Goal: Task Accomplishment & Management: Manage account settings

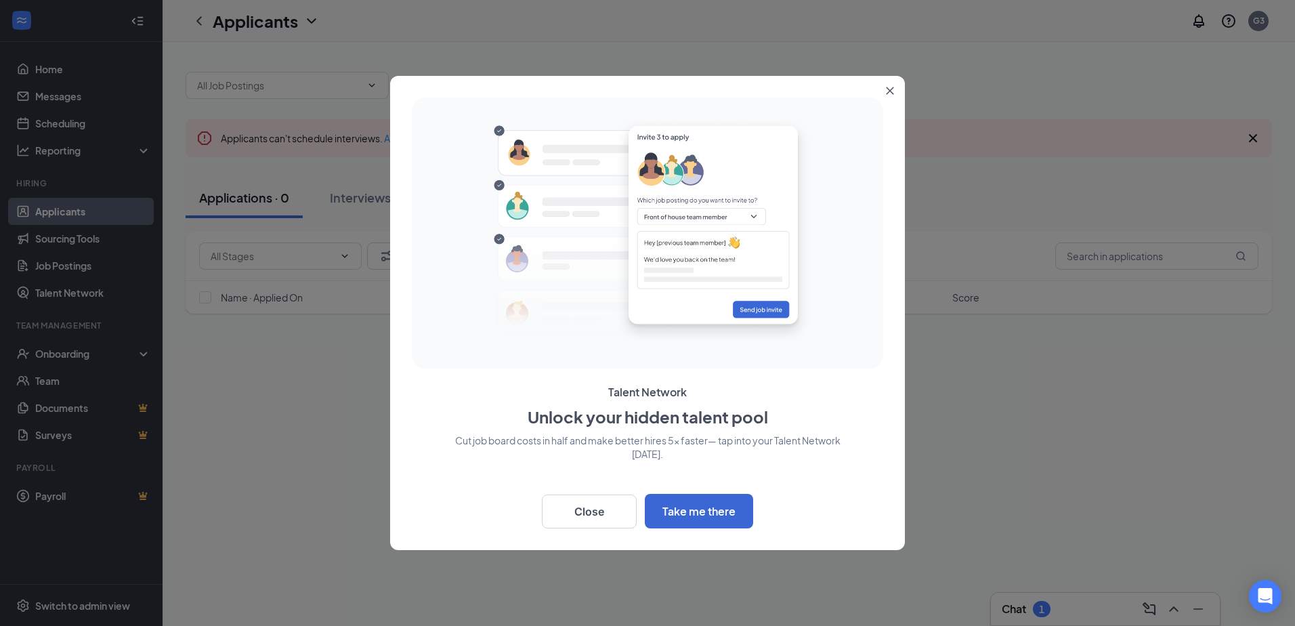
click at [331, 293] on div at bounding box center [647, 313] width 1295 height 626
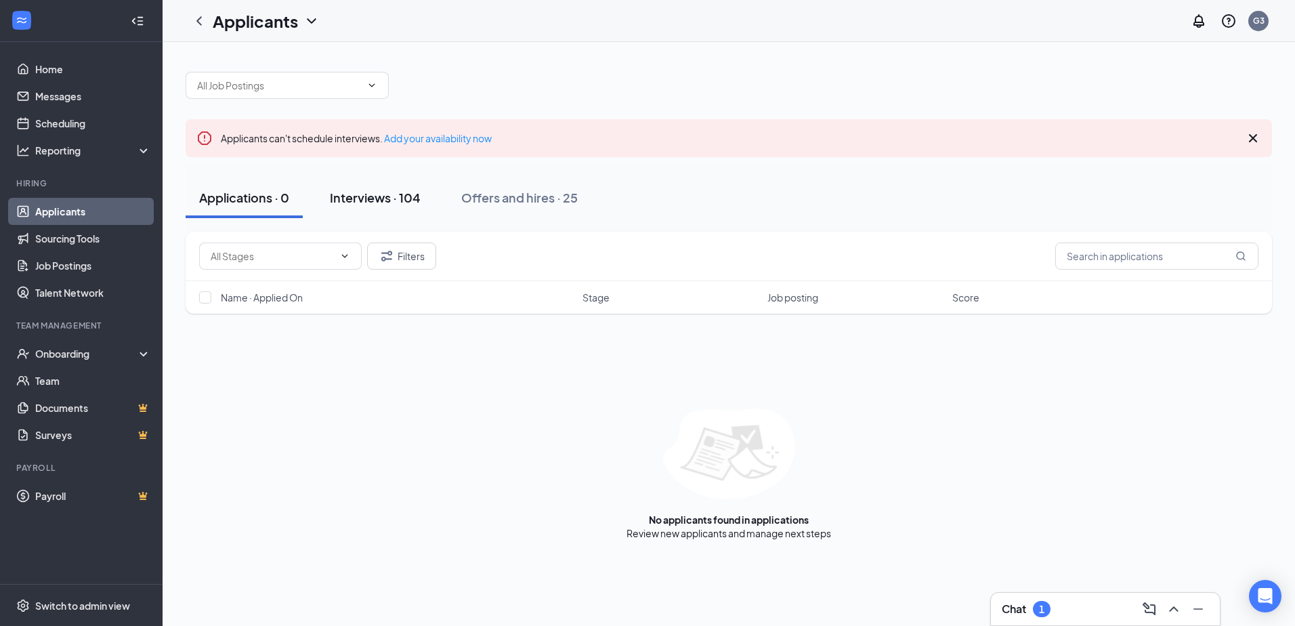
click at [385, 191] on div "Interviews · 104" at bounding box center [375, 197] width 91 height 17
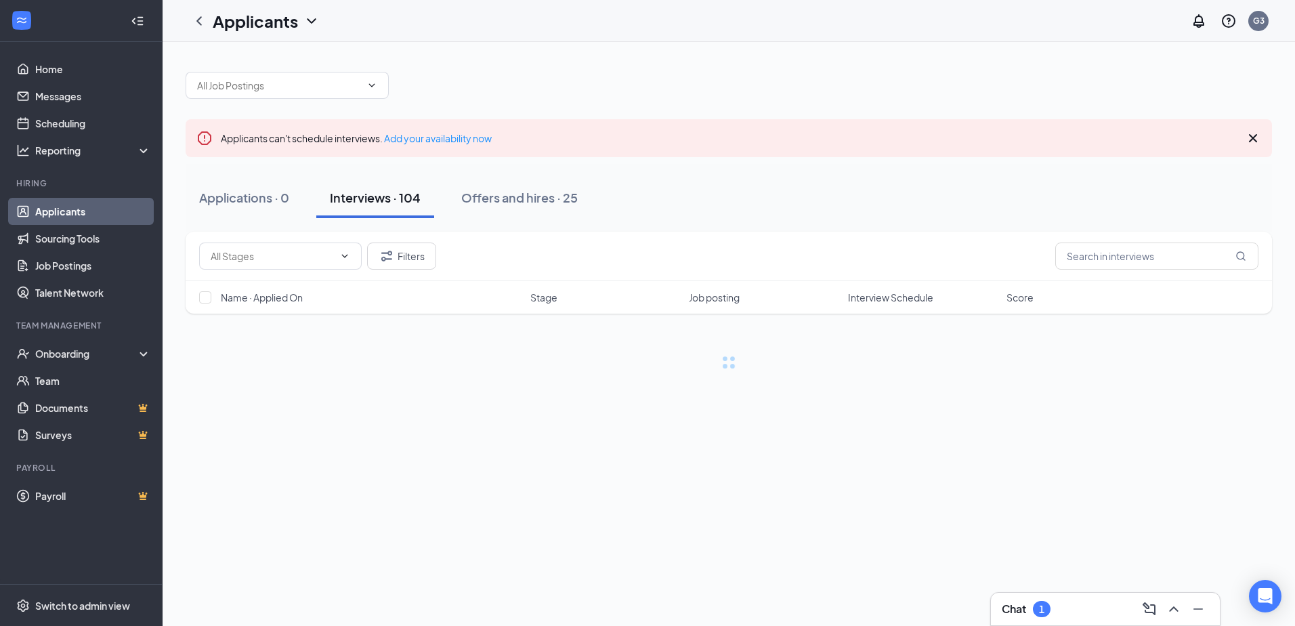
click at [1036, 610] on div "1" at bounding box center [1042, 609] width 18 height 16
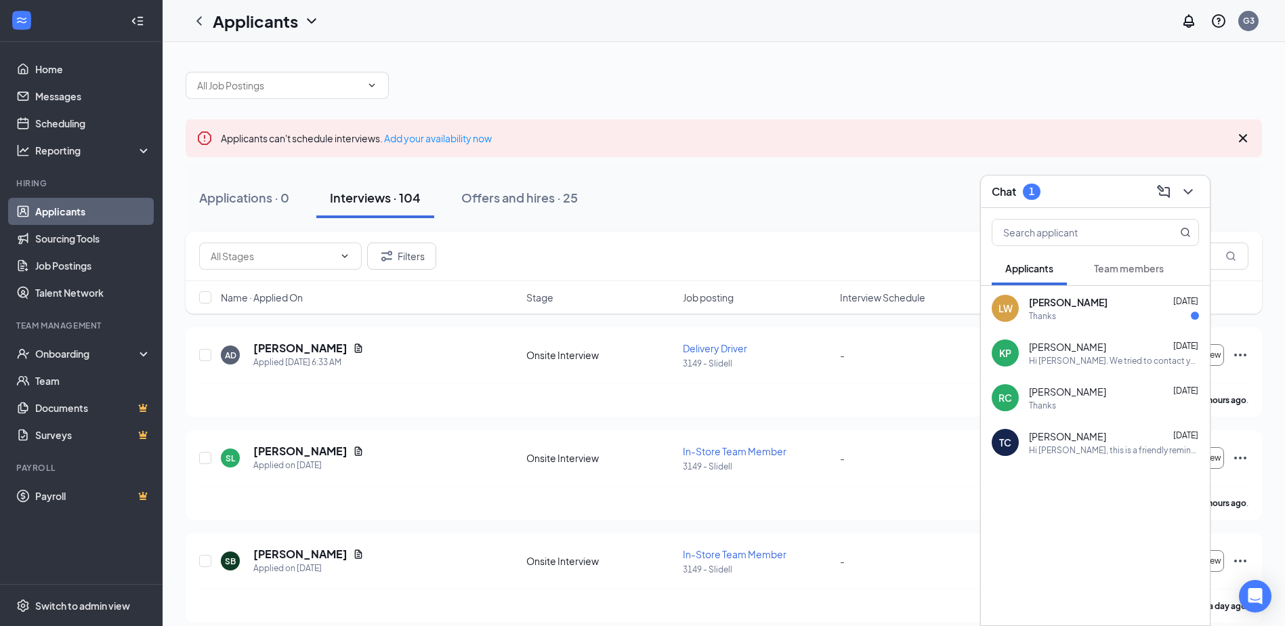
click at [1050, 312] on div "Thanks" at bounding box center [1042, 316] width 27 height 12
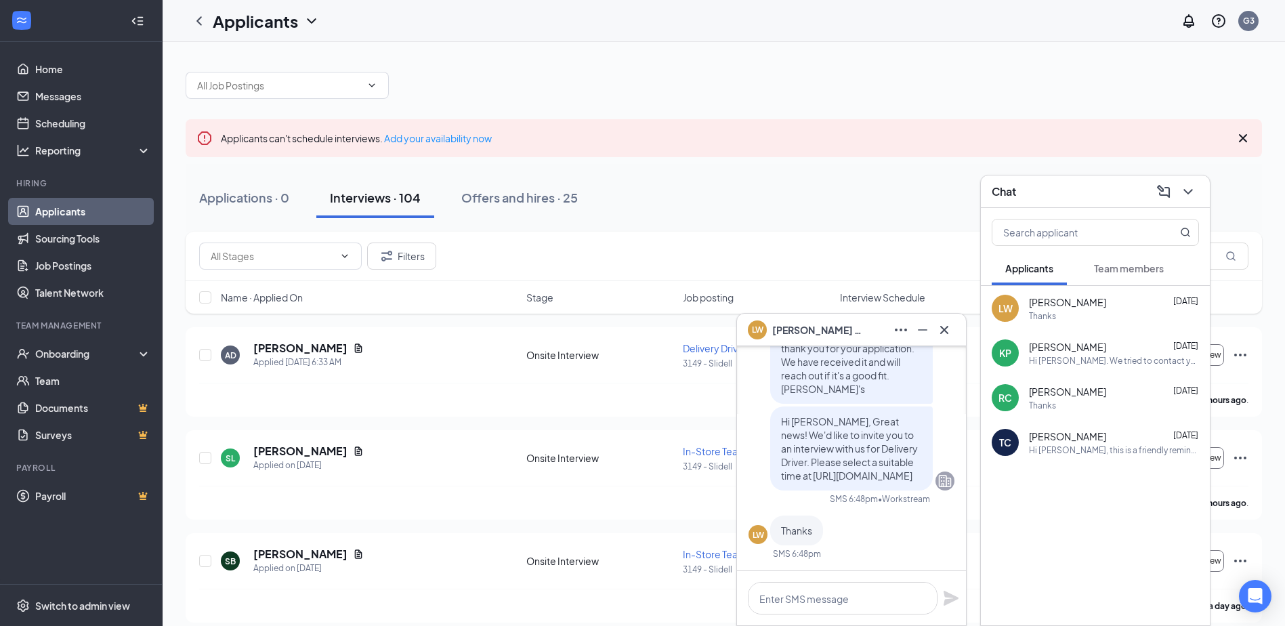
click at [972, 177] on div "Applications · 0 Interviews · 104 Offers and hires · 25" at bounding box center [724, 197] width 1077 height 41
click at [938, 325] on icon "Cross" at bounding box center [944, 330] width 16 height 16
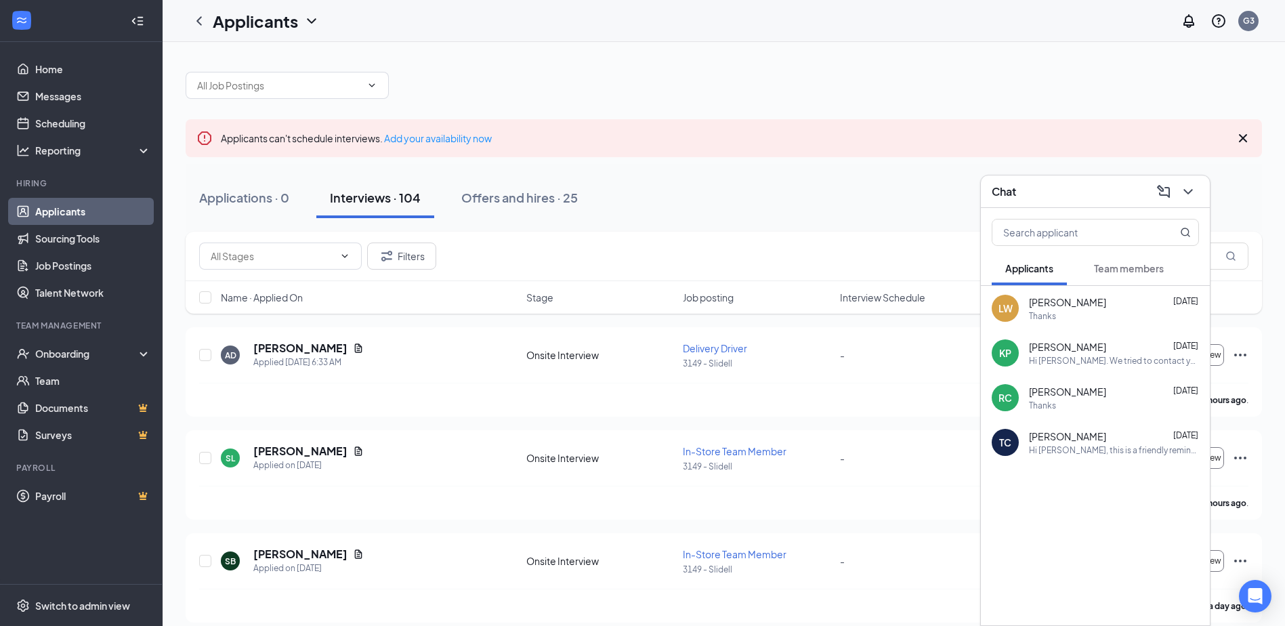
click at [1020, 207] on div "Chat" at bounding box center [1095, 191] width 229 height 33
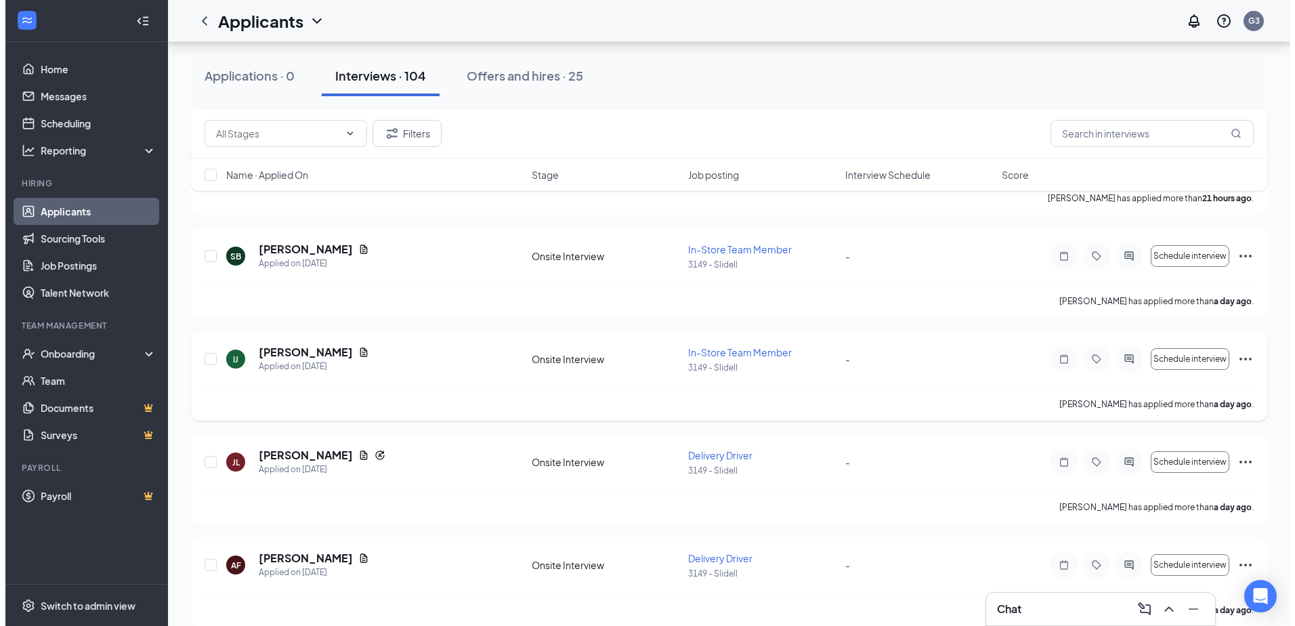
scroll to position [339, 0]
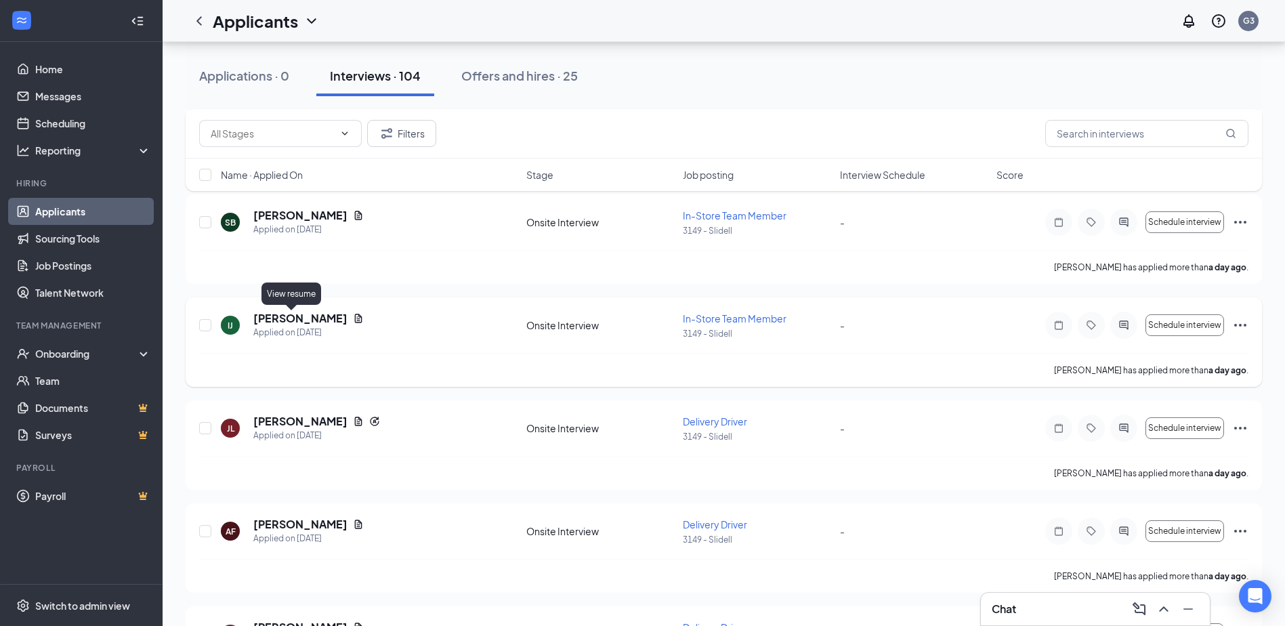
click at [355, 319] on icon "Document" at bounding box center [358, 318] width 7 height 9
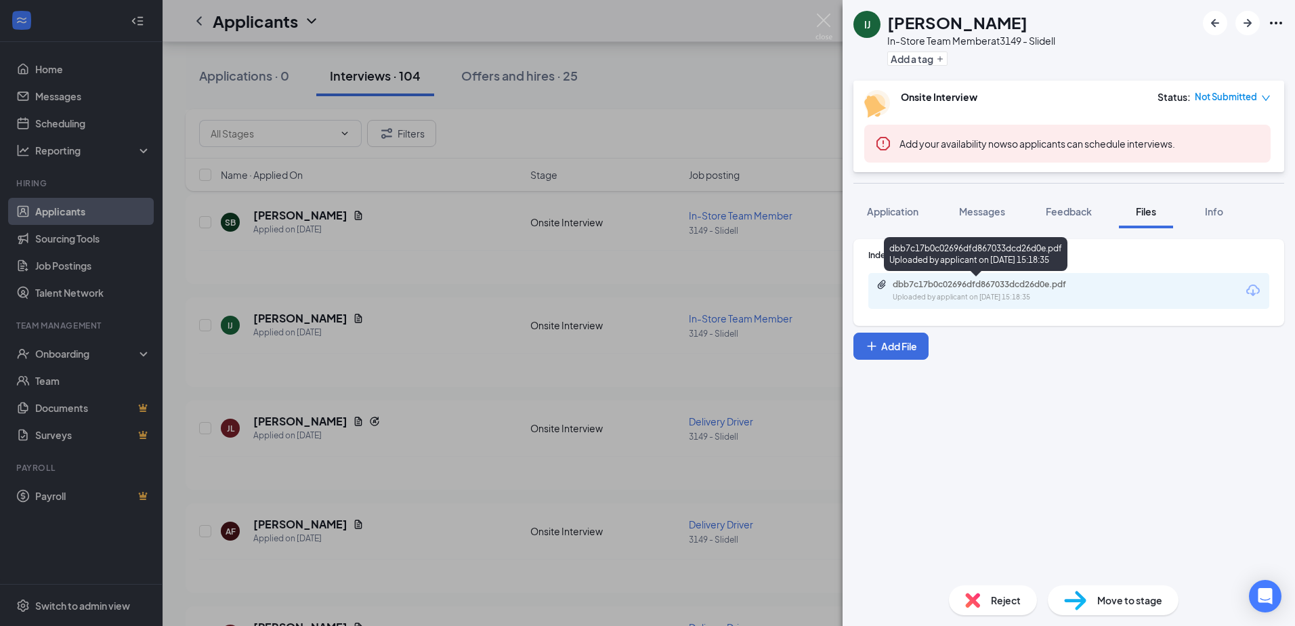
click at [1014, 296] on div "Uploaded by applicant on [DATE] 15:18:35" at bounding box center [994, 297] width 203 height 11
click at [898, 220] on button "Application" at bounding box center [893, 211] width 79 height 34
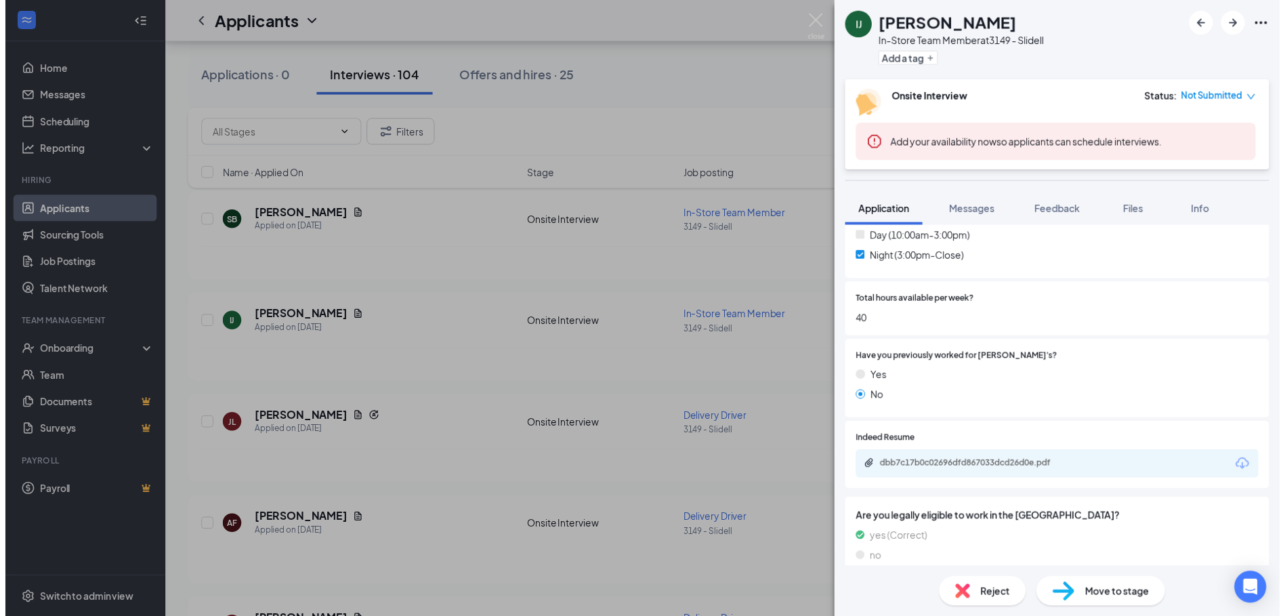
scroll to position [570, 0]
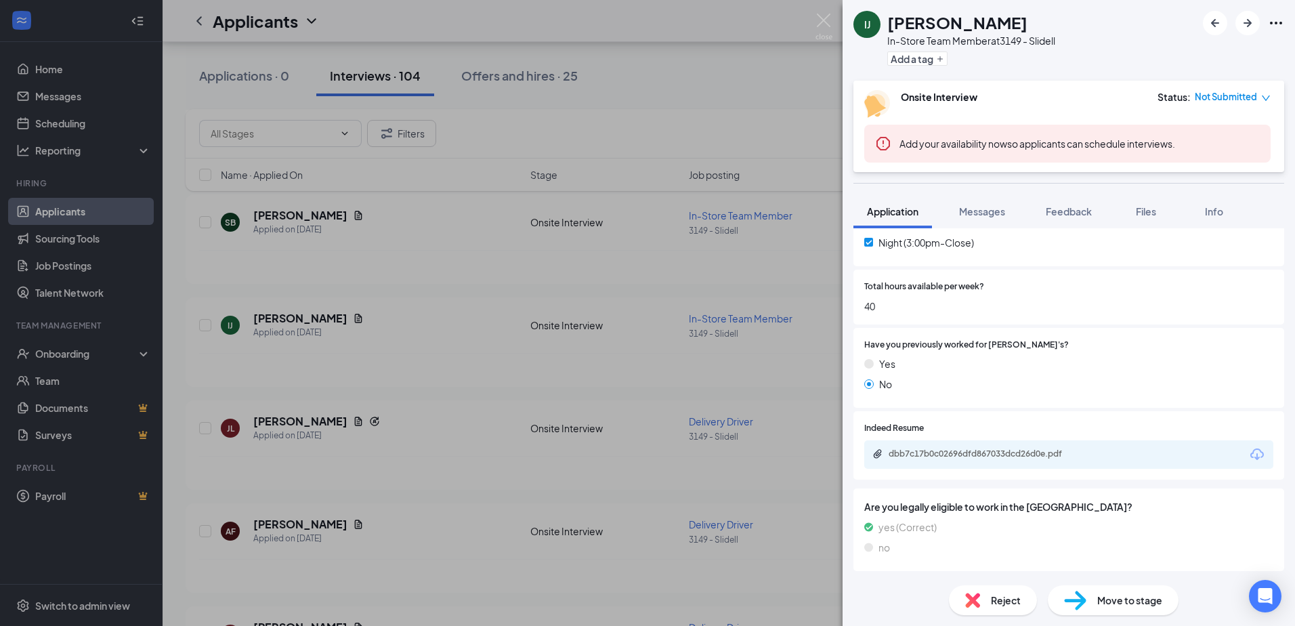
click at [817, 459] on div "IJ [PERSON_NAME] In-Store Team Member at 3149 - Slidell Add a tag Onsite Interv…" at bounding box center [647, 313] width 1295 height 626
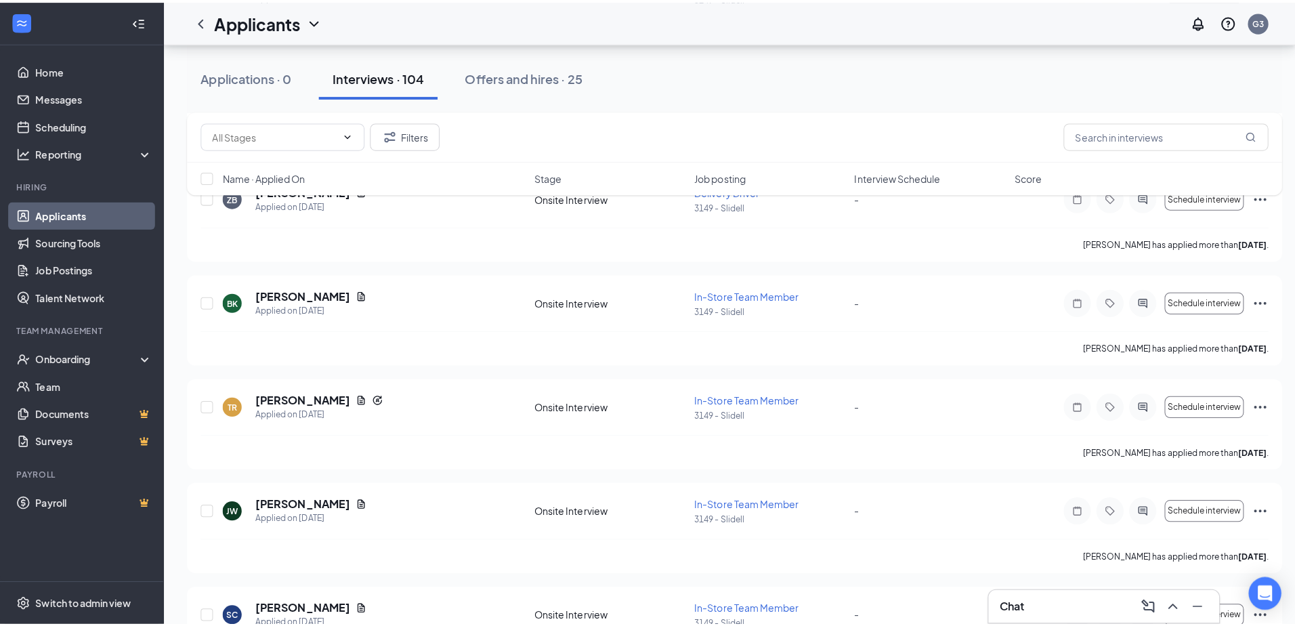
scroll to position [813, 0]
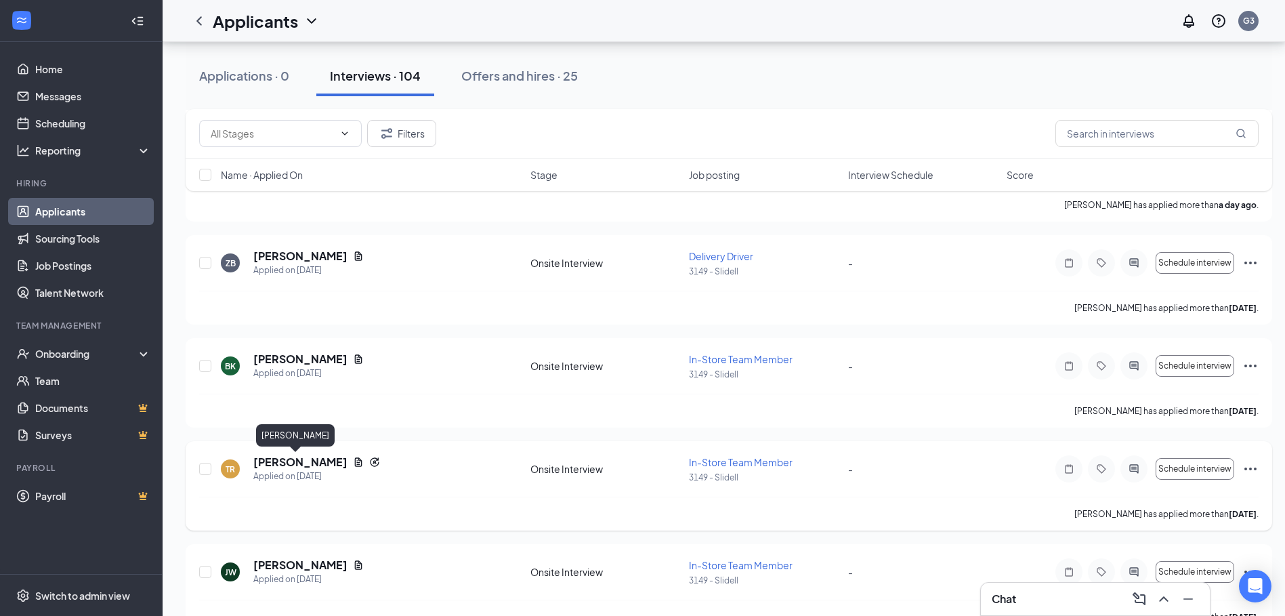
click at [314, 461] on h5 "[PERSON_NAME]" at bounding box center [300, 462] width 94 height 15
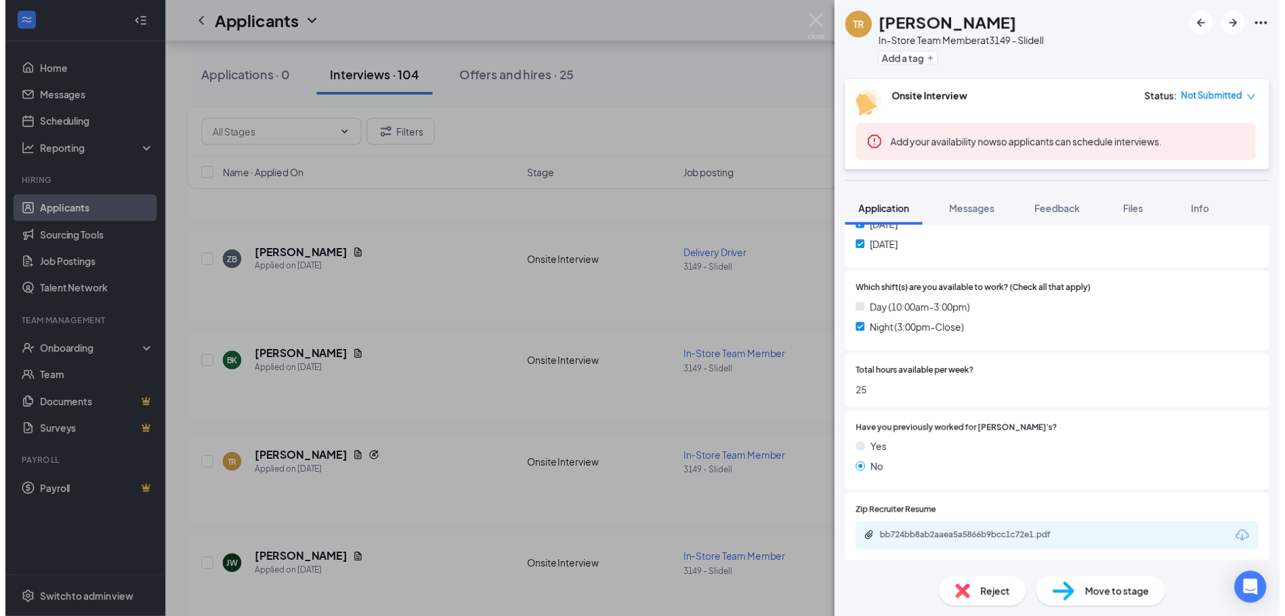
scroll to position [542, 0]
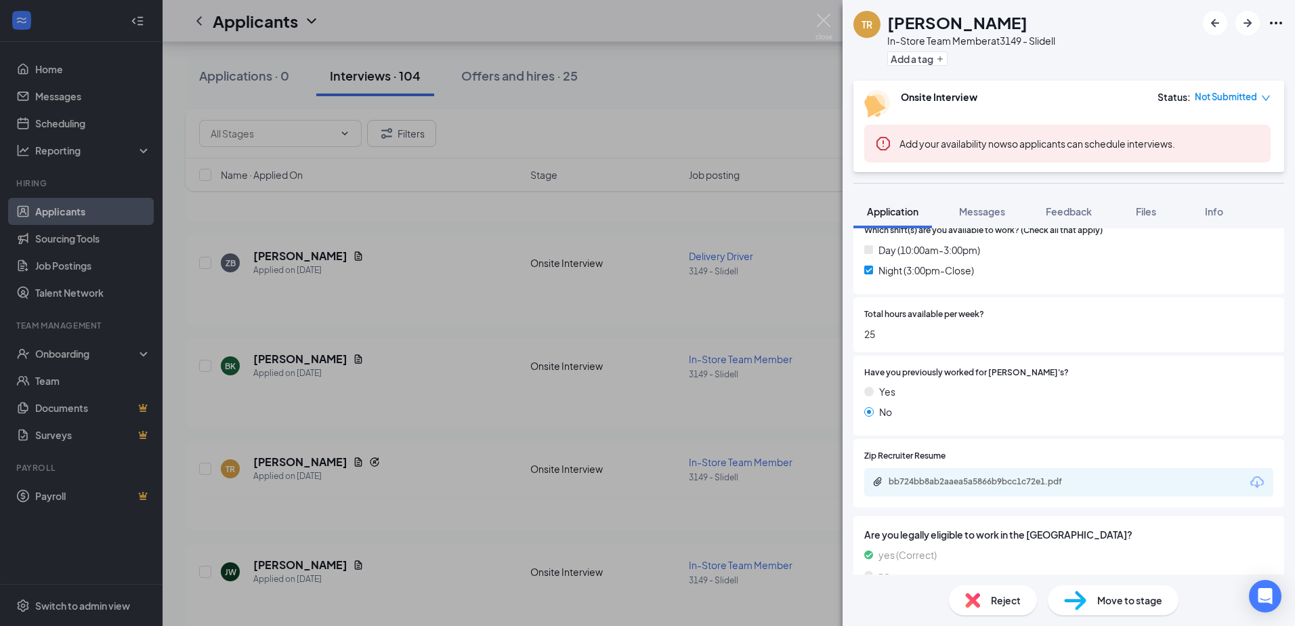
click at [593, 348] on div "TR [PERSON_NAME] In-Store Team Member at 3149 - Slidell Add a tag Onsite Interv…" at bounding box center [647, 313] width 1295 height 626
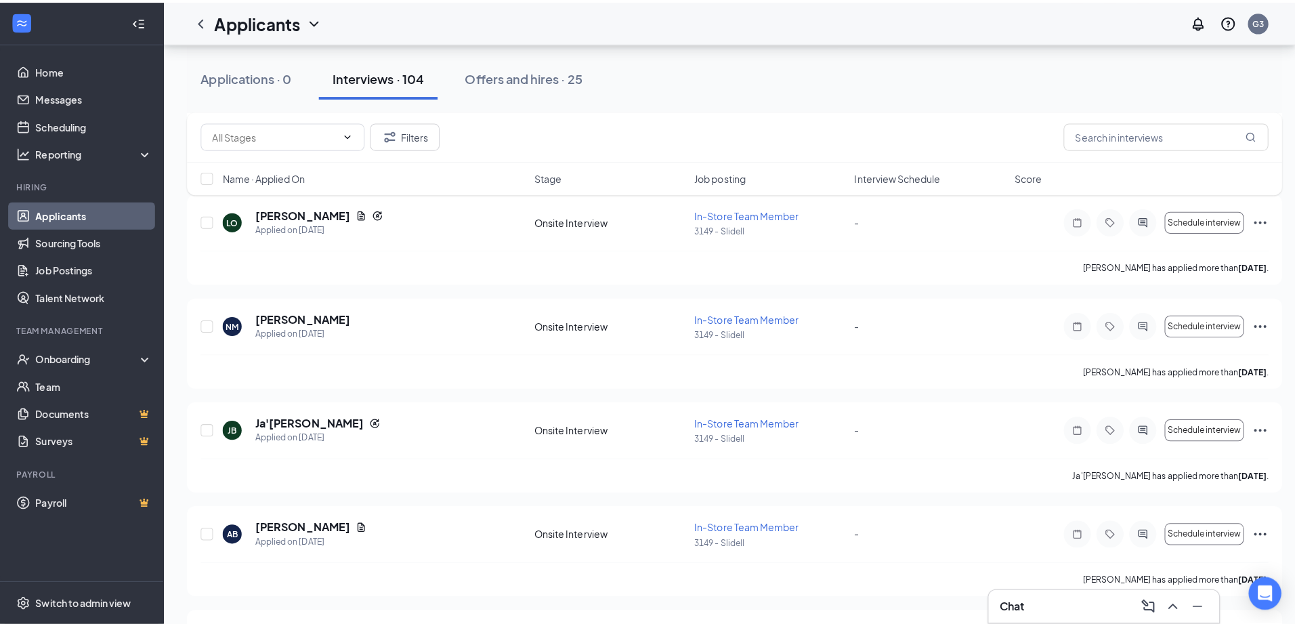
scroll to position [2507, 0]
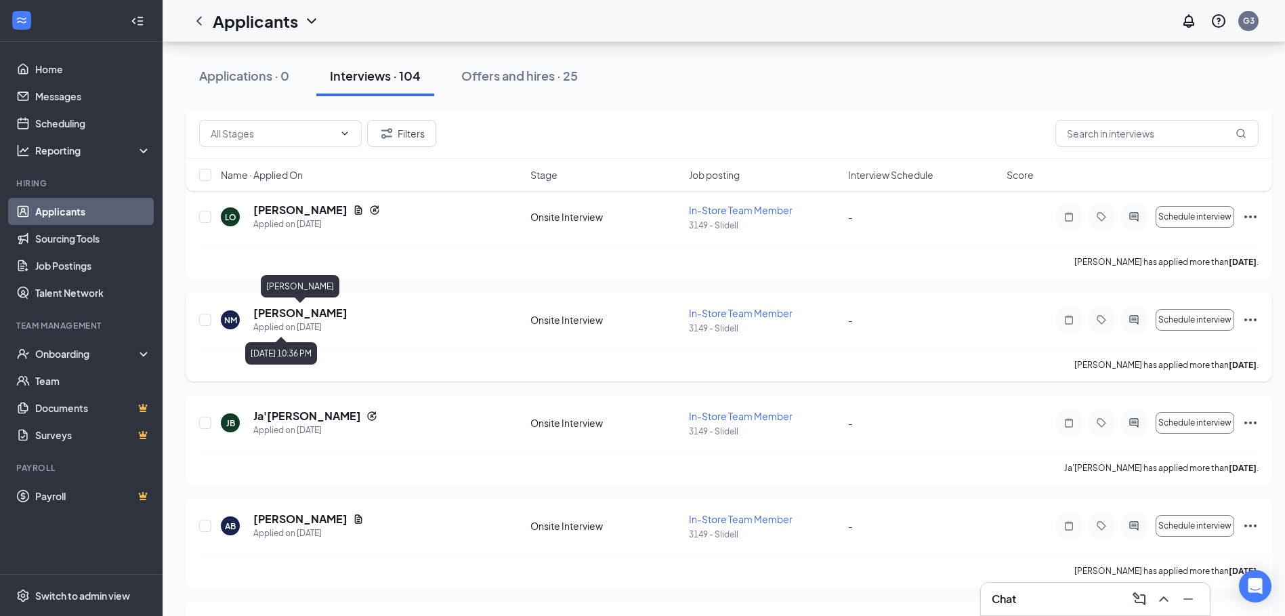
click at [327, 316] on h5 "[PERSON_NAME]" at bounding box center [300, 313] width 94 height 15
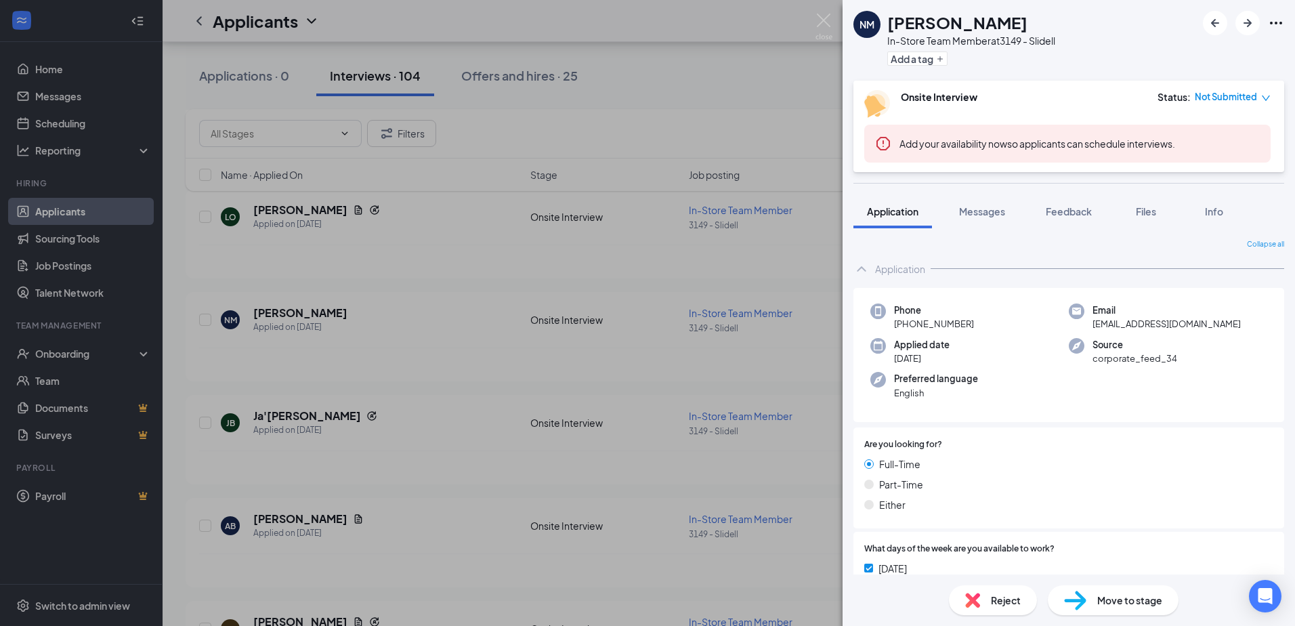
click at [685, 445] on div "NM [PERSON_NAME] In-Store Team Member at 3149 - Slidell Add a tag Onsite Interv…" at bounding box center [647, 313] width 1295 height 626
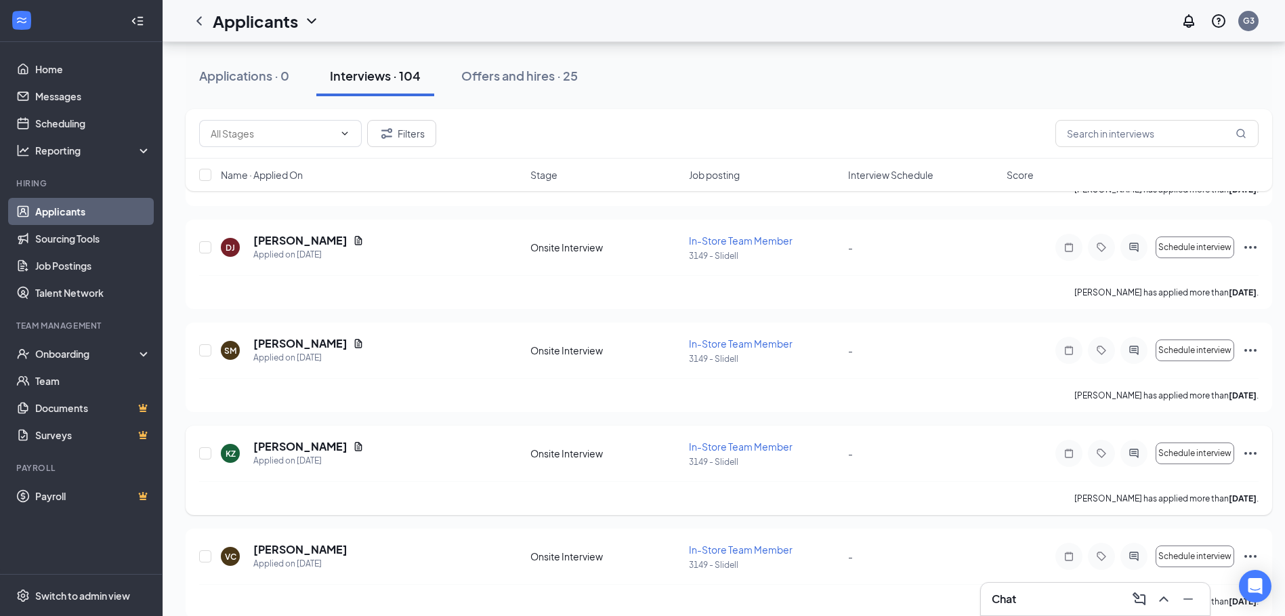
scroll to position [4863, 0]
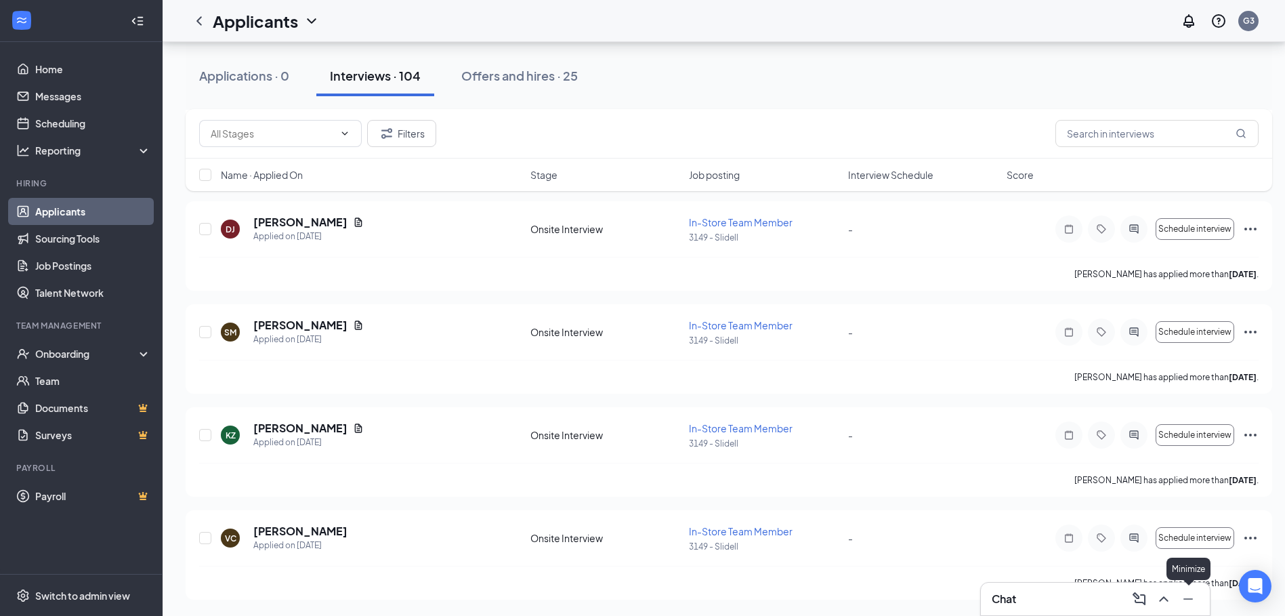
click at [1197, 604] on button at bounding box center [1188, 599] width 22 height 22
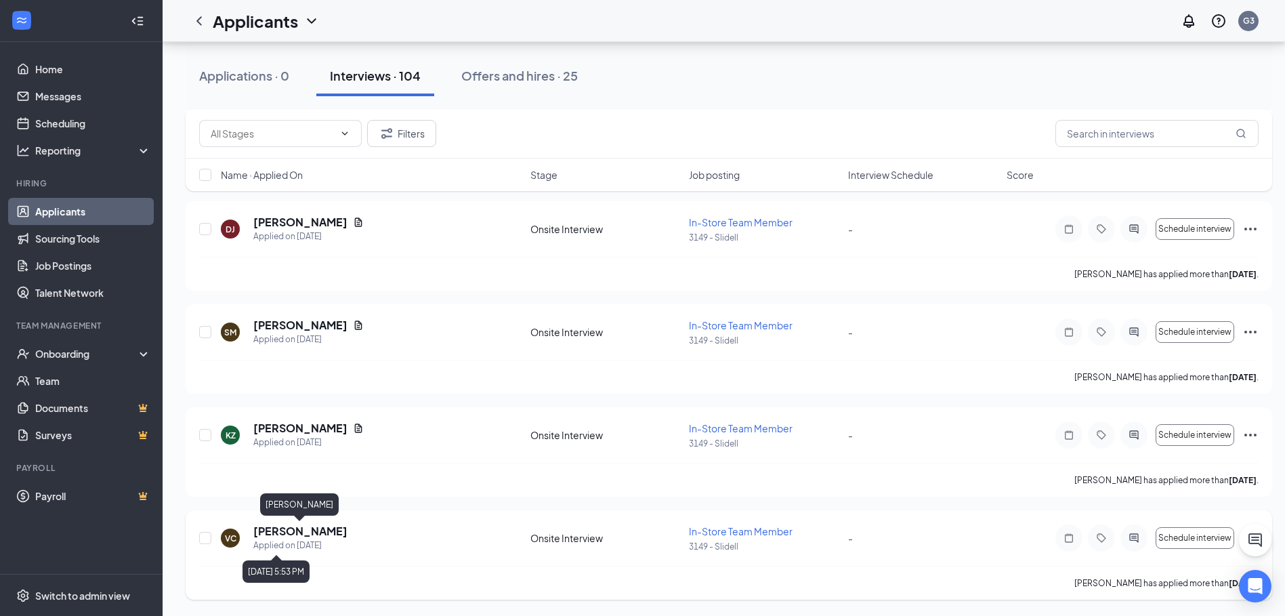
click at [296, 532] on h5 "[PERSON_NAME]" at bounding box center [300, 531] width 94 height 15
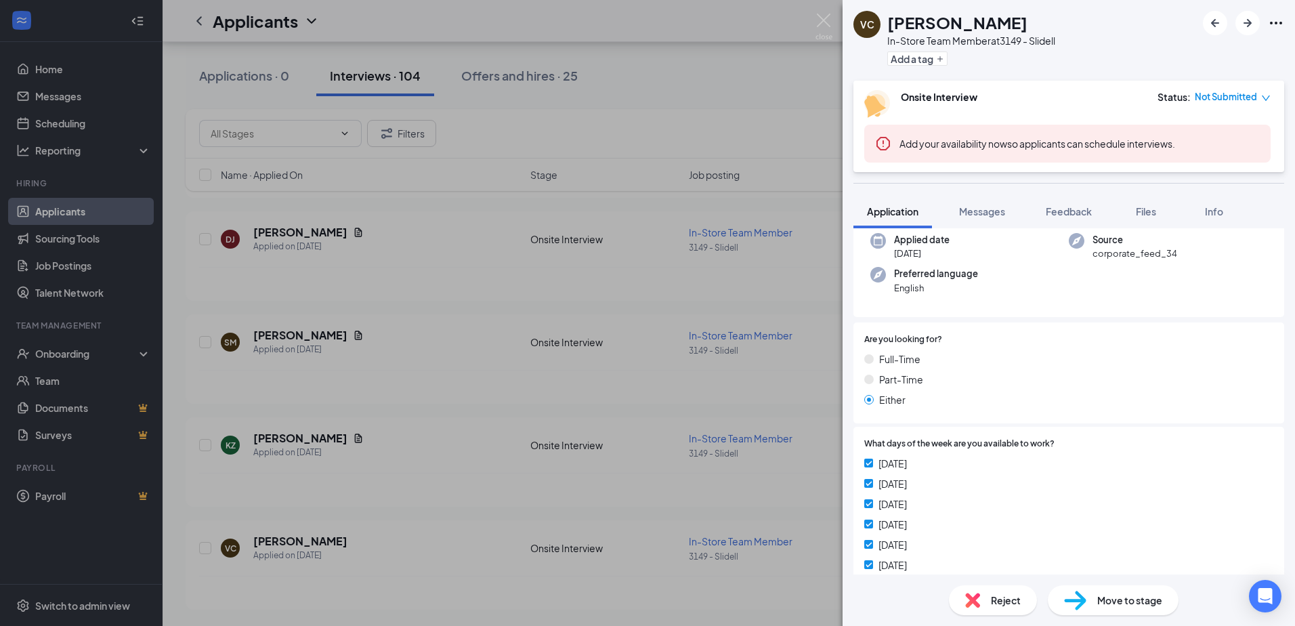
scroll to position [95, 0]
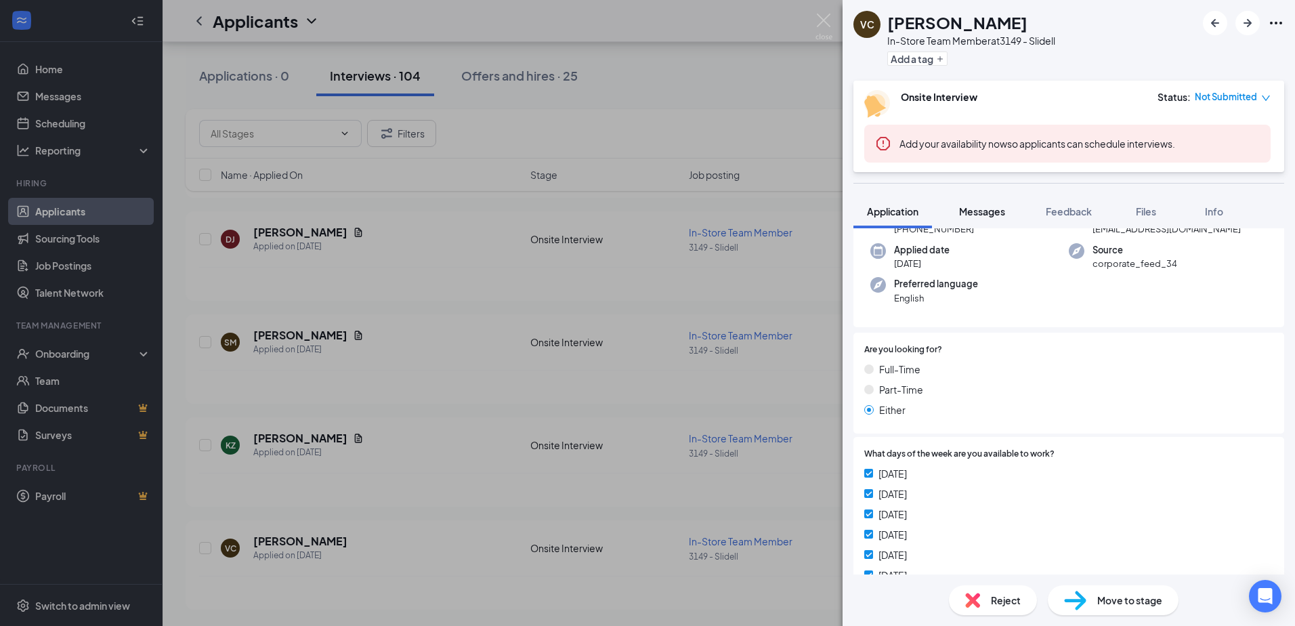
click at [979, 212] on span "Messages" at bounding box center [982, 211] width 46 height 12
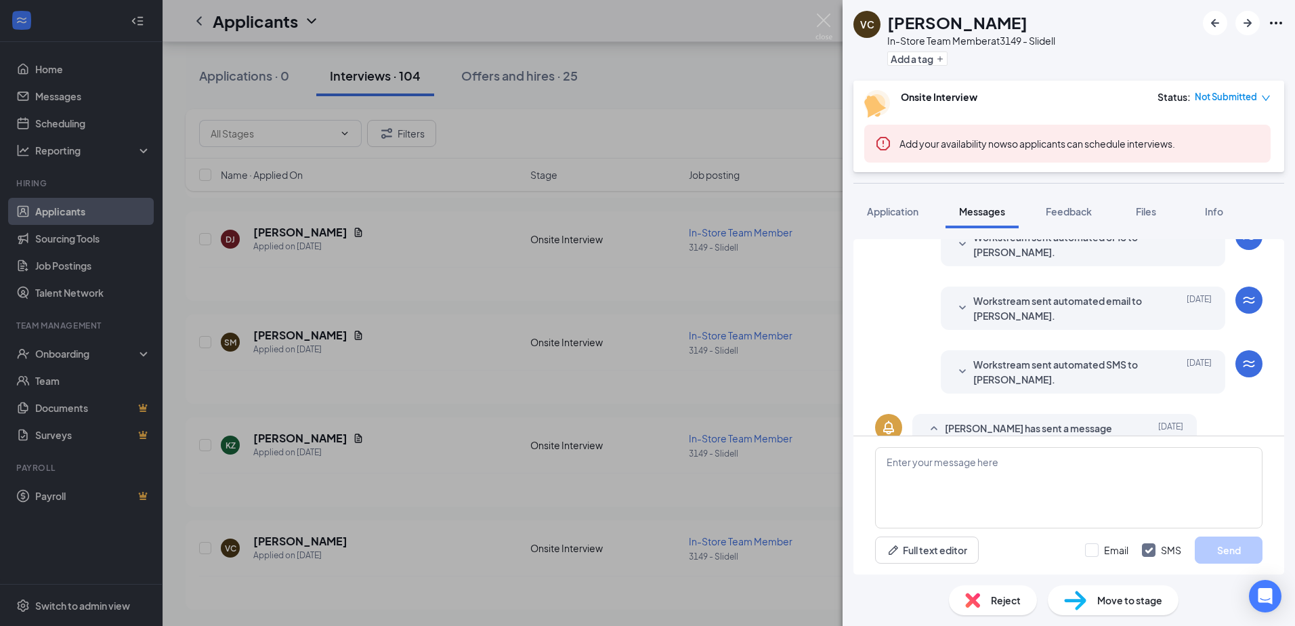
scroll to position [289, 0]
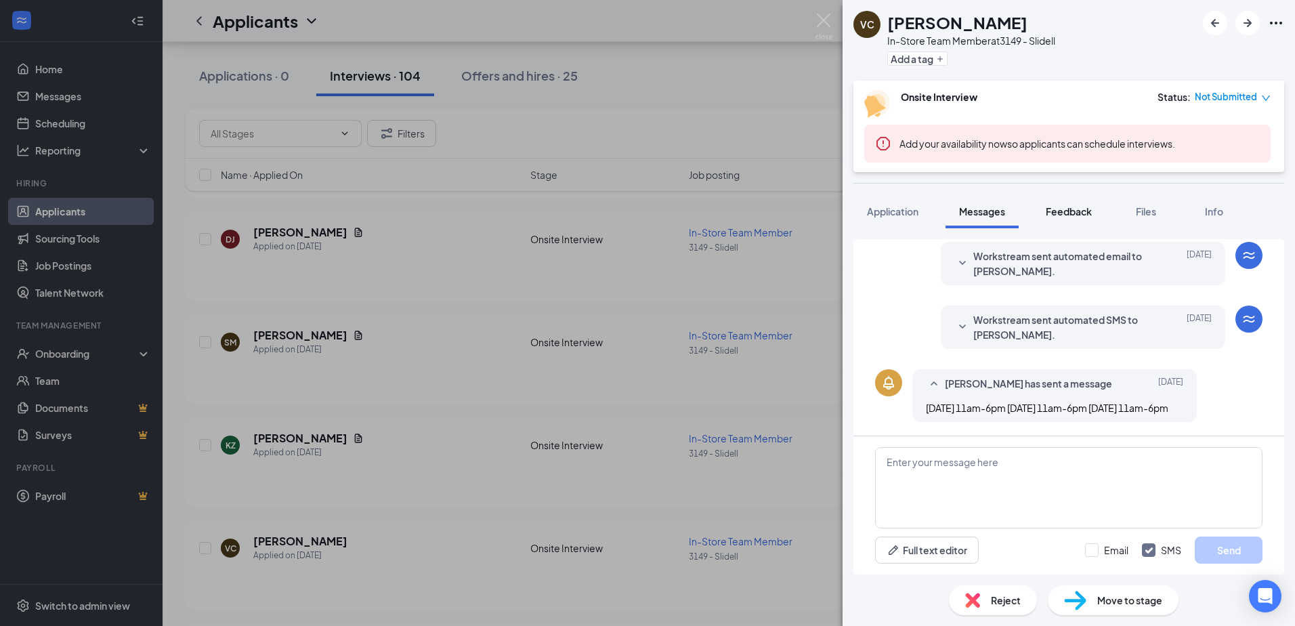
click at [1067, 208] on span "Feedback" at bounding box center [1069, 211] width 46 height 12
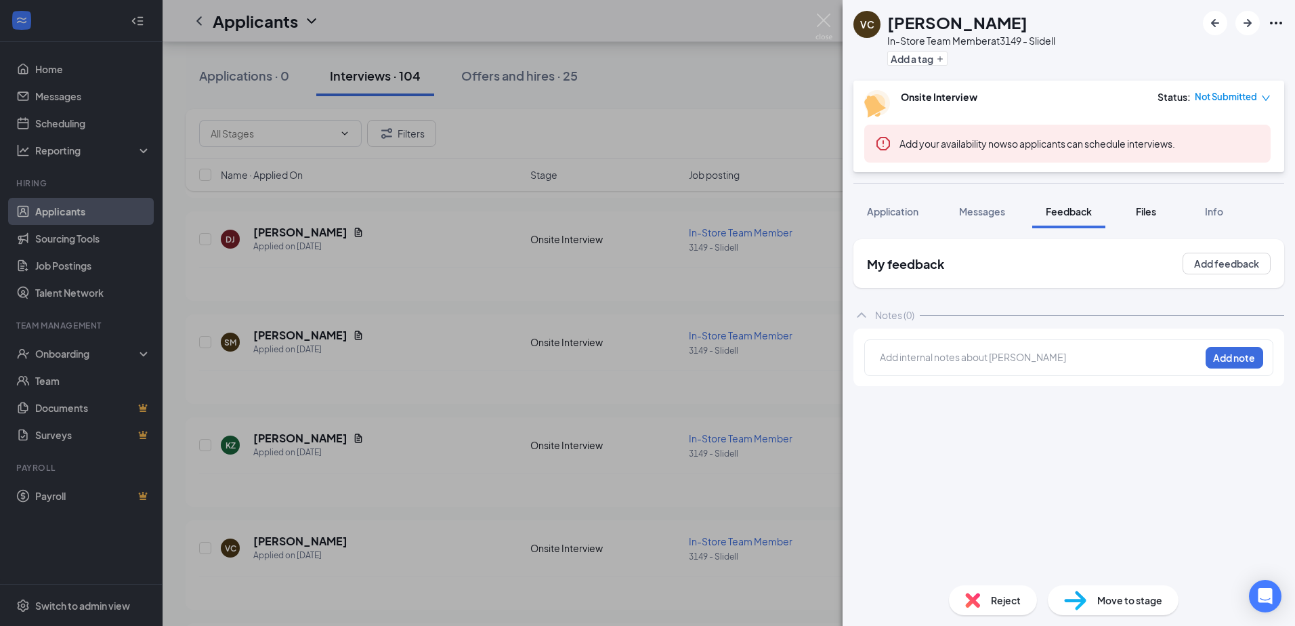
click at [1157, 217] on div "Files" at bounding box center [1146, 212] width 27 height 14
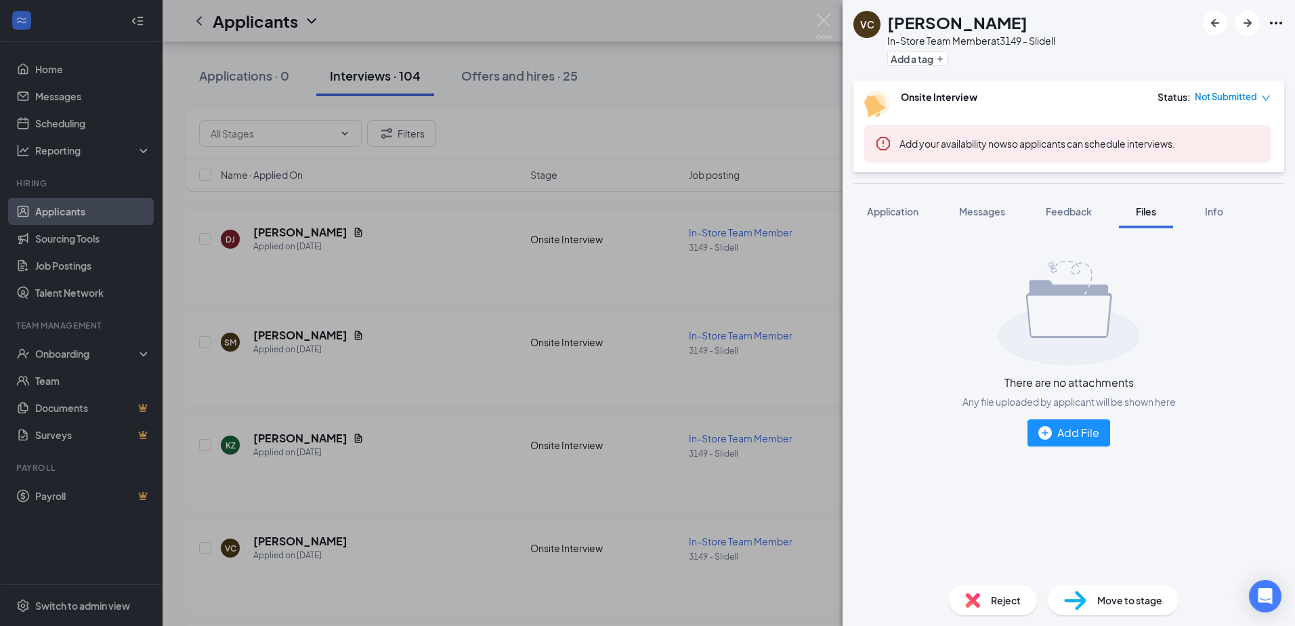
click at [716, 228] on div "VC [PERSON_NAME] In-Store Team Member at 3149 - Slidell Add a tag Onsite Interv…" at bounding box center [647, 313] width 1295 height 626
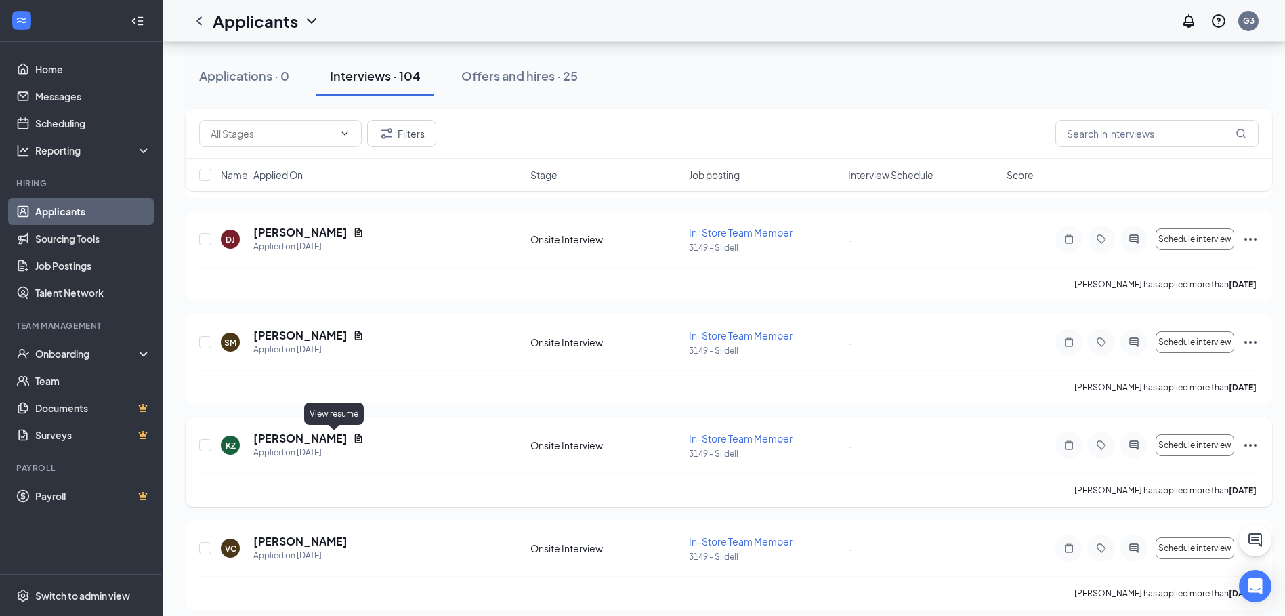
click at [353, 438] on icon "Document" at bounding box center [358, 438] width 11 height 11
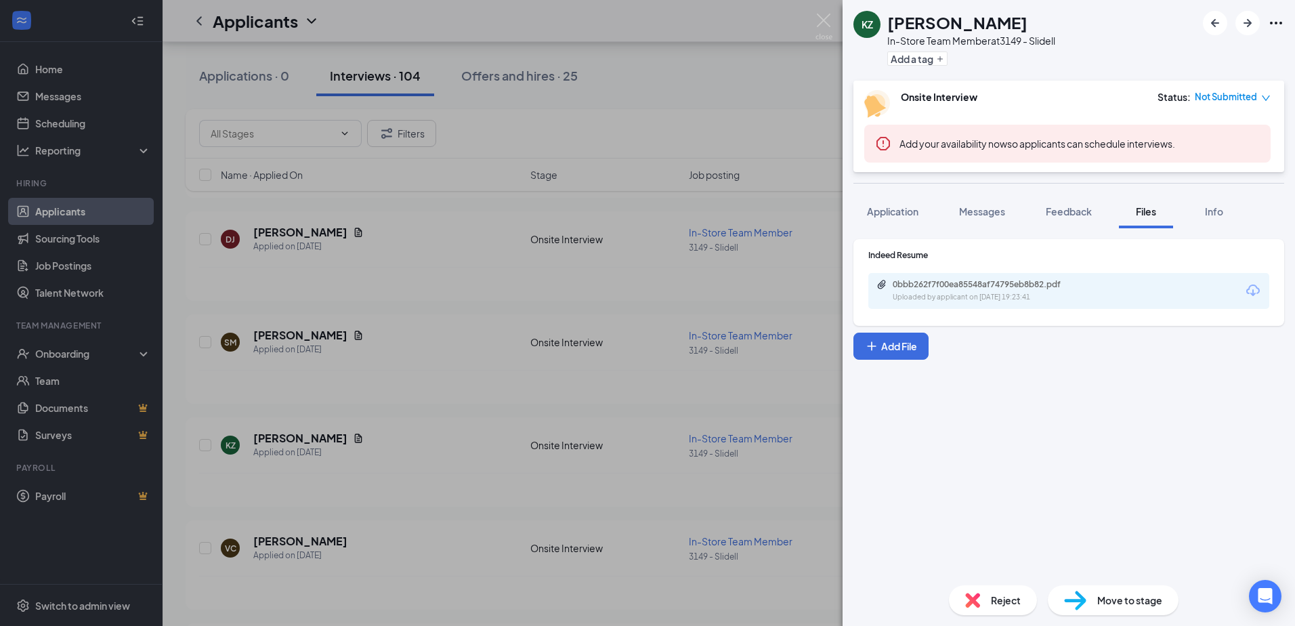
click at [974, 278] on div "0bbb262f7f00ea85548af74795eb8b82.pdf Uploaded by applicant on [DATE] 19:23:41" at bounding box center [1069, 291] width 401 height 36
click at [974, 280] on div "0bbb262f7f00ea85548af74795eb8b82.pdf" at bounding box center [988, 284] width 190 height 11
click at [885, 211] on span "Application" at bounding box center [892, 211] width 51 height 12
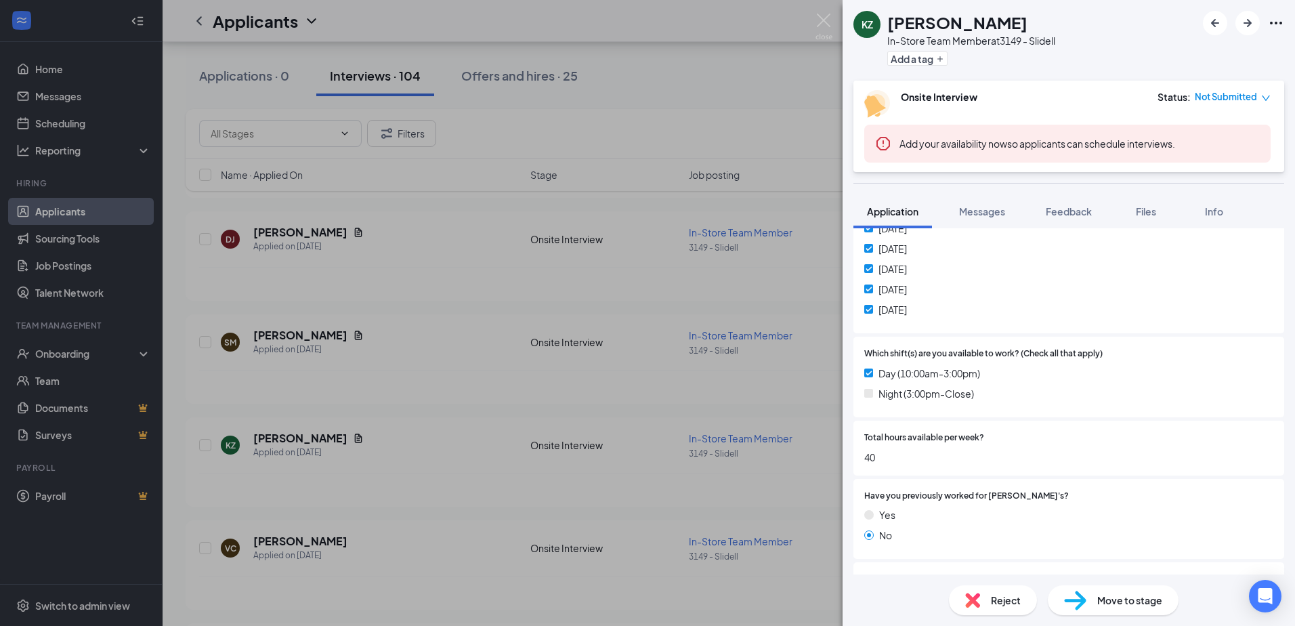
scroll to position [474, 0]
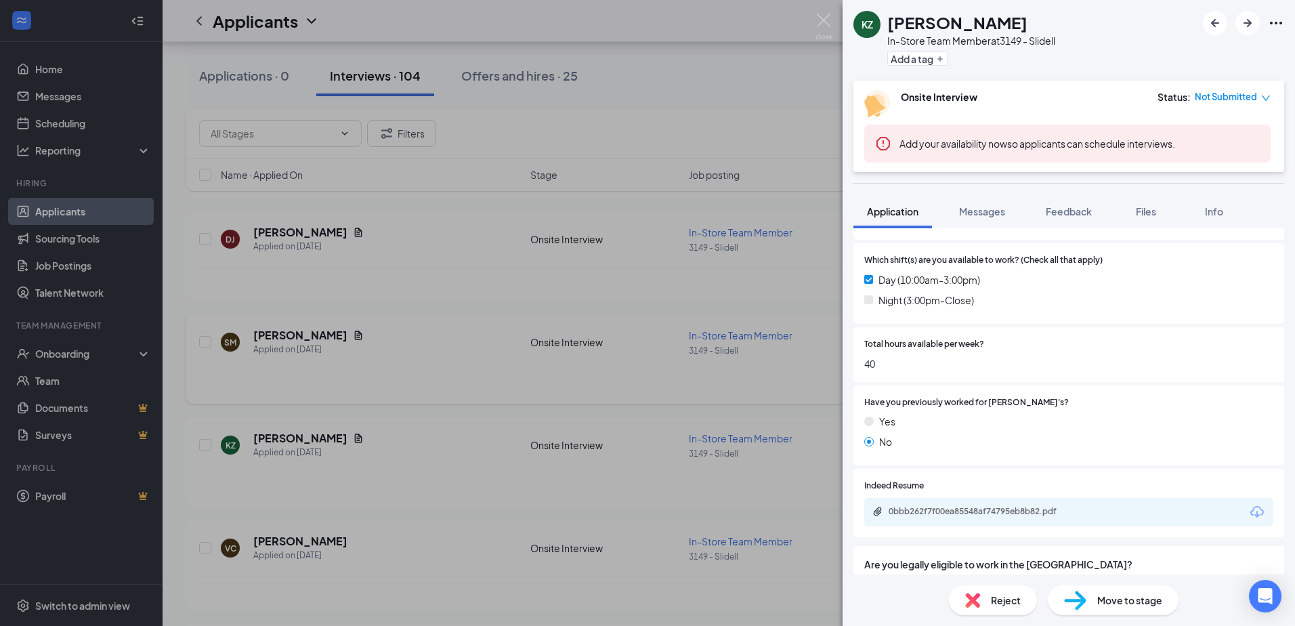
drag, startPoint x: 641, startPoint y: 428, endPoint x: 318, endPoint y: 358, distance: 330.6
click at [641, 428] on div "KZ [PERSON_NAME] In-Store Team Member at 3149 - Slidell Add a tag Onsite Interv…" at bounding box center [647, 313] width 1295 height 626
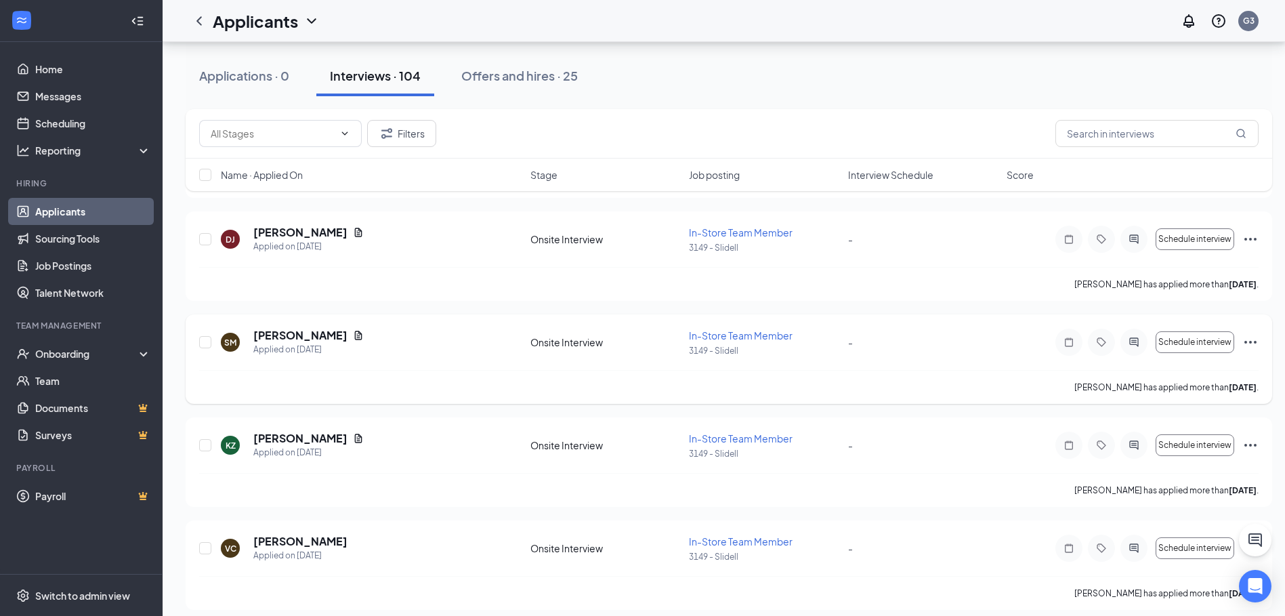
click at [303, 335] on h5 "[PERSON_NAME]" at bounding box center [300, 335] width 94 height 15
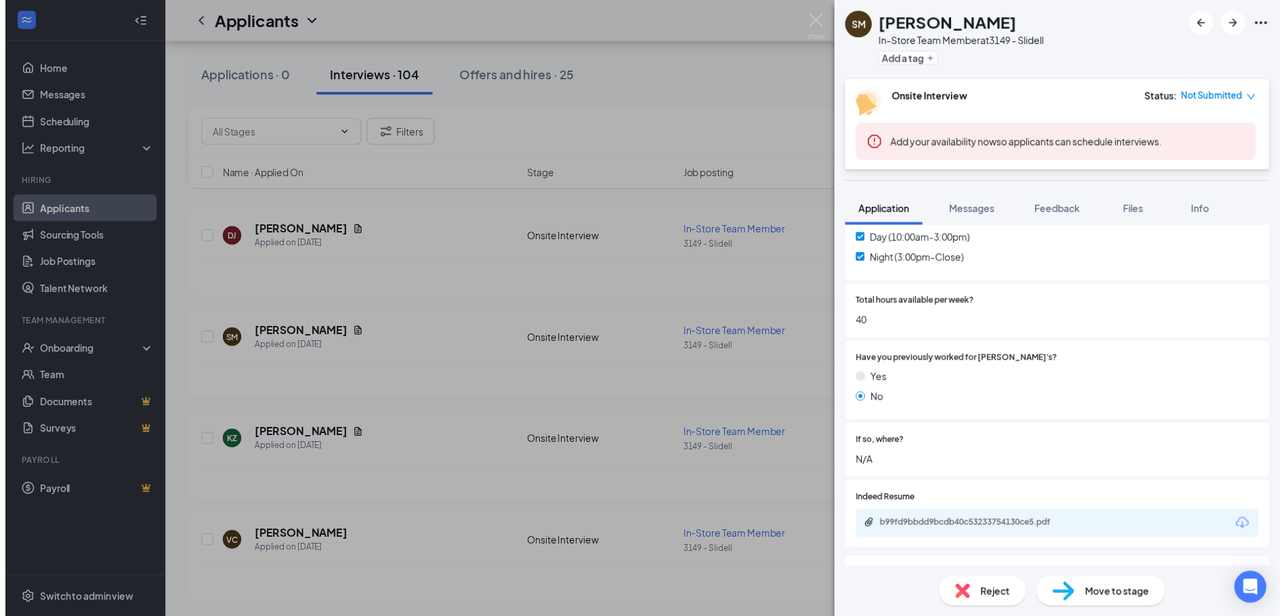
scroll to position [542, 0]
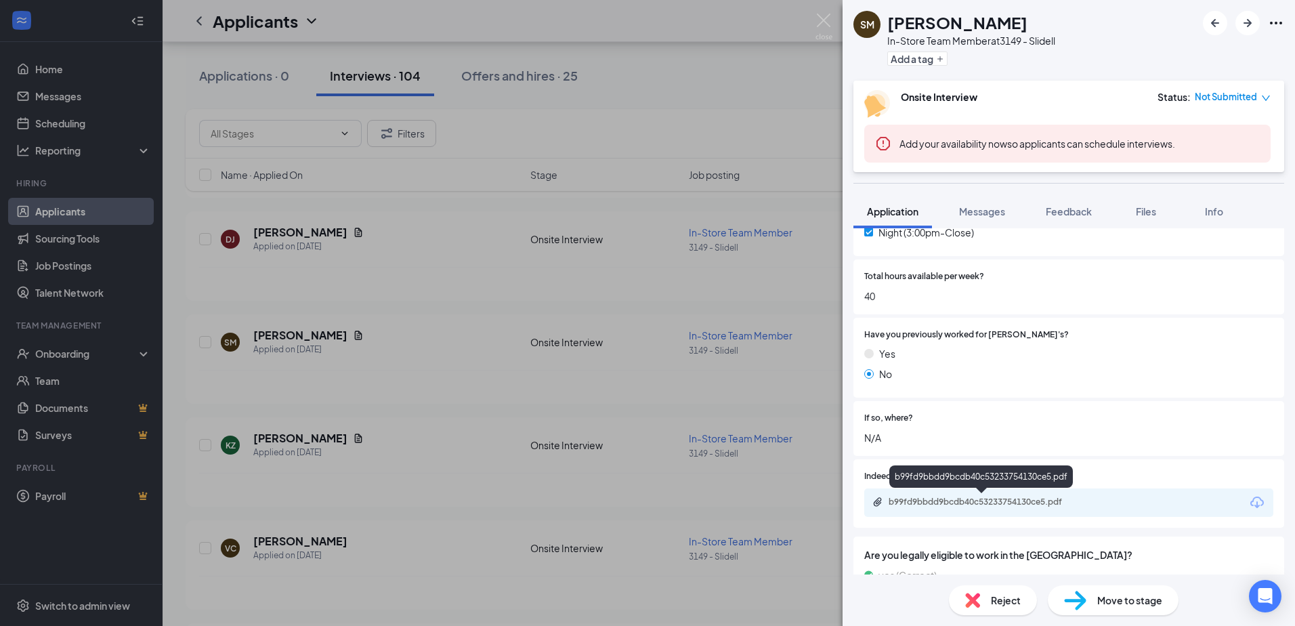
click at [910, 503] on div "b99fd9bbdd9bcdb40c53233754130ce5.pdf" at bounding box center [984, 502] width 190 height 11
click at [392, 309] on div "SM [PERSON_NAME] In-Store Team Member at 3149 - Slidell Add a tag Onsite Interv…" at bounding box center [647, 313] width 1295 height 626
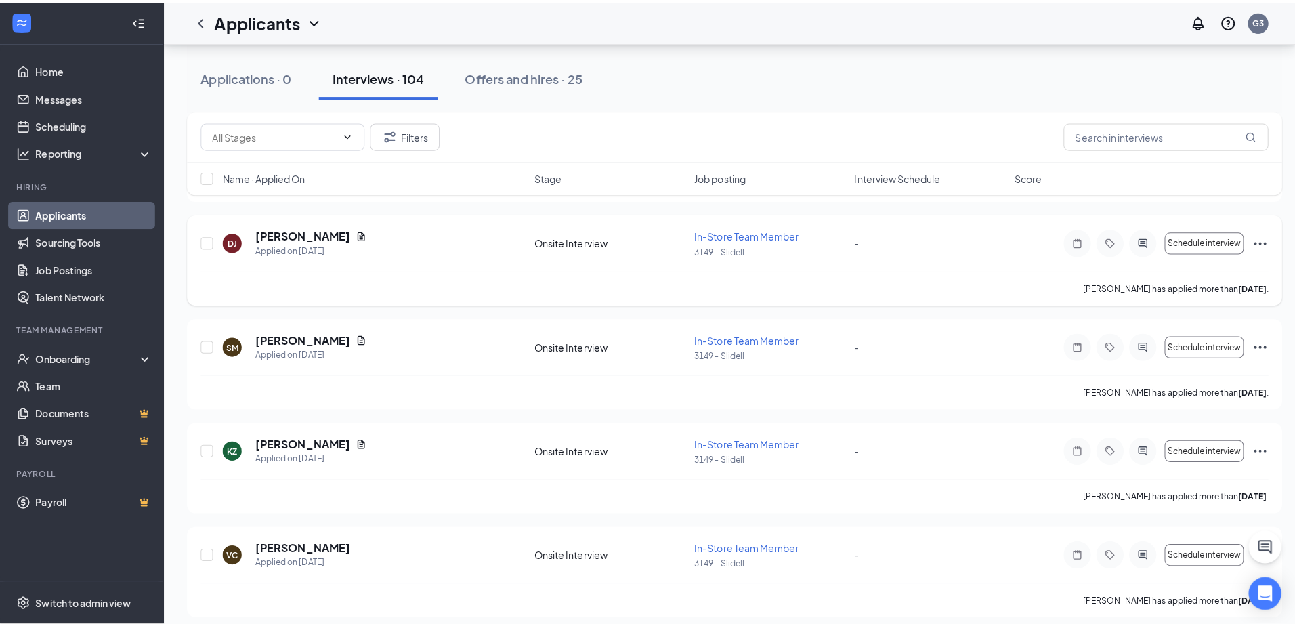
scroll to position [4717, 0]
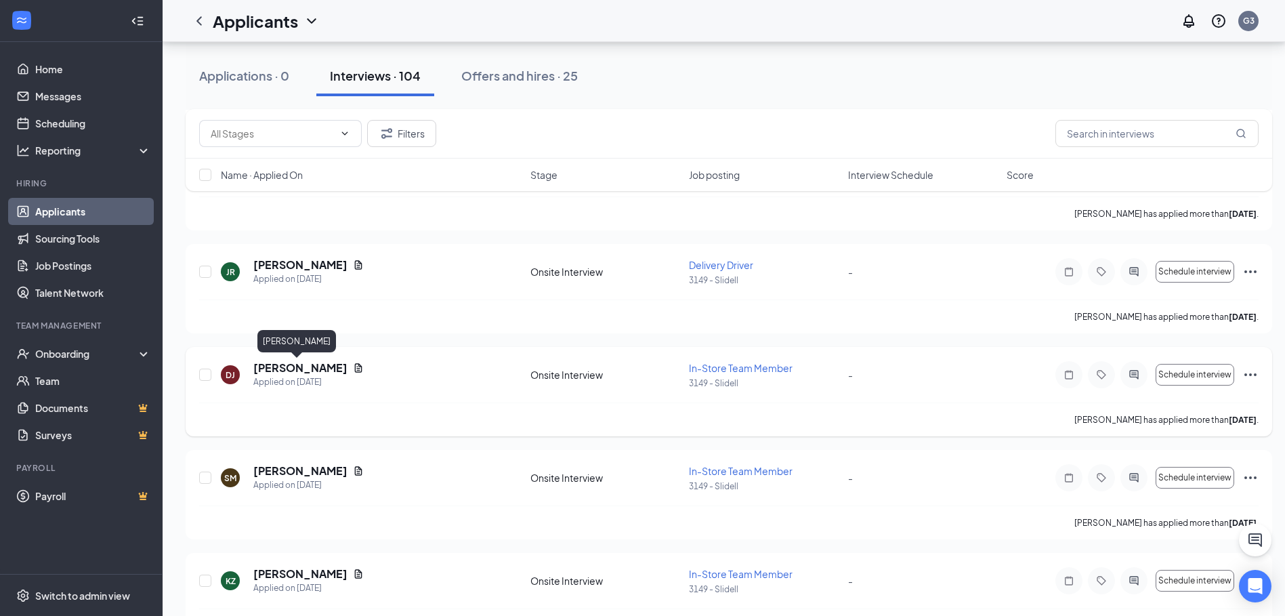
click at [308, 368] on h5 "[PERSON_NAME]" at bounding box center [300, 367] width 94 height 15
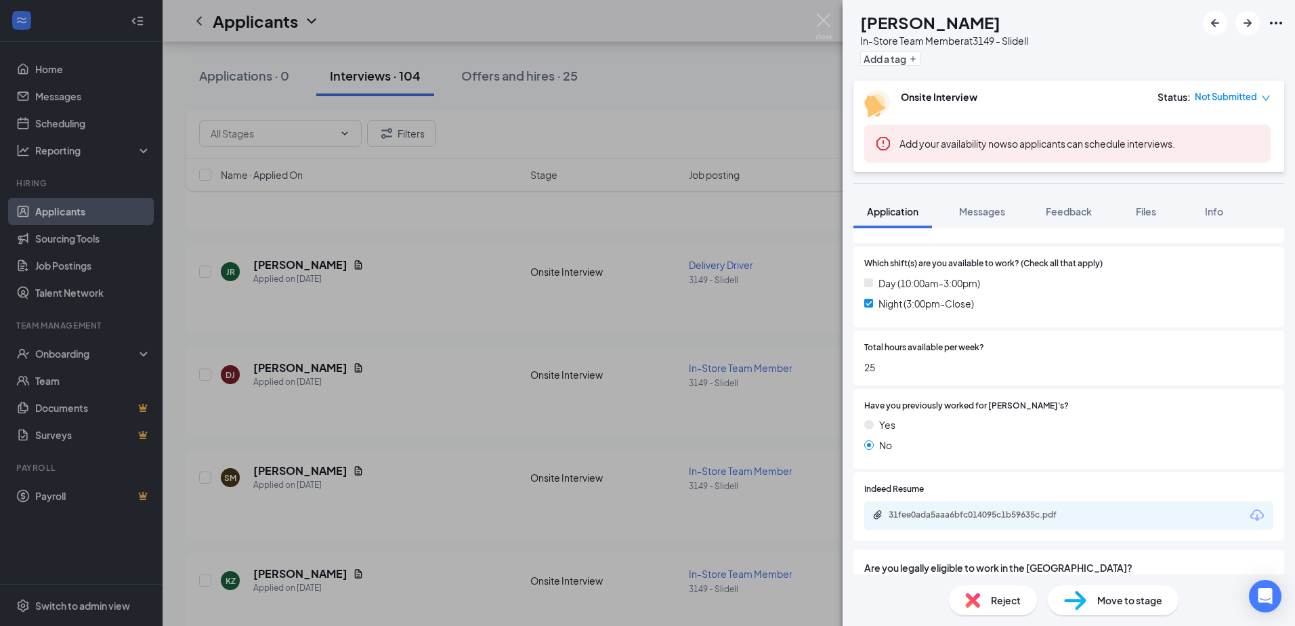
scroll to position [474, 0]
click at [487, 251] on div "DJ [PERSON_NAME] In-Store Team Member at 3149 - Slidell Add a tag Onsite Interv…" at bounding box center [647, 313] width 1295 height 626
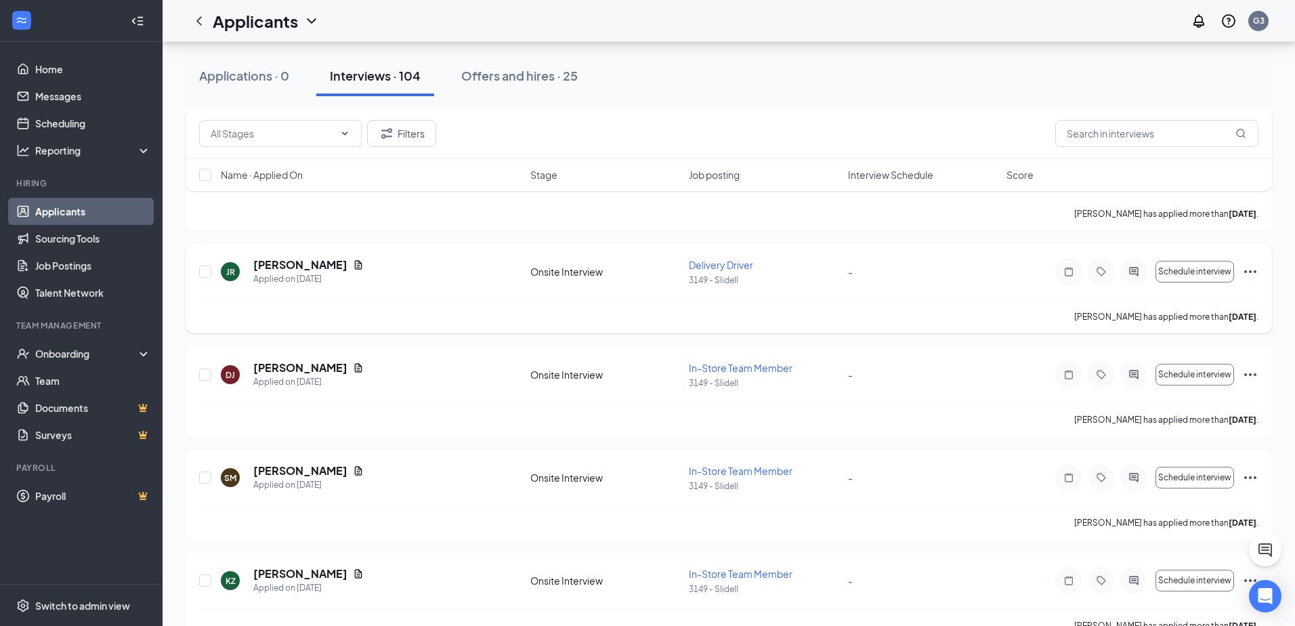
click at [311, 264] on h5 "[PERSON_NAME]" at bounding box center [300, 264] width 94 height 15
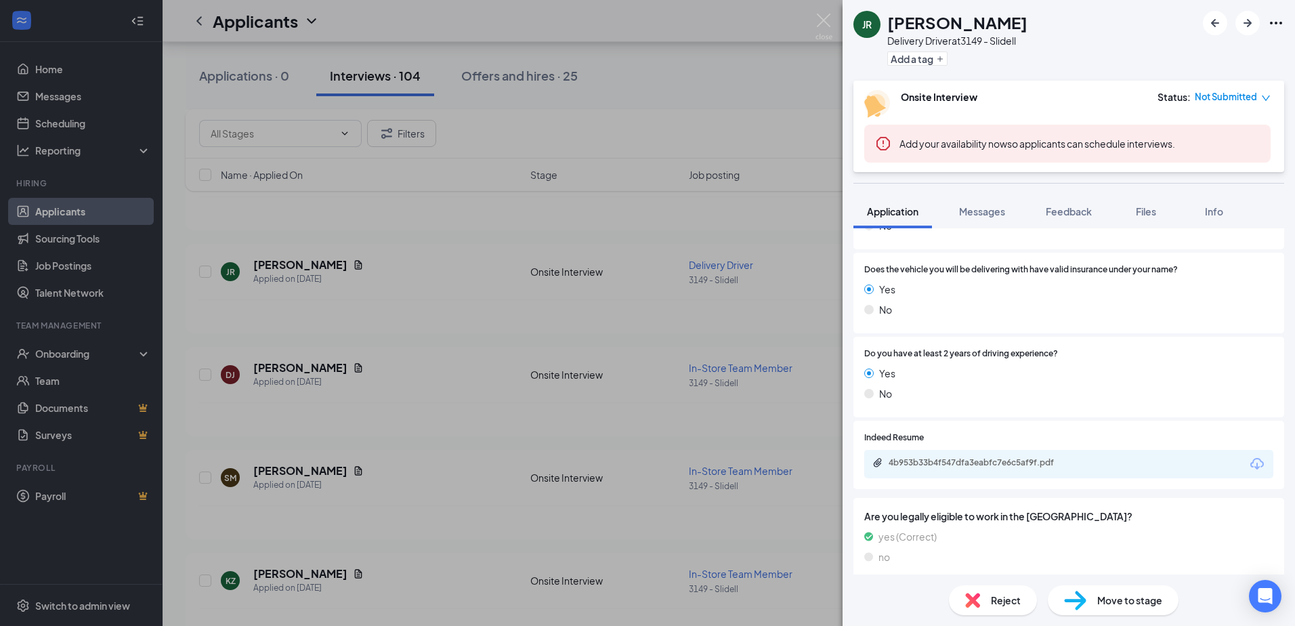
scroll to position [784, 0]
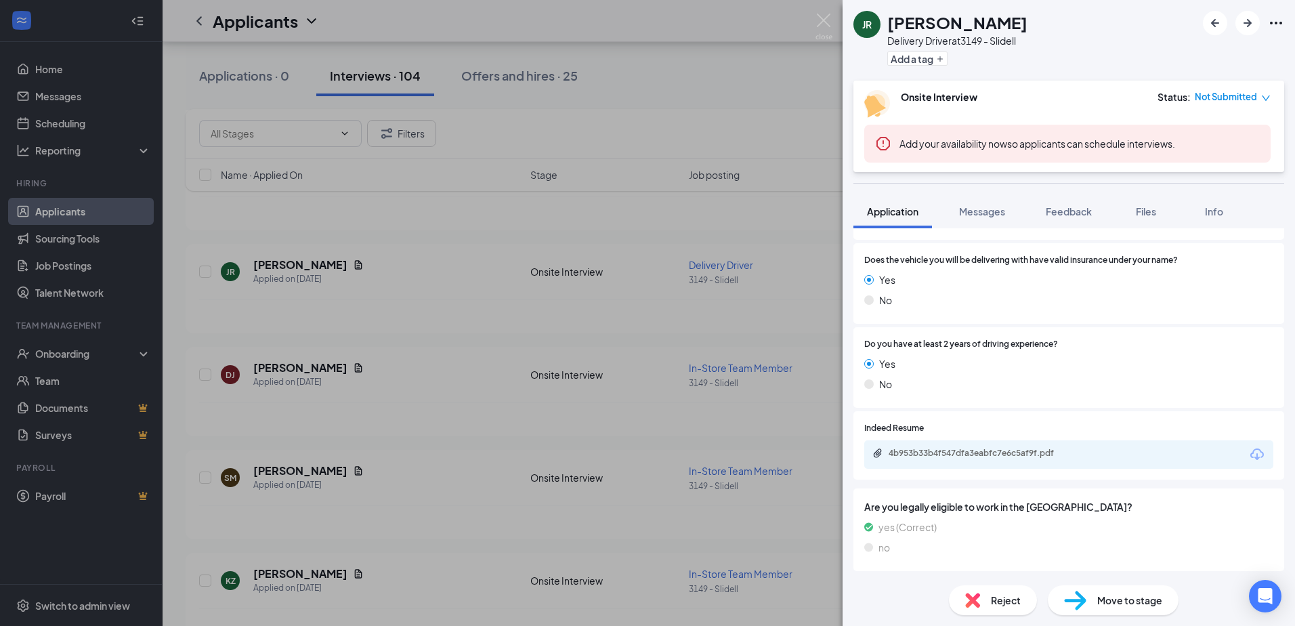
click at [926, 449] on div "4b953b33b4f547dfa3eabfc7e6c5af9f.pdf" at bounding box center [984, 453] width 190 height 11
click at [604, 281] on div "JR [PERSON_NAME] Delivery Driver at 3149 - Slidell Add a tag Onsite Interview S…" at bounding box center [647, 313] width 1295 height 626
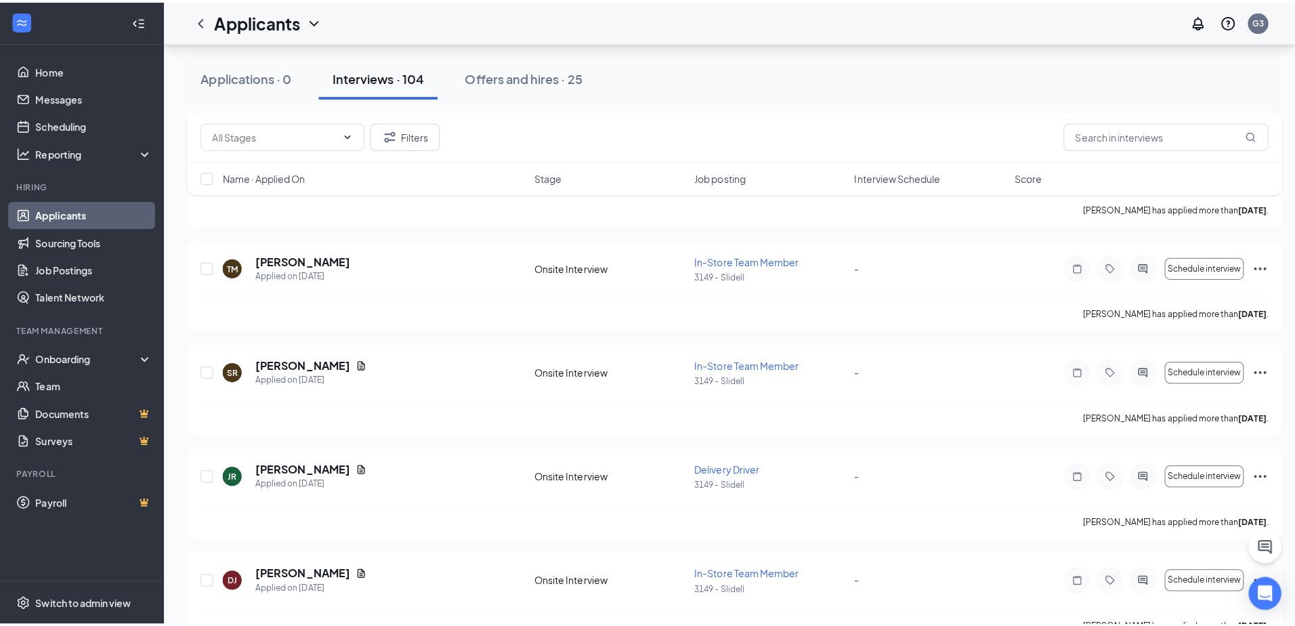
scroll to position [4514, 0]
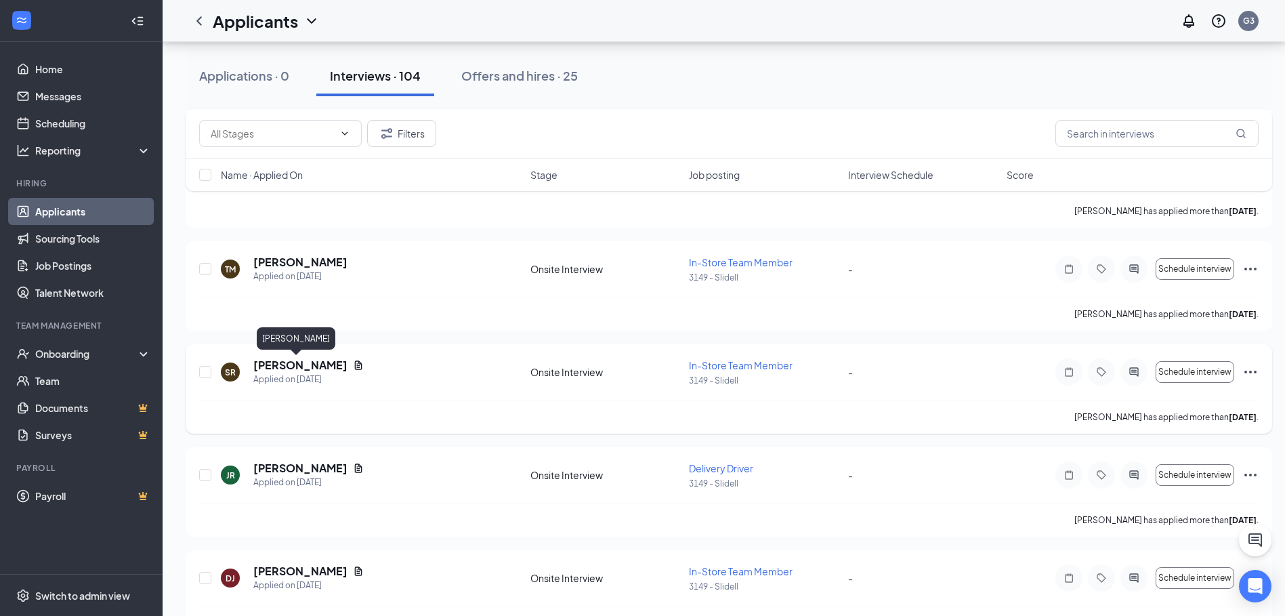
click at [303, 371] on h5 "[PERSON_NAME]" at bounding box center [300, 365] width 94 height 15
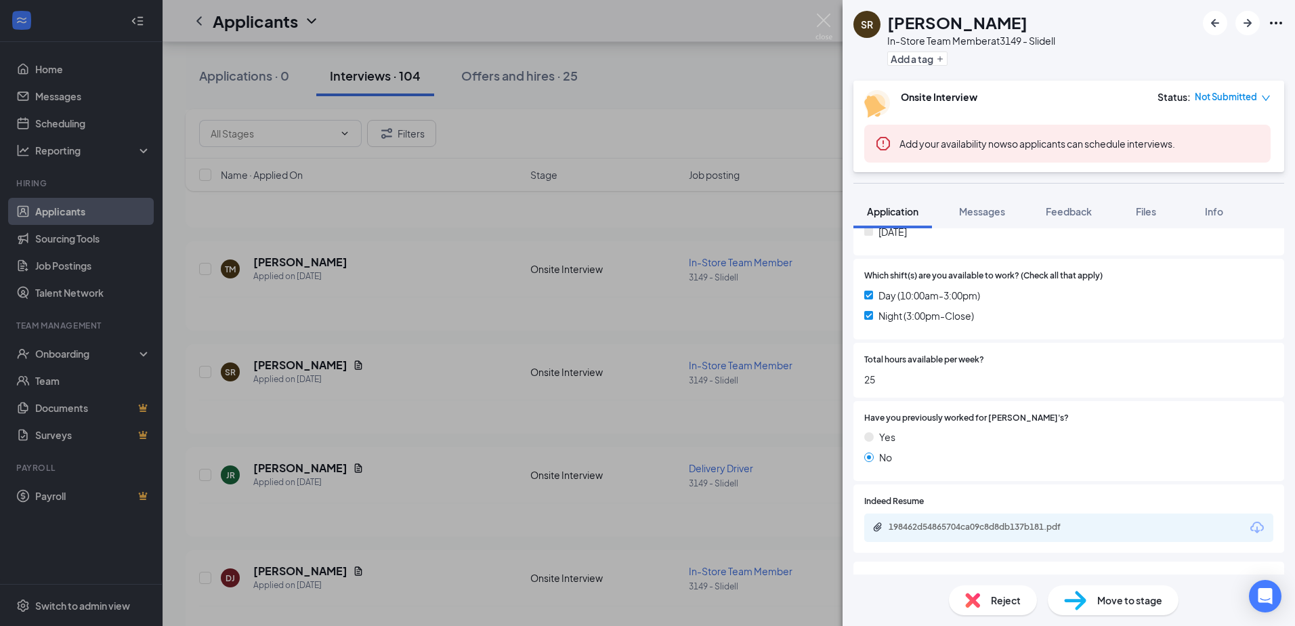
scroll to position [570, 0]
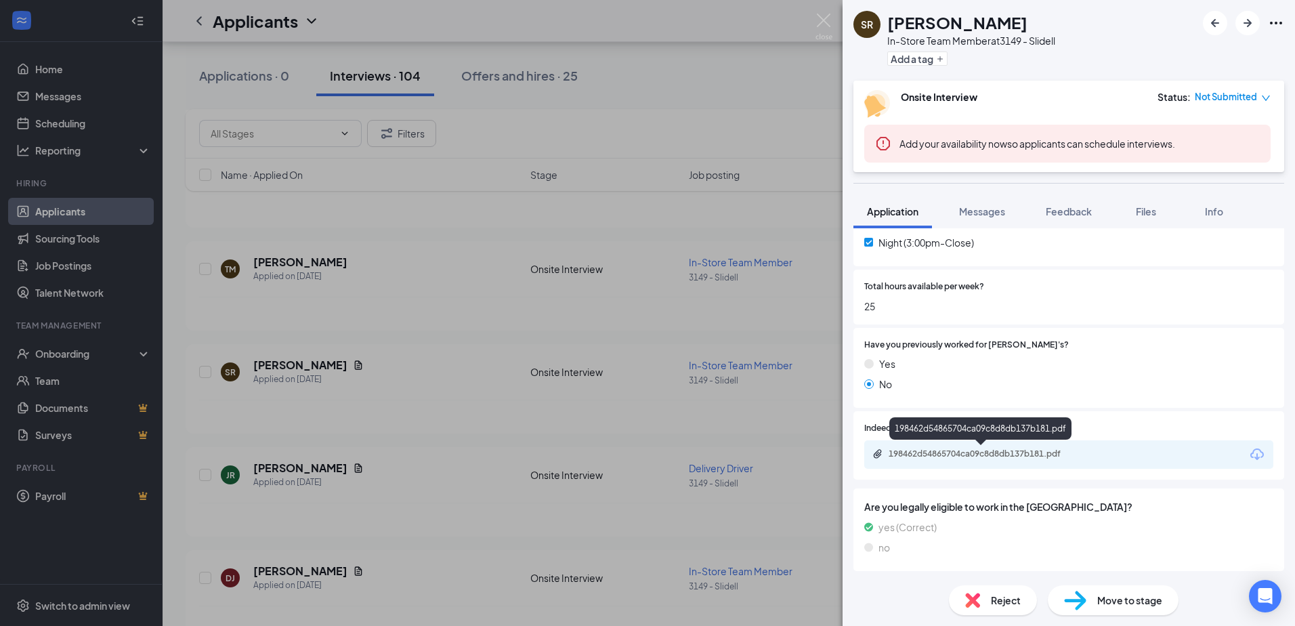
click at [968, 457] on div "198462d54865704ca09c8d8db137b181.pdf" at bounding box center [984, 453] width 190 height 11
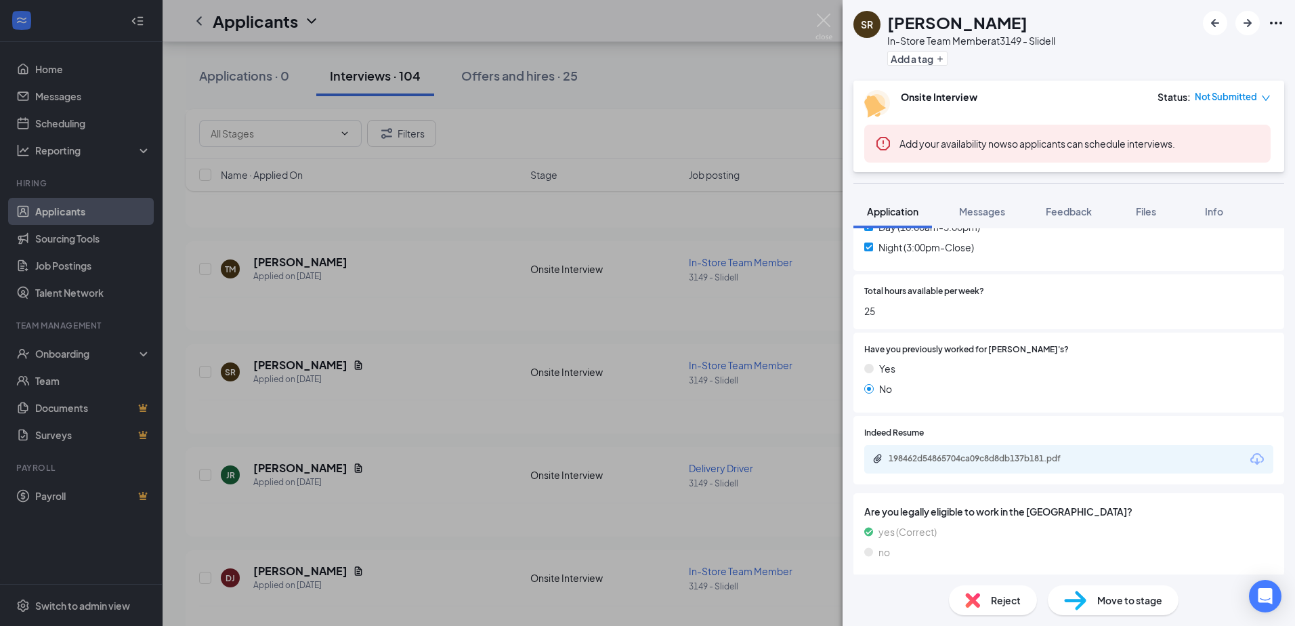
click at [726, 239] on div "SR [PERSON_NAME] In-Store Team Member at 3149 - Slidell Add a tag Onsite Interv…" at bounding box center [647, 313] width 1295 height 626
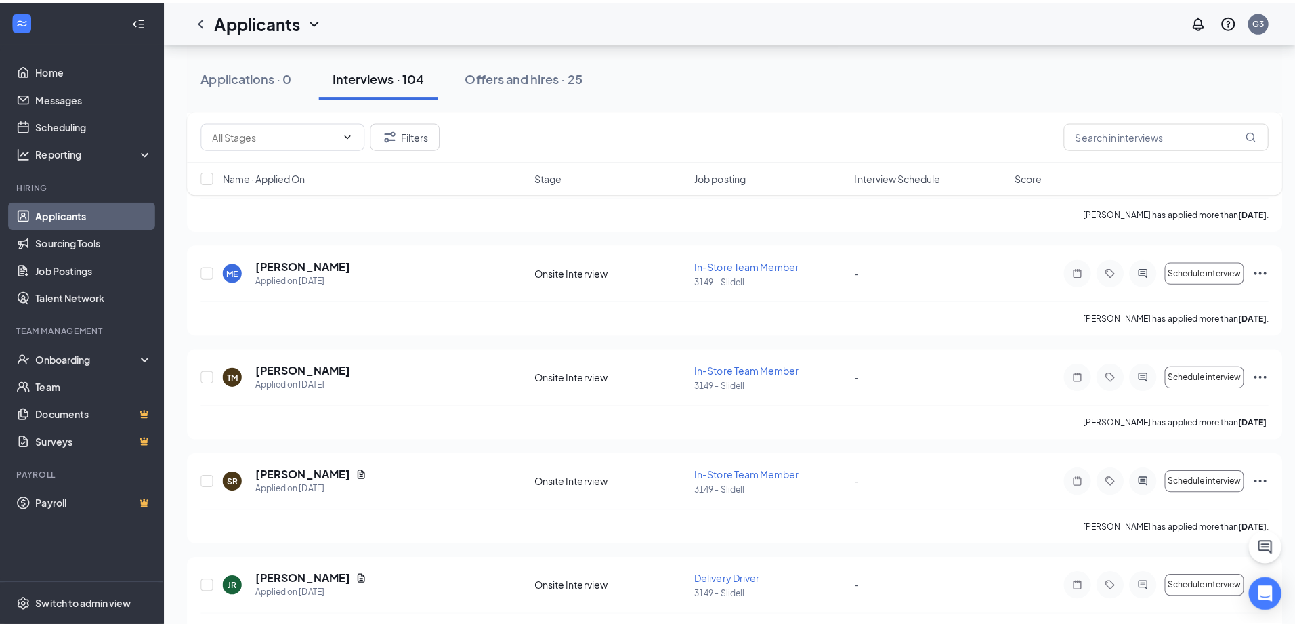
scroll to position [4379, 0]
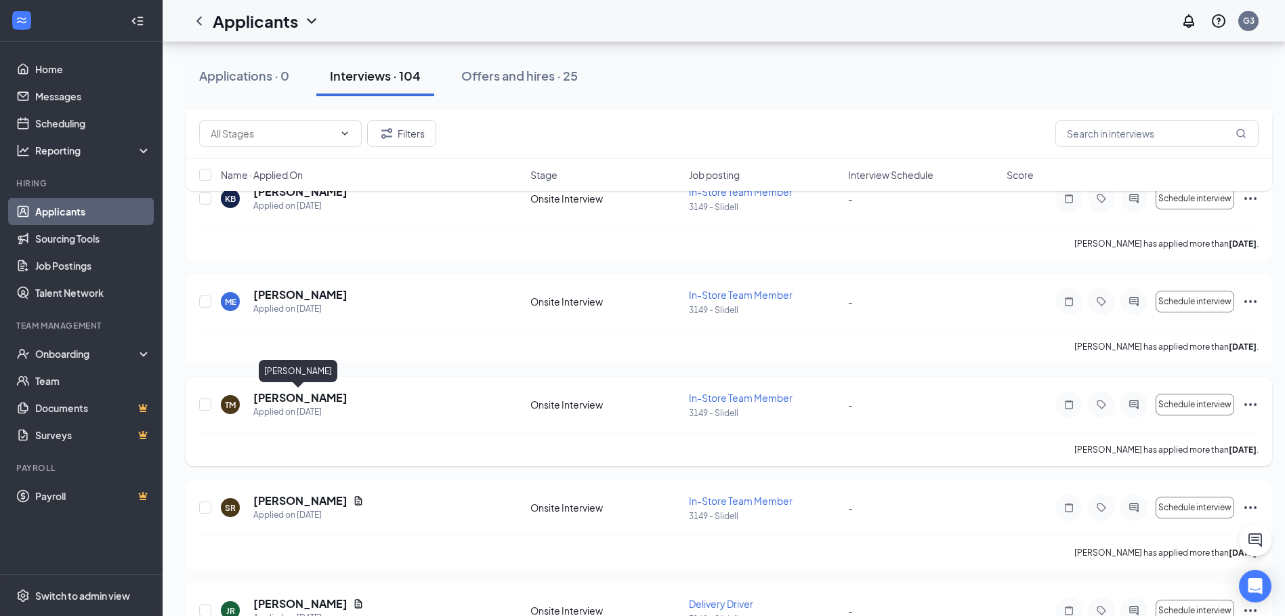
click at [317, 391] on h5 "[PERSON_NAME]" at bounding box center [300, 397] width 94 height 15
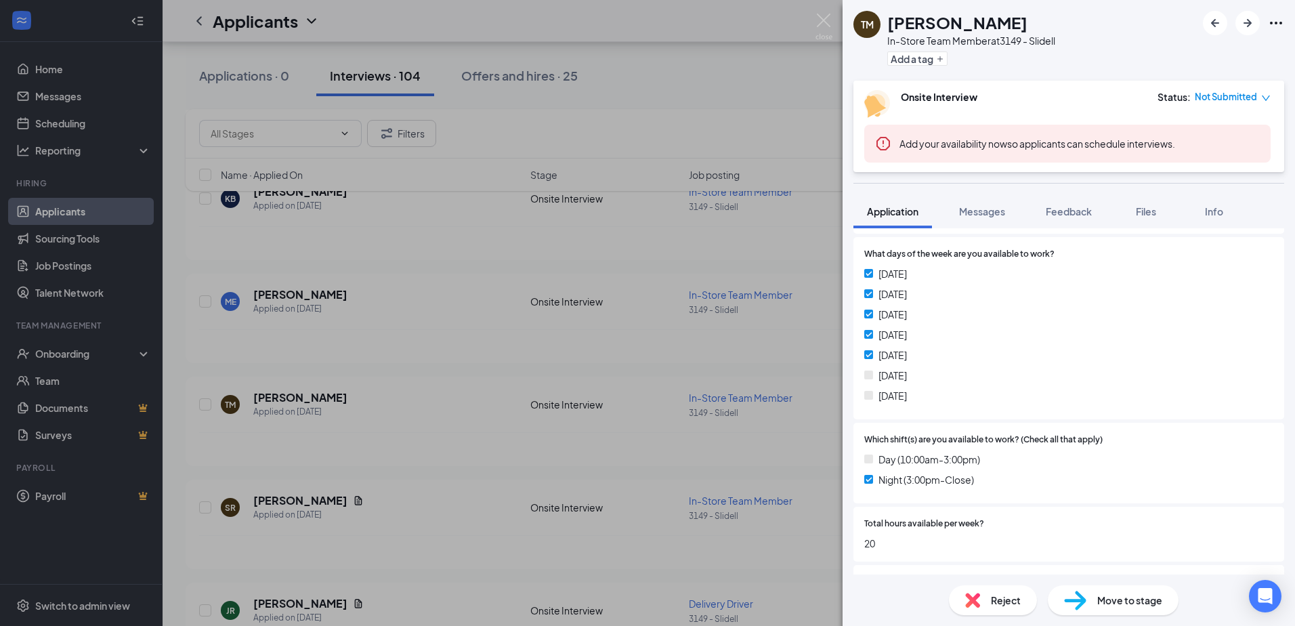
scroll to position [271, 0]
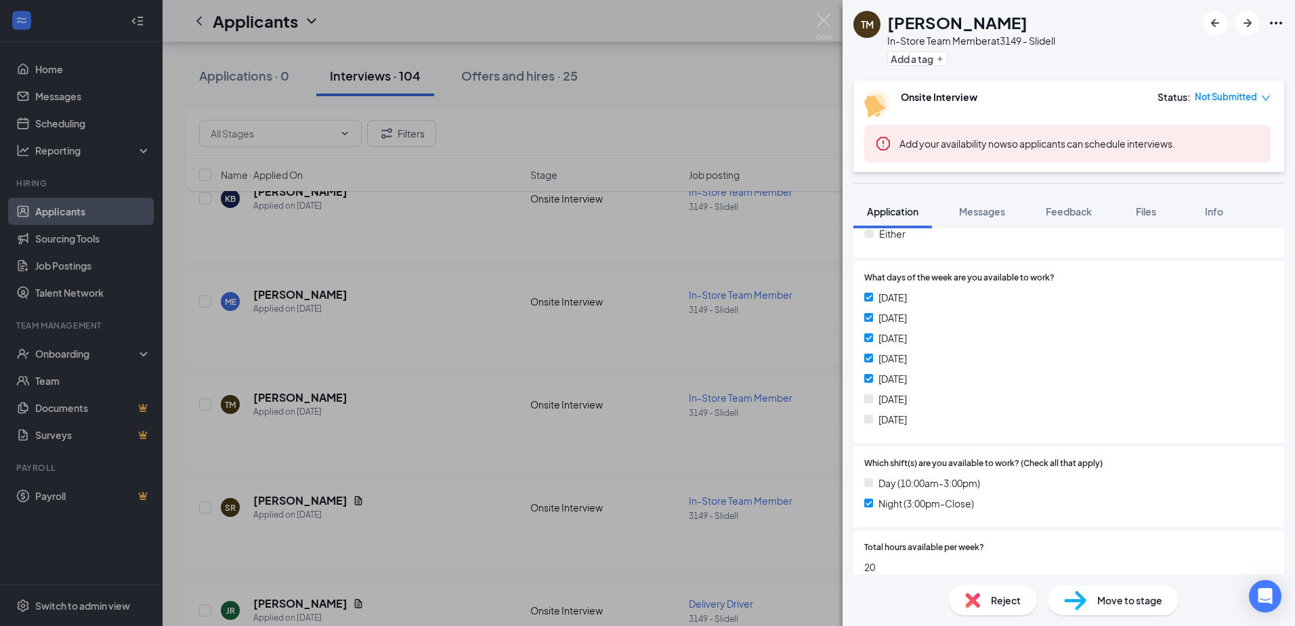
click at [510, 293] on div "[PERSON_NAME] In-Store Team Member at 3149 - Slidell Add a tag Onsite Interview…" at bounding box center [647, 313] width 1295 height 626
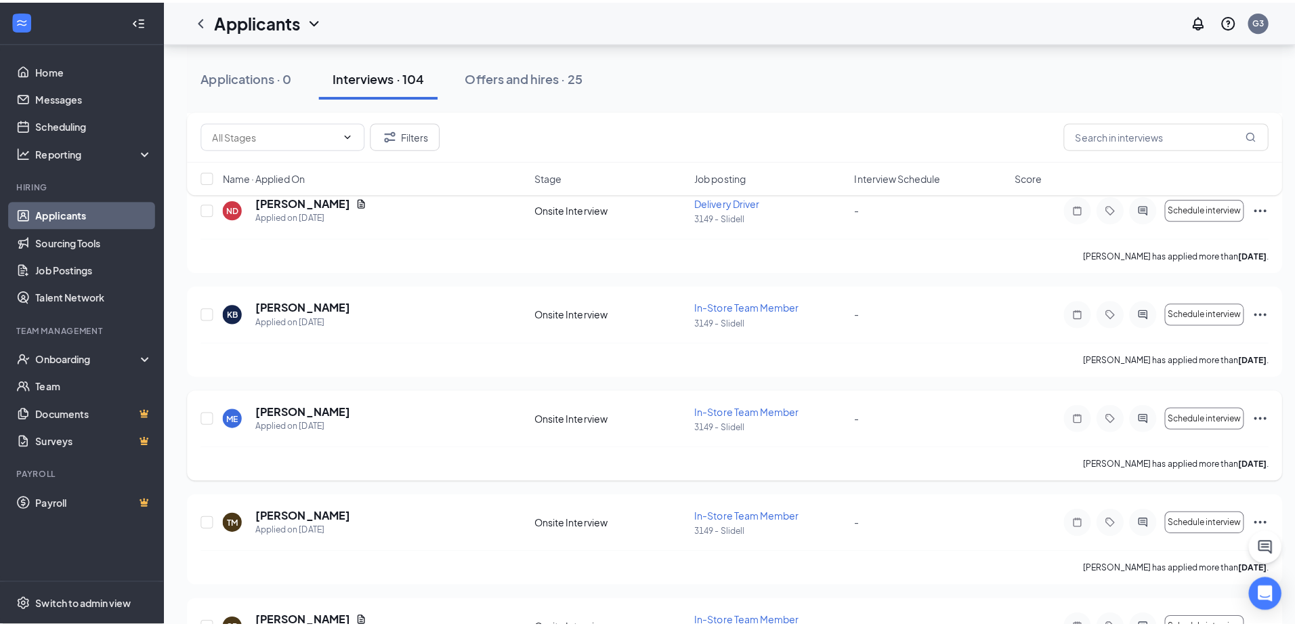
scroll to position [4243, 0]
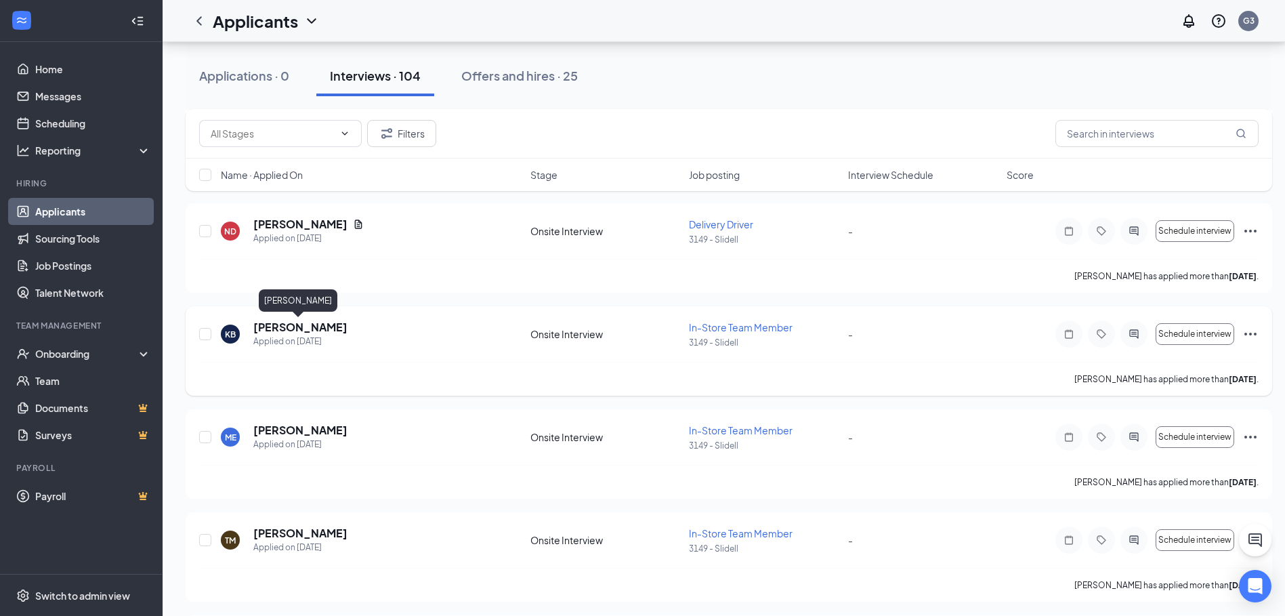
click at [291, 331] on h5 "[PERSON_NAME]" at bounding box center [300, 327] width 94 height 15
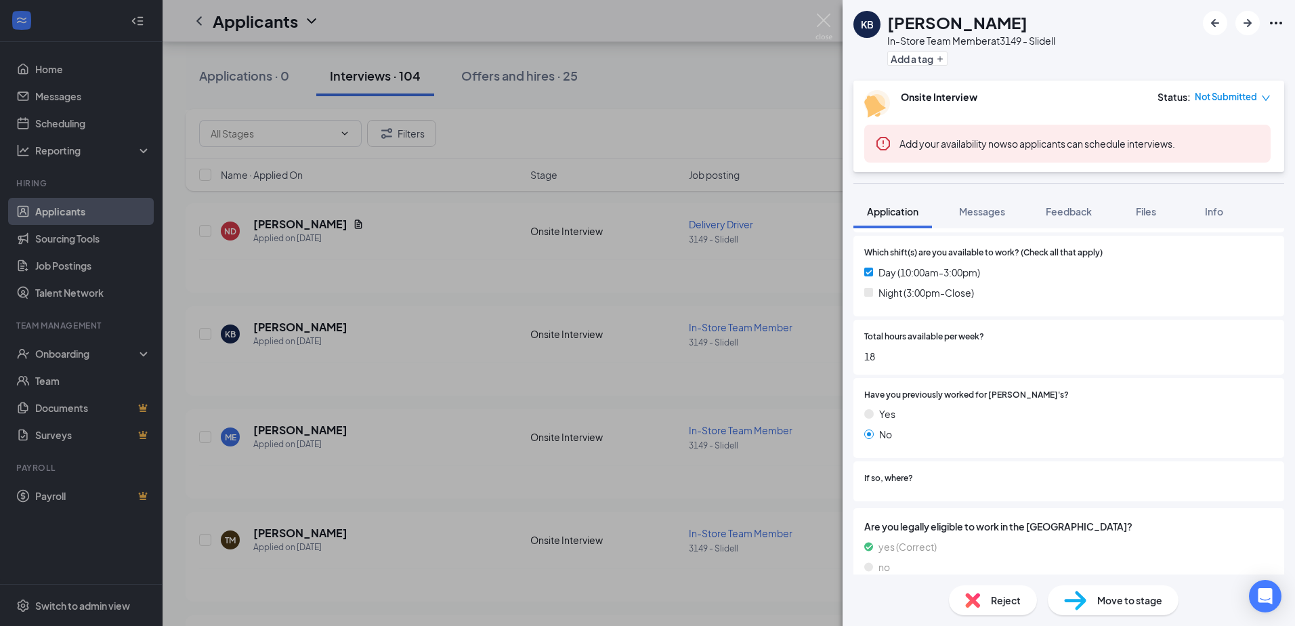
scroll to position [501, 0]
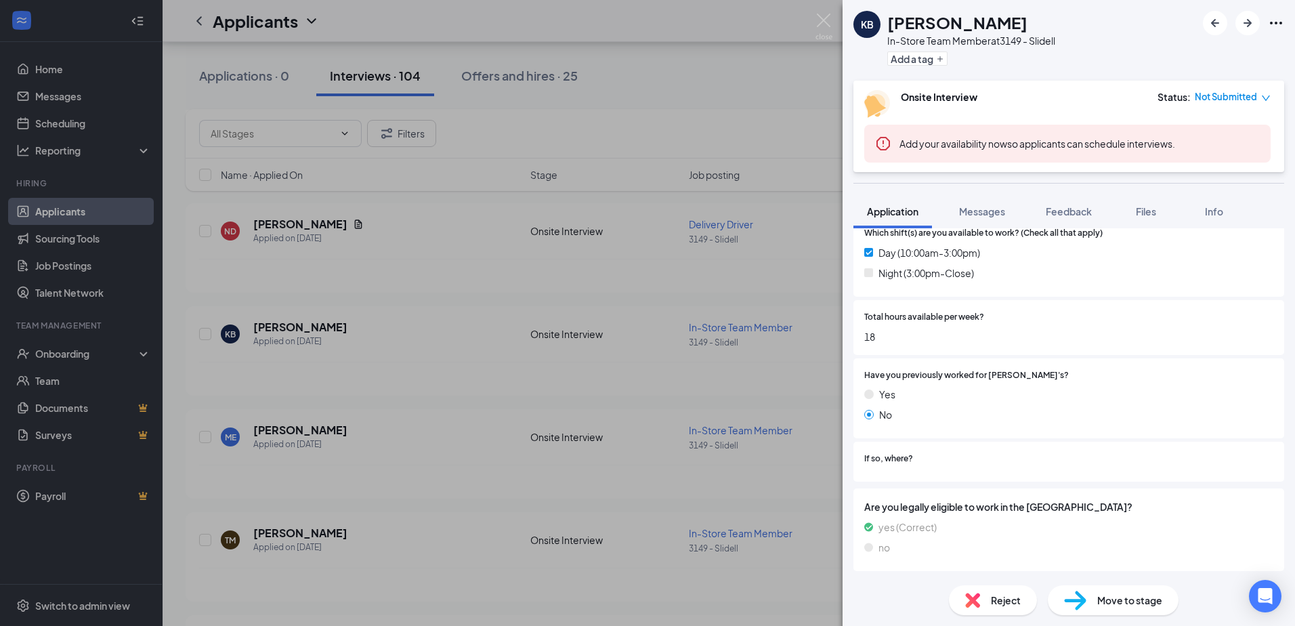
click at [308, 451] on div "KB [PERSON_NAME] In-Store Team Member at 3149 - Slidell Add a tag Onsite Interv…" at bounding box center [647, 313] width 1295 height 626
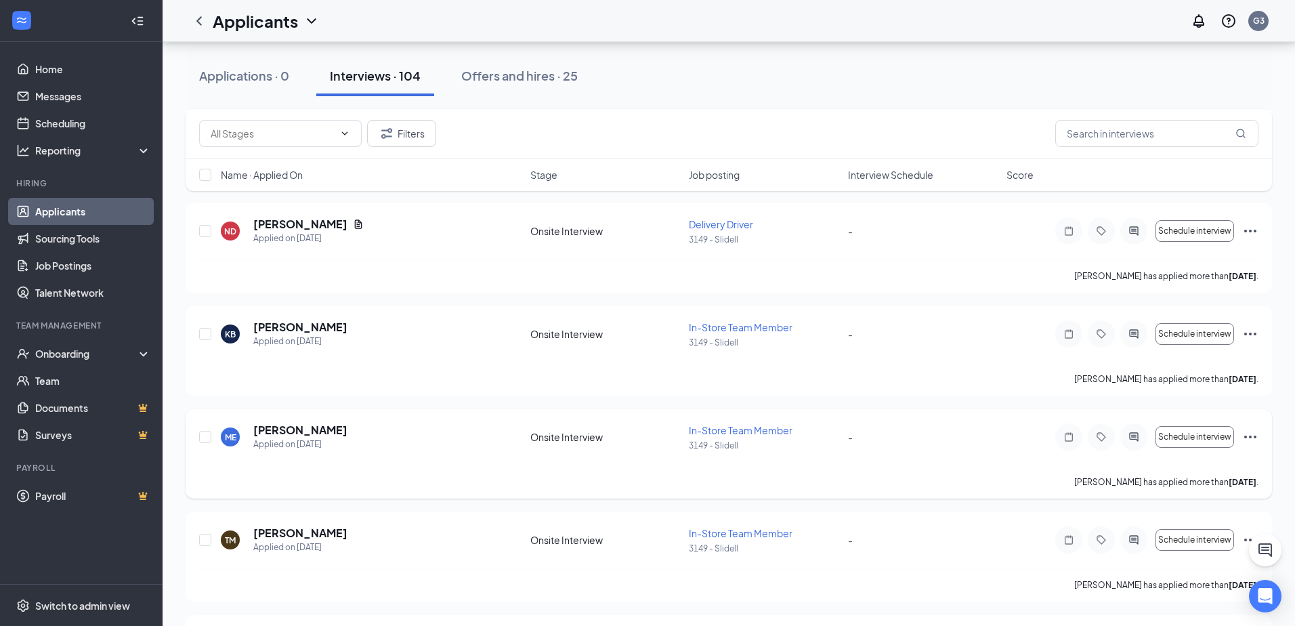
click at [308, 427] on h5 "[PERSON_NAME]" at bounding box center [300, 430] width 94 height 15
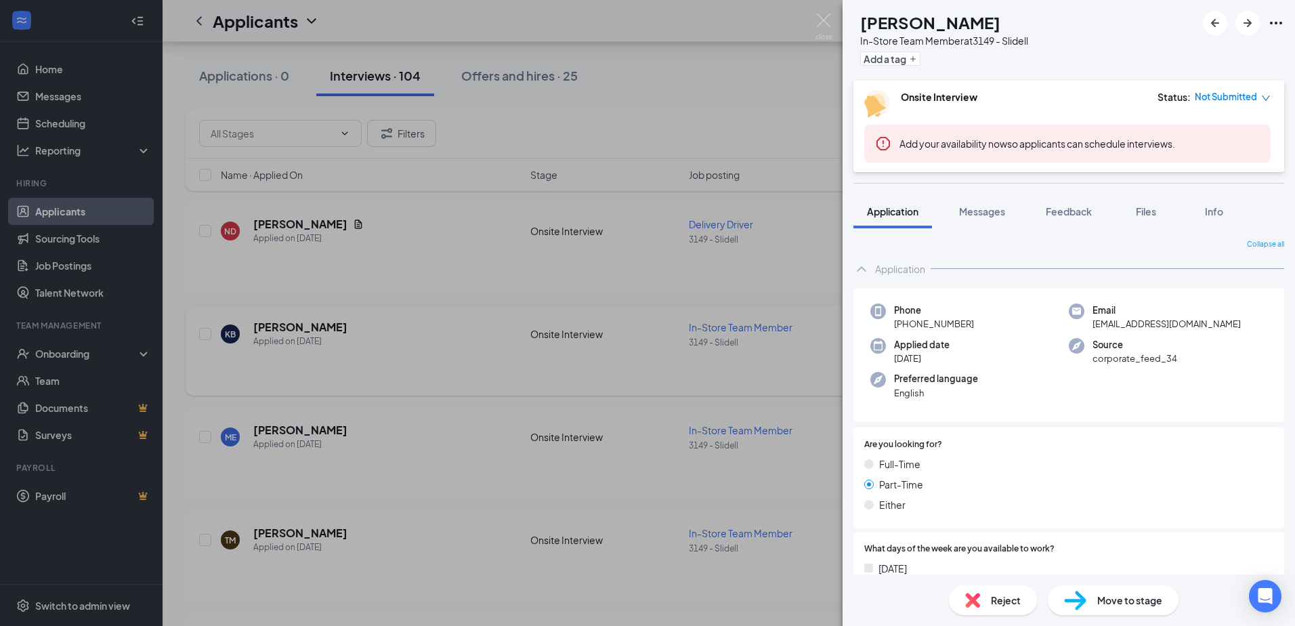
click at [499, 316] on div "ME [PERSON_NAME] In-Store Team Member at 3149 - Slidell Add a tag Onsite Interv…" at bounding box center [647, 313] width 1295 height 626
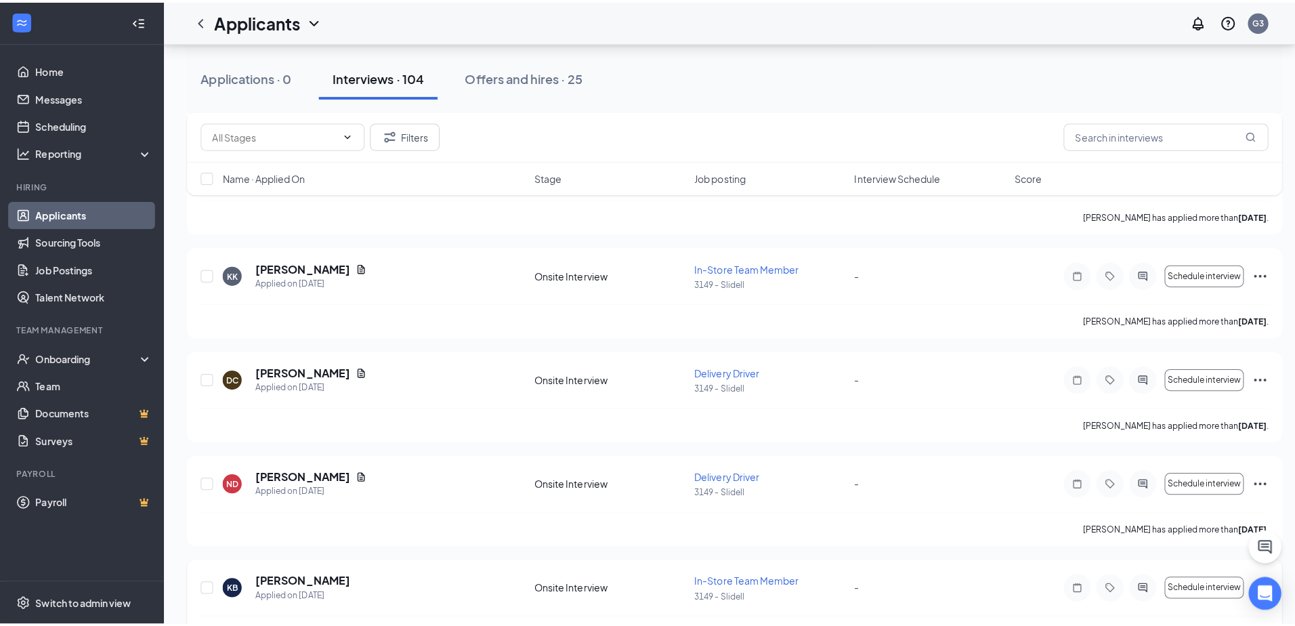
scroll to position [3972, 0]
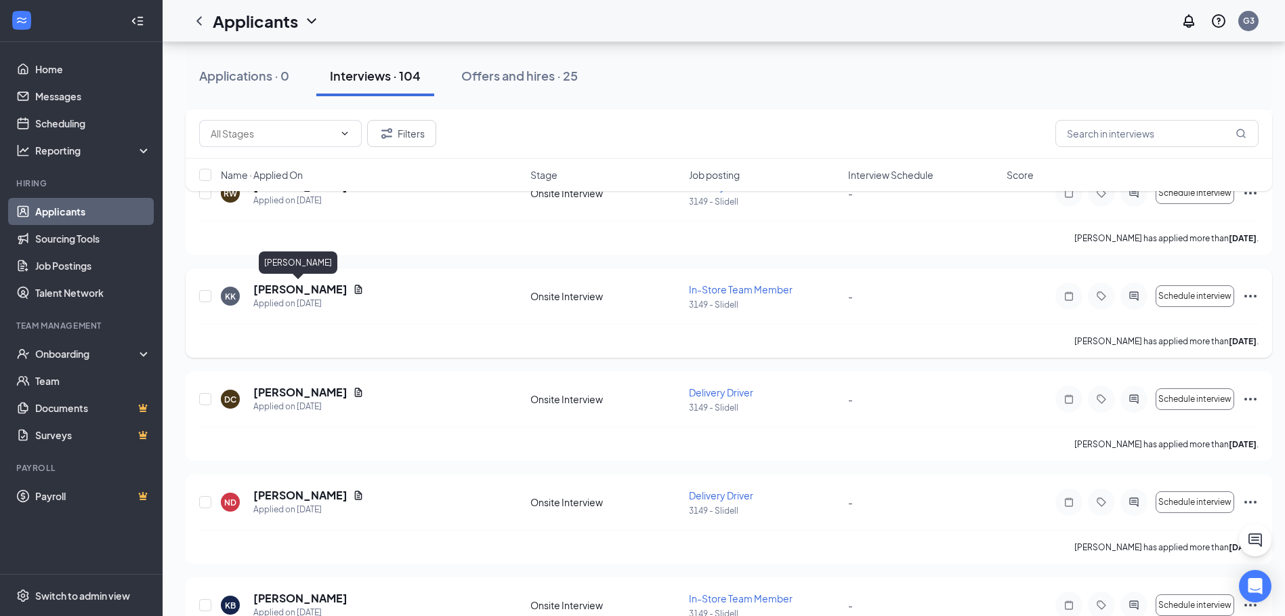
click at [309, 293] on h5 "[PERSON_NAME]" at bounding box center [300, 289] width 94 height 15
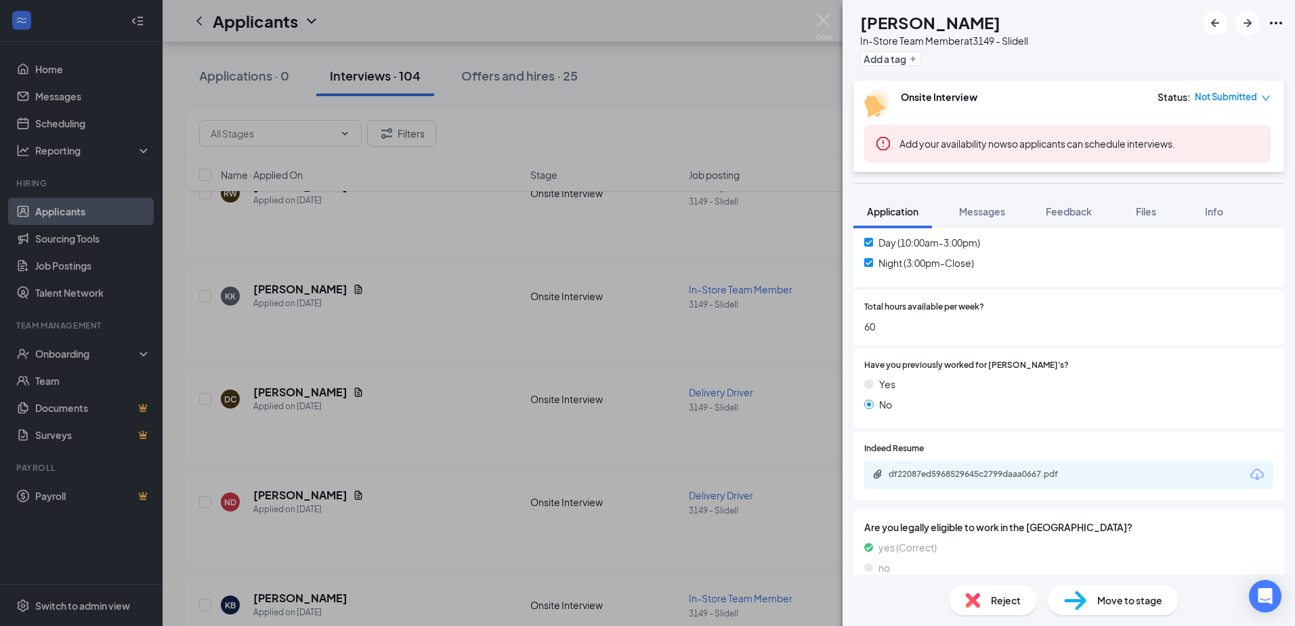
scroll to position [532, 0]
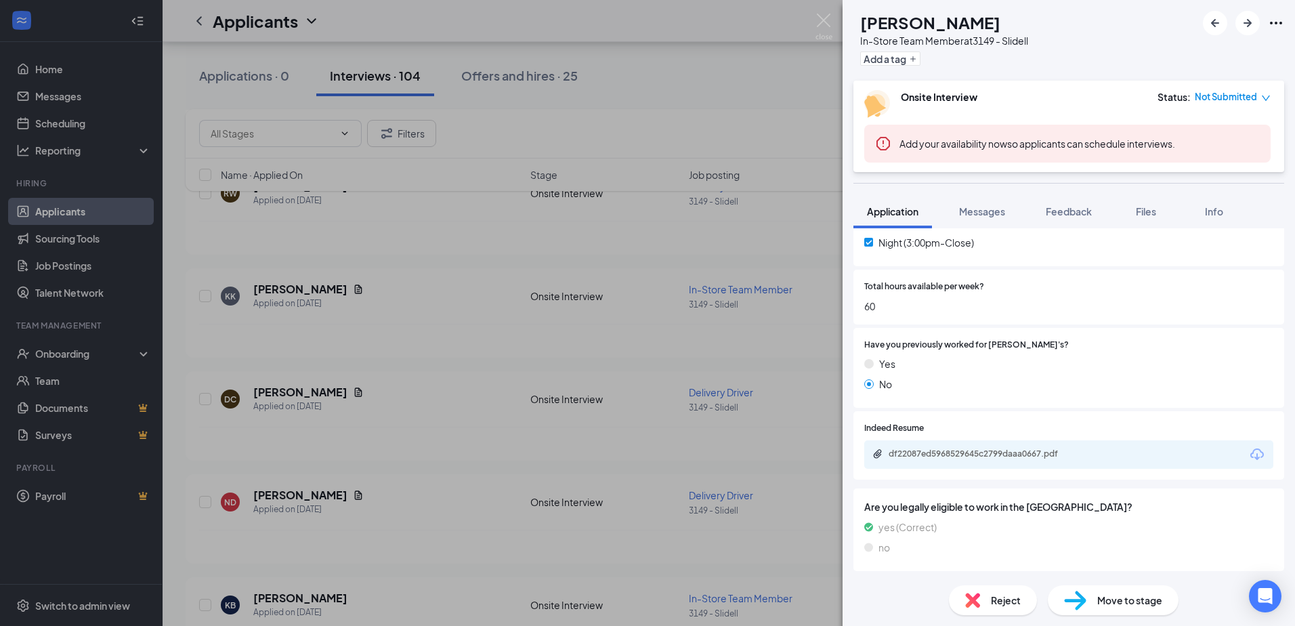
click at [1011, 446] on div "df22087ed5968529645c2799daaa0667.pdf" at bounding box center [1068, 454] width 409 height 28
click at [1011, 450] on div "df22087ed5968529645c2799daaa0667.pdf" at bounding box center [984, 453] width 190 height 11
click at [530, 194] on div "KK [PERSON_NAME] In-Store Team Member at 3149 - Slidell Add a tag Onsite Interv…" at bounding box center [647, 313] width 1295 height 626
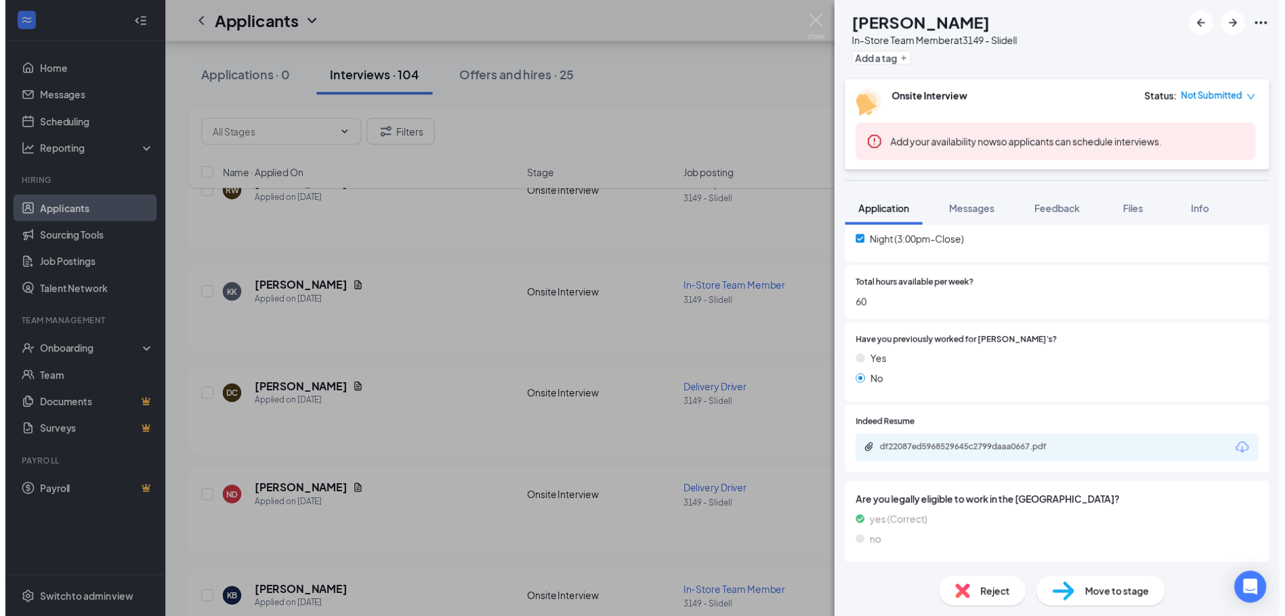
scroll to position [527, 0]
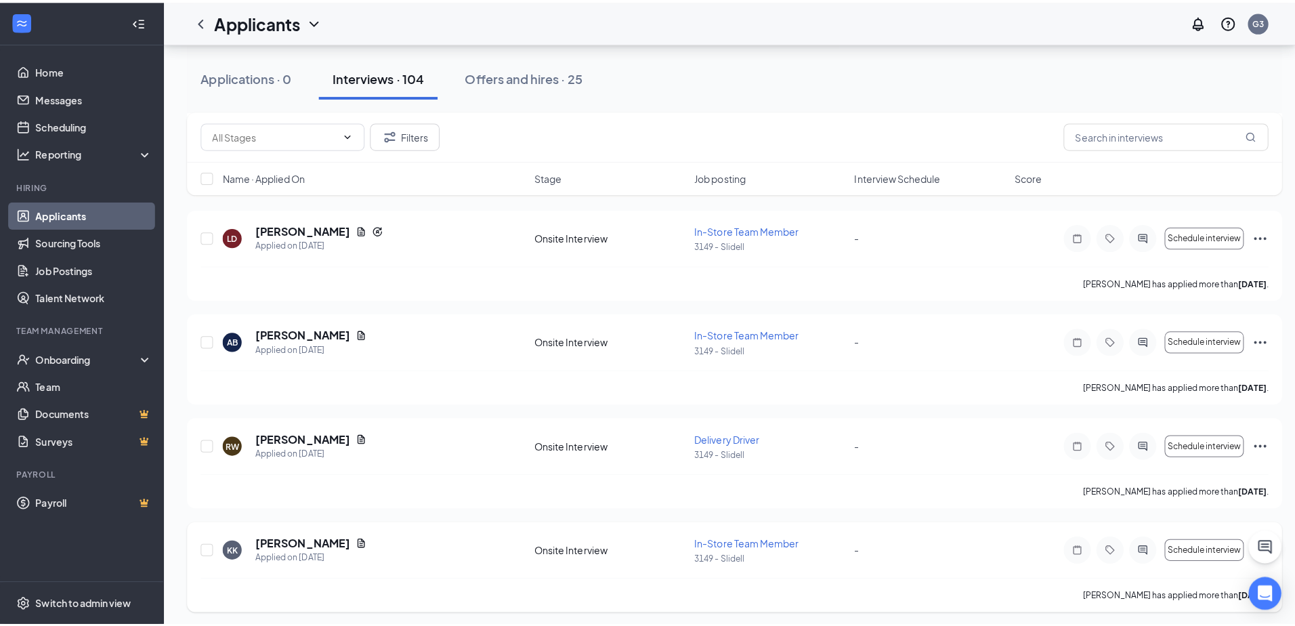
scroll to position [3701, 0]
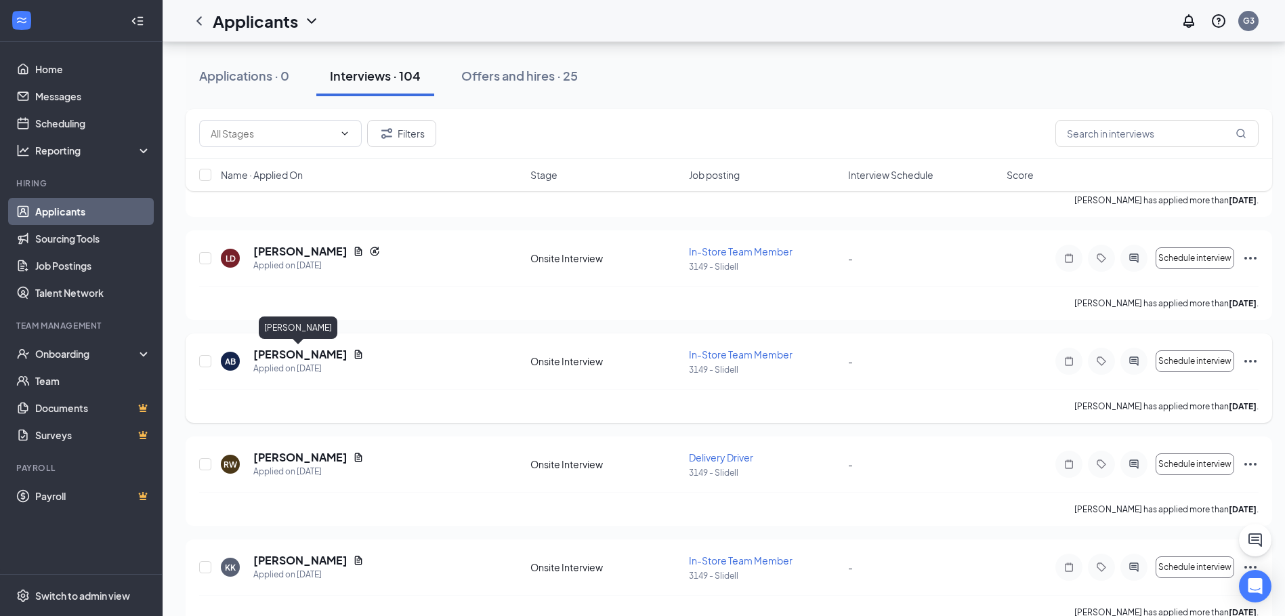
click at [301, 347] on h5 "[PERSON_NAME]" at bounding box center [300, 354] width 94 height 15
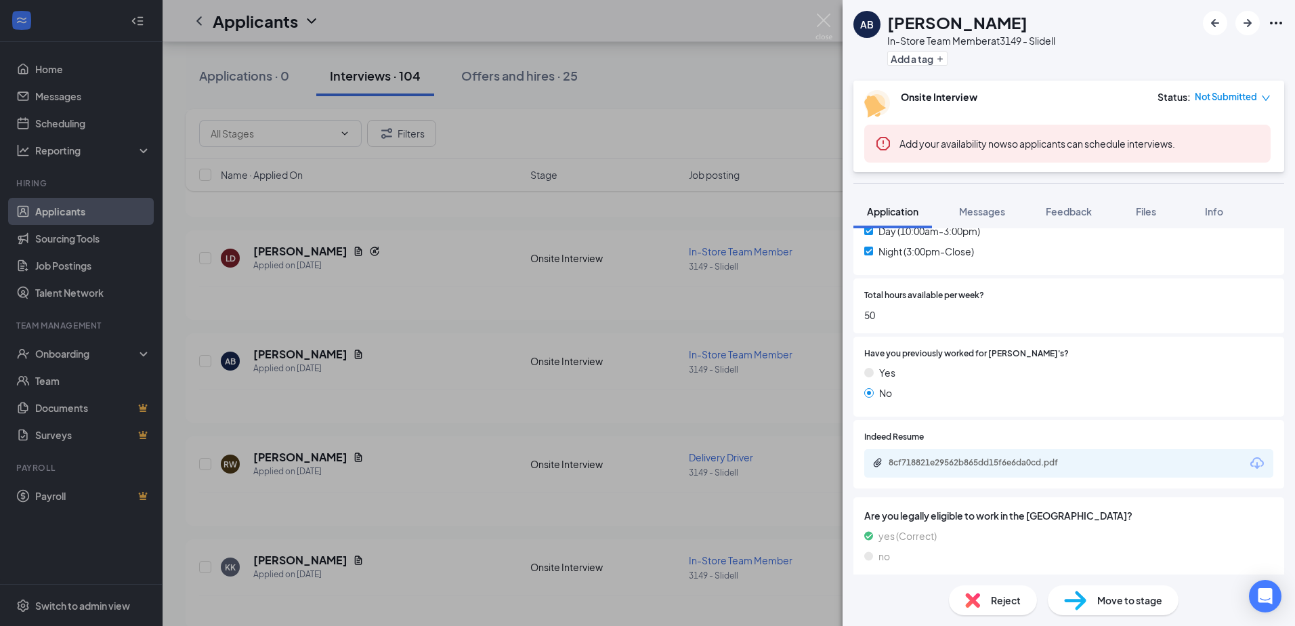
scroll to position [532, 0]
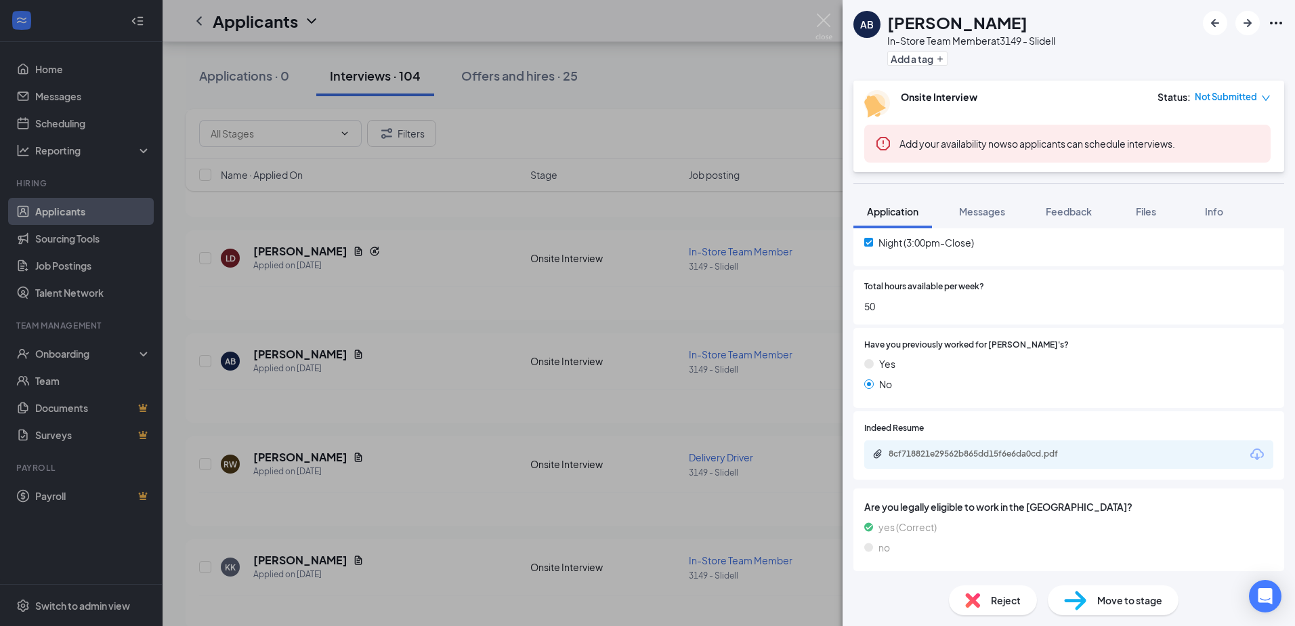
click at [915, 451] on div "8cf718821e29562b865dd15f6e6da0cd.pdf" at bounding box center [984, 453] width 190 height 11
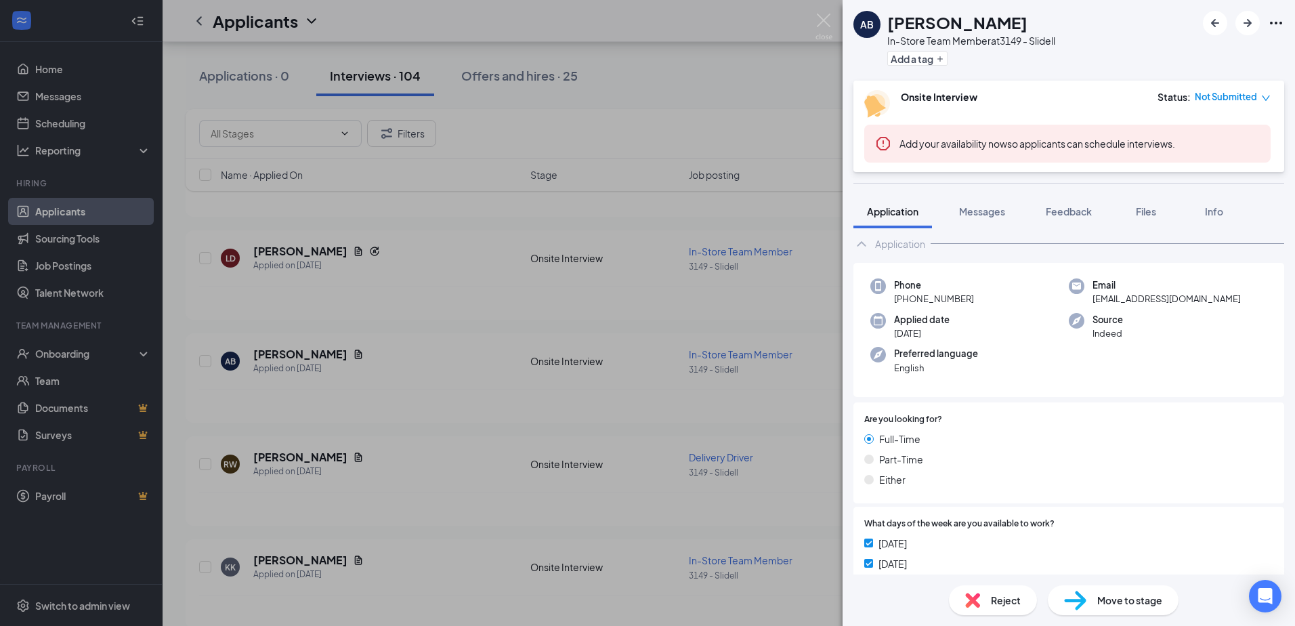
scroll to position [0, 0]
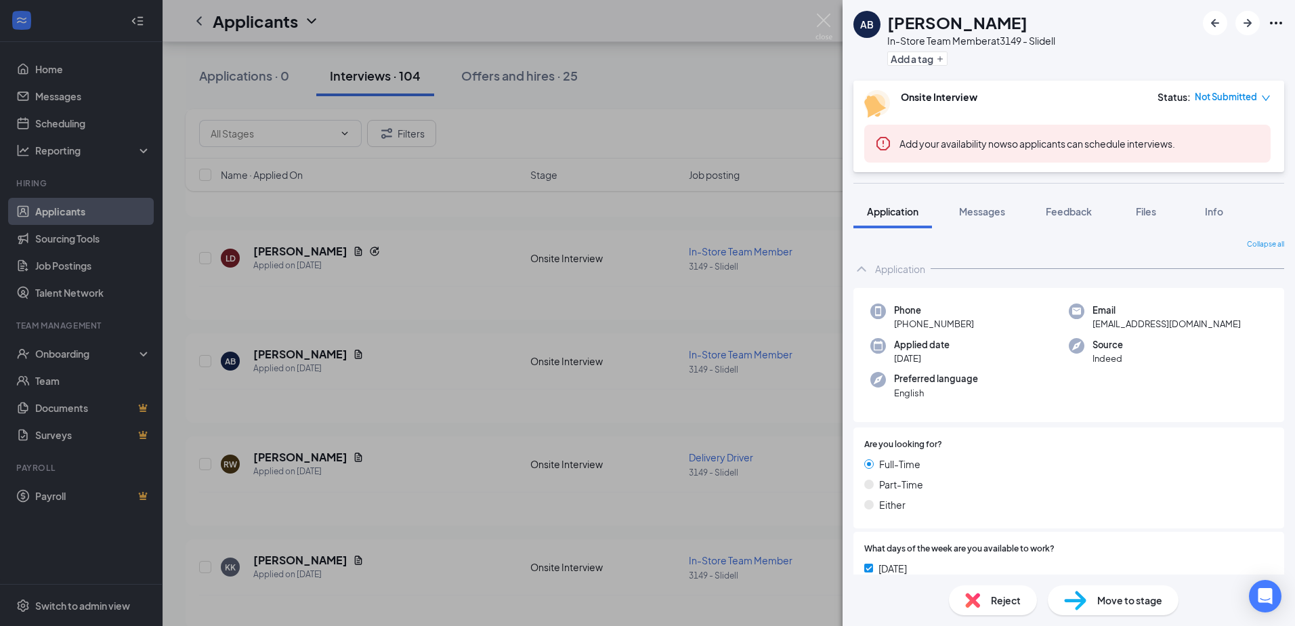
click at [486, 427] on div "AB [PERSON_NAME] In-Store Team Member at 3149 - Slidell Add a tag Onsite Interv…" at bounding box center [647, 313] width 1295 height 626
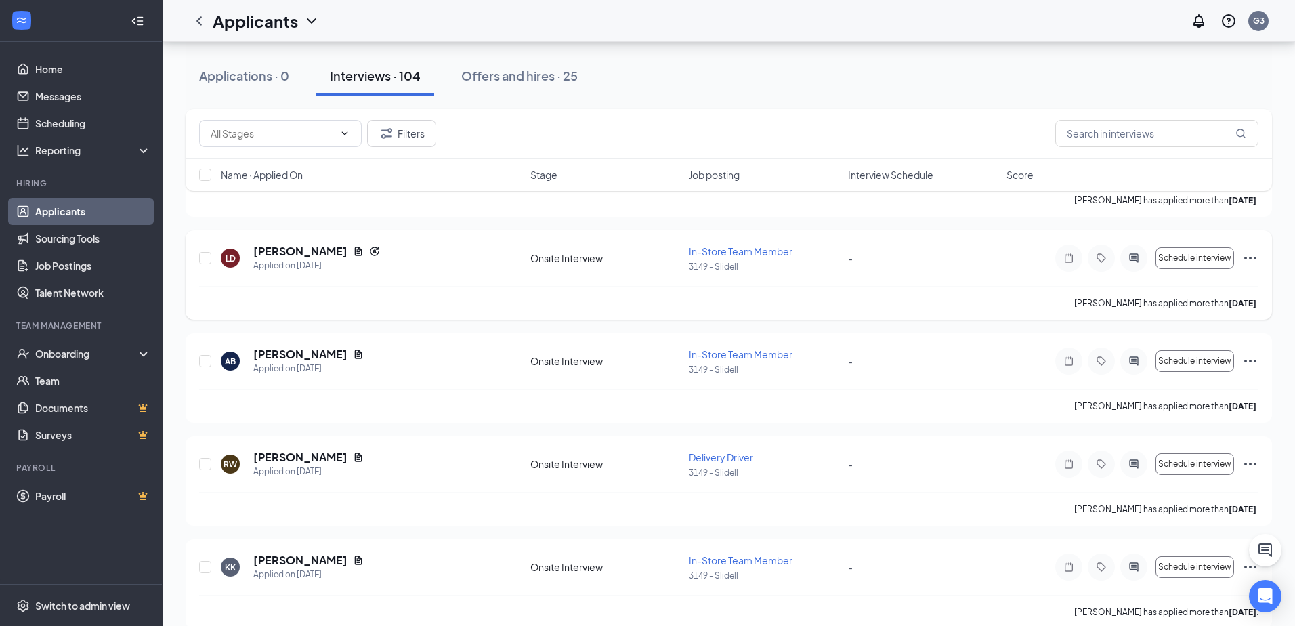
click at [283, 254] on h5 "[PERSON_NAME]" at bounding box center [300, 251] width 94 height 15
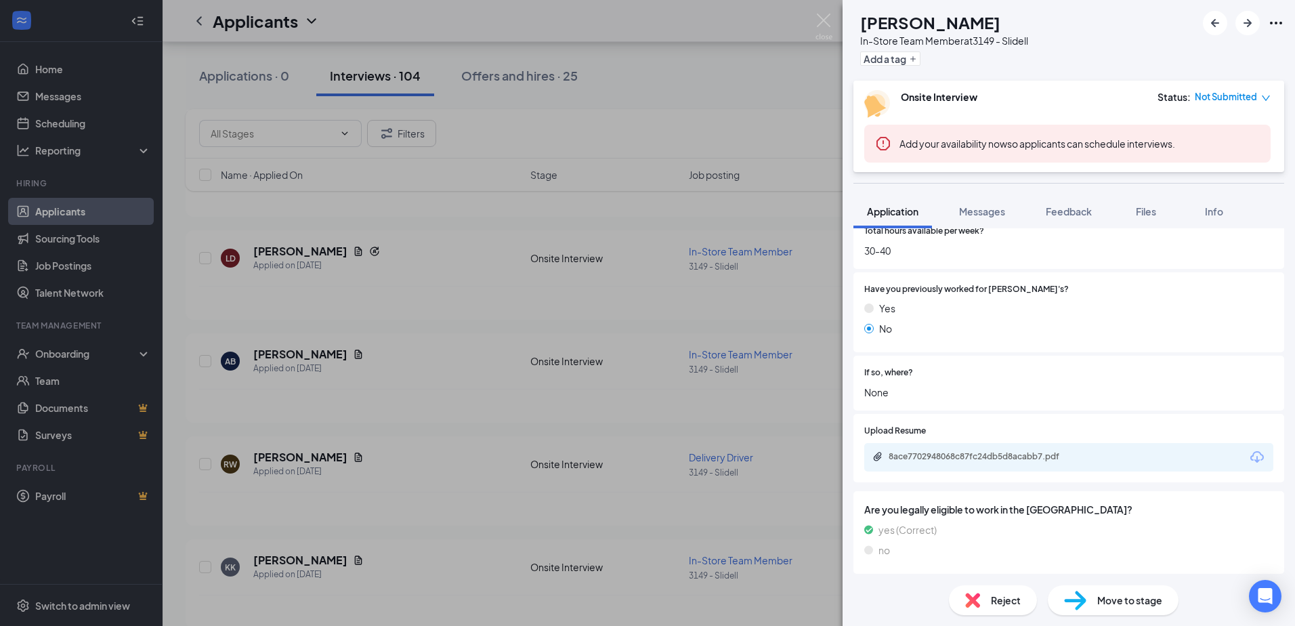
scroll to position [628, 0]
click at [932, 459] on div "8ace7702948068c87fc24db5d8acabb7.pdf" at bounding box center [984, 453] width 190 height 11
click at [602, 346] on div "LD [PERSON_NAME] In-Store Team Member at 3149 - Slidell Add a tag Onsite Interv…" at bounding box center [647, 313] width 1295 height 626
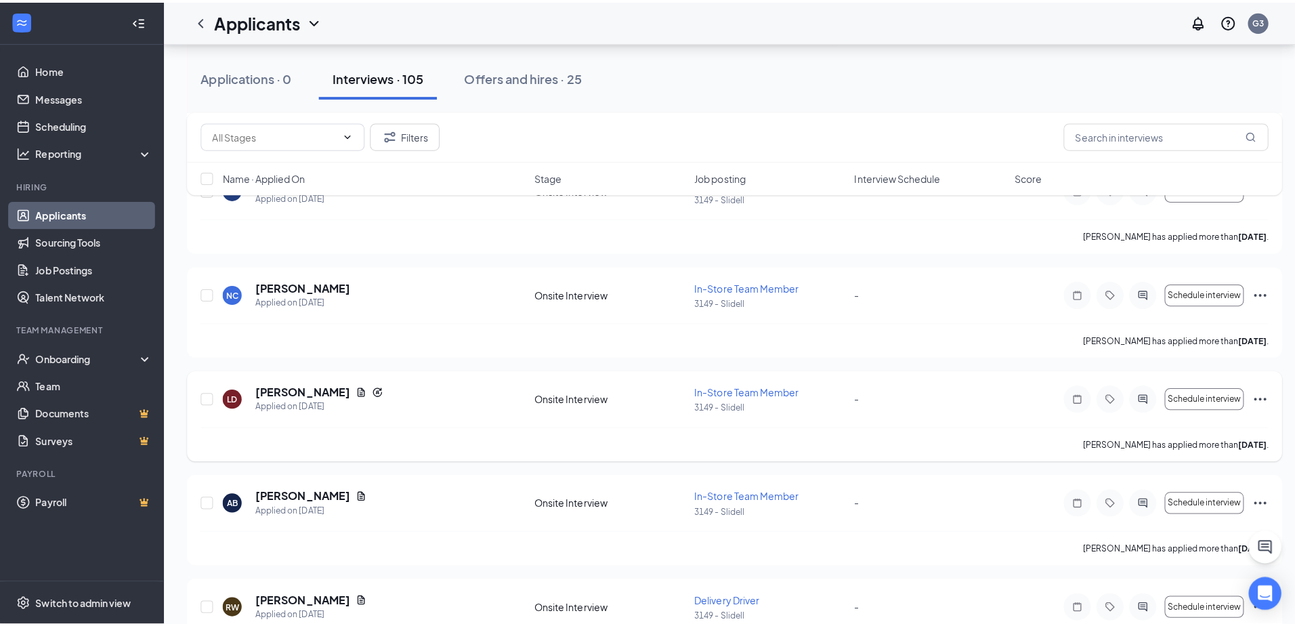
scroll to position [3498, 0]
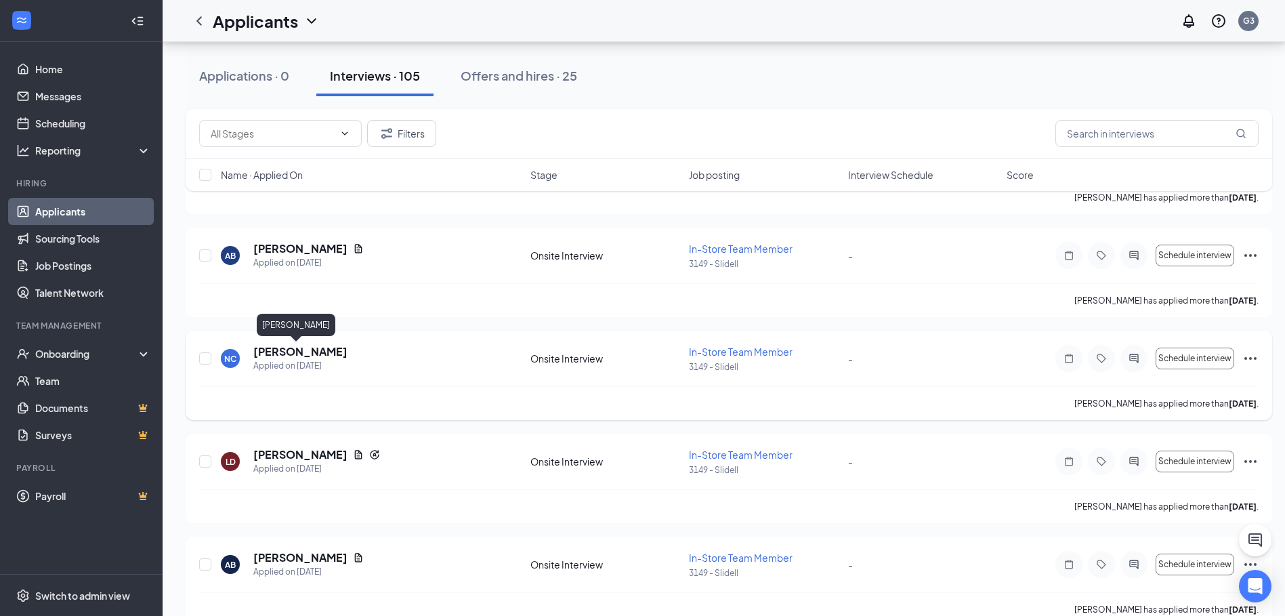
click at [312, 350] on h5 "[PERSON_NAME]" at bounding box center [300, 351] width 94 height 15
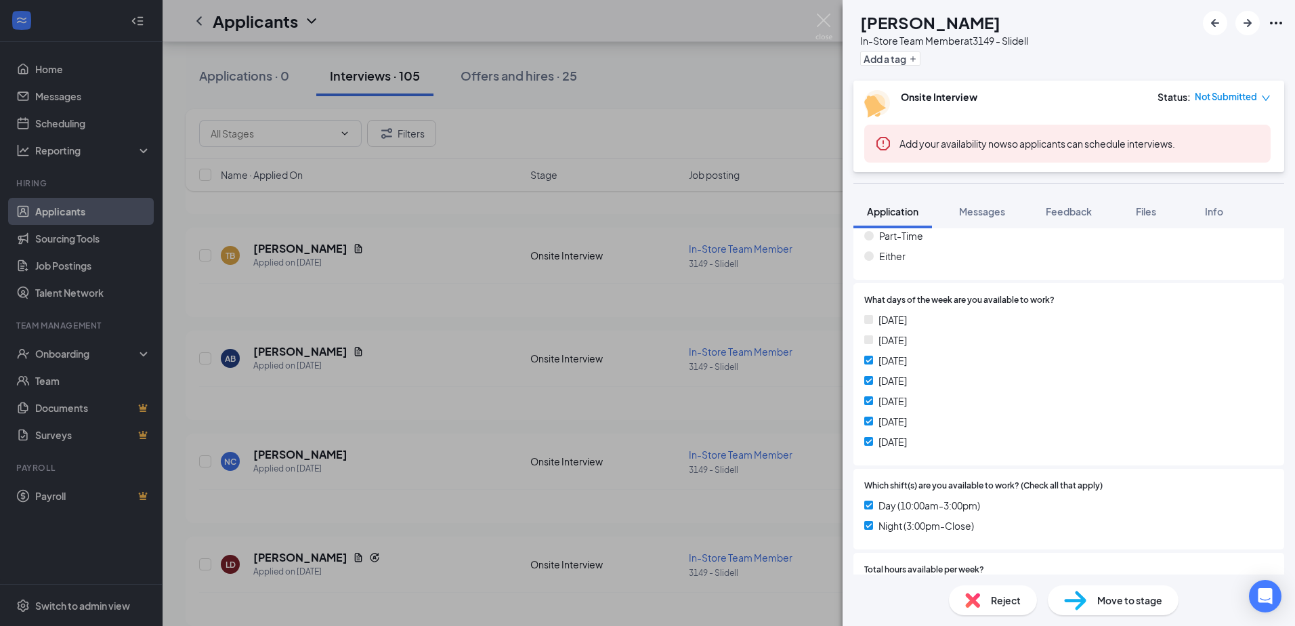
scroll to position [271, 0]
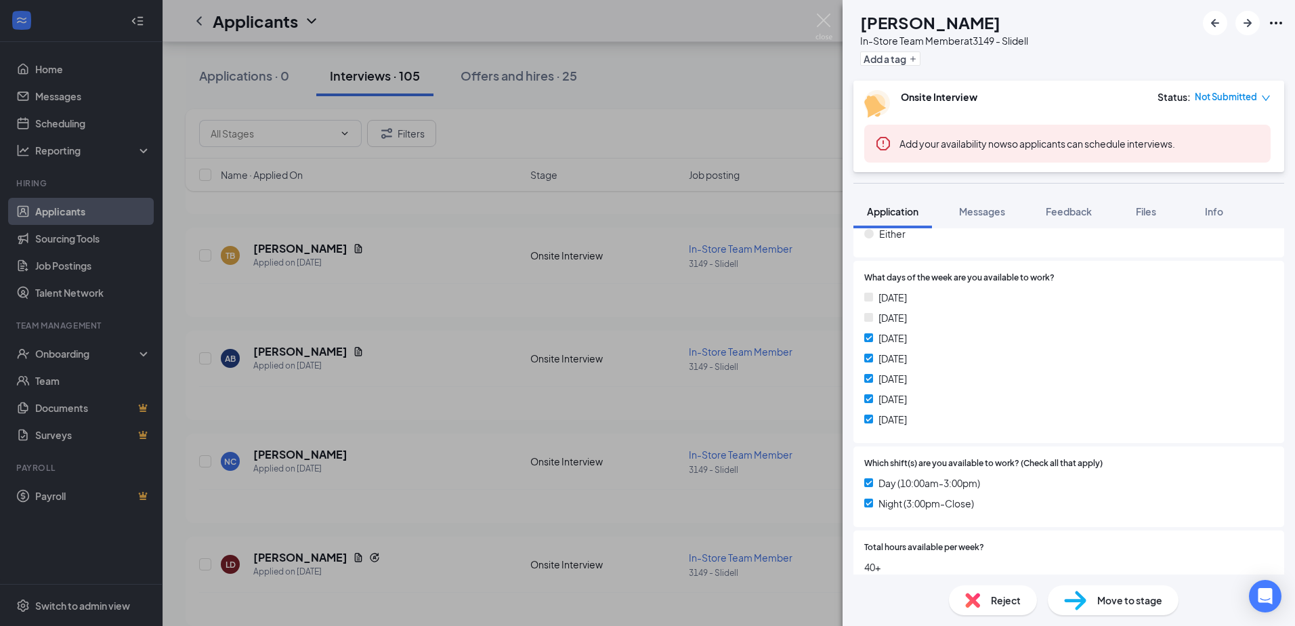
click at [605, 333] on div "NC [PERSON_NAME] In-Store Team Member at 3149 - Slidell Add a tag Onsite Interv…" at bounding box center [647, 313] width 1295 height 626
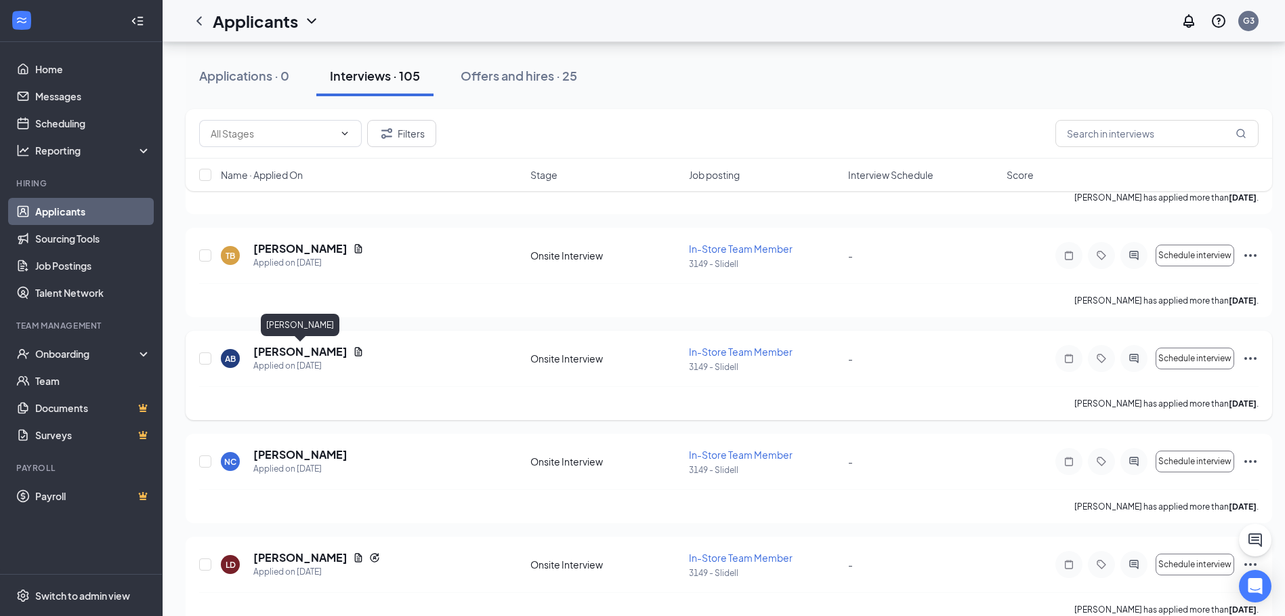
click at [333, 351] on h5 "[PERSON_NAME]" at bounding box center [300, 351] width 94 height 15
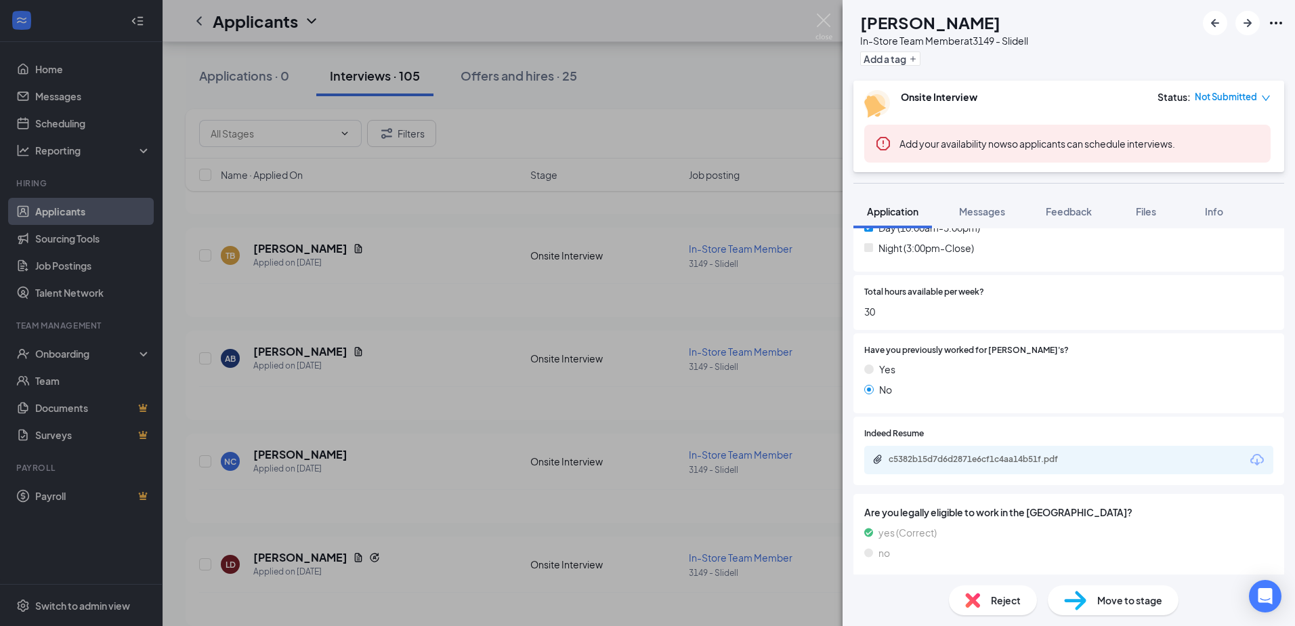
scroll to position [532, 0]
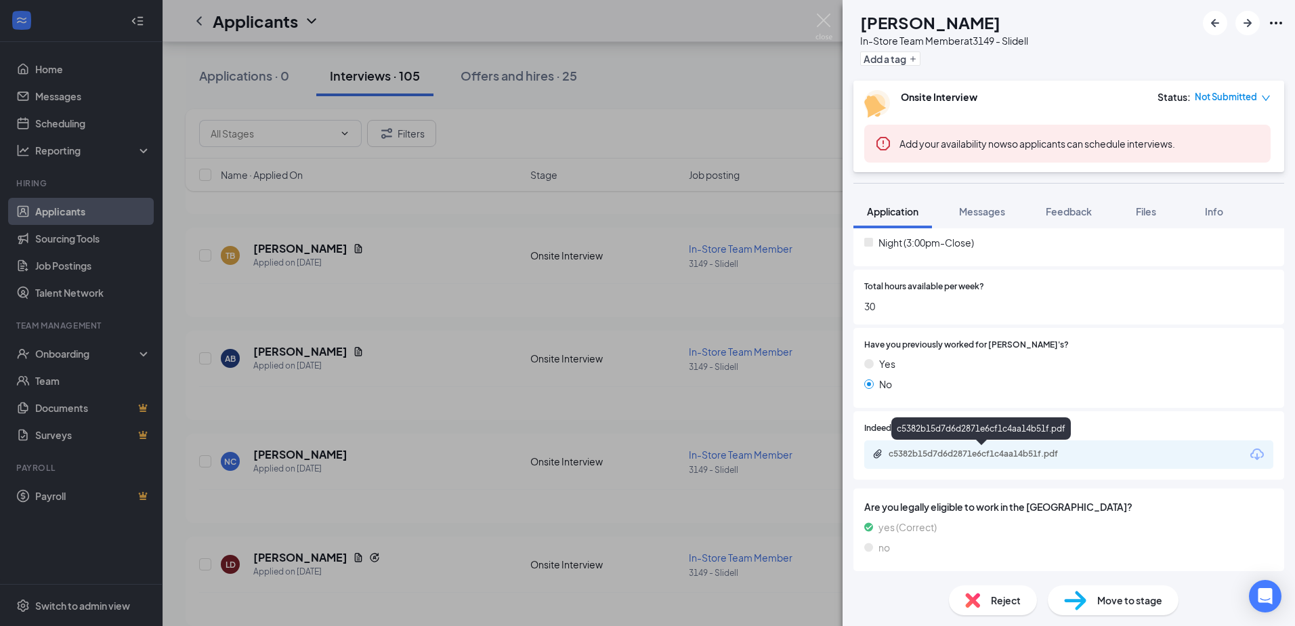
click at [1016, 451] on div "c5382b15d7d6d2871e6cf1c4aa14b51f.pdf" at bounding box center [984, 453] width 190 height 11
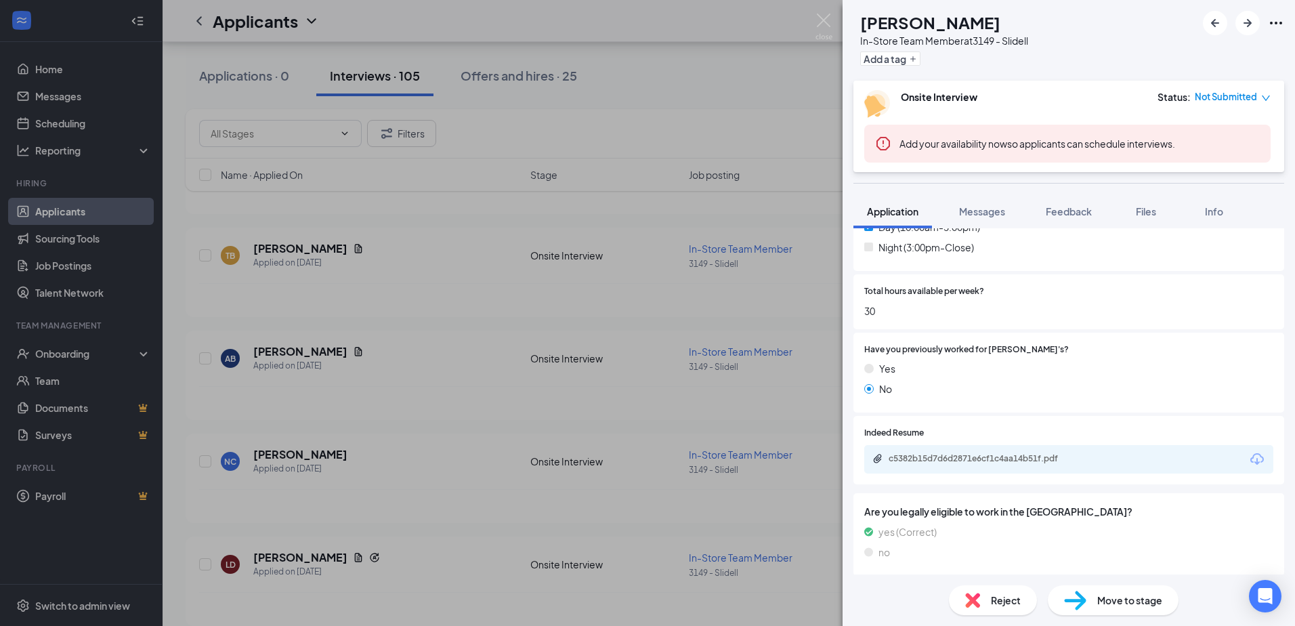
click at [1003, 172] on div "AB [PERSON_NAME] In-Store Team Member at 3149 - Slidell Add a tag Onsite Interv…" at bounding box center [1069, 313] width 453 height 626
click at [1079, 444] on div "Indeed Resume c5382b15d7d6d2871e6cf1c4aa14b51f.pdf" at bounding box center [1068, 450] width 409 height 47
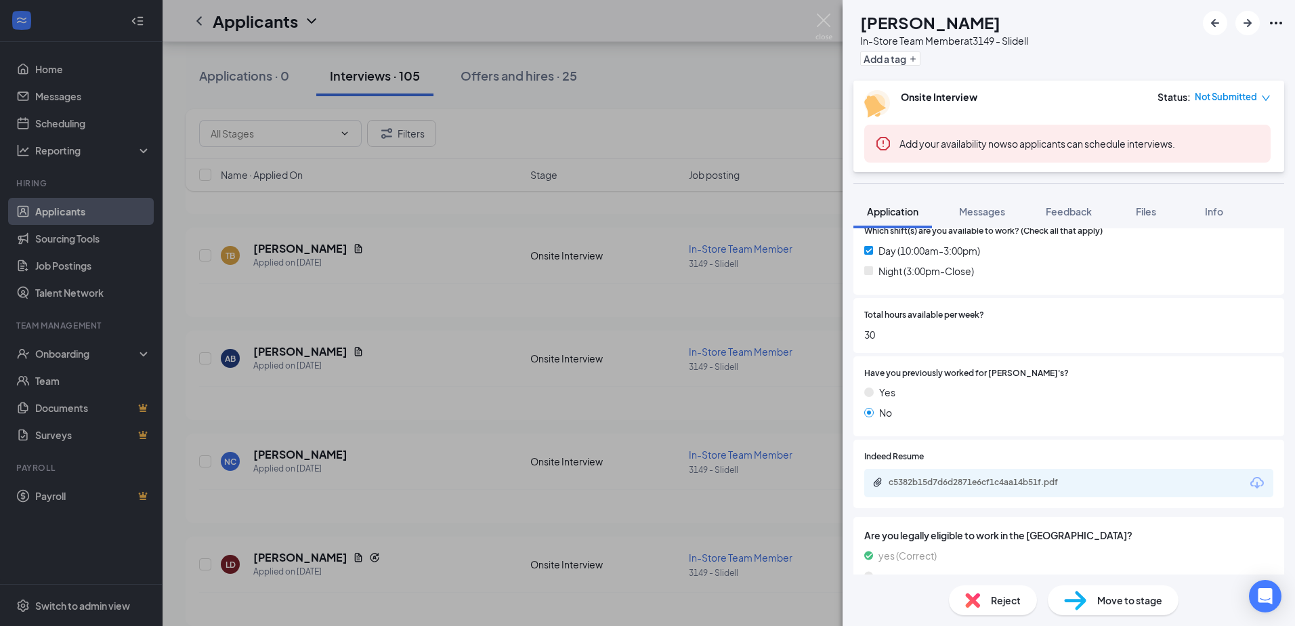
scroll to position [532, 0]
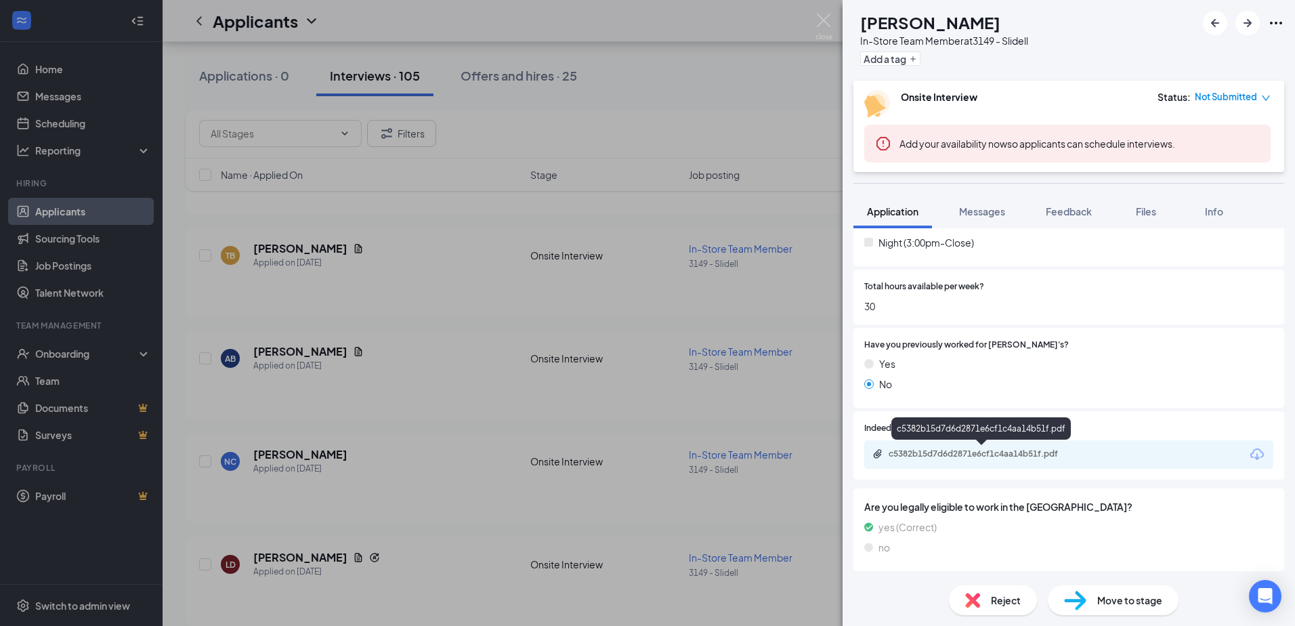
click at [995, 459] on div "c5382b15d7d6d2871e6cf1c4aa14b51f.pdf" at bounding box center [984, 453] width 190 height 11
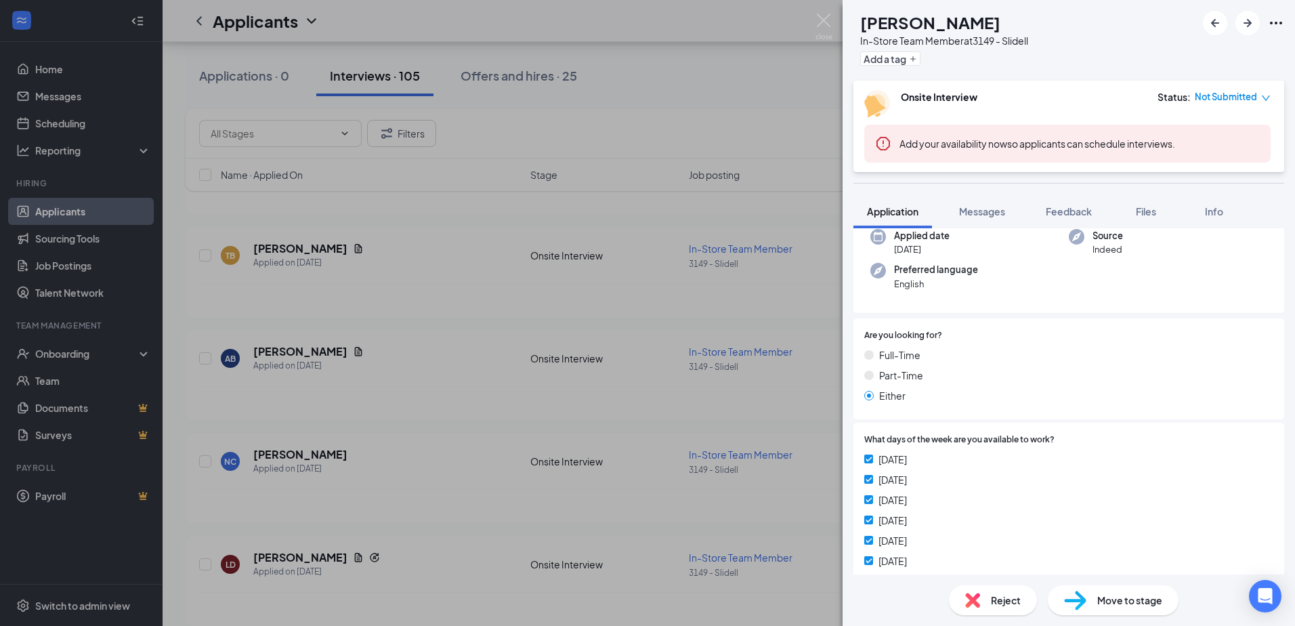
scroll to position [0, 0]
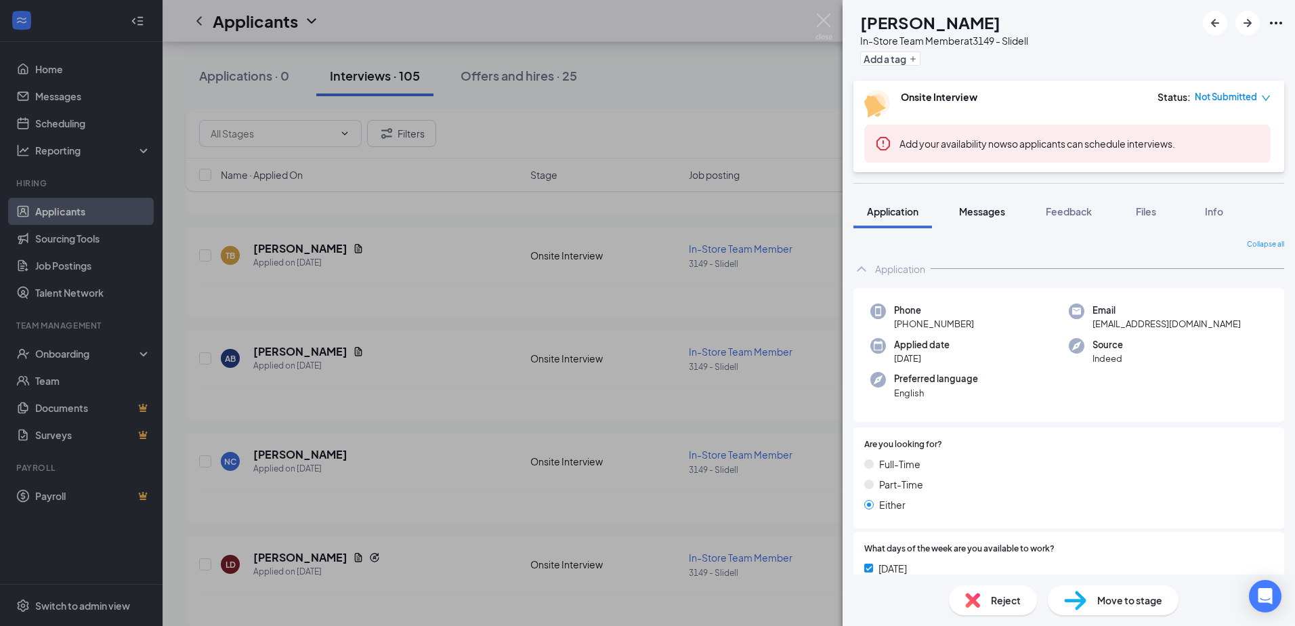
click at [995, 213] on span "Messages" at bounding box center [982, 211] width 46 height 12
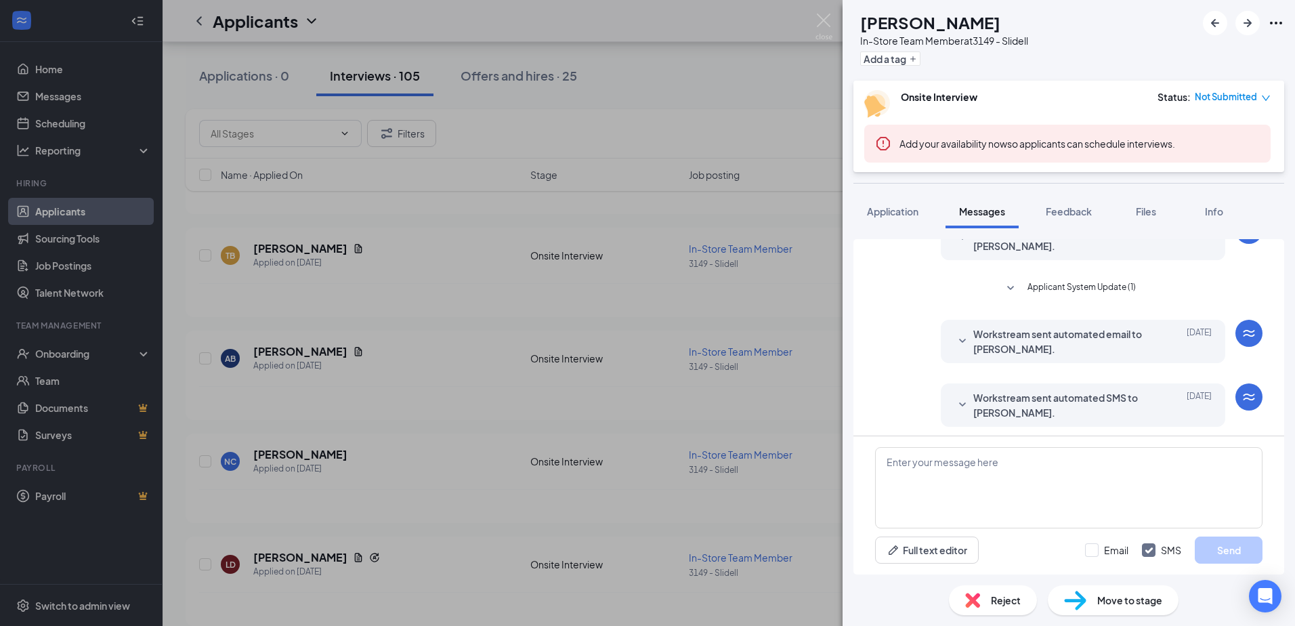
scroll to position [201, 0]
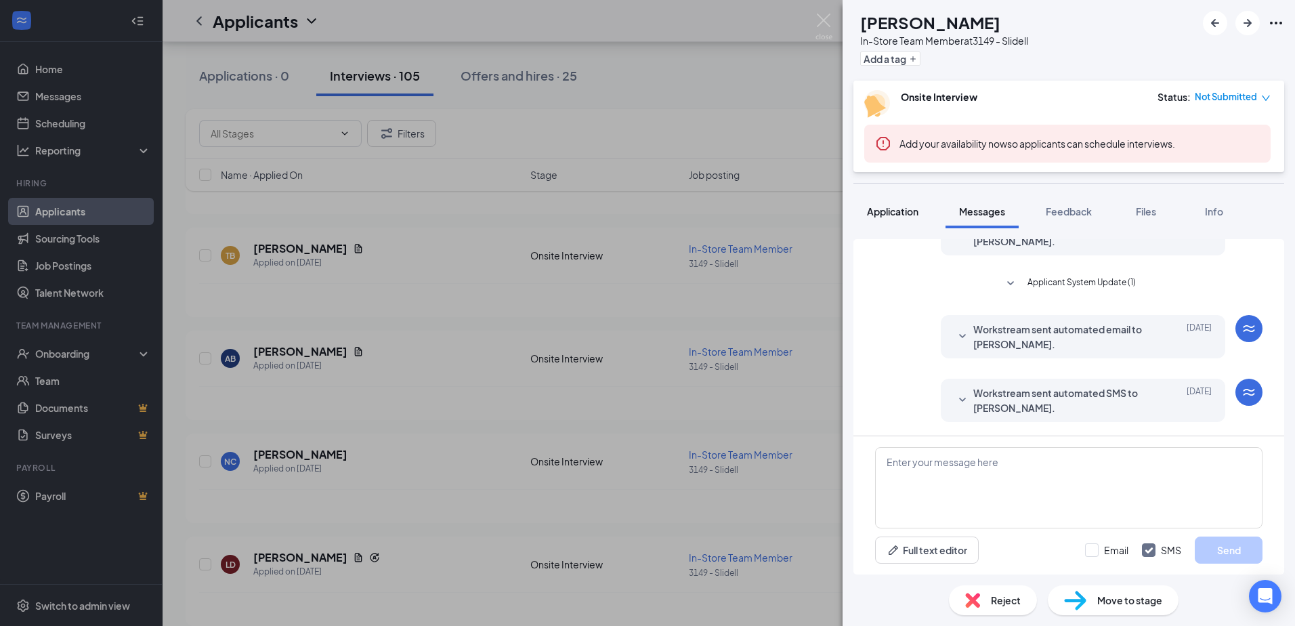
click at [908, 203] on button "Application" at bounding box center [893, 211] width 79 height 34
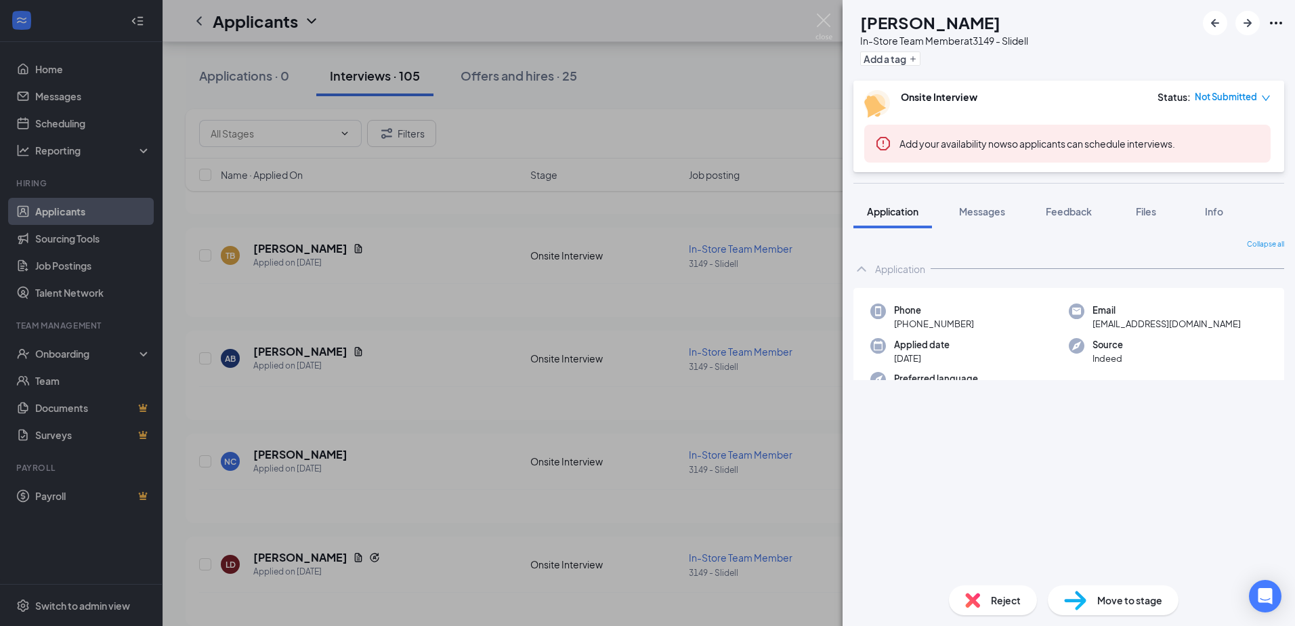
click at [652, 379] on div "AB [PERSON_NAME] In-Store Team Member at 3149 - Slidell Add a tag Onsite Interv…" at bounding box center [647, 313] width 1295 height 626
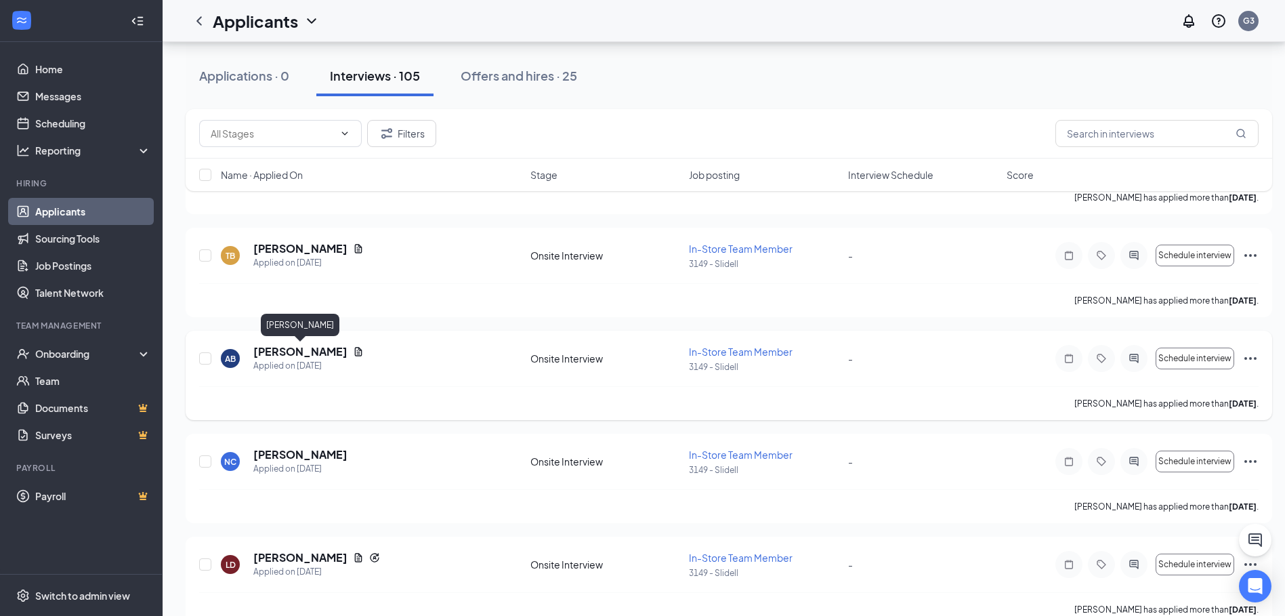
click at [316, 352] on h5 "[PERSON_NAME]" at bounding box center [300, 351] width 94 height 15
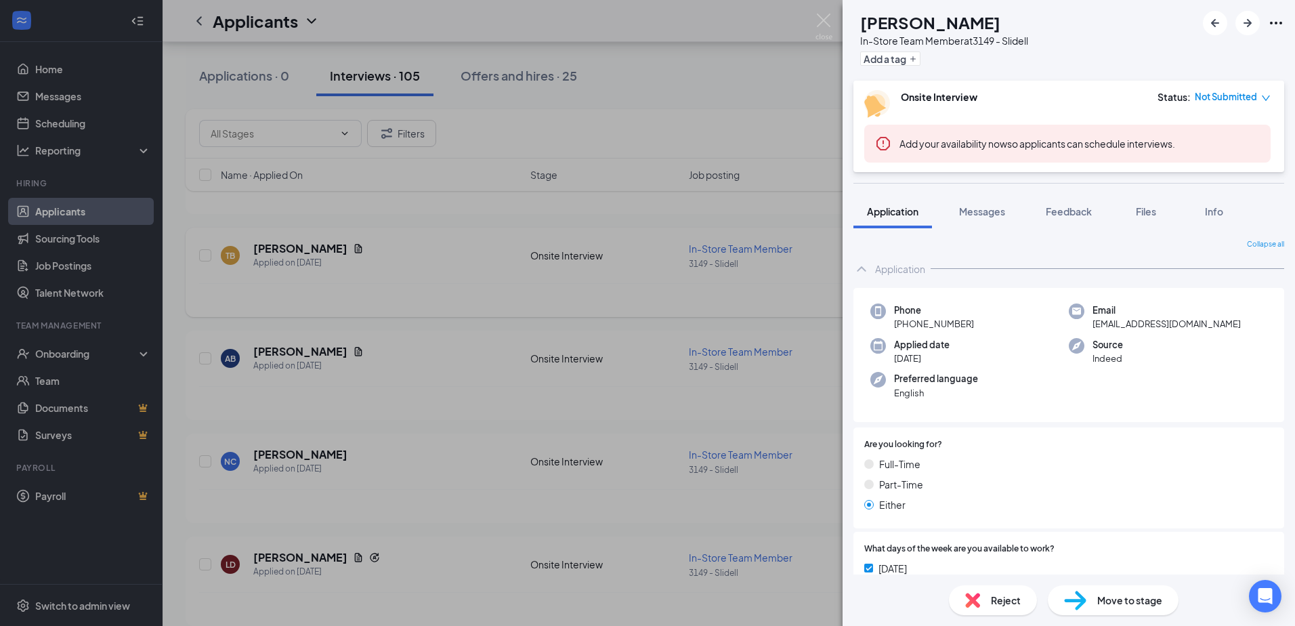
click at [268, 257] on div "AB [PERSON_NAME] In-Store Team Member at 3149 - Slidell Add a tag Onsite Interv…" at bounding box center [647, 313] width 1295 height 626
click at [268, 254] on h5 "[PERSON_NAME]" at bounding box center [300, 248] width 94 height 15
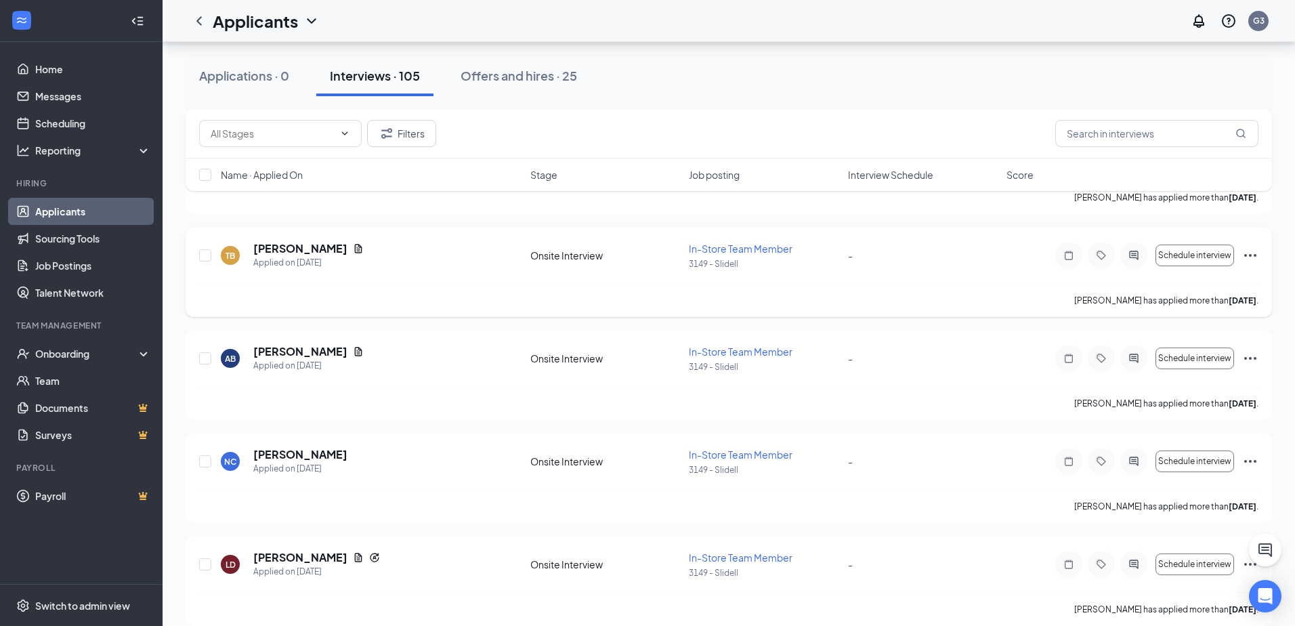
click at [269, 251] on h5 "[PERSON_NAME]" at bounding box center [300, 248] width 94 height 15
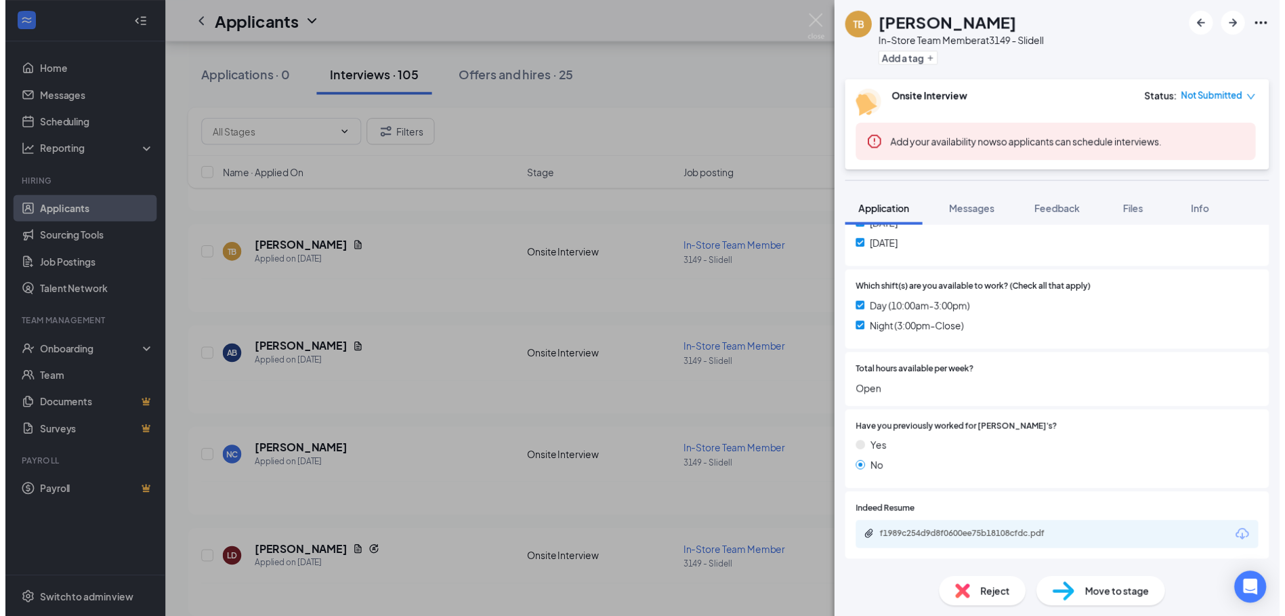
scroll to position [532, 0]
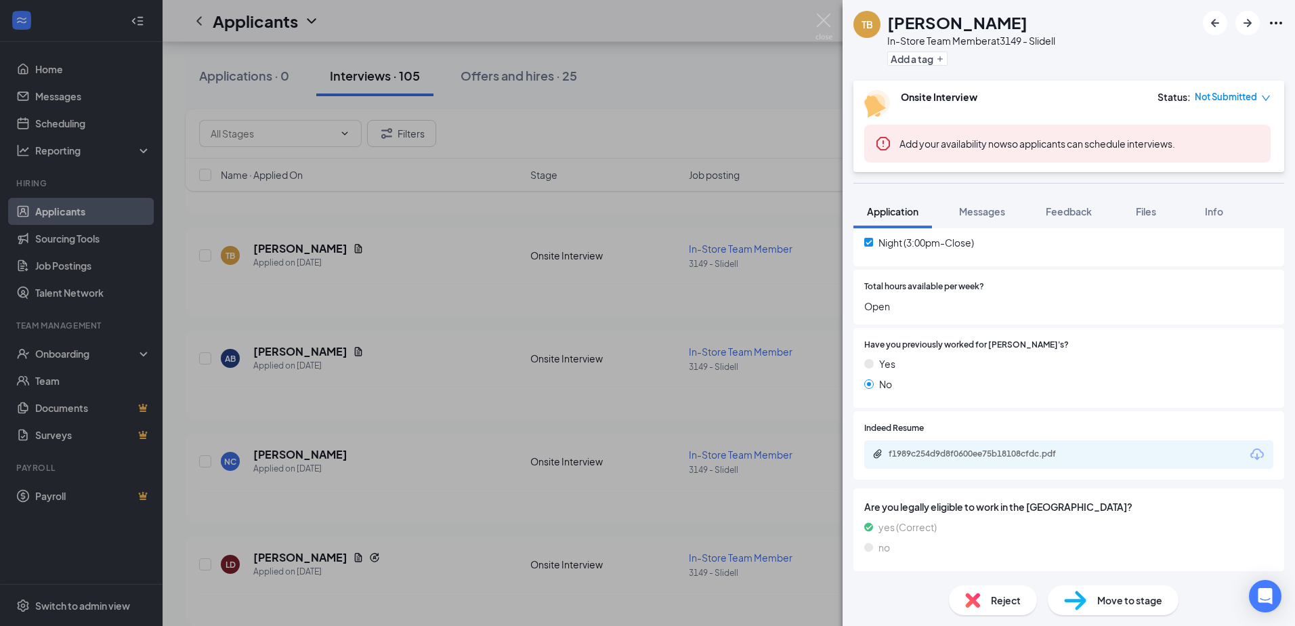
drag, startPoint x: 1062, startPoint y: 446, endPoint x: 1045, endPoint y: 451, distance: 17.6
click at [1062, 446] on div "f1989c254d9d8f0600ee75b18108cfdc.pdf" at bounding box center [1068, 454] width 409 height 28
click at [1045, 451] on div "f1989c254d9d8f0600ee75b18108cfdc.pdf" at bounding box center [984, 453] width 190 height 11
click at [655, 262] on div "TB [PERSON_NAME] In-Store Team Member at 3149 - Slidell Add a tag Onsite Interv…" at bounding box center [647, 313] width 1295 height 626
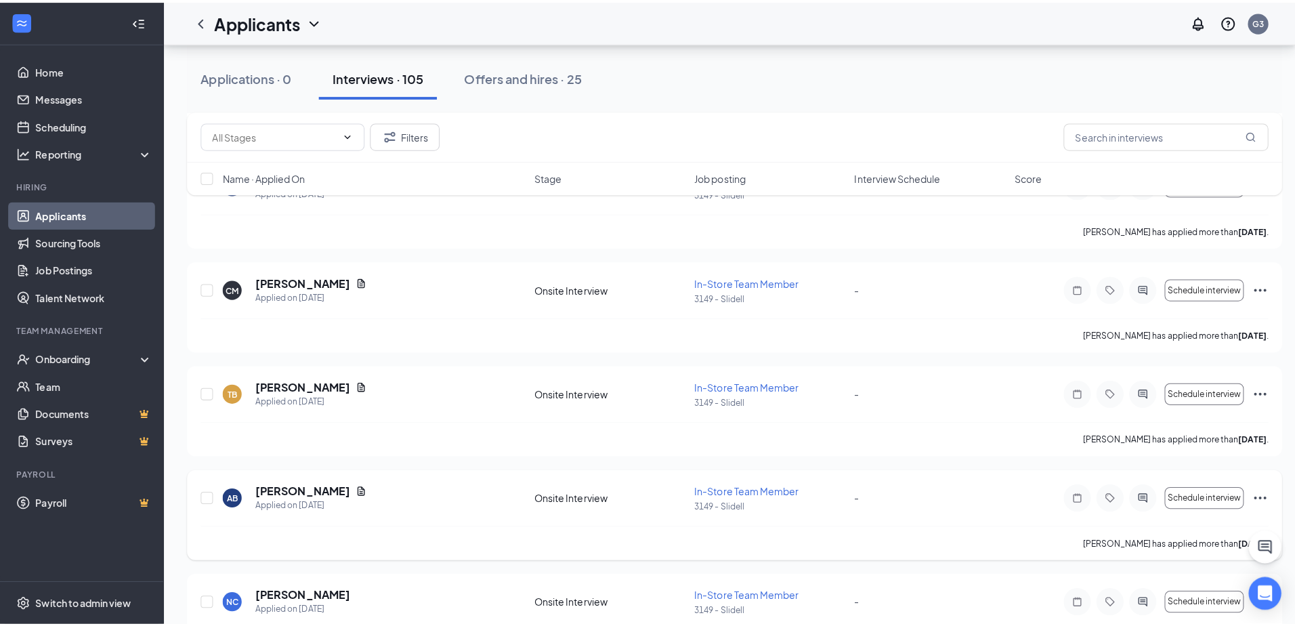
scroll to position [3362, 0]
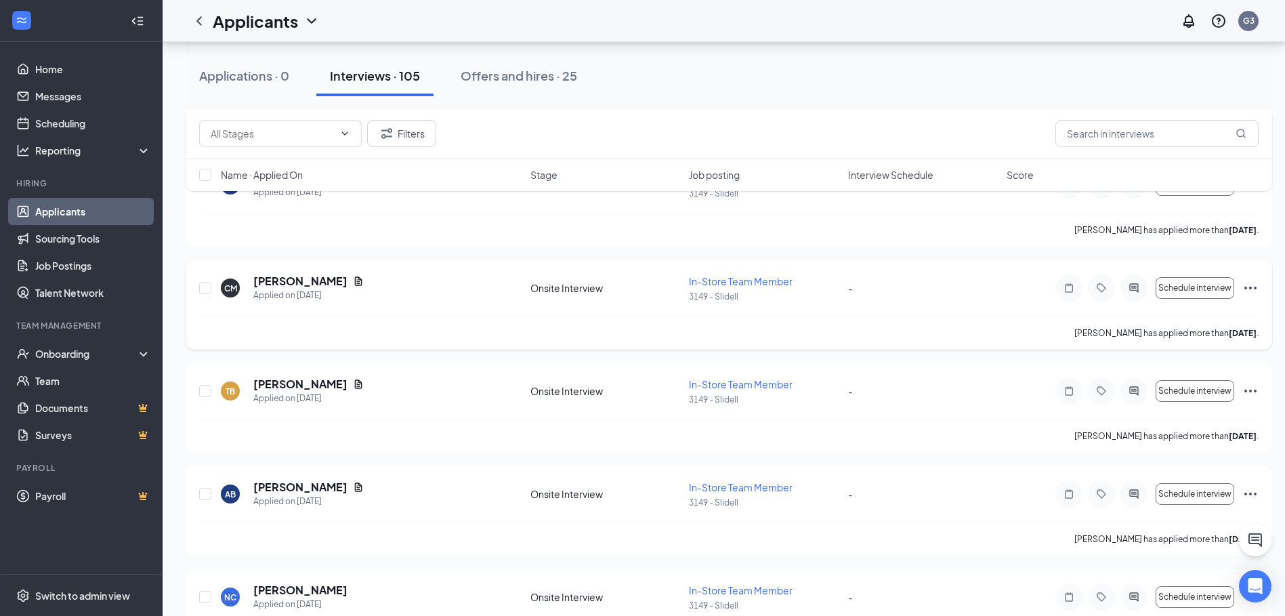
click at [301, 278] on h5 "[PERSON_NAME]" at bounding box center [300, 281] width 94 height 15
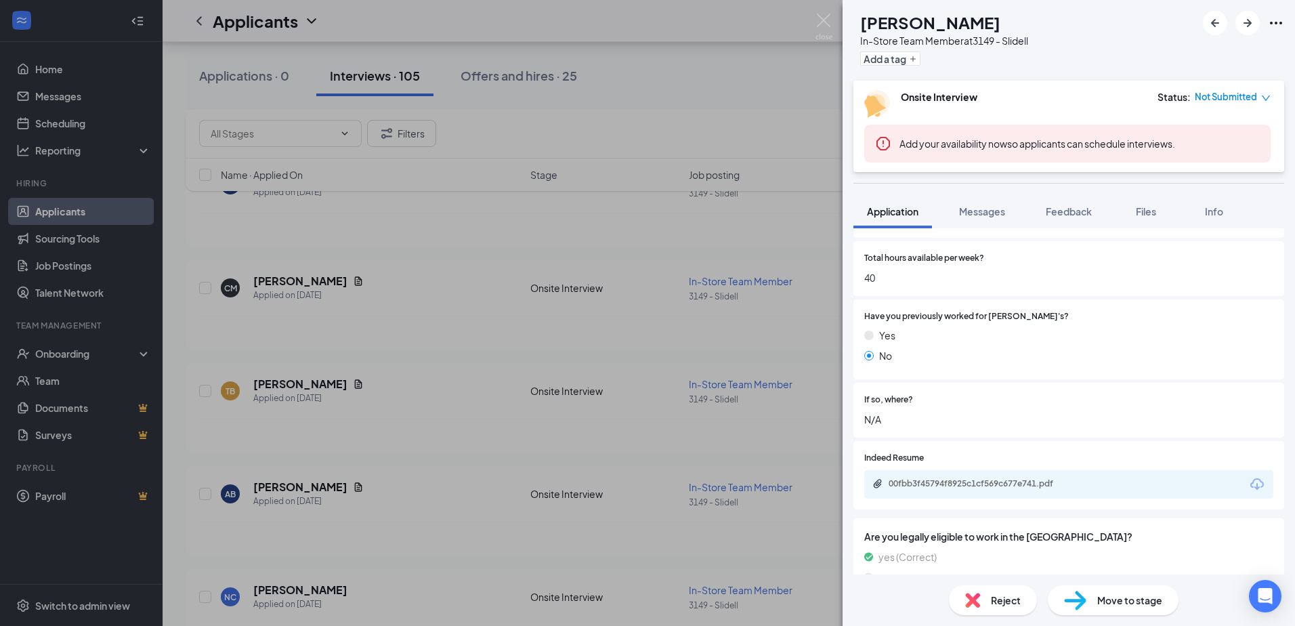
scroll to position [590, 0]
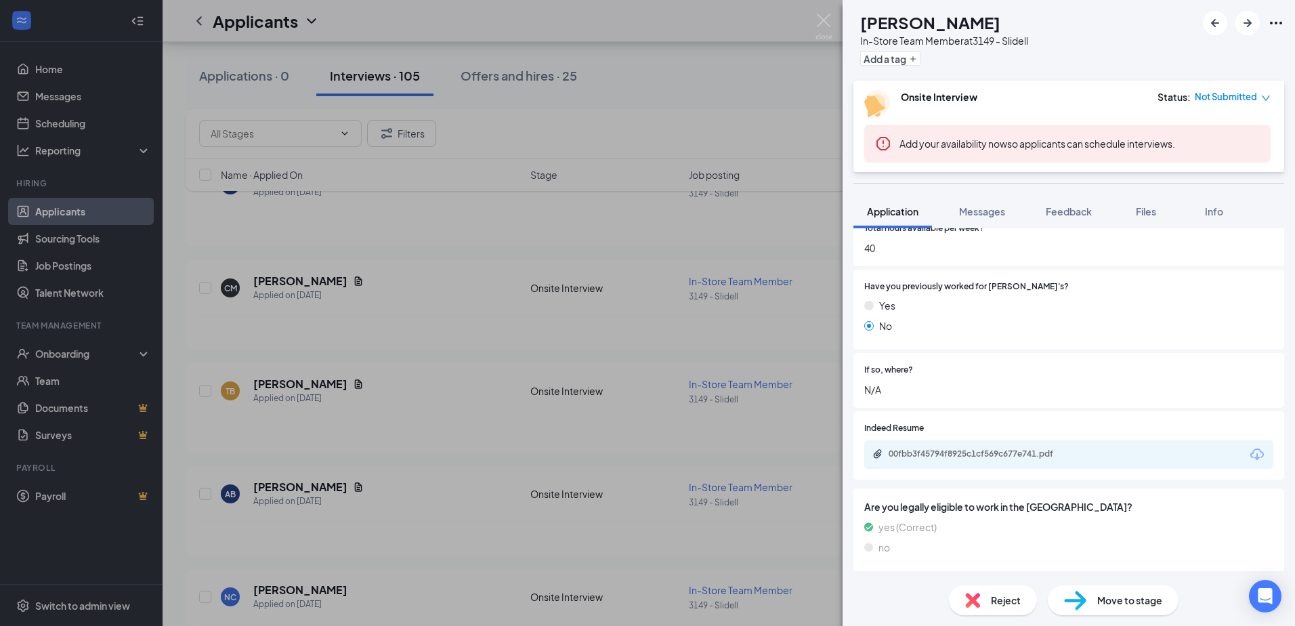
click at [975, 463] on div "00fbb3f45794f8925c1cf569c677e741.pdf" at bounding box center [1068, 454] width 409 height 28
click at [972, 458] on div "00fbb3f45794f8925c1cf569c677e741.pdf" at bounding box center [984, 453] width 190 height 11
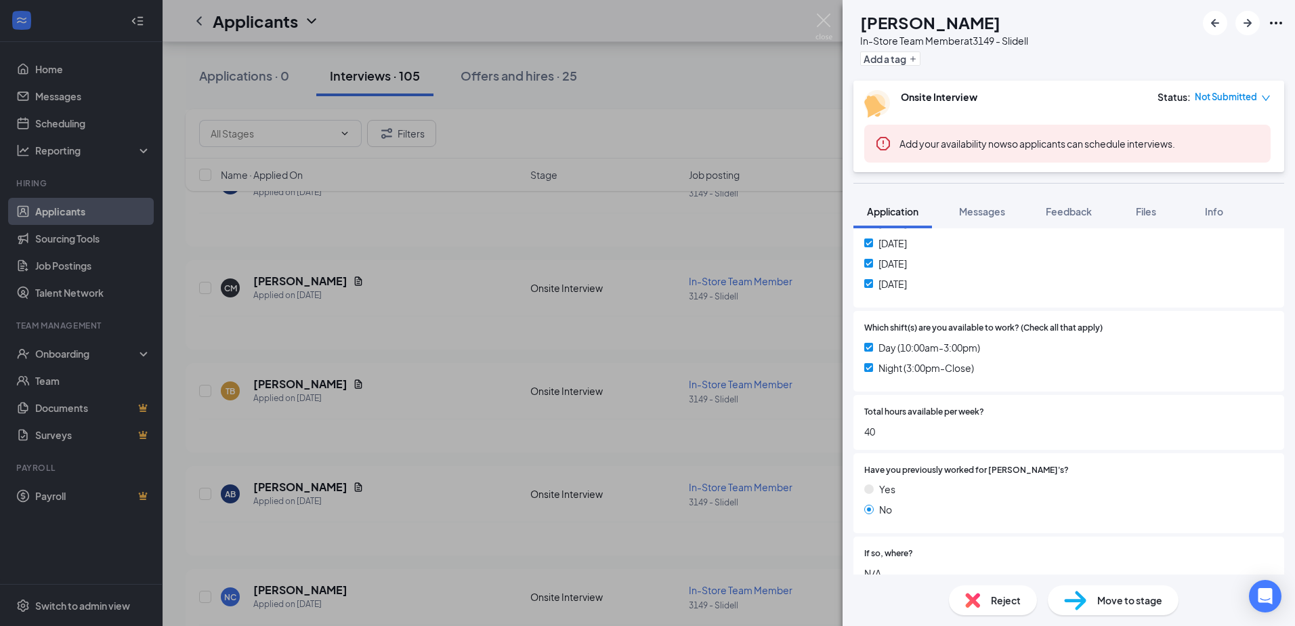
scroll to position [0, 0]
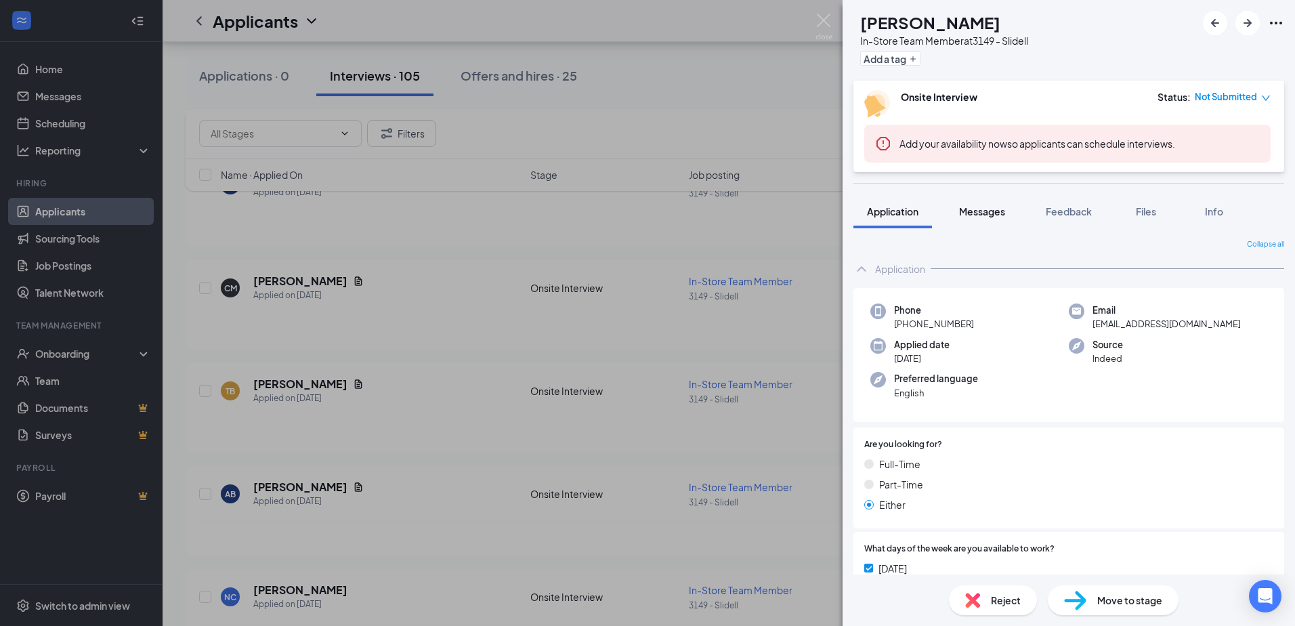
click at [982, 208] on span "Messages" at bounding box center [982, 211] width 46 height 12
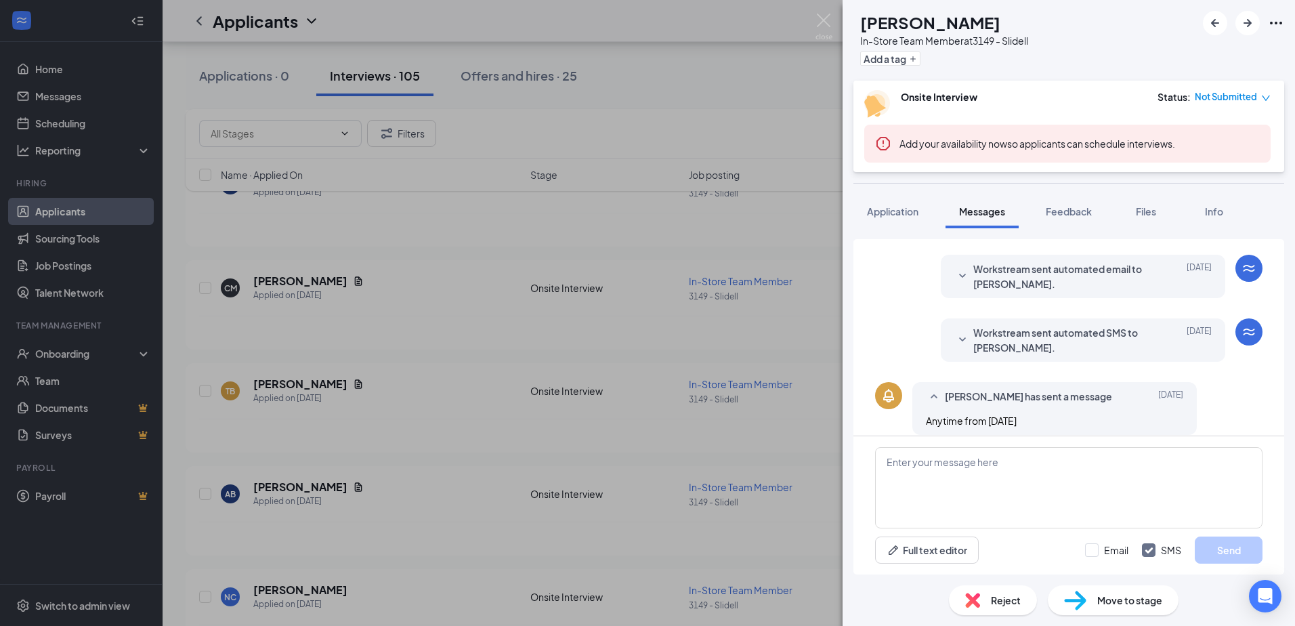
scroll to position [274, 0]
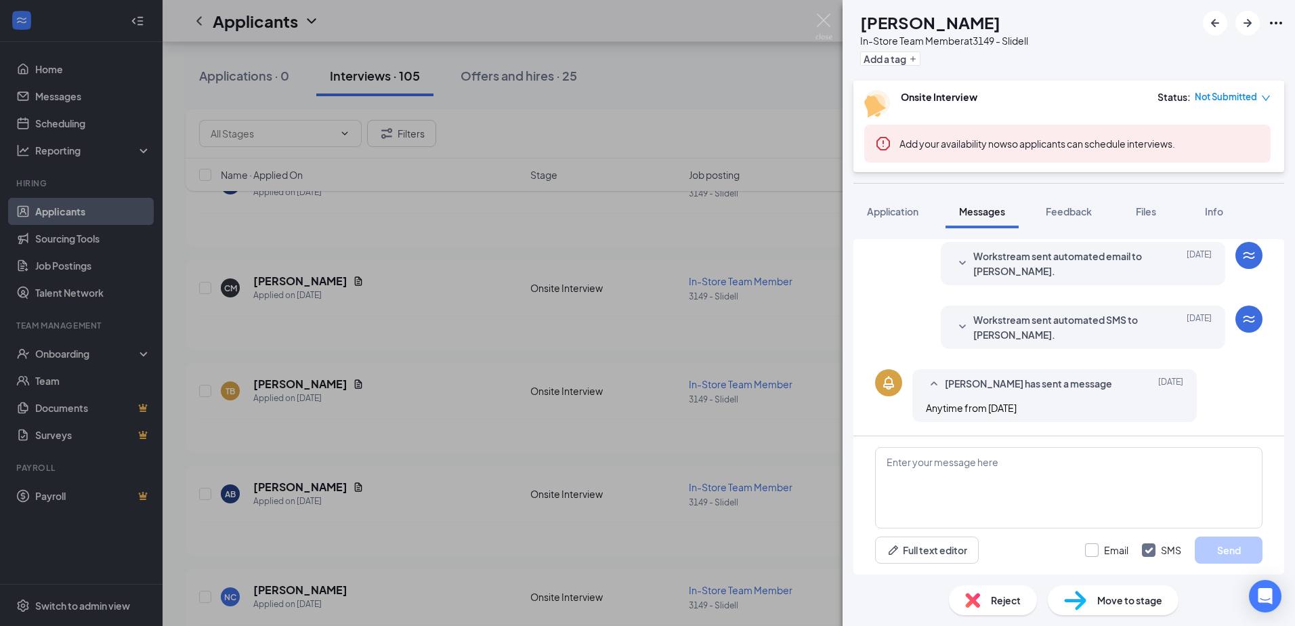
click at [1095, 547] on input "Email" at bounding box center [1106, 550] width 43 height 14
checkbox input "true"
click at [1066, 503] on textarea at bounding box center [1069, 487] width 388 height 81
click at [1190, 461] on textarea "Hello, [PERSON_NAME]. Would you be available to schedule an inter" at bounding box center [1069, 487] width 388 height 81
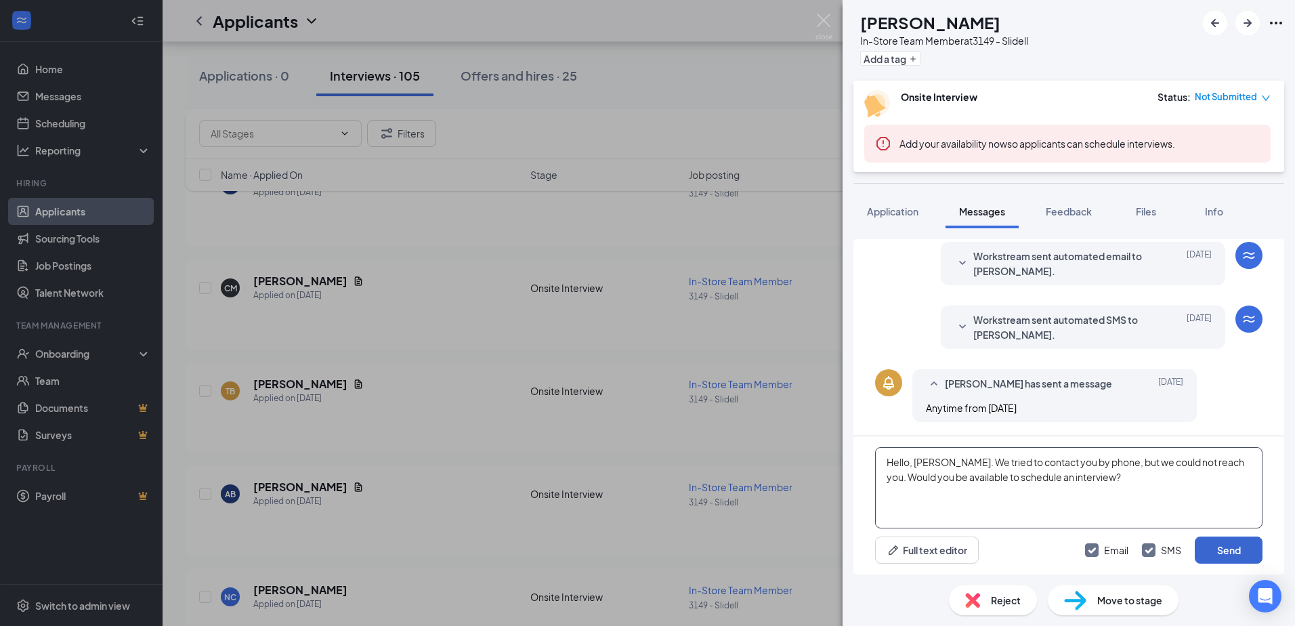
type textarea "Hello, [PERSON_NAME]. We tried to contact you by phone, but we could not reach …"
click at [1236, 558] on button "Send" at bounding box center [1229, 550] width 68 height 27
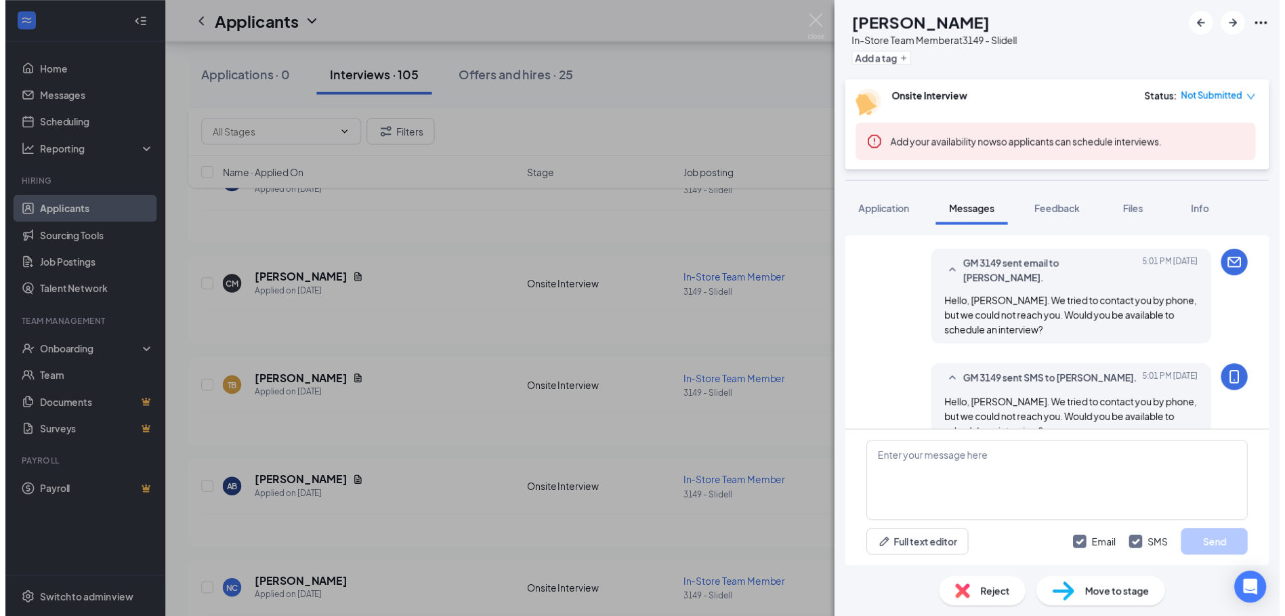
scroll to position [480, 0]
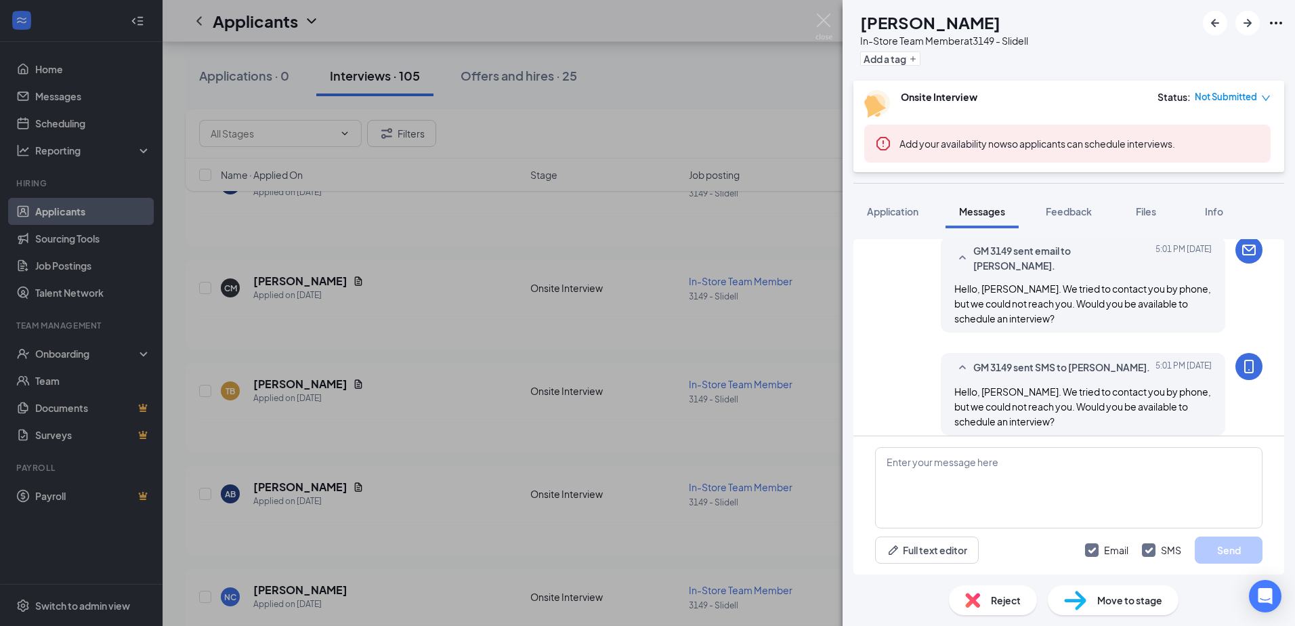
click at [481, 385] on div "CM [PERSON_NAME] In-Store Team Member at 3149 - Slidell Add a tag Onsite Interv…" at bounding box center [647, 313] width 1295 height 626
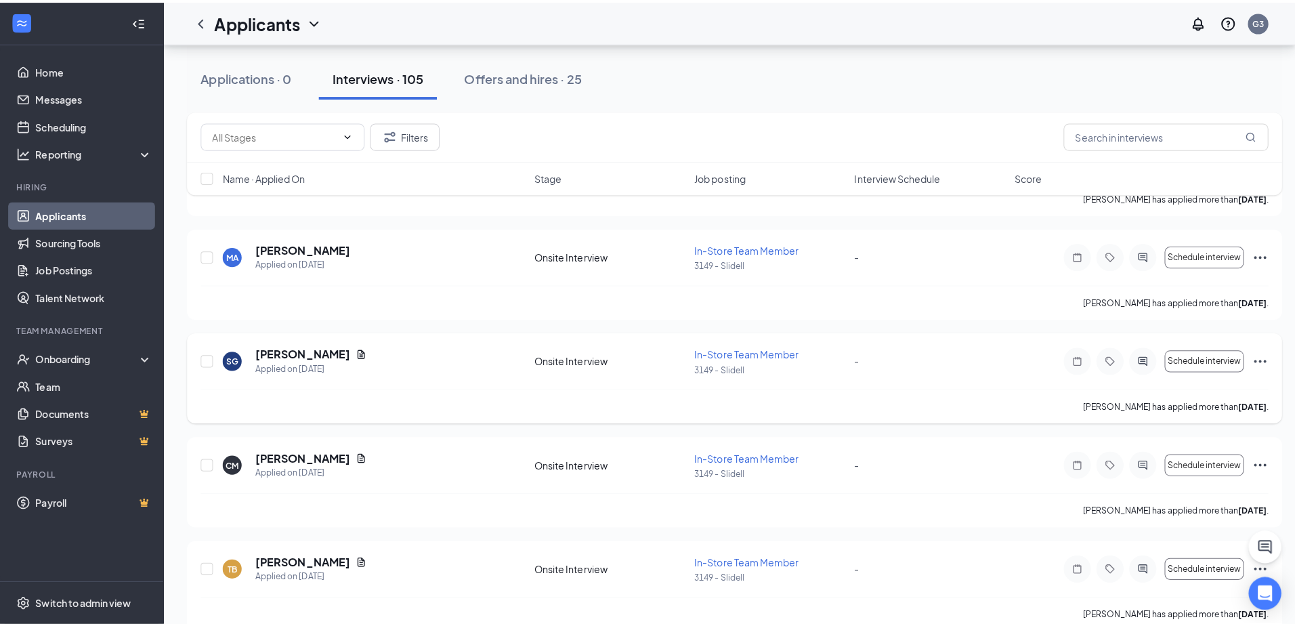
scroll to position [3159, 0]
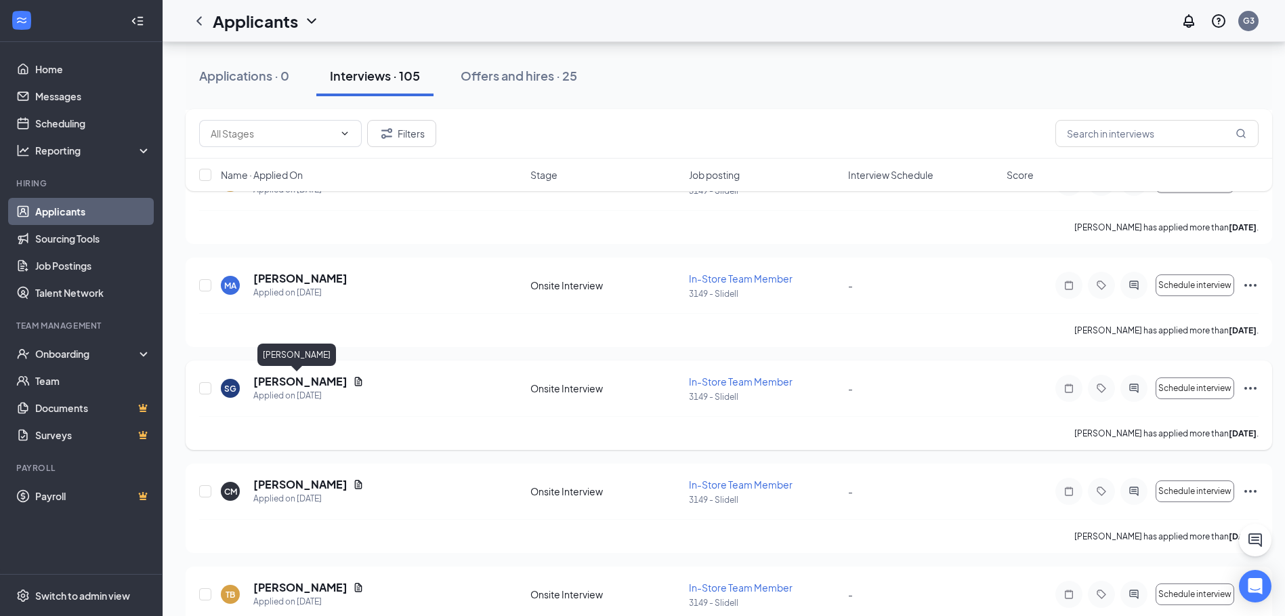
click at [316, 381] on h5 "[PERSON_NAME]" at bounding box center [300, 381] width 94 height 15
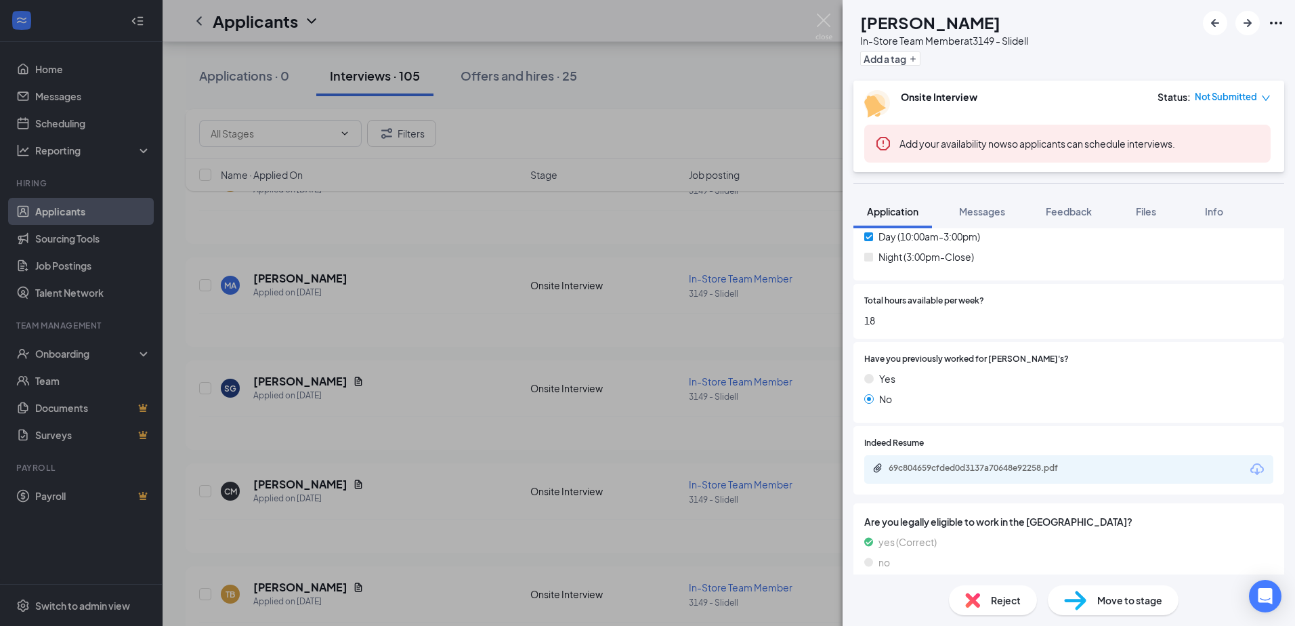
scroll to position [532, 0]
click at [982, 462] on div "69c804659cfded0d3137a70648e92258.pdf" at bounding box center [983, 468] width 220 height 13
click at [472, 304] on div "SG [PERSON_NAME] In-Store Team Member at 3149 - Slidell Add a tag Onsite Interv…" at bounding box center [647, 313] width 1295 height 626
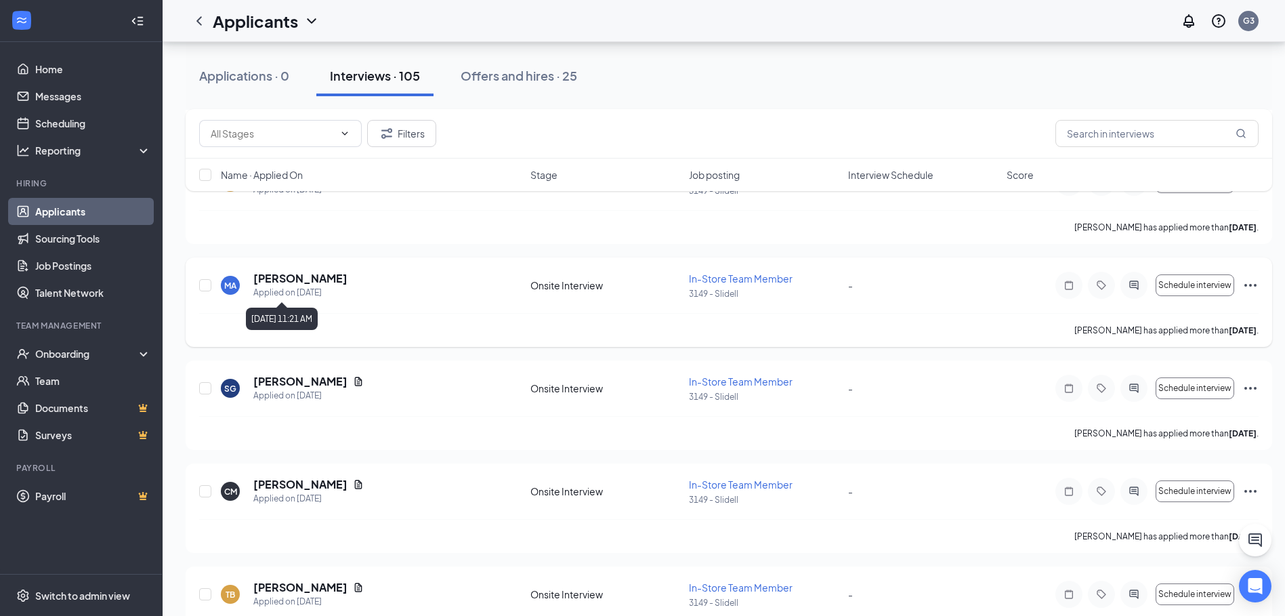
click at [343, 286] on div "Applied on [DATE]" at bounding box center [300, 293] width 94 height 14
click at [343, 284] on h5 "[PERSON_NAME]" at bounding box center [300, 278] width 94 height 15
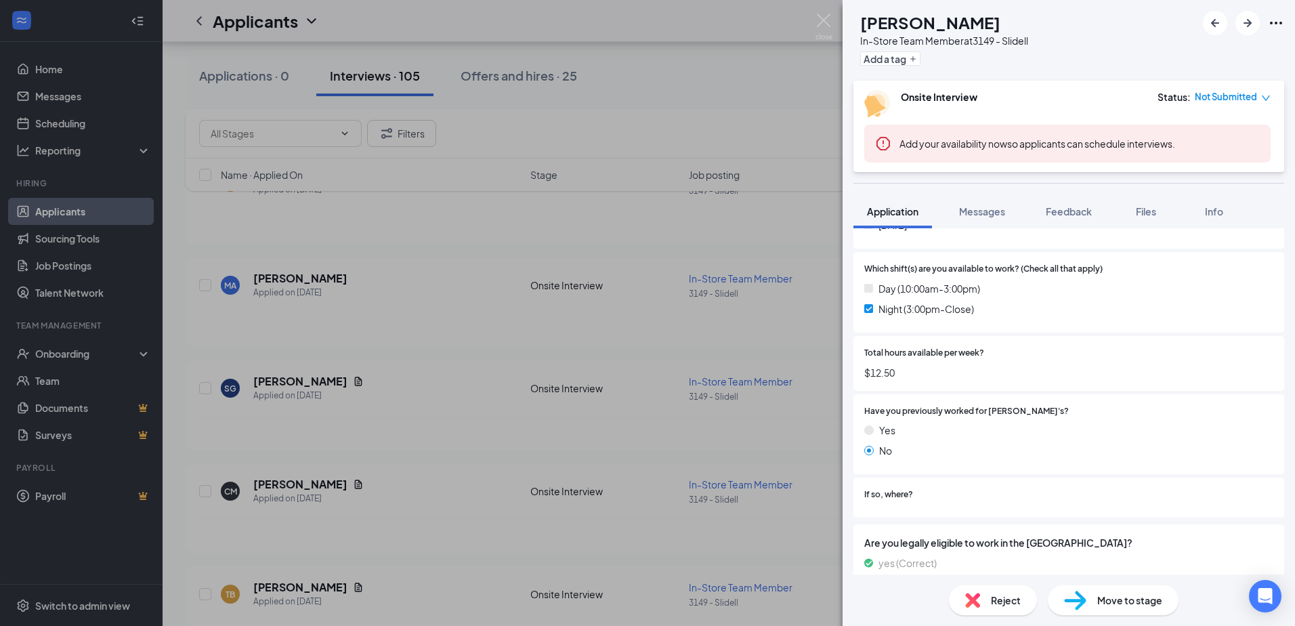
scroll to position [501, 0]
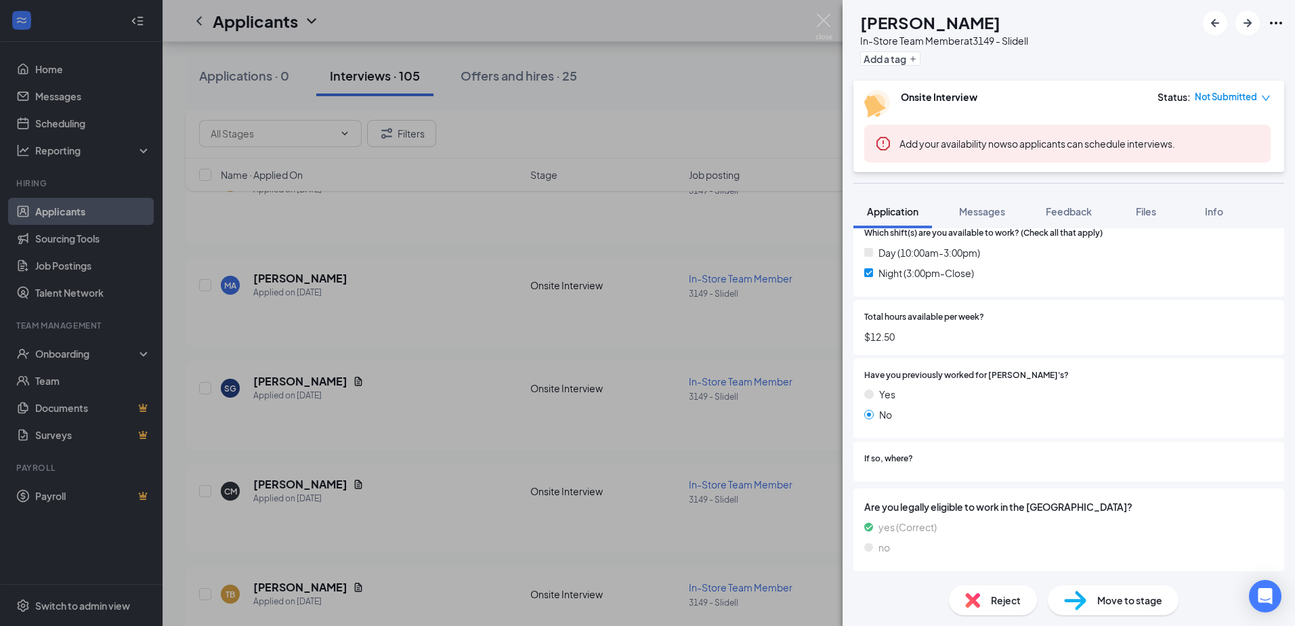
click at [764, 436] on div "MA [PERSON_NAME] In-Store Team Member at 3149 - Slidell Add a tag Onsite Interv…" at bounding box center [647, 313] width 1295 height 626
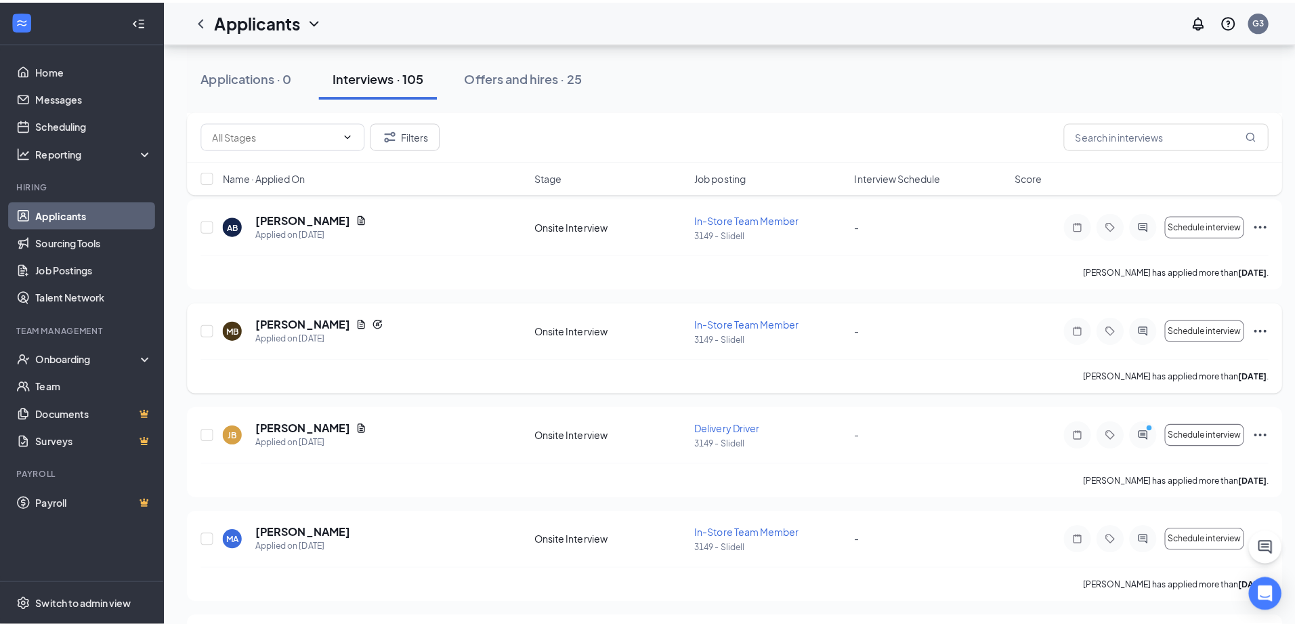
scroll to position [2888, 0]
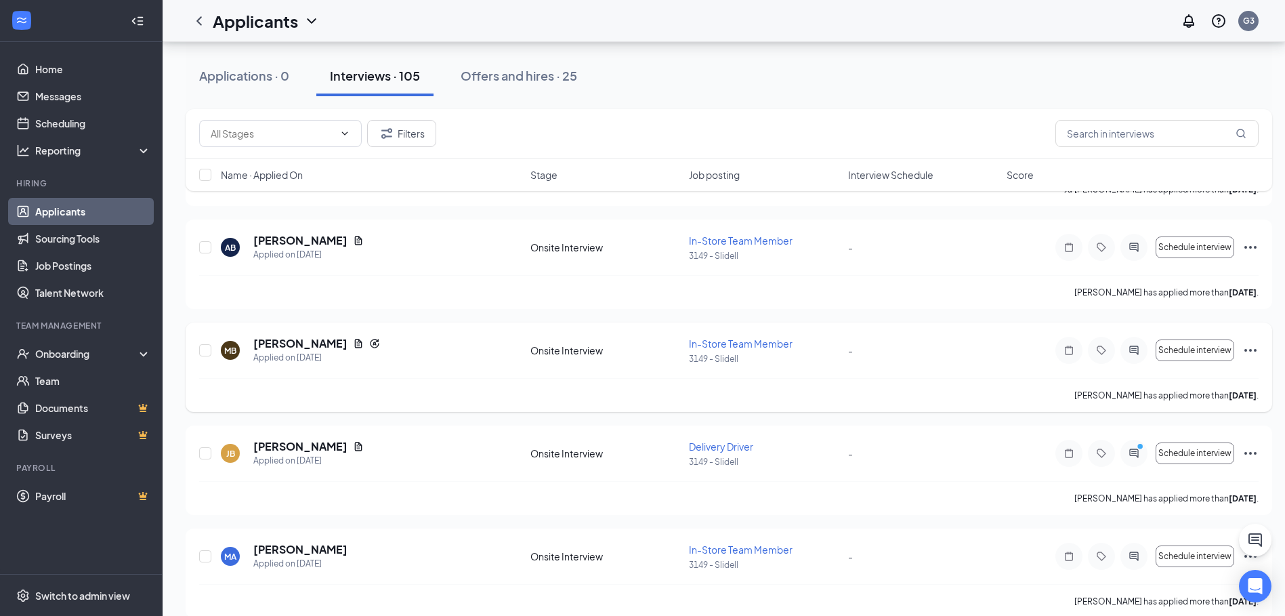
click at [324, 341] on h5 "[PERSON_NAME]" at bounding box center [300, 343] width 94 height 15
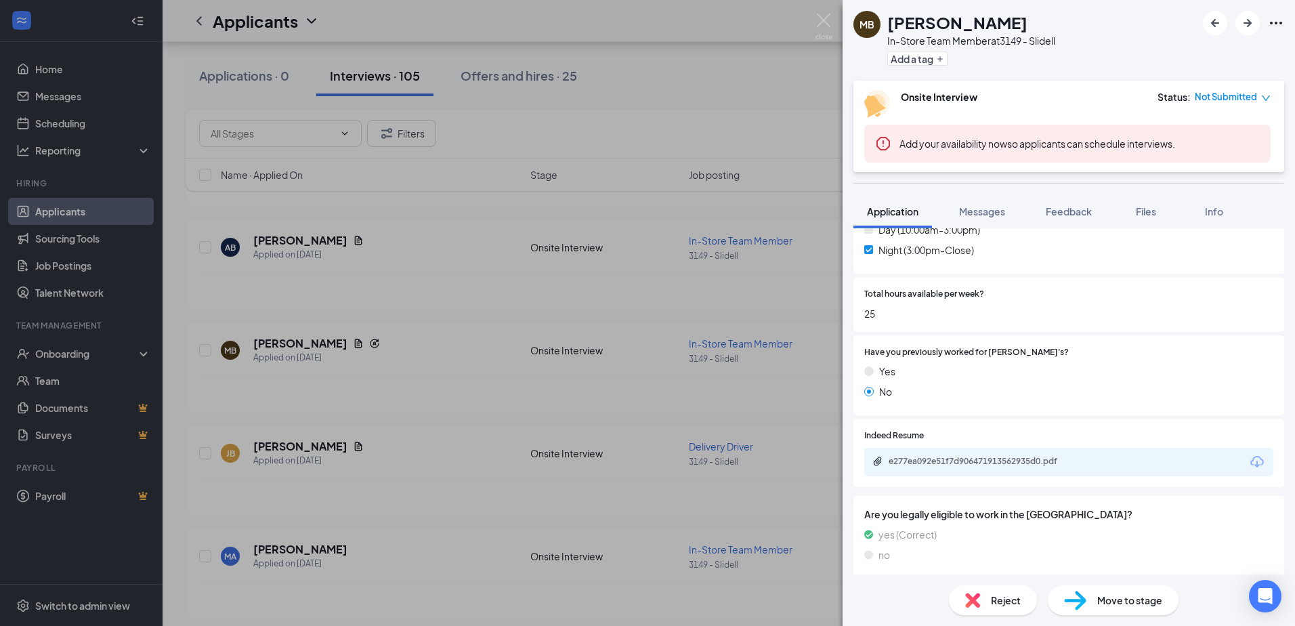
scroll to position [570, 0]
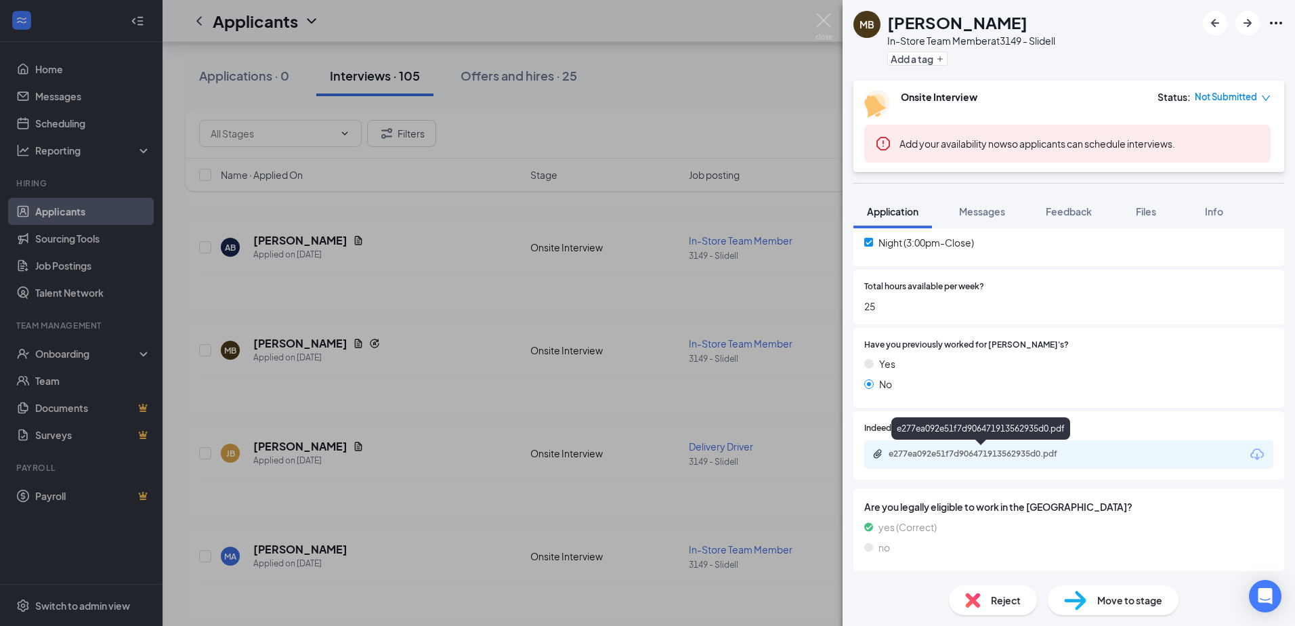
click at [1014, 459] on div "e277ea092e51f7d906471913562935d0.pdf" at bounding box center [984, 453] width 190 height 11
click at [607, 245] on div "MB [PERSON_NAME] In-Store Team Member at 3149 - Slidell Add a tag Onsite Interv…" at bounding box center [647, 313] width 1295 height 626
click at [275, 242] on h5 "[PERSON_NAME]" at bounding box center [300, 240] width 94 height 15
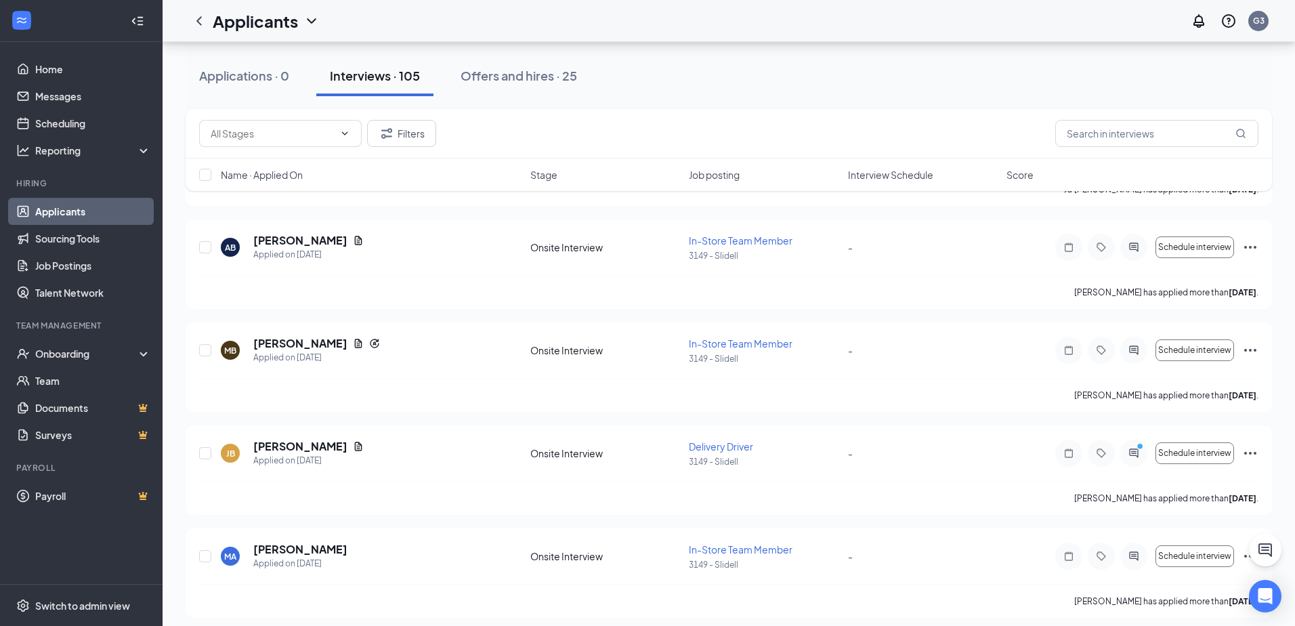
click at [275, 242] on h5 "[PERSON_NAME]" at bounding box center [300, 240] width 94 height 15
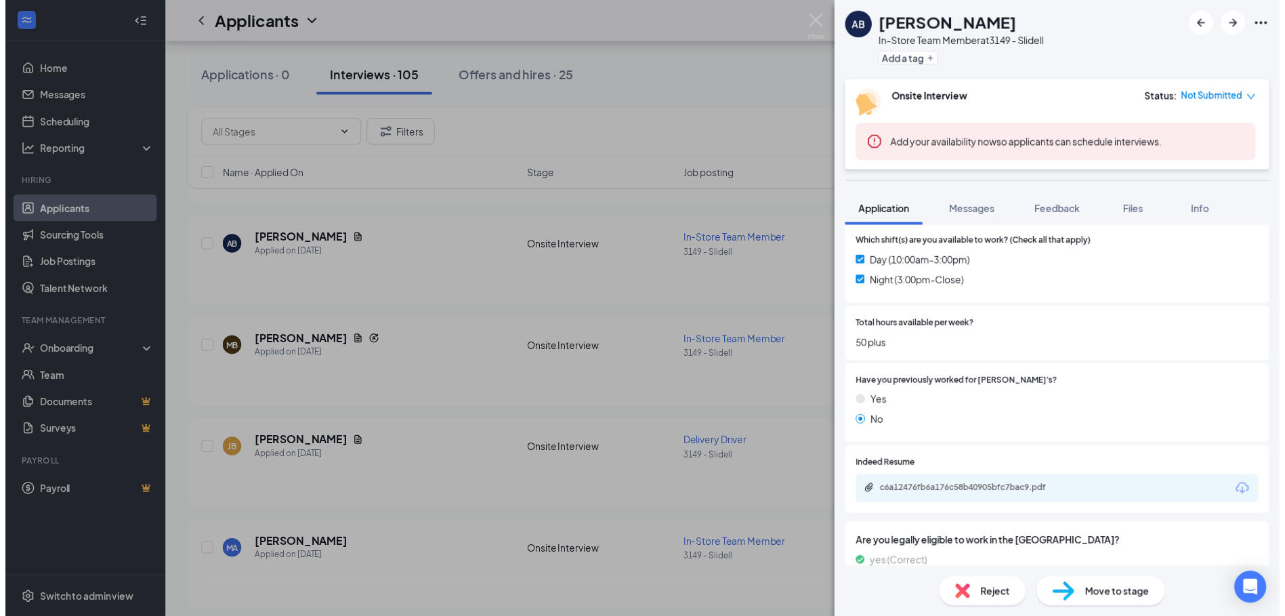
scroll to position [527, 0]
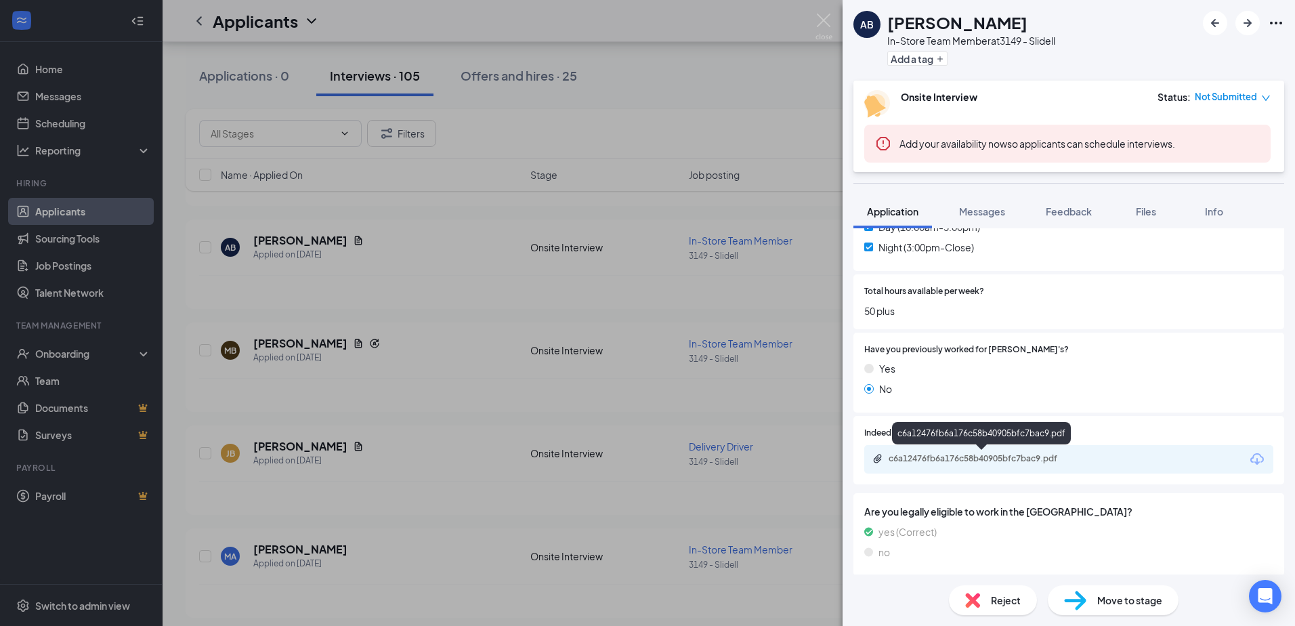
click at [996, 464] on div "c6a12476fb6a176c58b40905bfc7bac9.pdf" at bounding box center [983, 459] width 220 height 13
click at [525, 268] on div "AB [PERSON_NAME] In-Store Team Member at 3149 - Slidell Add a tag Onsite Interv…" at bounding box center [647, 313] width 1295 height 626
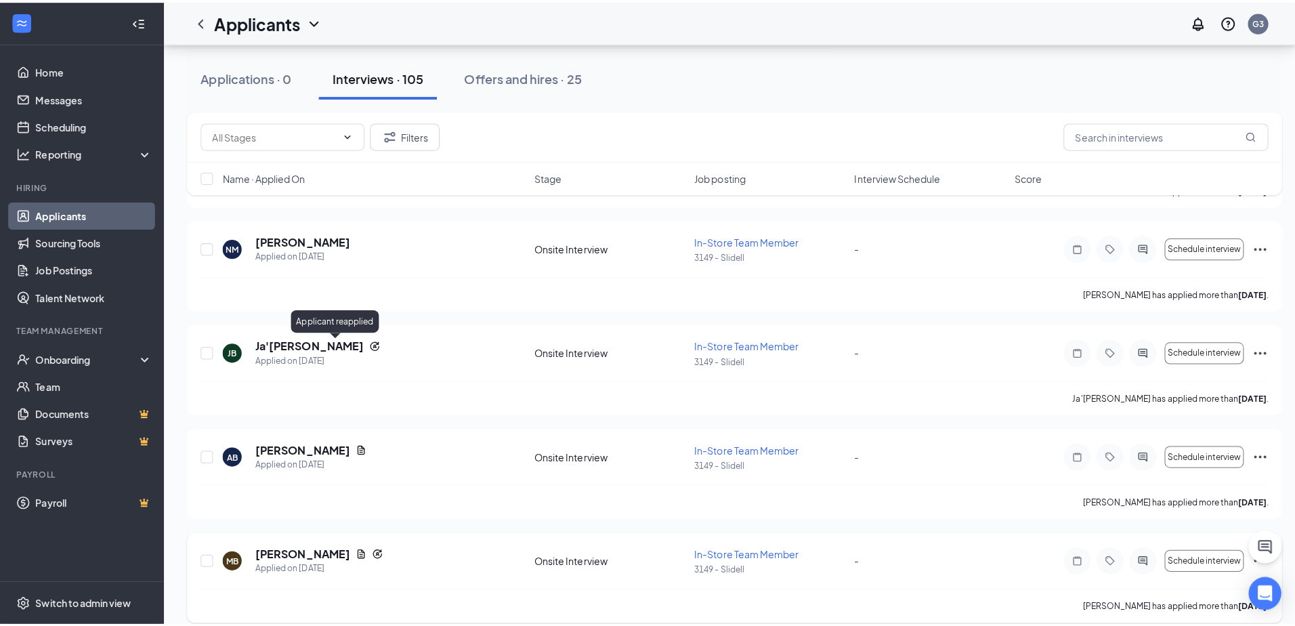
scroll to position [2617, 0]
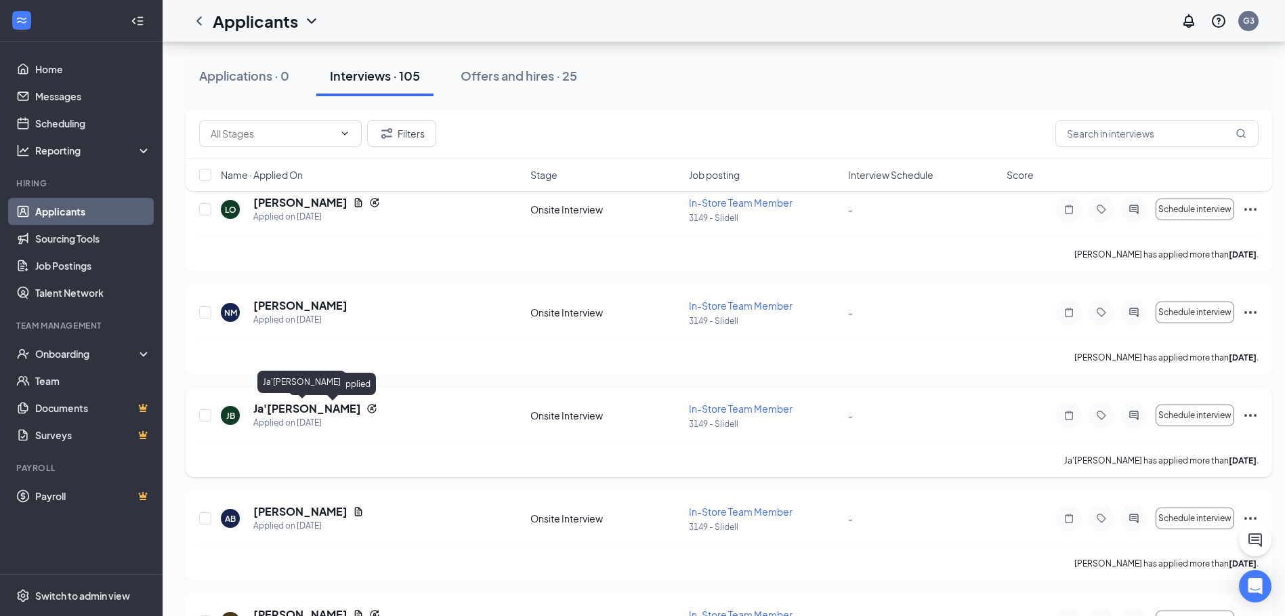
click at [297, 411] on h5 "Ja'[PERSON_NAME]" at bounding box center [307, 408] width 108 height 15
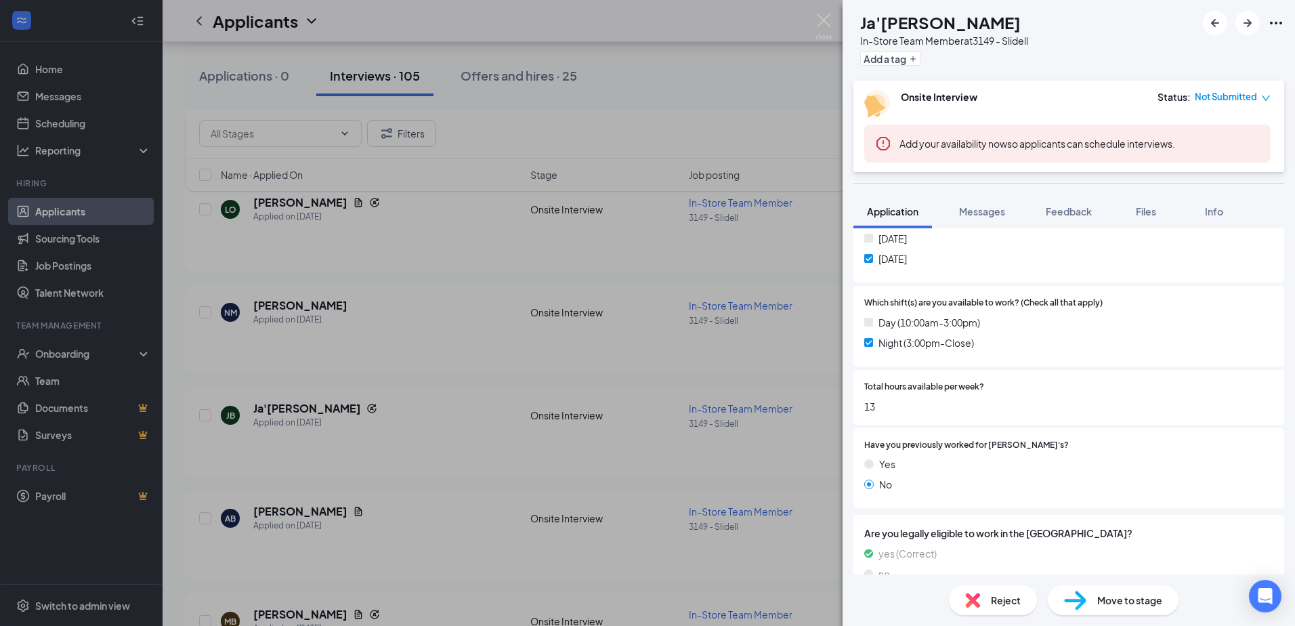
scroll to position [496, 0]
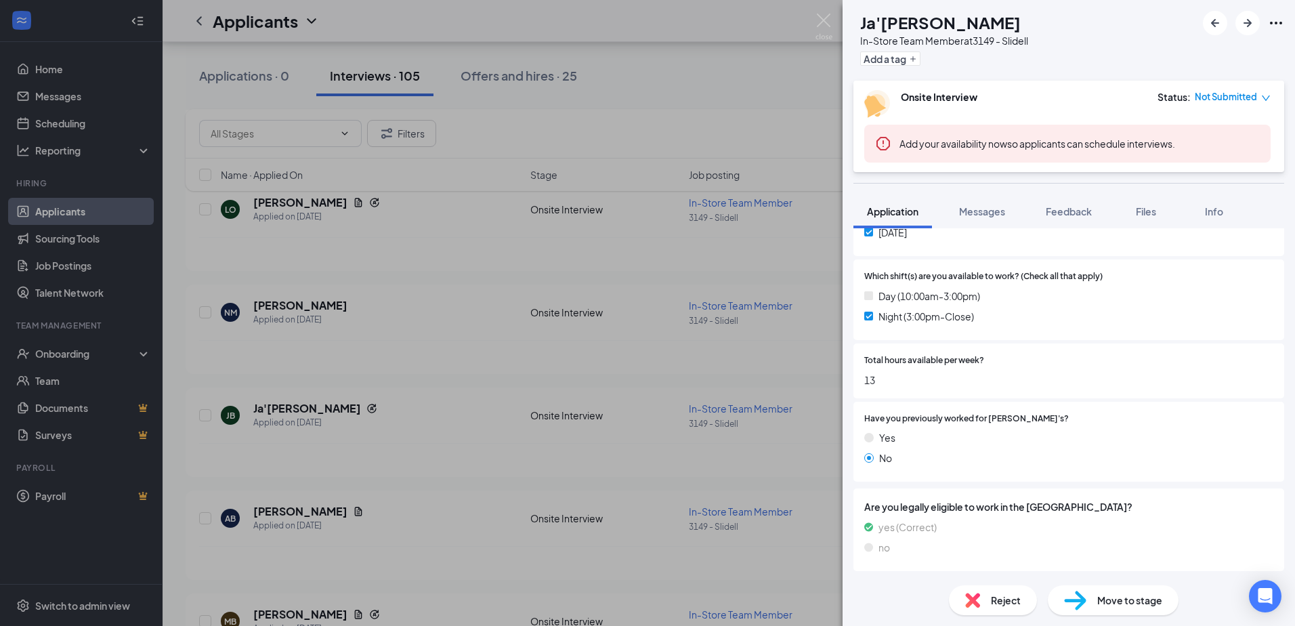
click at [487, 304] on div "JB Ja'[PERSON_NAME] In-Store Team Member at 3149 - Slidell Add a tag Onsite Int…" at bounding box center [647, 313] width 1295 height 626
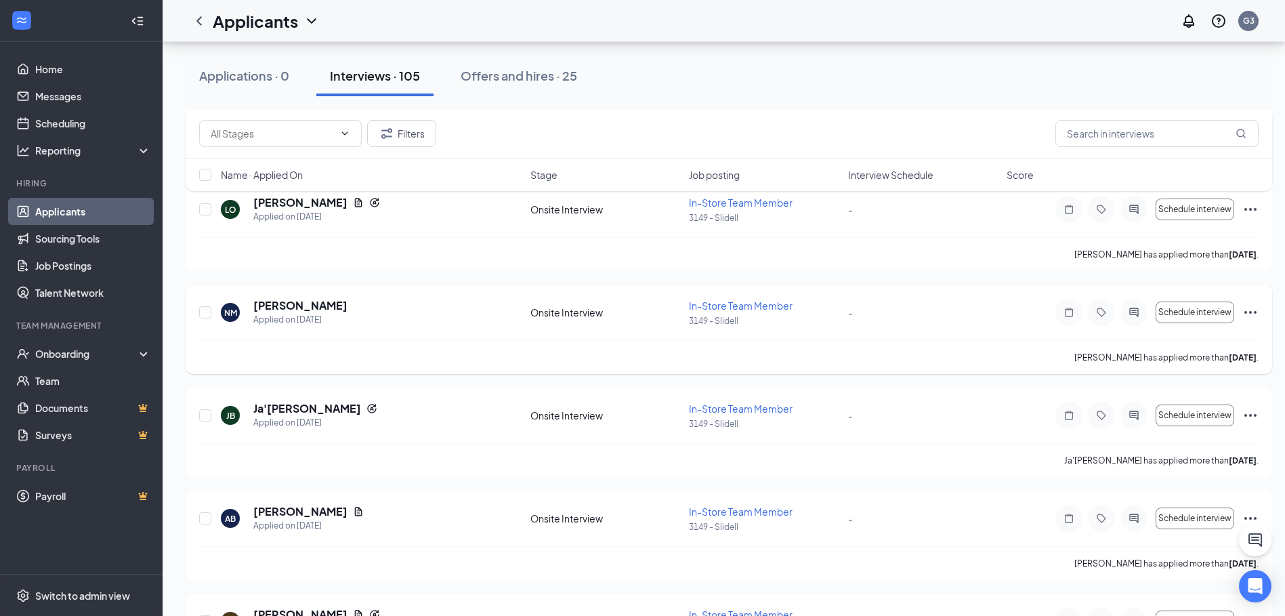
click at [290, 316] on div "Applied on [DATE]" at bounding box center [300, 320] width 94 height 14
click at [294, 308] on h5 "[PERSON_NAME]" at bounding box center [300, 305] width 94 height 15
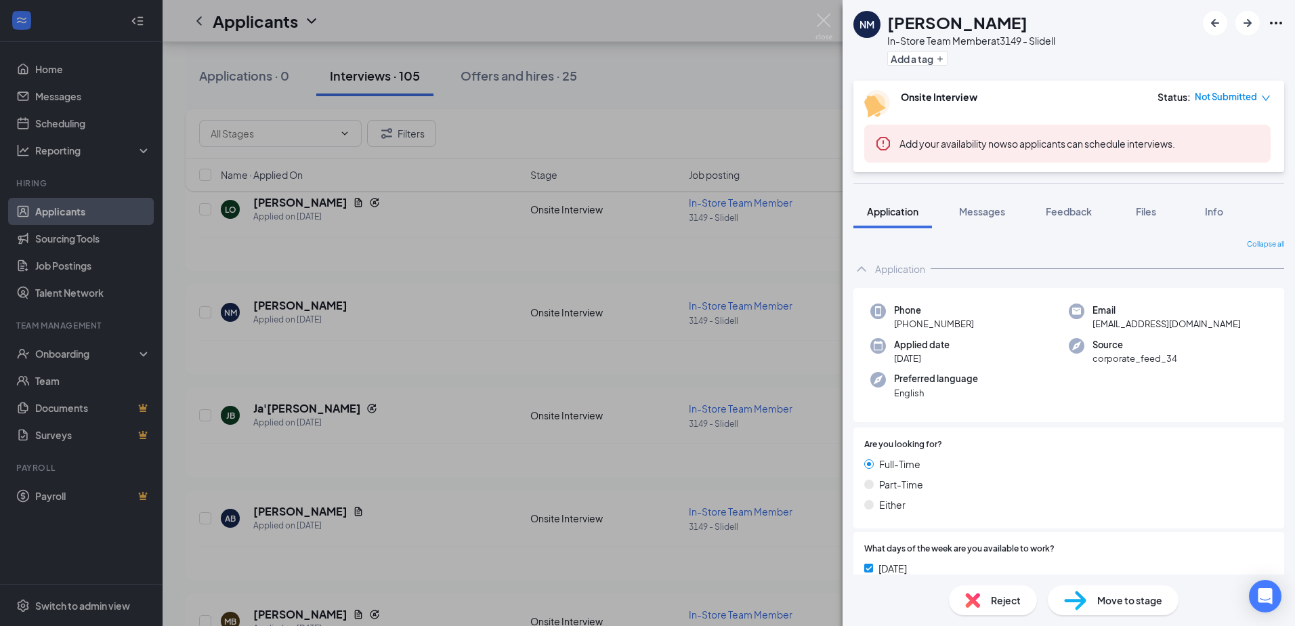
click at [454, 262] on div "NM [PERSON_NAME] In-Store Team Member at 3149 - Slidell Add a tag Onsite Interv…" at bounding box center [647, 313] width 1295 height 626
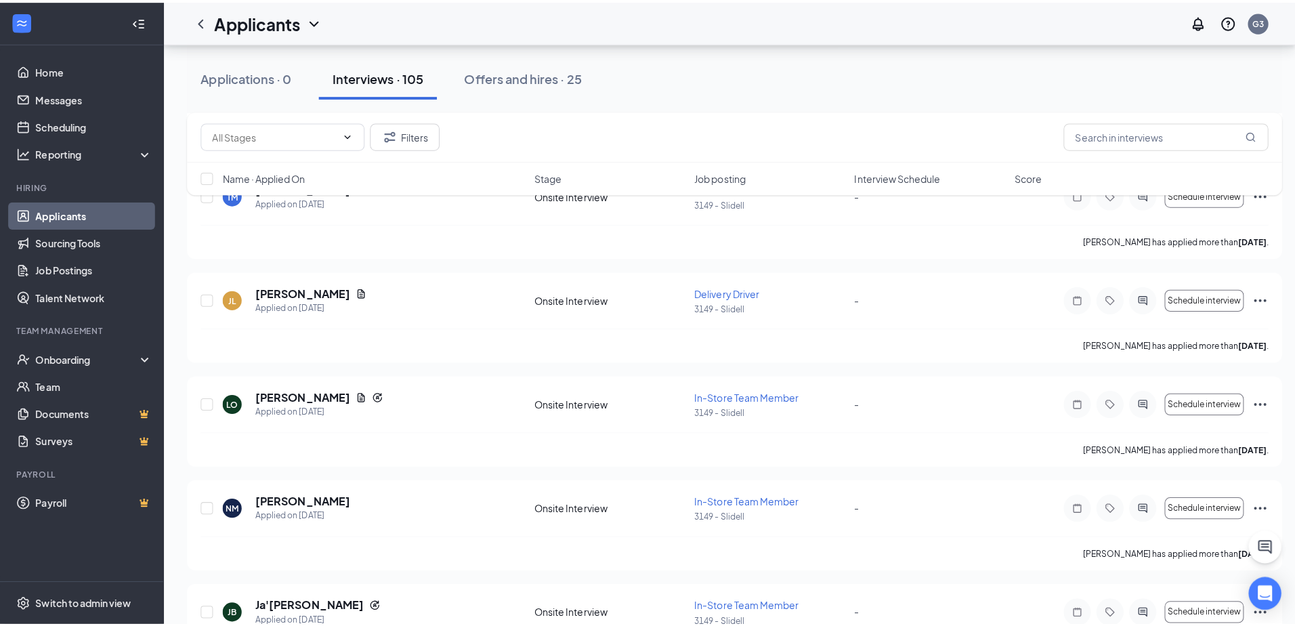
scroll to position [2414, 0]
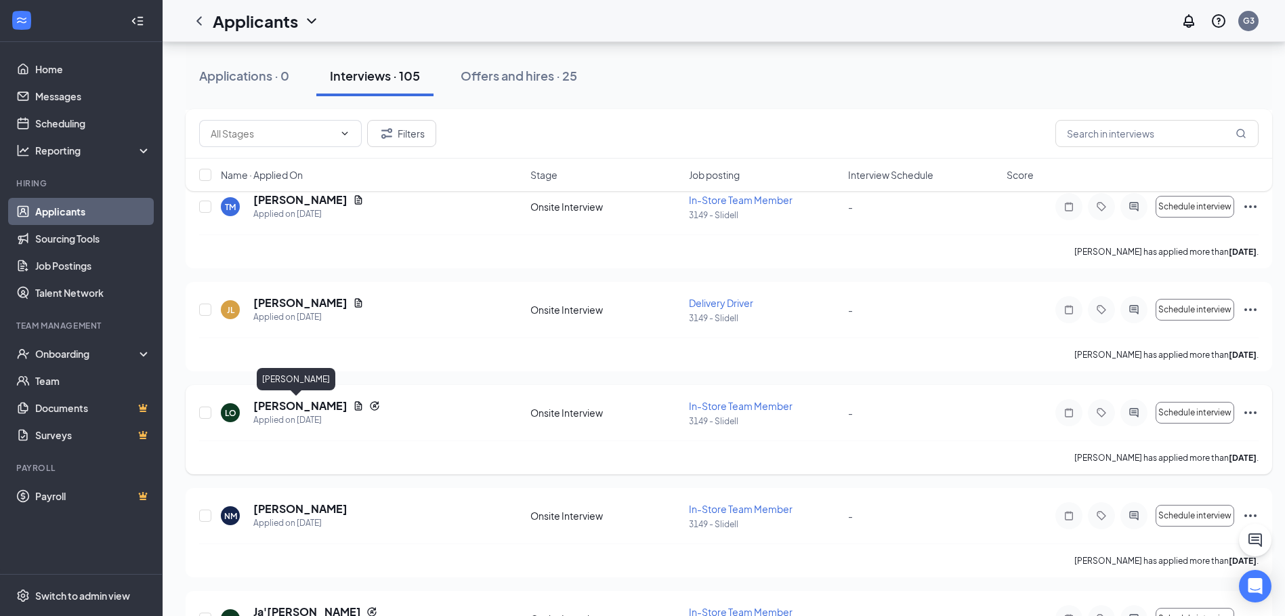
click at [317, 400] on h5 "[PERSON_NAME]" at bounding box center [300, 405] width 94 height 15
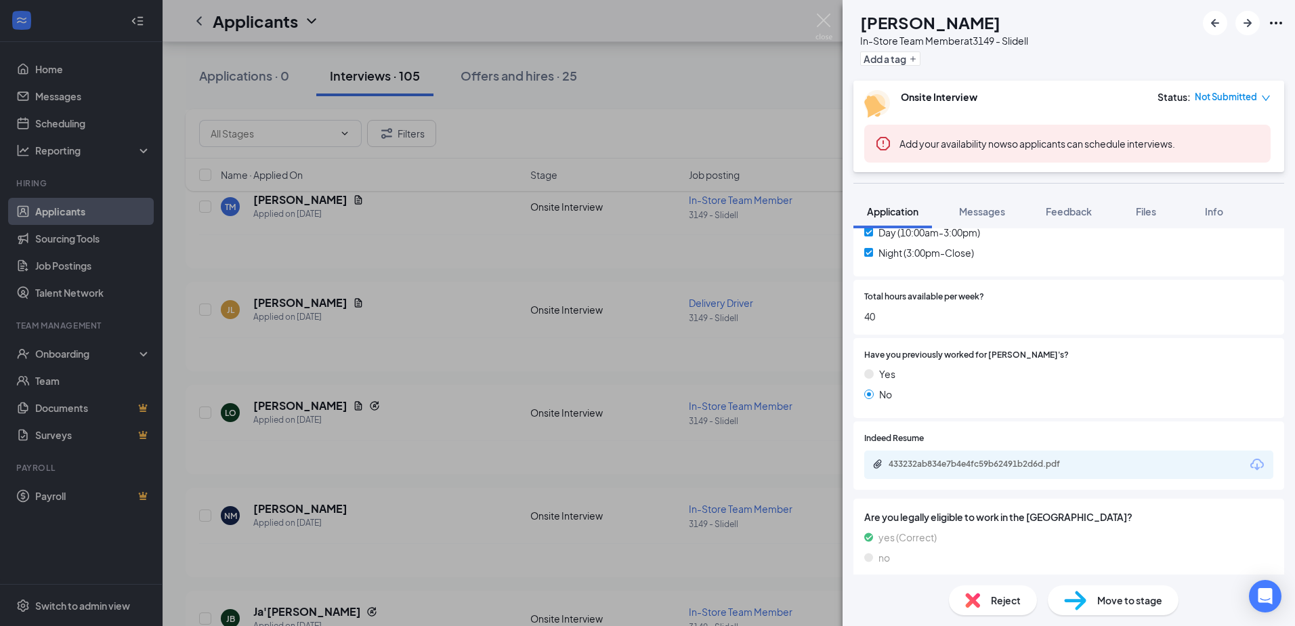
scroll to position [570, 0]
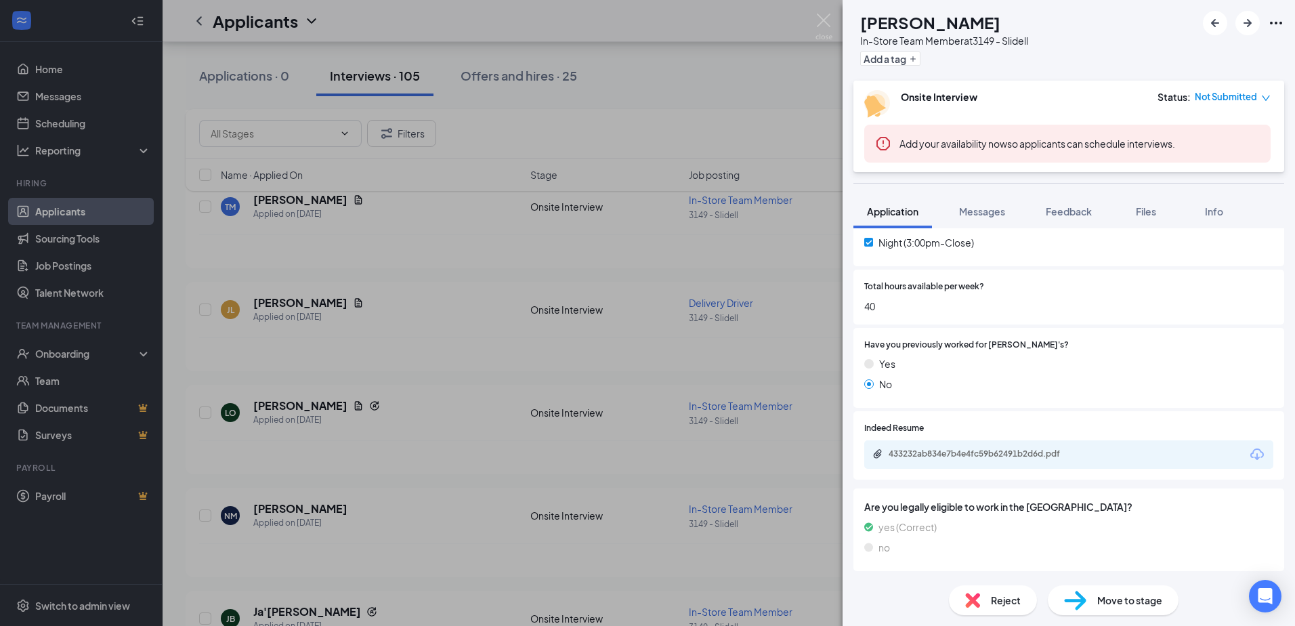
click at [1013, 448] on div "433232ab834e7b4e4fc59b62491b2d6d.pdf" at bounding box center [984, 453] width 190 height 11
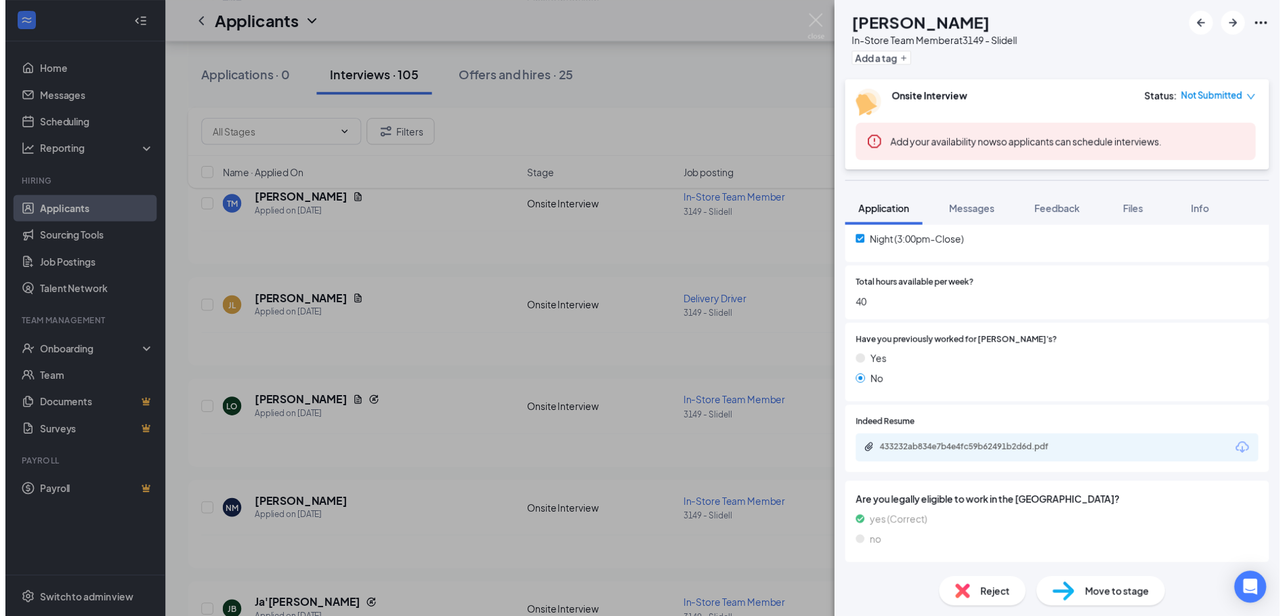
scroll to position [565, 0]
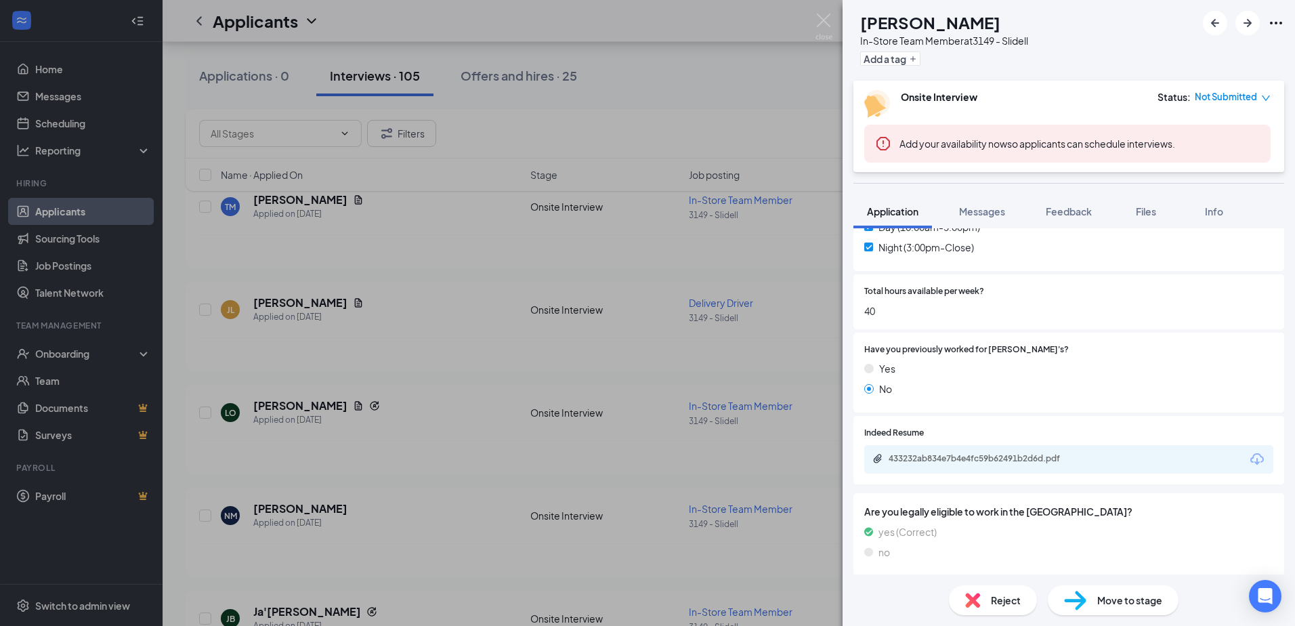
click at [659, 416] on div "LO [PERSON_NAME] In-Store Team Member at 3149 - Slidell Add a tag Onsite Interv…" at bounding box center [647, 313] width 1295 height 626
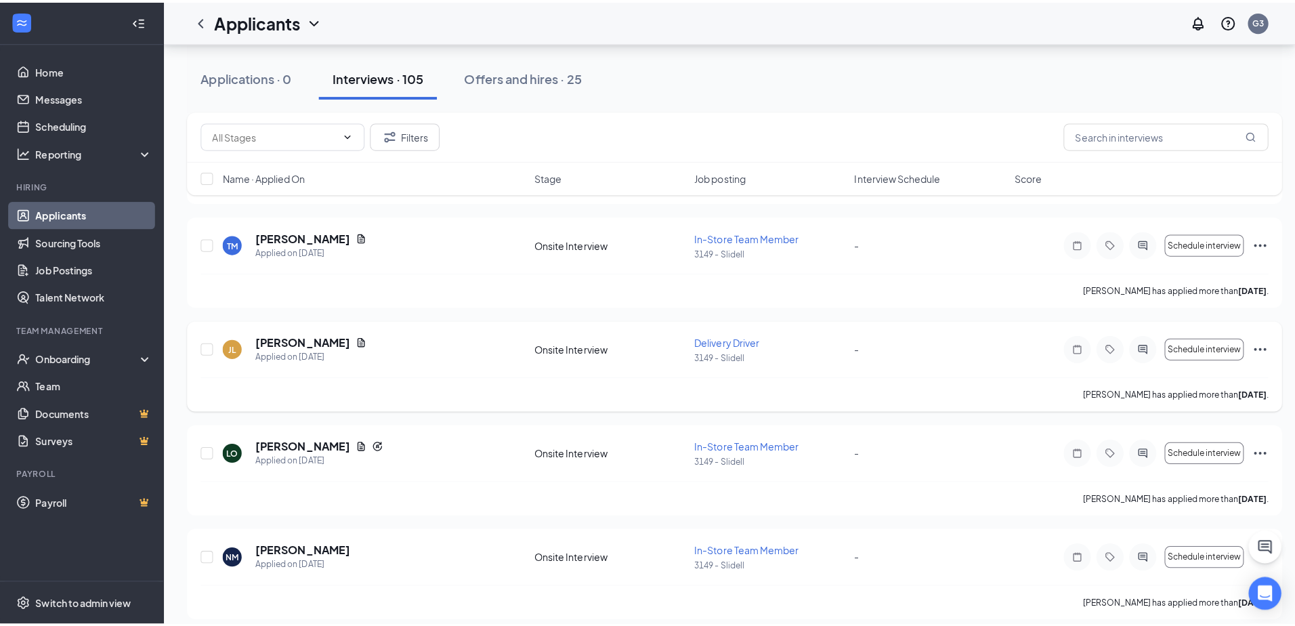
scroll to position [2346, 0]
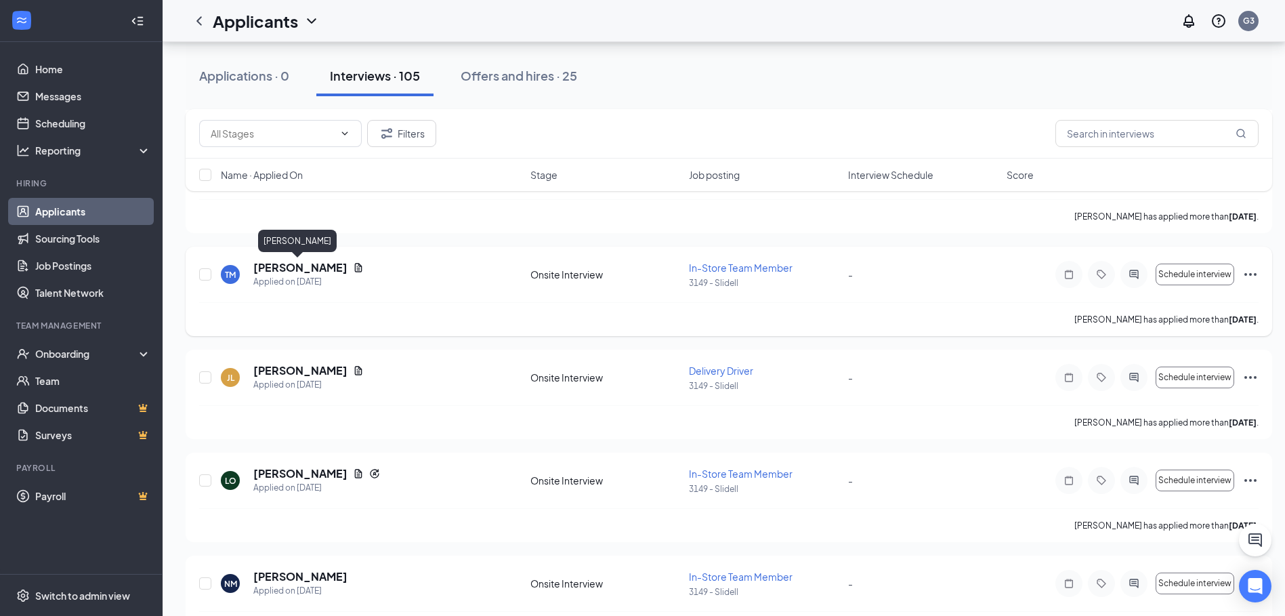
click at [271, 273] on h5 "[PERSON_NAME]" at bounding box center [300, 267] width 94 height 15
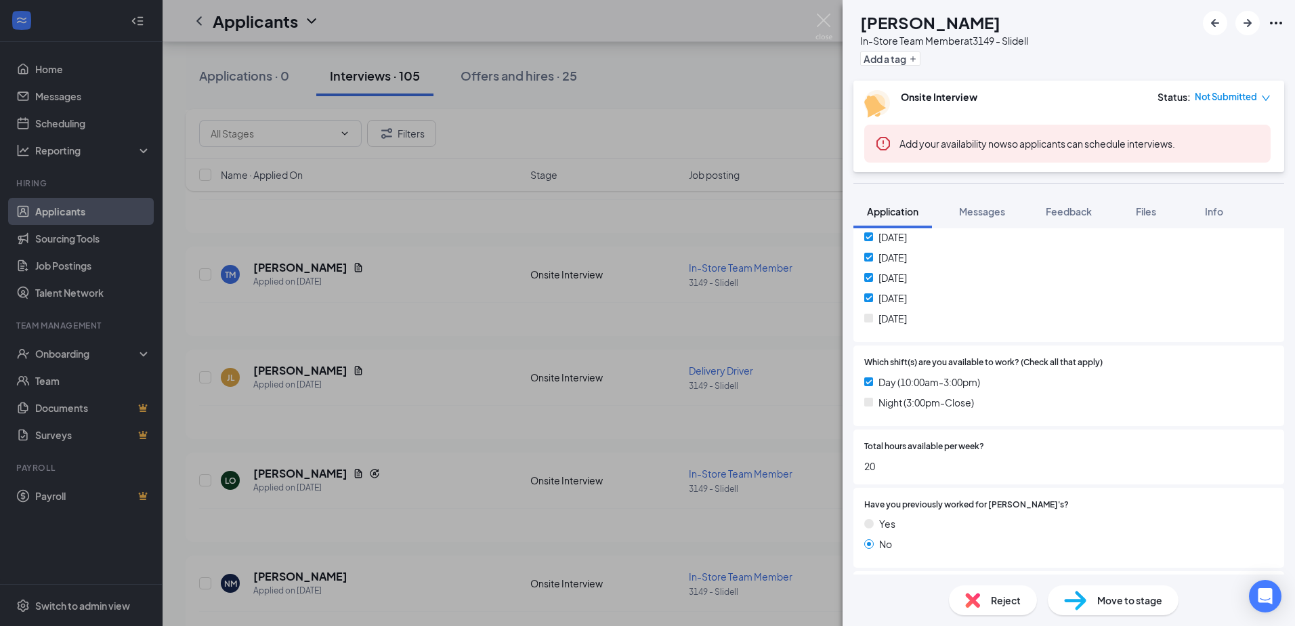
scroll to position [406, 0]
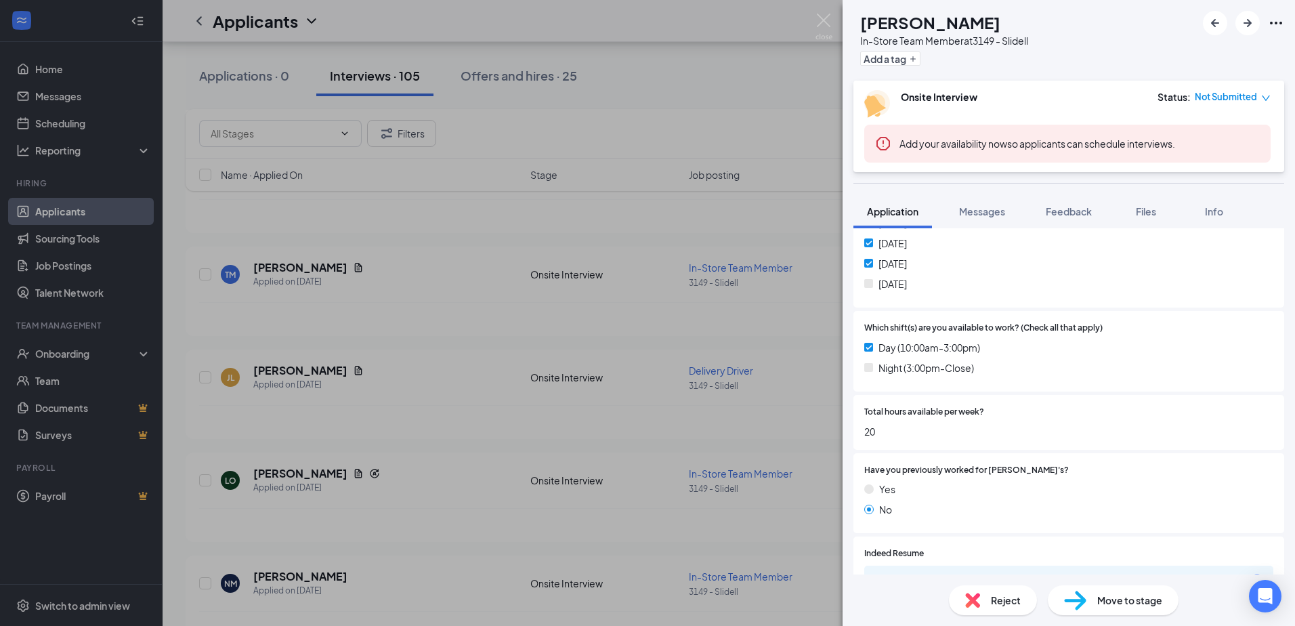
click at [608, 381] on div "TM [PERSON_NAME] In-Store Team Member at 3149 - Slidell Add a tag Onsite Interv…" at bounding box center [647, 313] width 1295 height 626
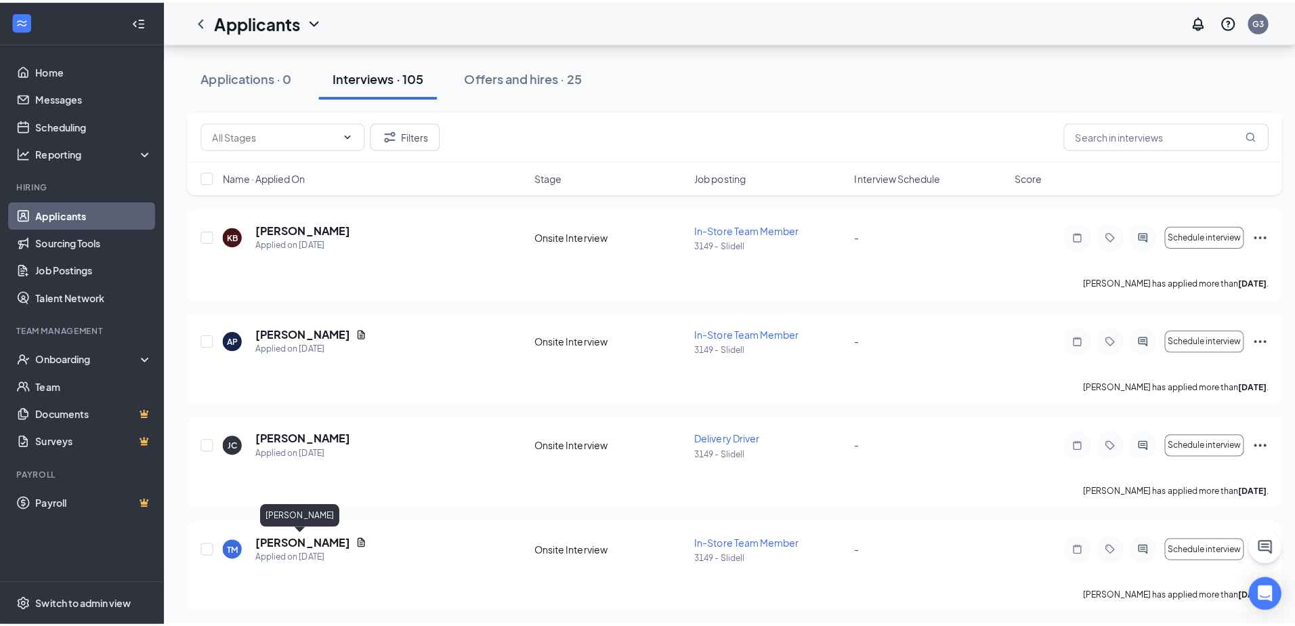
scroll to position [2075, 0]
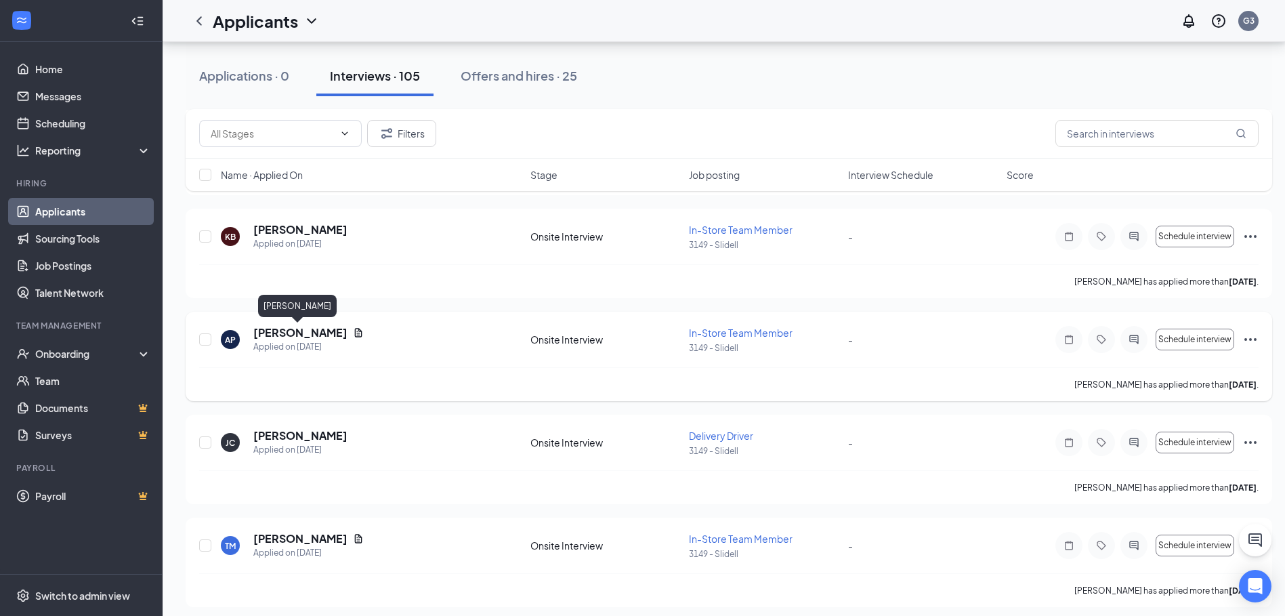
click at [304, 334] on h5 "[PERSON_NAME]" at bounding box center [300, 332] width 94 height 15
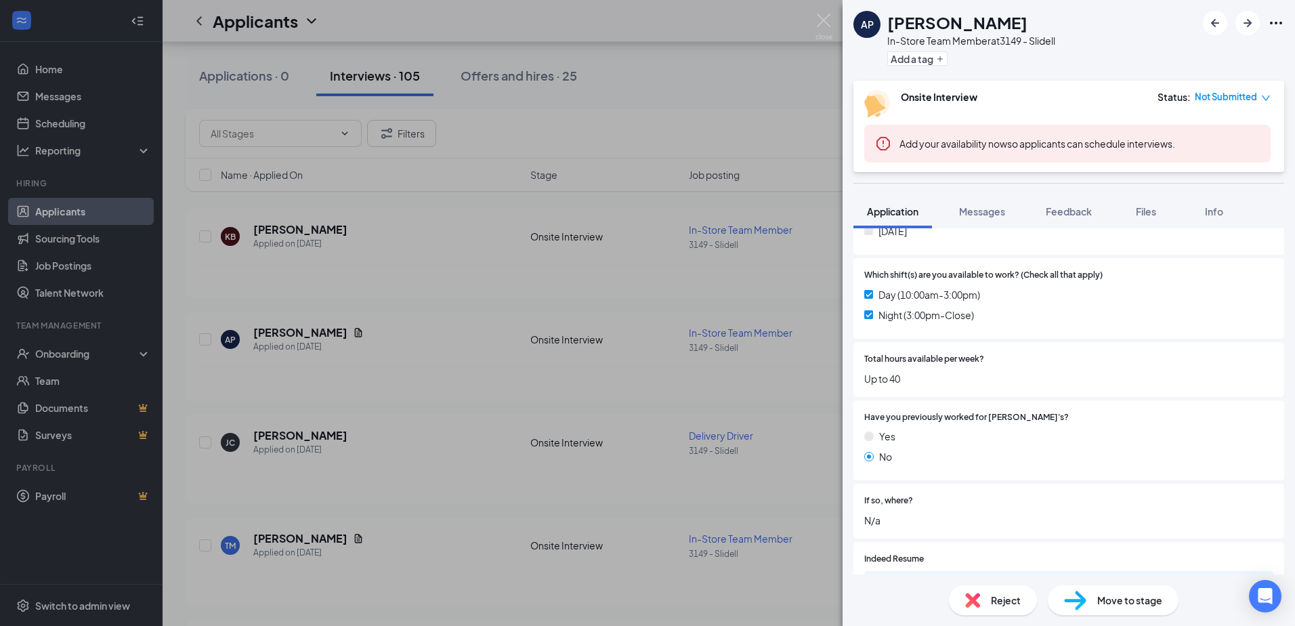
scroll to position [474, 0]
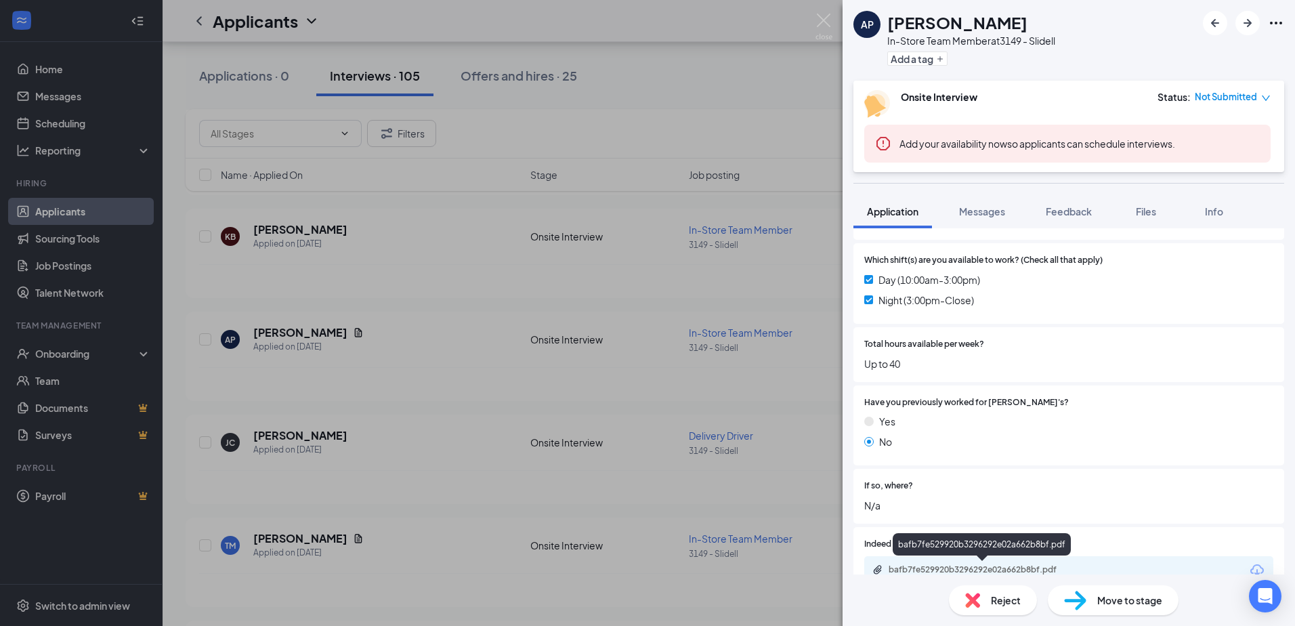
click at [976, 570] on div "bafb7fe529920b3296292e02a662b8bf.pdf" at bounding box center [984, 569] width 190 height 11
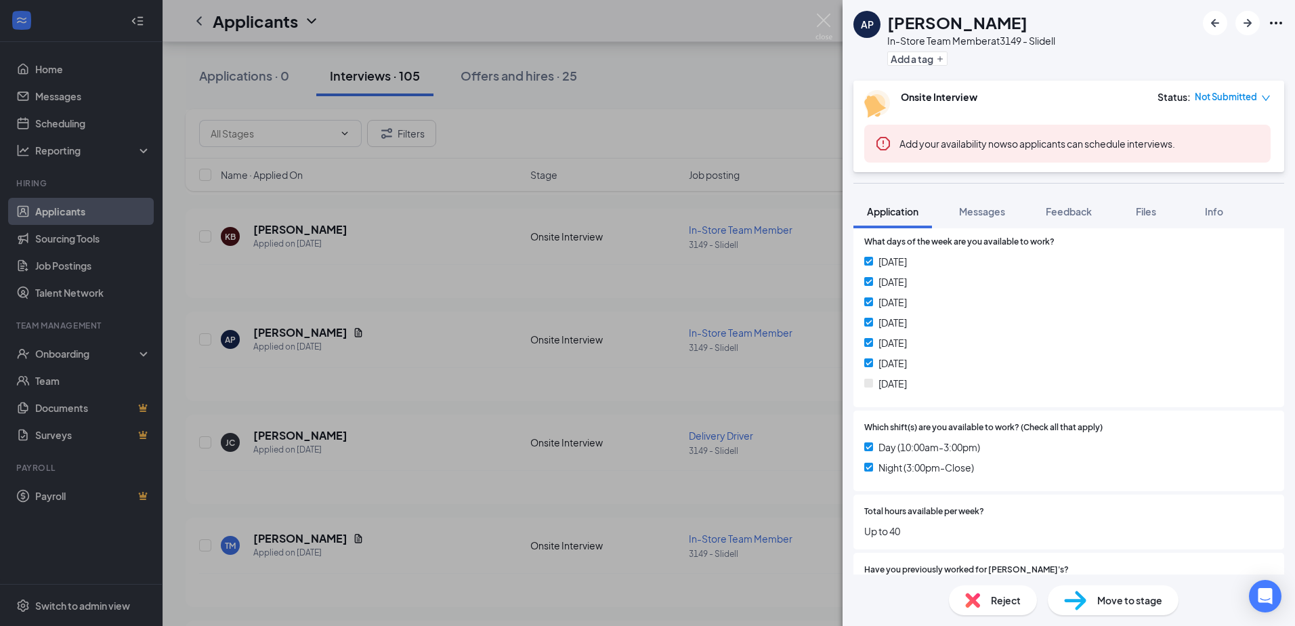
scroll to position [319, 0]
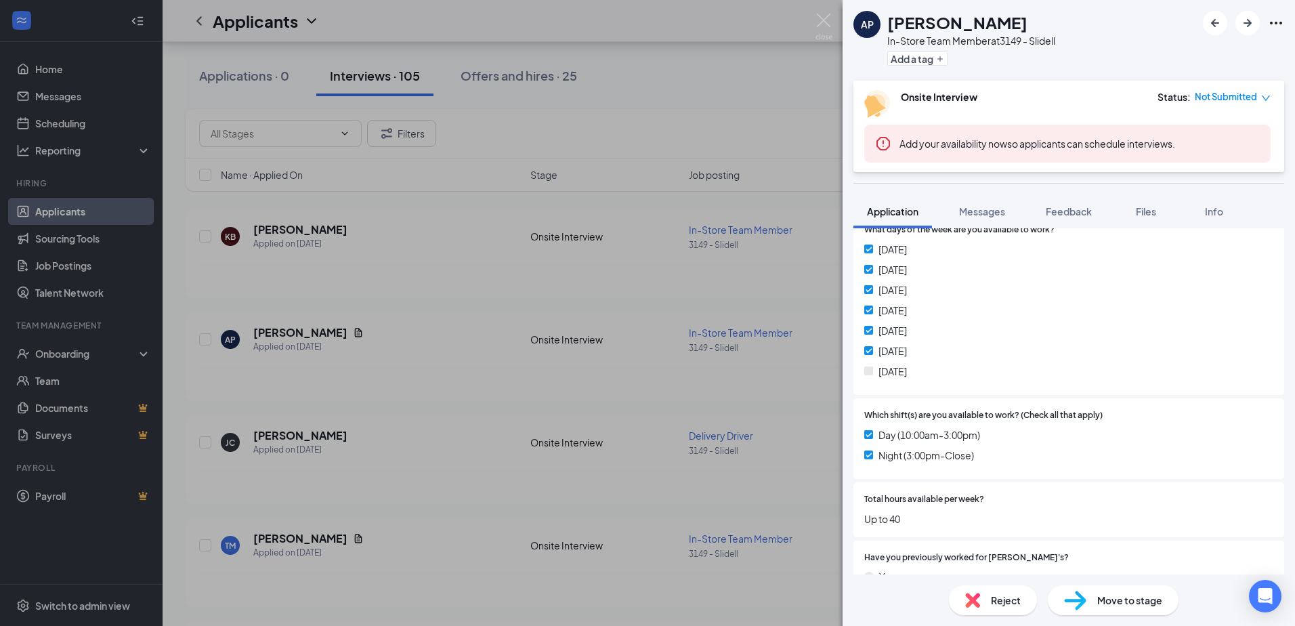
click at [551, 363] on div "AP [PERSON_NAME] In-Store Team Member at 3149 - Slidell Add a tag Onsite Interv…" at bounding box center [647, 313] width 1295 height 626
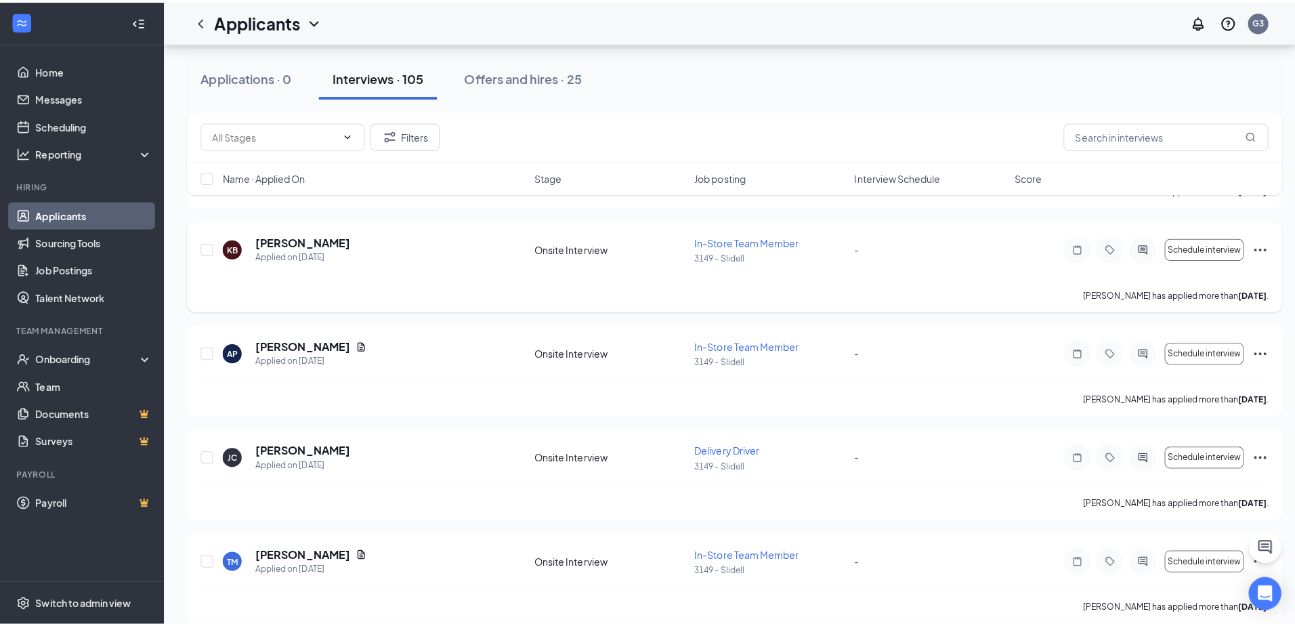
scroll to position [1940, 0]
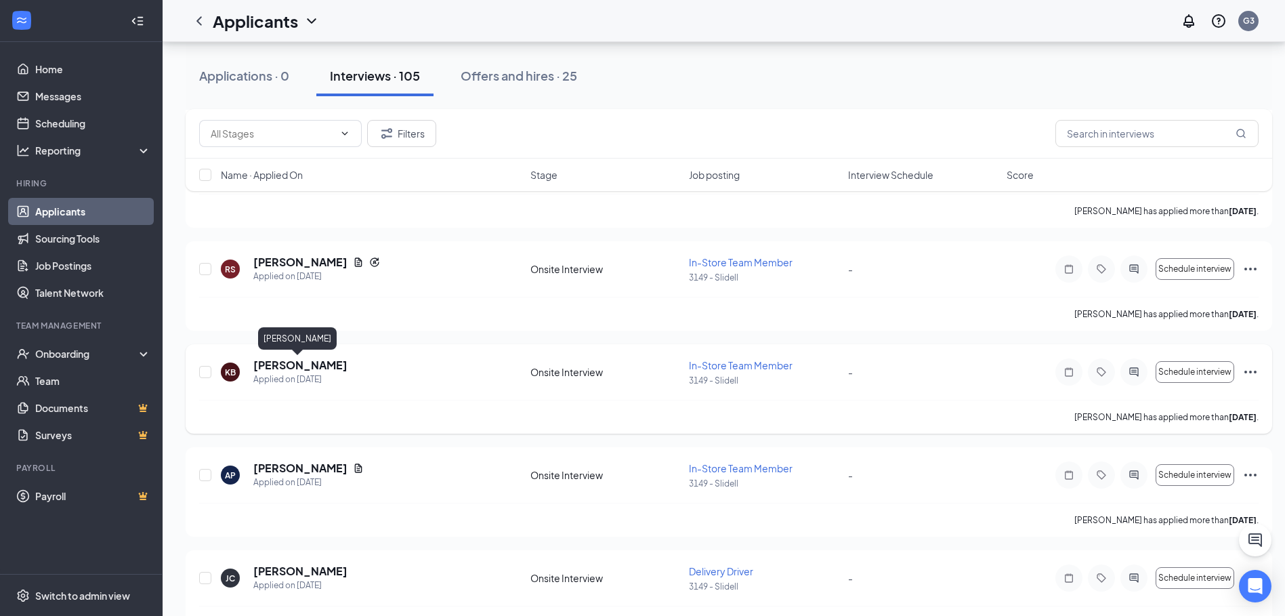
click at [304, 364] on h5 "[PERSON_NAME]" at bounding box center [300, 365] width 94 height 15
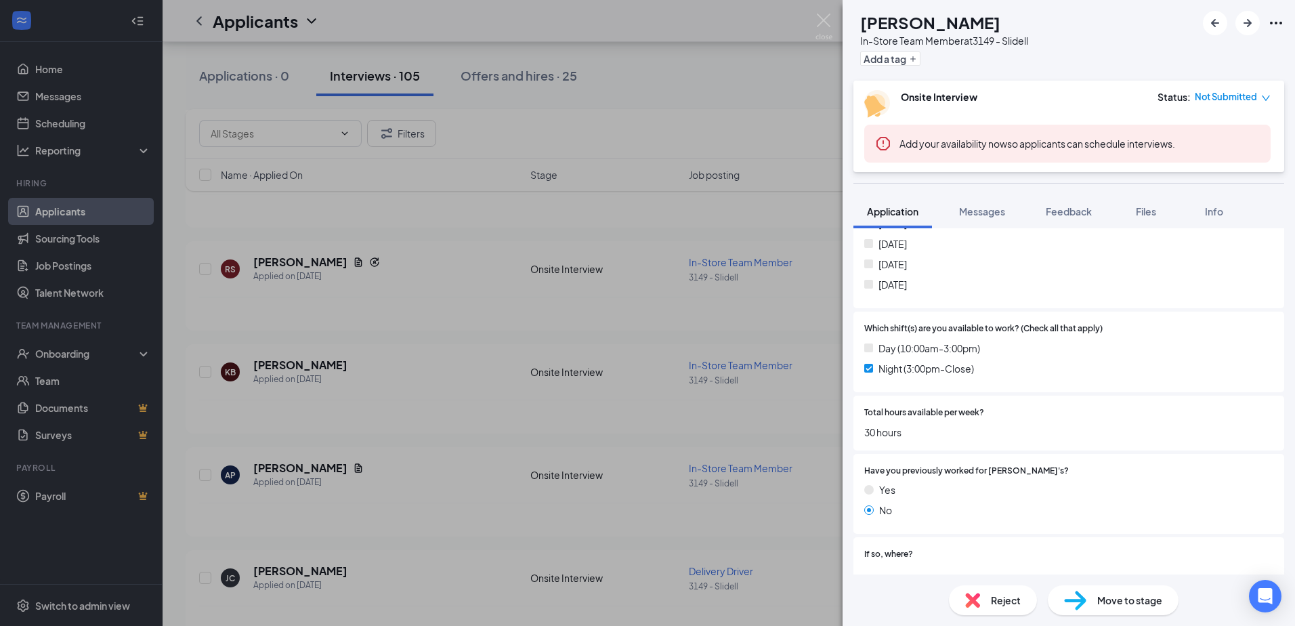
scroll to position [406, 0]
click at [277, 268] on div "KB [PERSON_NAME] In-Store Team Member at 3149 - Slidell Add a tag Onsite Interv…" at bounding box center [647, 313] width 1295 height 626
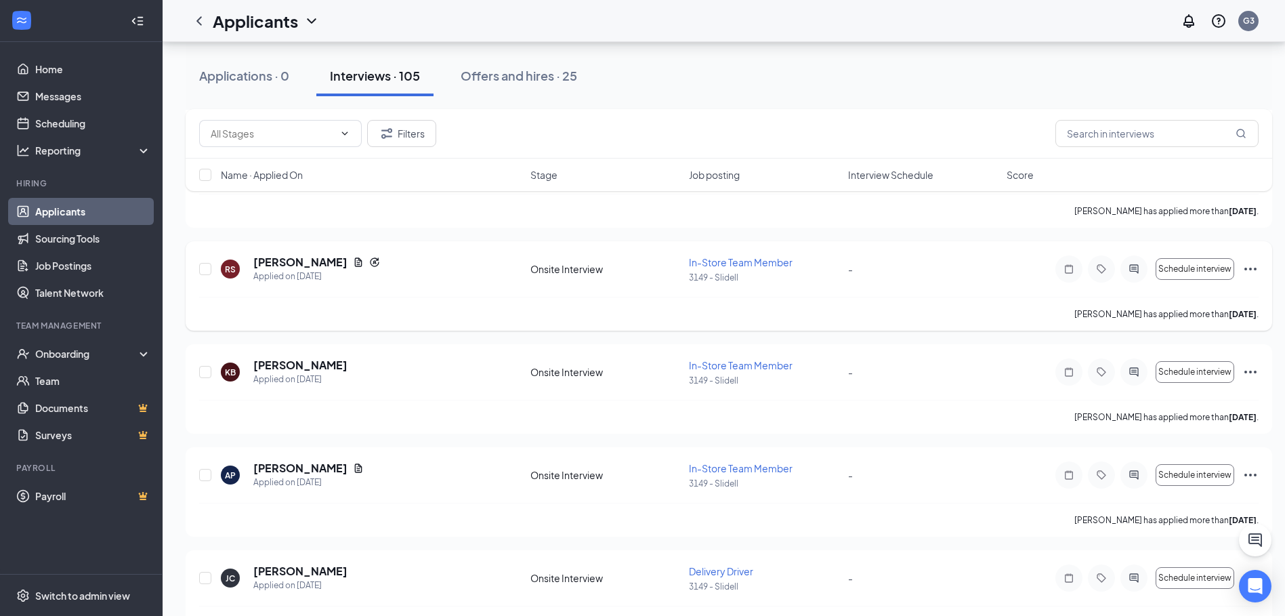
click at [278, 261] on h5 "[PERSON_NAME]" at bounding box center [300, 262] width 94 height 15
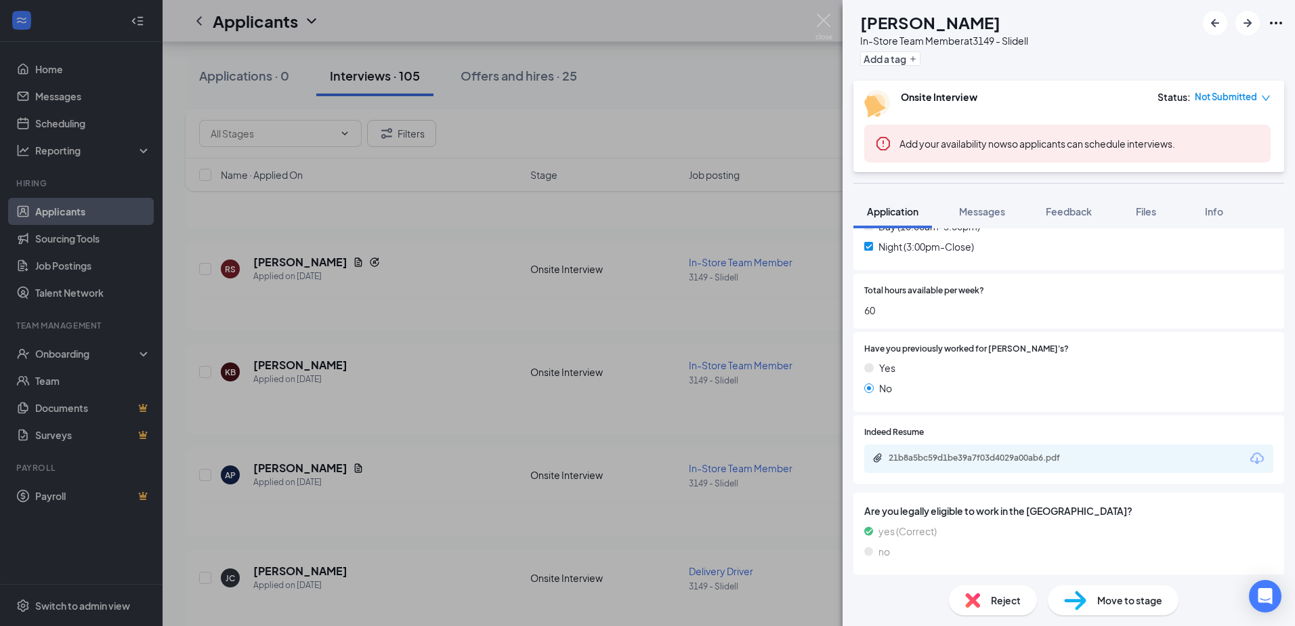
scroll to position [570, 0]
click at [722, 362] on div "RS [PERSON_NAME] In-Store Team Member at 3149 - Slidell Add a tag Onsite Interv…" at bounding box center [647, 313] width 1295 height 626
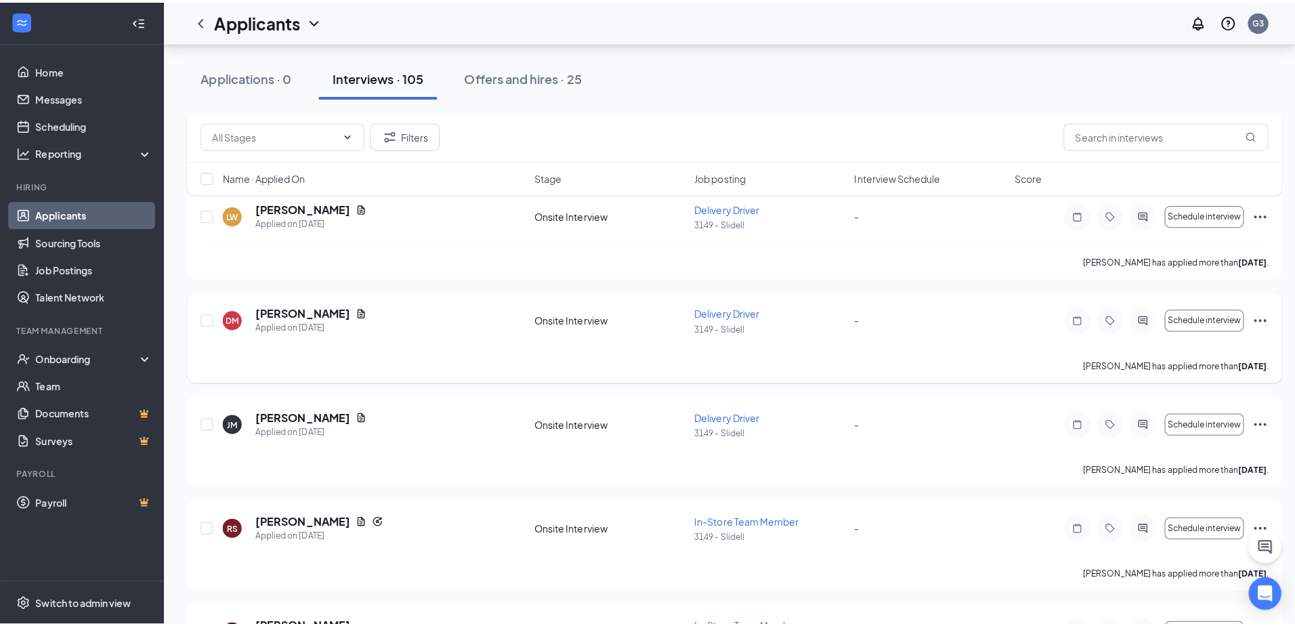
scroll to position [1669, 0]
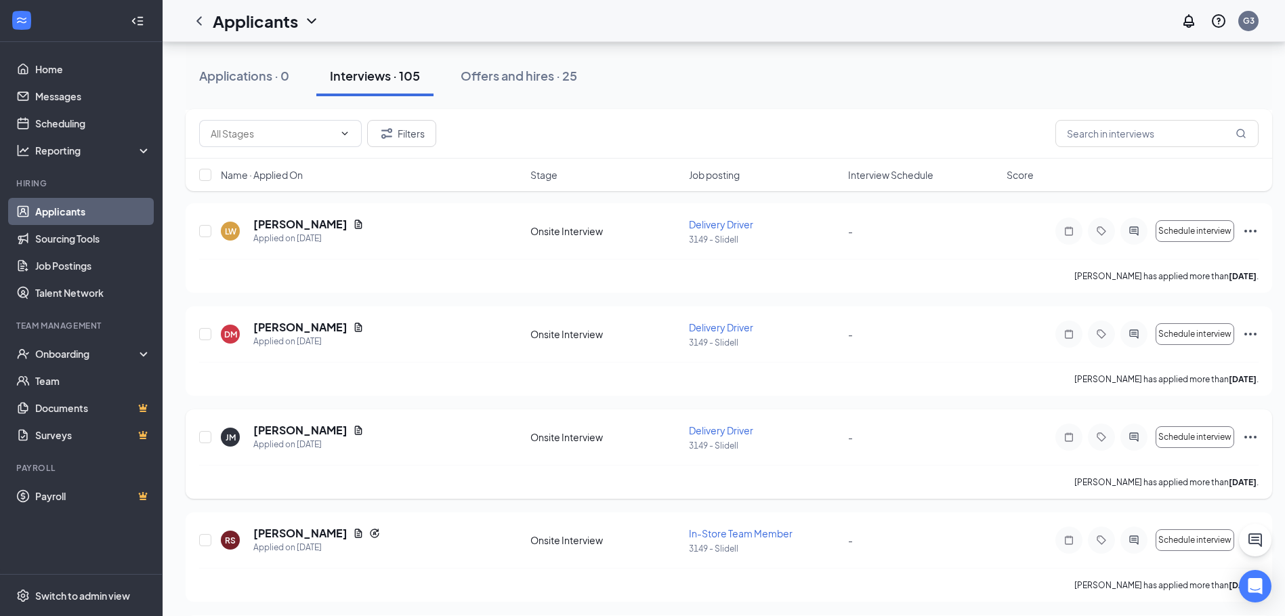
click at [276, 425] on h5 "[PERSON_NAME]" at bounding box center [300, 430] width 94 height 15
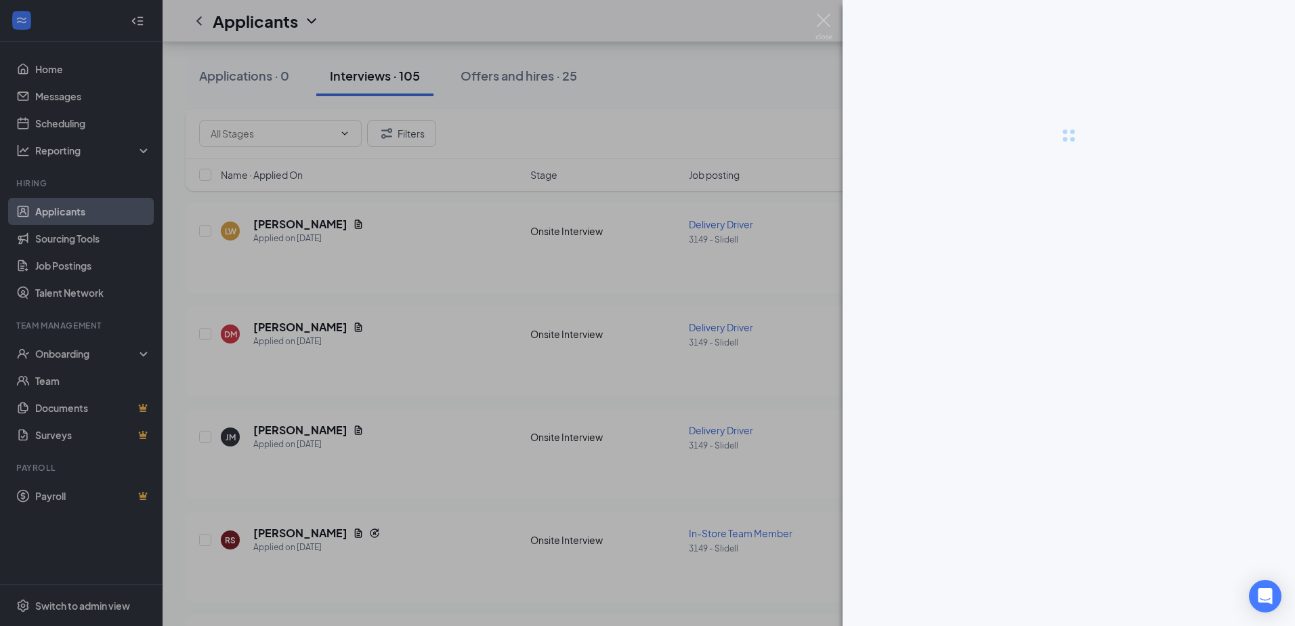
click at [381, 384] on div at bounding box center [647, 313] width 1295 height 626
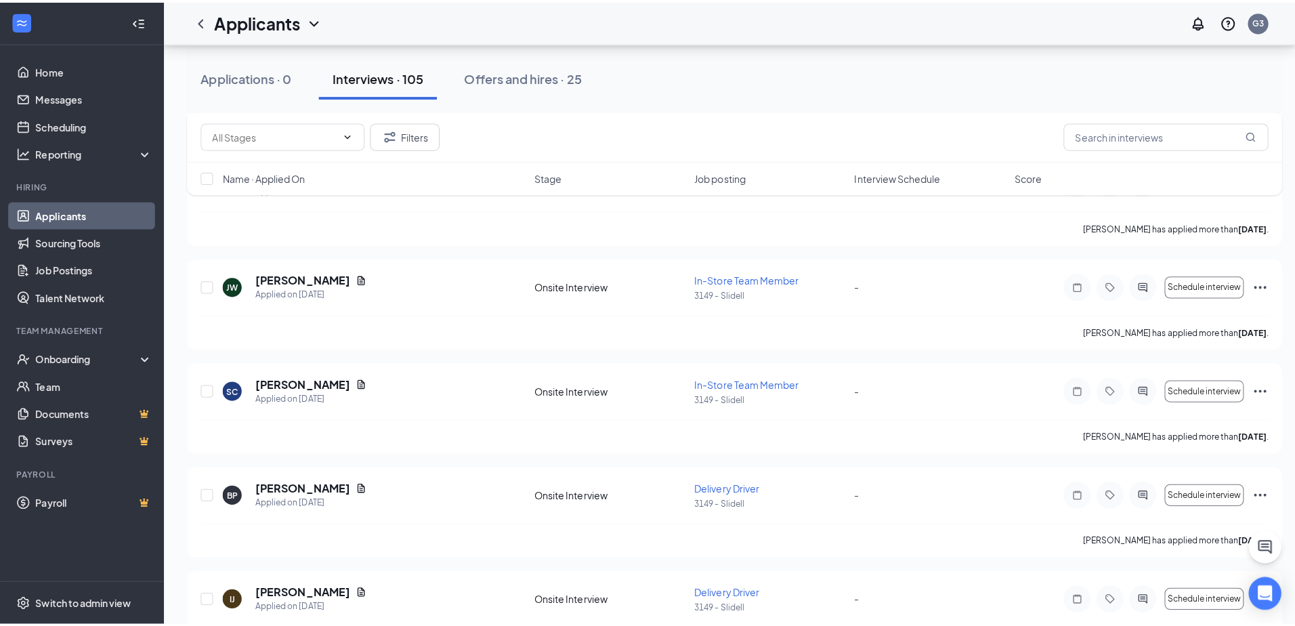
scroll to position [1194, 0]
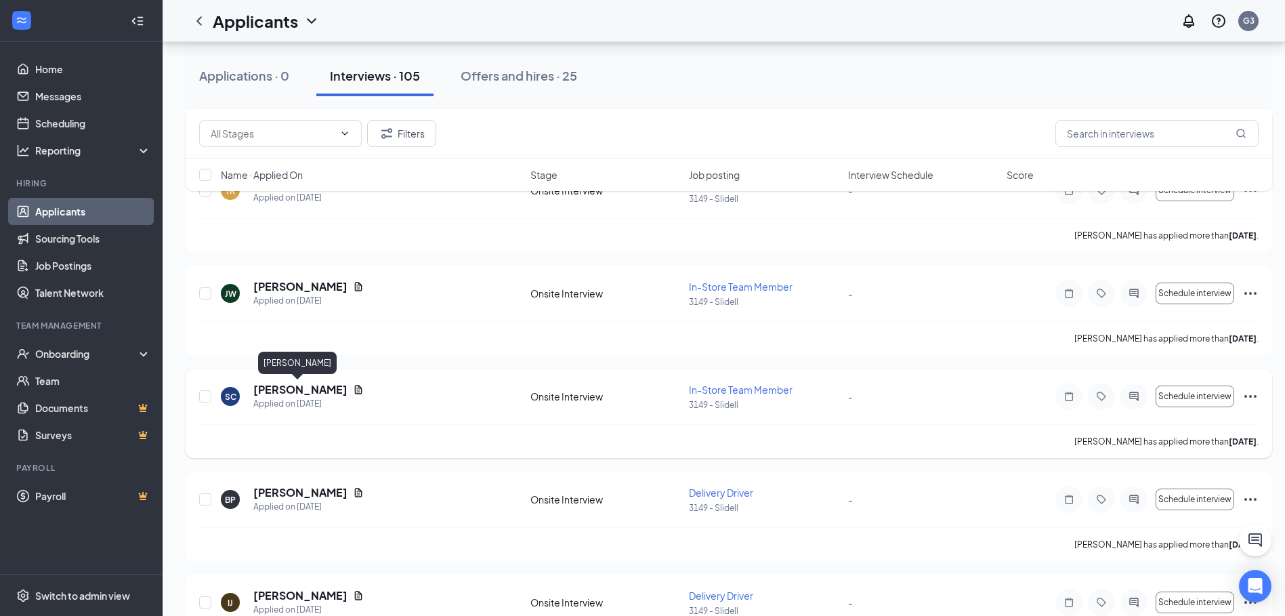
click at [301, 392] on h5 "[PERSON_NAME]" at bounding box center [300, 389] width 94 height 15
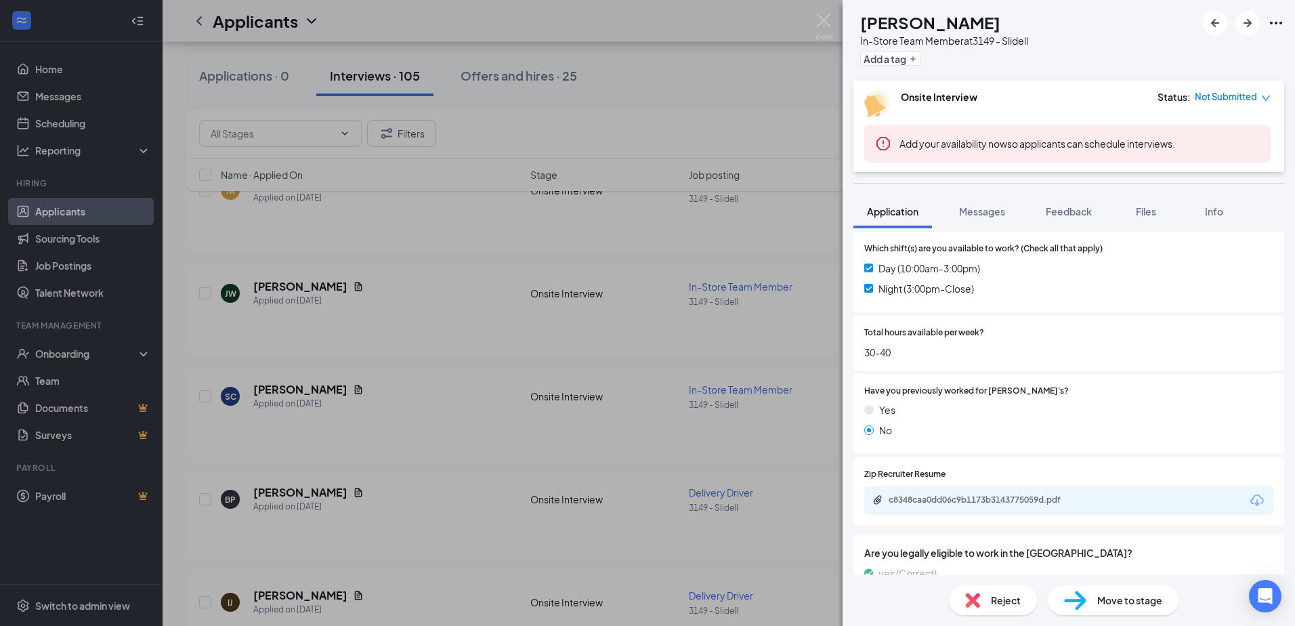
scroll to position [532, 0]
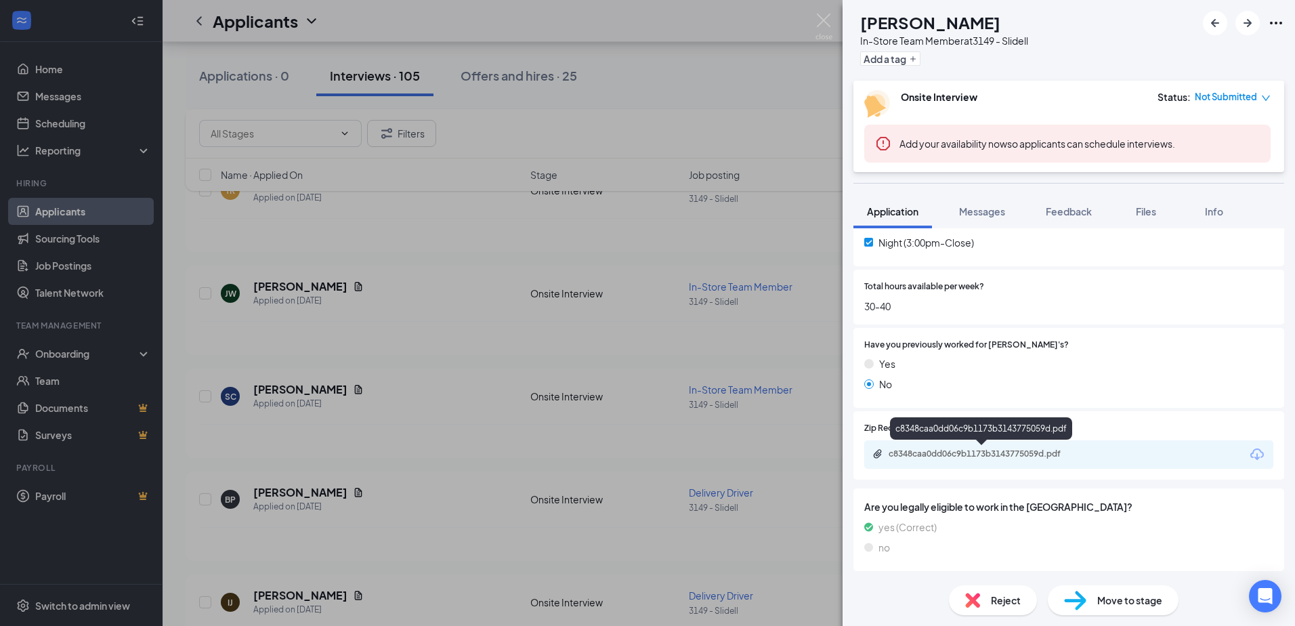
click at [934, 452] on div "c8348caa0dd06c9b1173b3143775059d.pdf" at bounding box center [984, 453] width 190 height 11
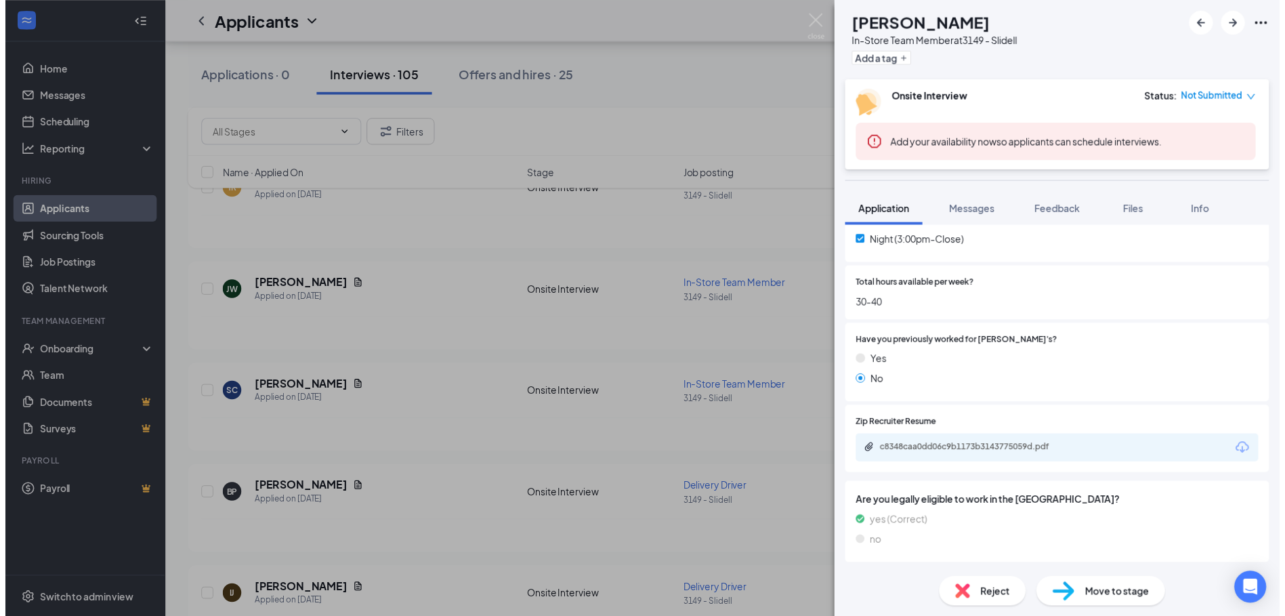
scroll to position [527, 0]
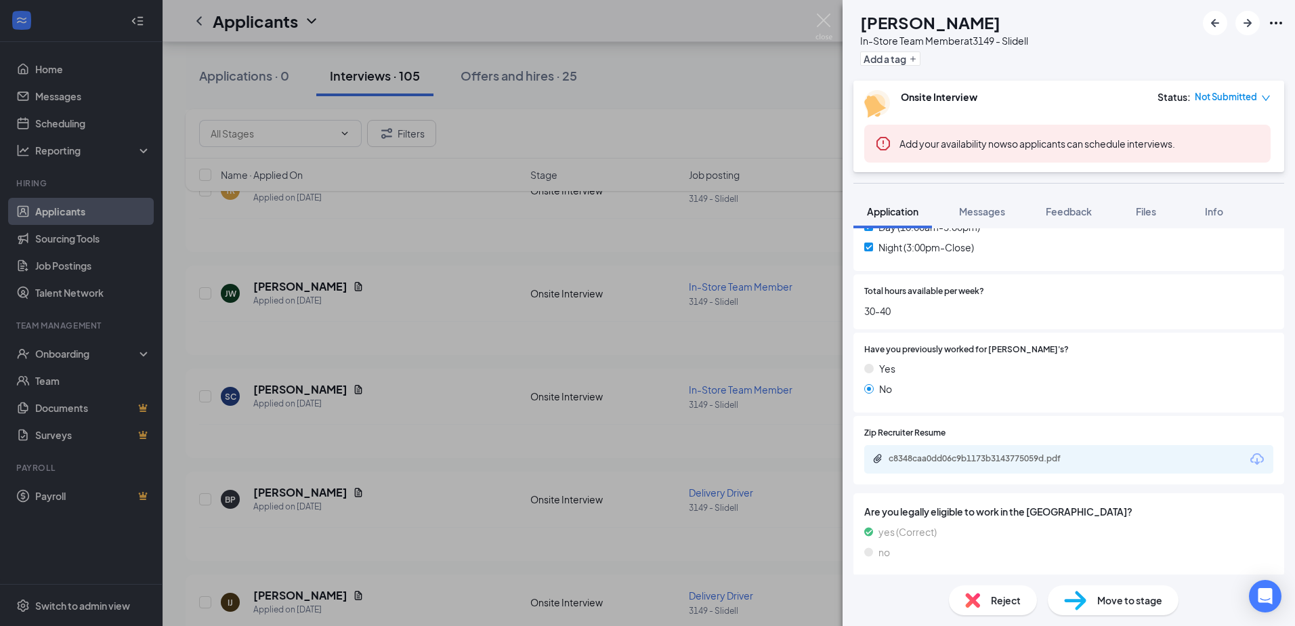
click at [531, 321] on div "SC [PERSON_NAME] In-Store Team Member at 3149 - Slidell Add a tag Onsite Interv…" at bounding box center [647, 313] width 1295 height 626
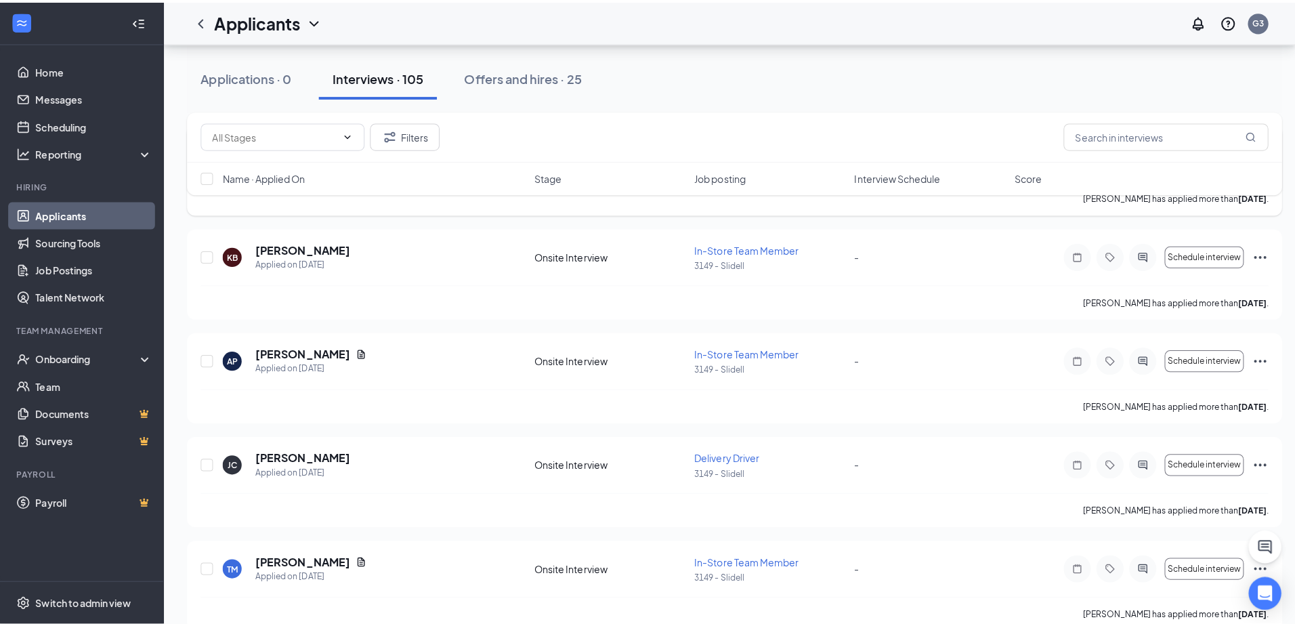
scroll to position [2075, 0]
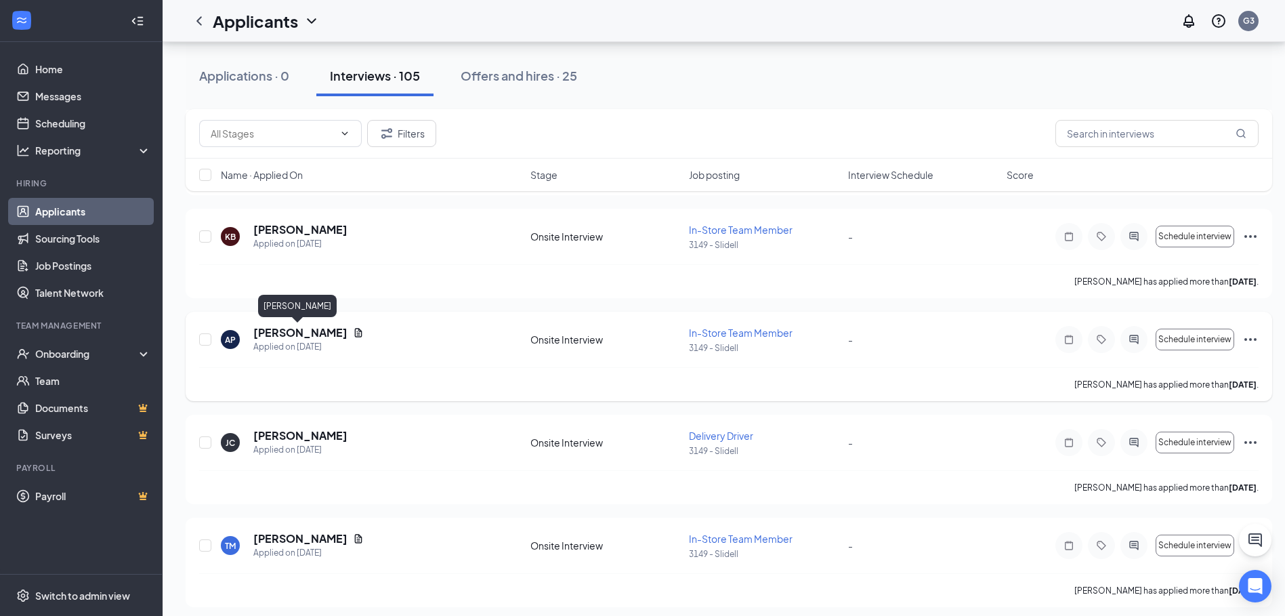
click at [299, 331] on h5 "[PERSON_NAME]" at bounding box center [300, 332] width 94 height 15
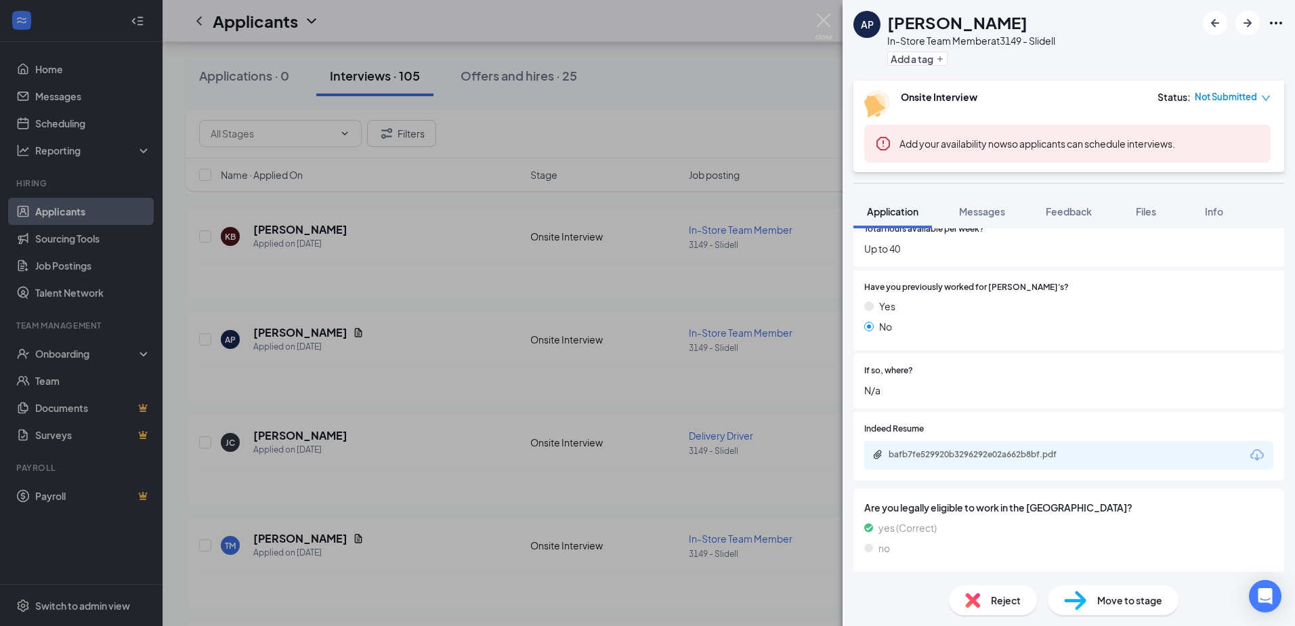
scroll to position [590, 0]
click at [1045, 450] on div "bafb7fe529920b3296292e02a662b8bf.pdf" at bounding box center [984, 453] width 190 height 11
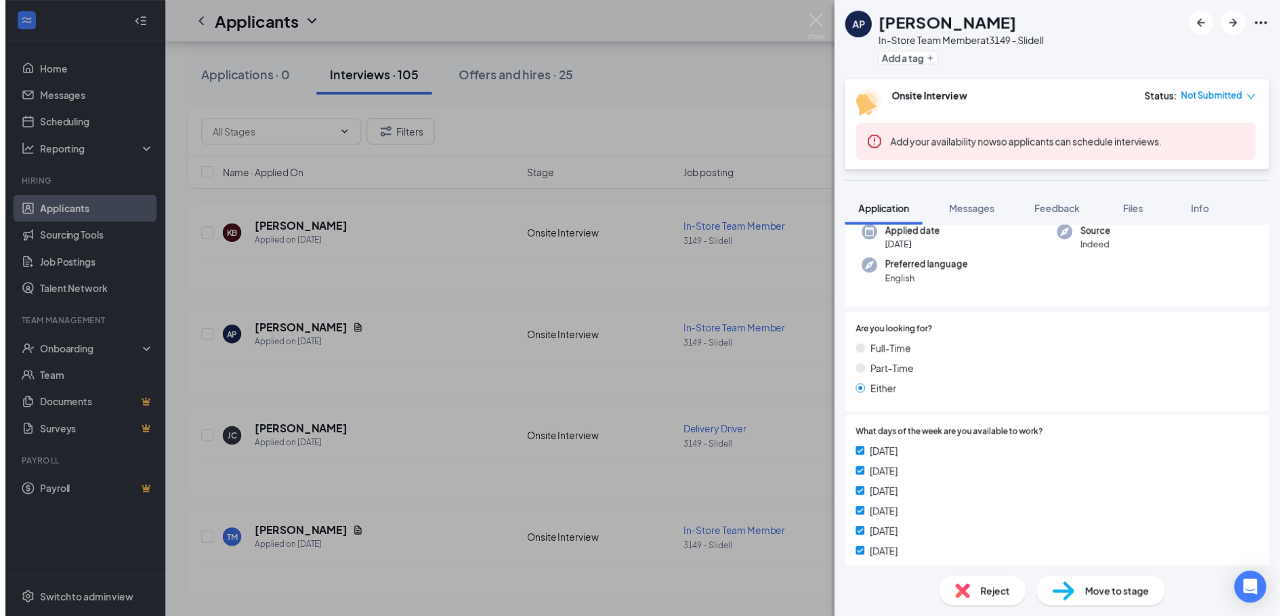
scroll to position [0, 0]
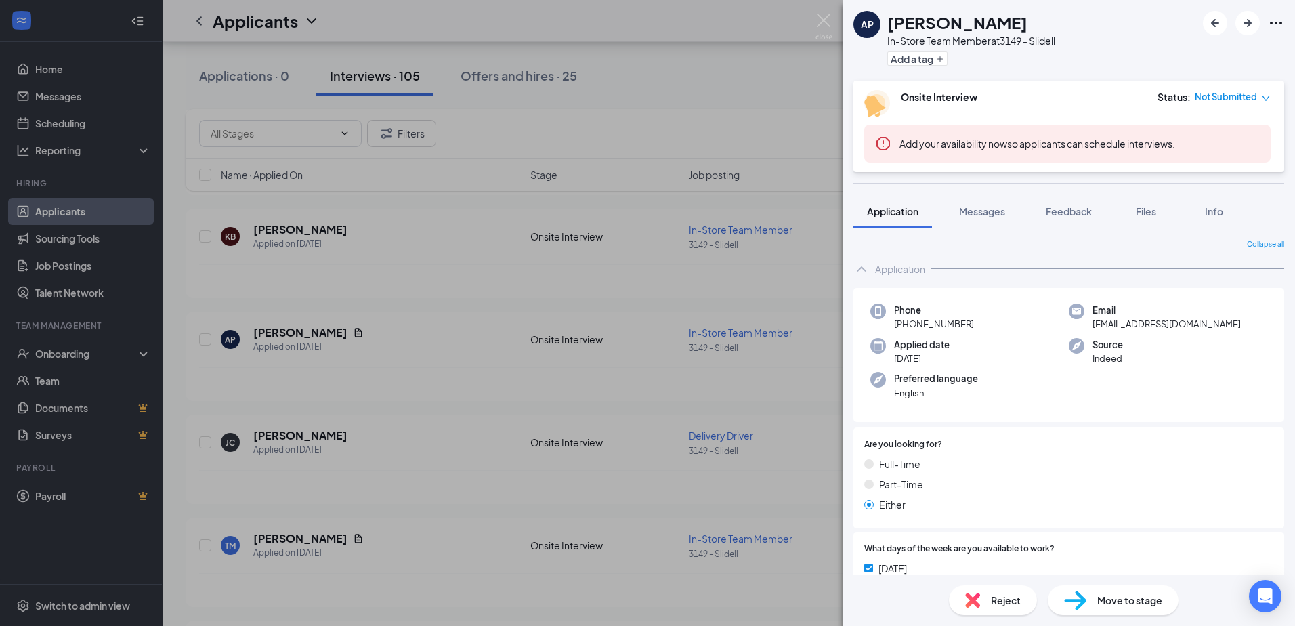
click at [427, 211] on div "AP [PERSON_NAME] In-Store Team Member at 3149 - Slidell Add a tag Onsite Interv…" at bounding box center [647, 313] width 1295 height 626
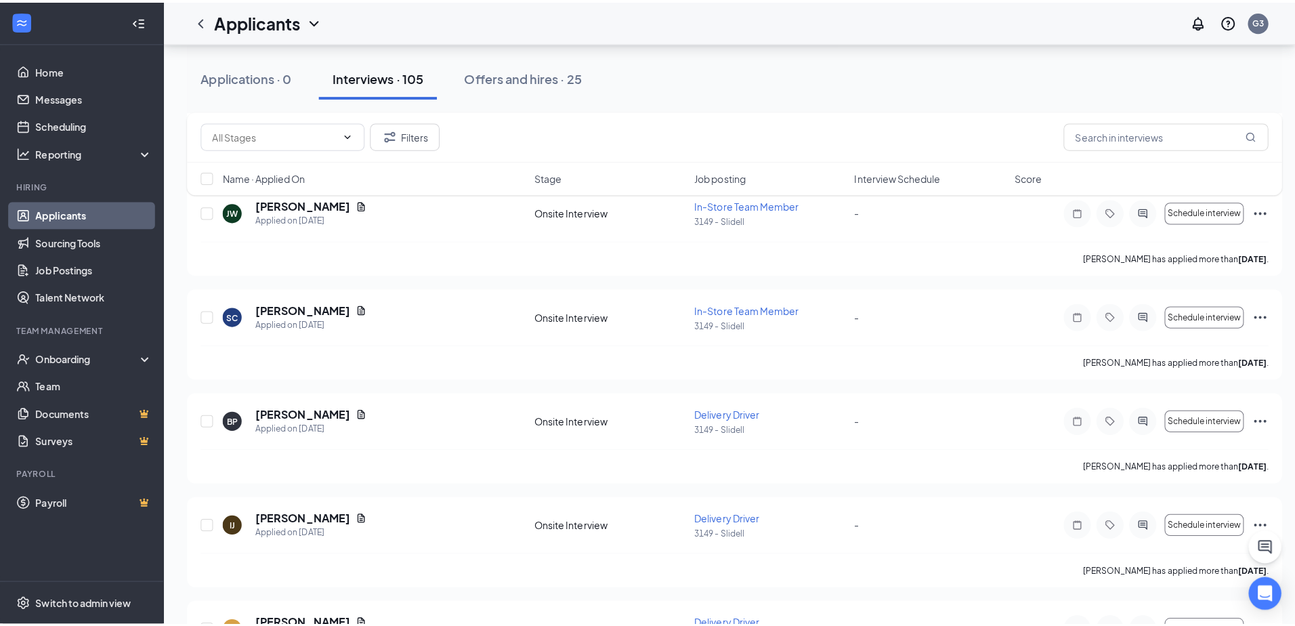
scroll to position [1194, 0]
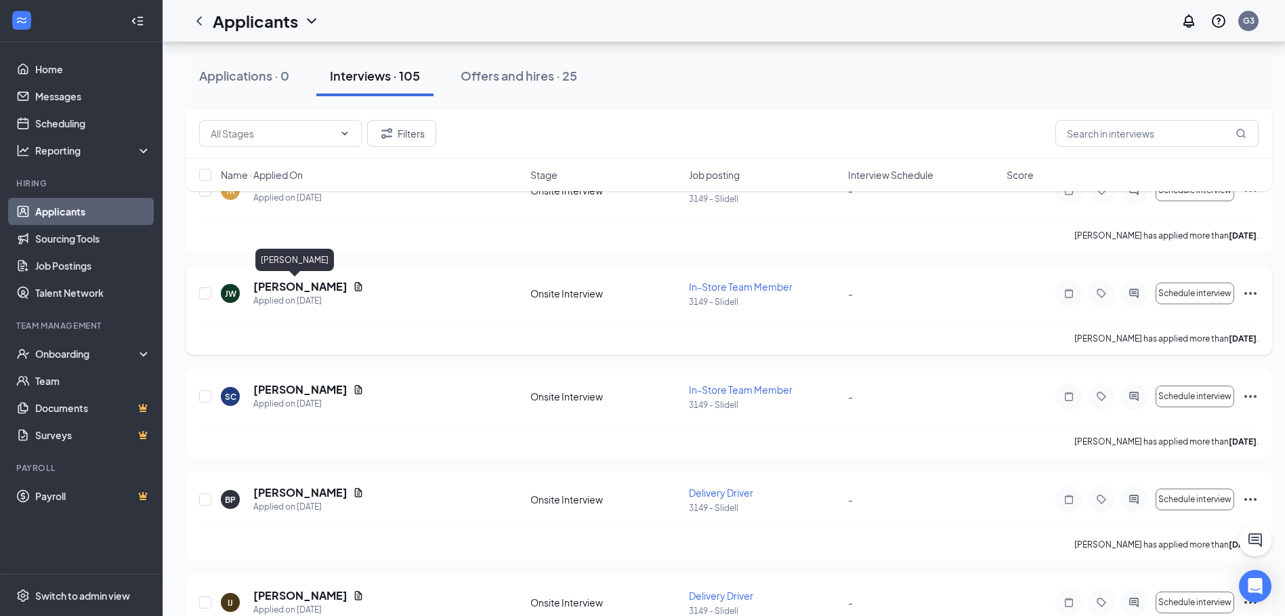
click at [277, 285] on h5 "[PERSON_NAME]" at bounding box center [300, 286] width 94 height 15
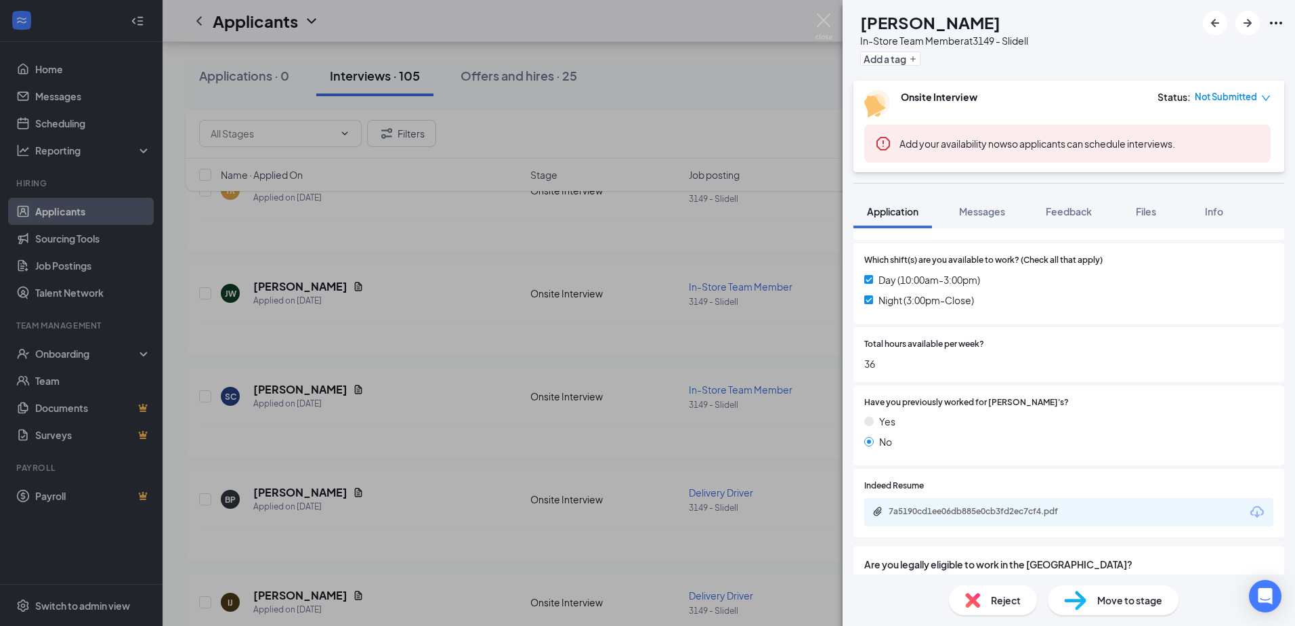
scroll to position [532, 0]
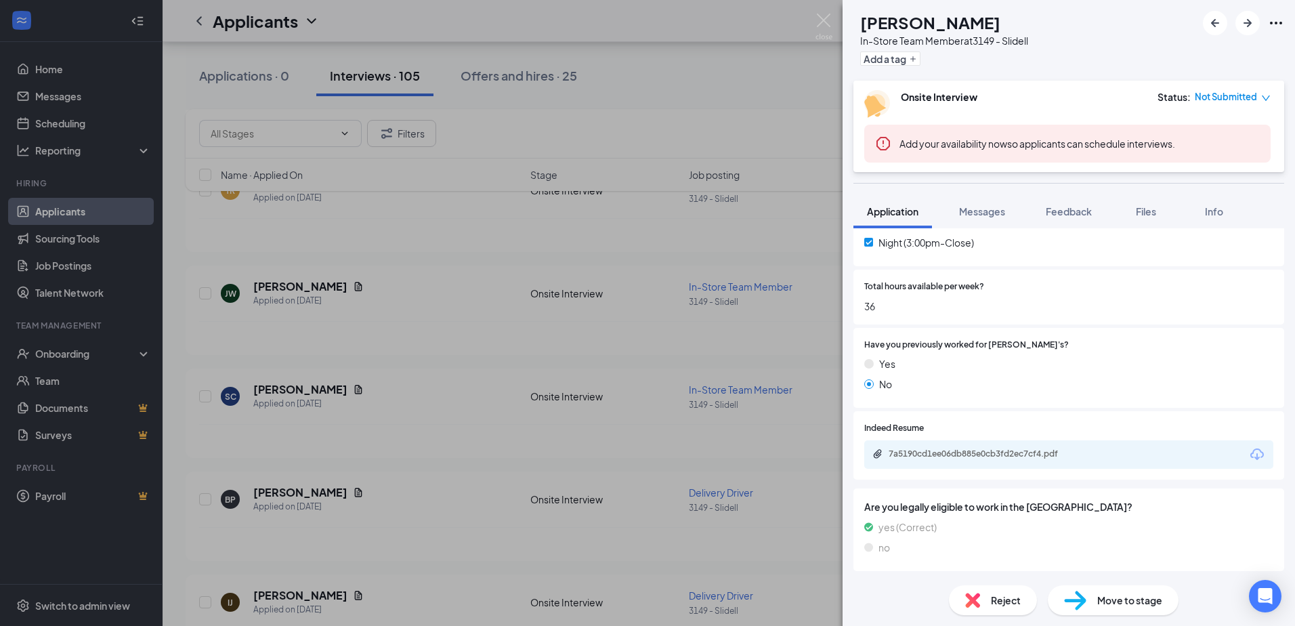
click at [635, 356] on div "[PERSON_NAME] [PERSON_NAME] In-Store Team Member at 3149 - Slidell Add a tag On…" at bounding box center [647, 313] width 1295 height 626
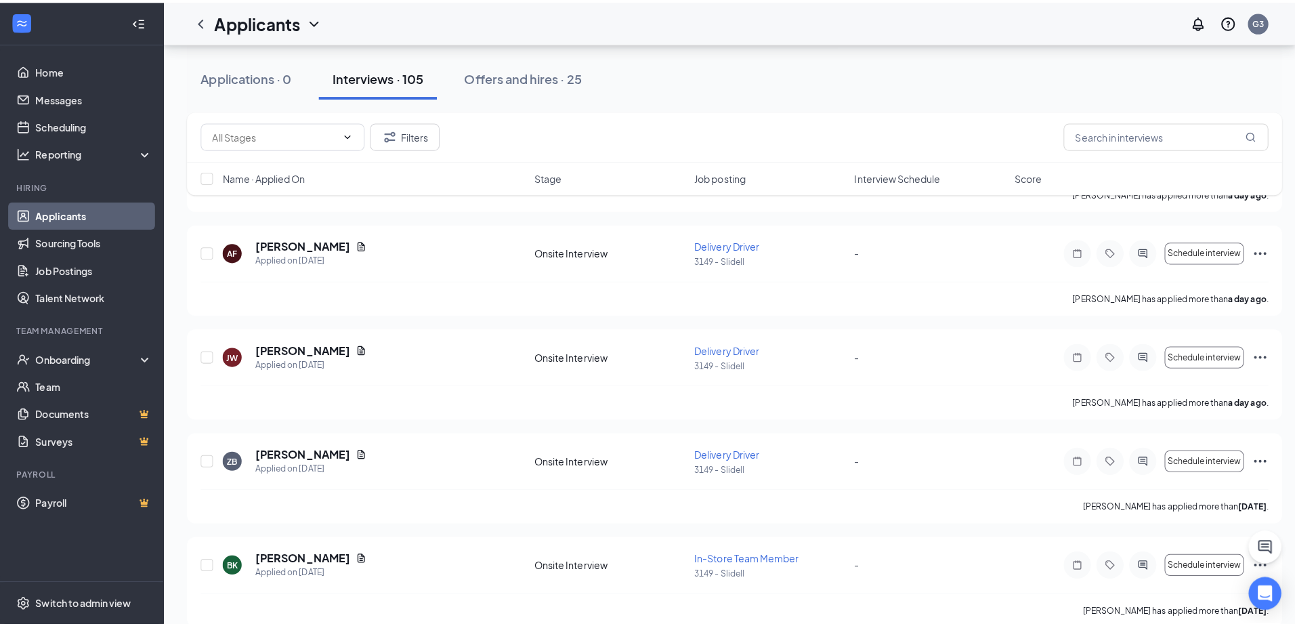
scroll to position [720, 0]
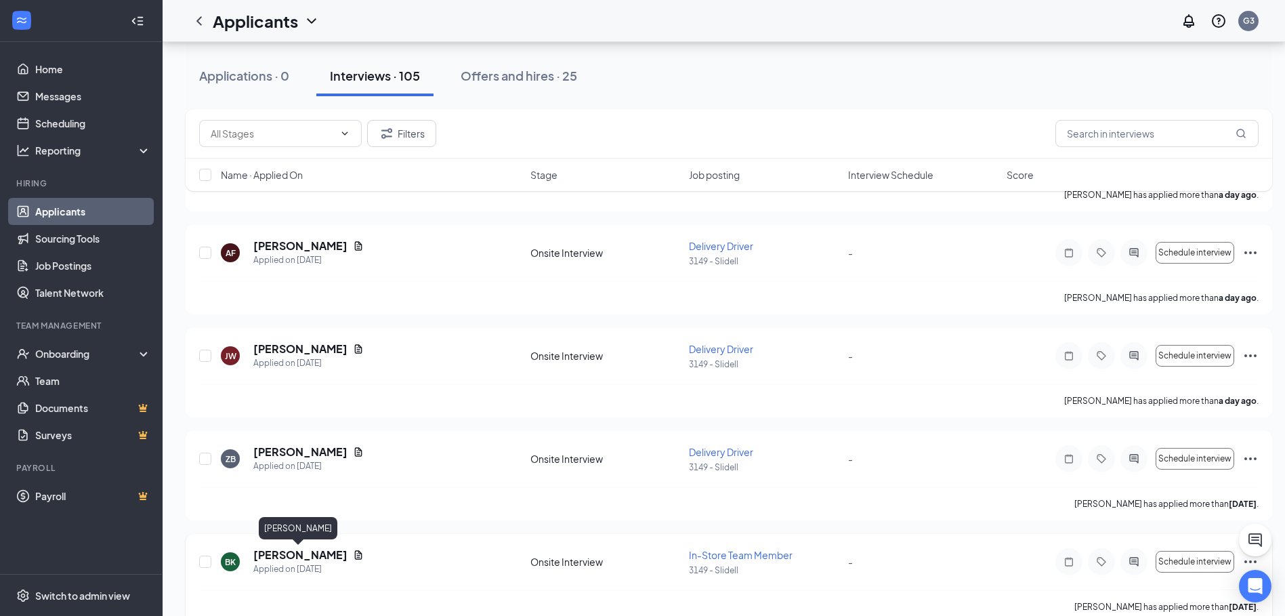
click at [299, 555] on h5 "[PERSON_NAME]" at bounding box center [300, 554] width 94 height 15
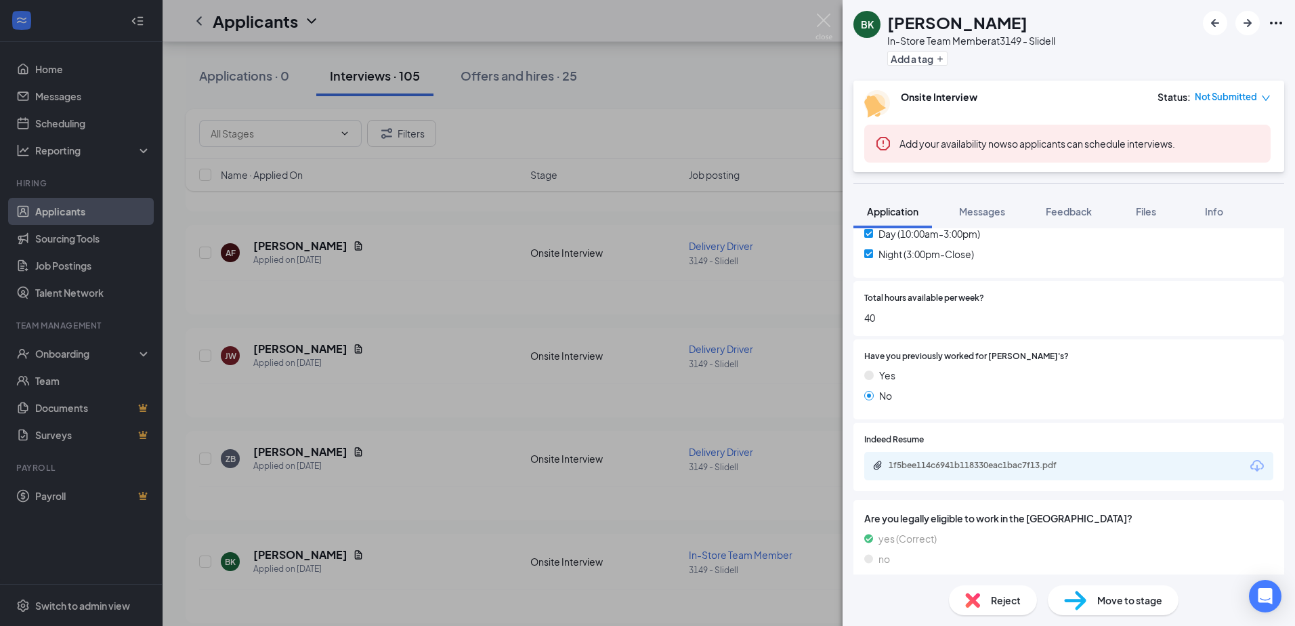
scroll to position [532, 0]
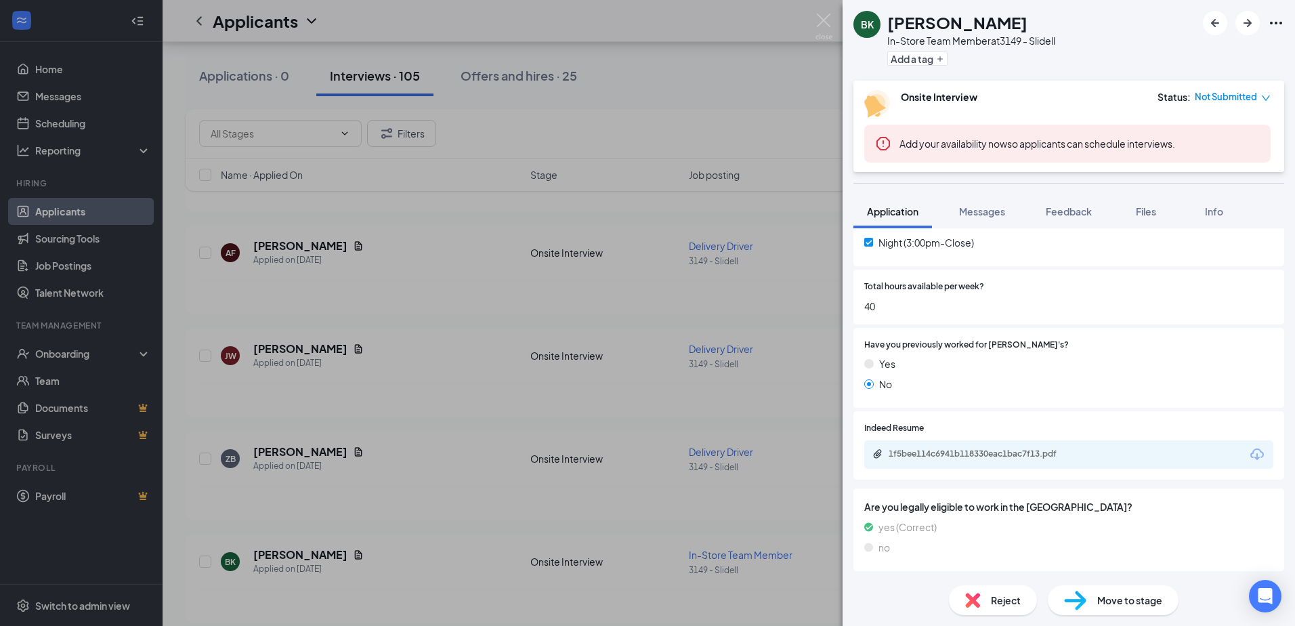
click at [999, 447] on div "1f5bee114c6941b118330eac1bac7f13.pdf" at bounding box center [1068, 454] width 409 height 28
click at [998, 451] on div "1f5bee114c6941b118330eac1bac7f13.pdf" at bounding box center [984, 453] width 190 height 11
click at [446, 416] on div "BK [PERSON_NAME] In-Store Team Member at 3149 - Slidell Add a tag Onsite Interv…" at bounding box center [647, 313] width 1295 height 626
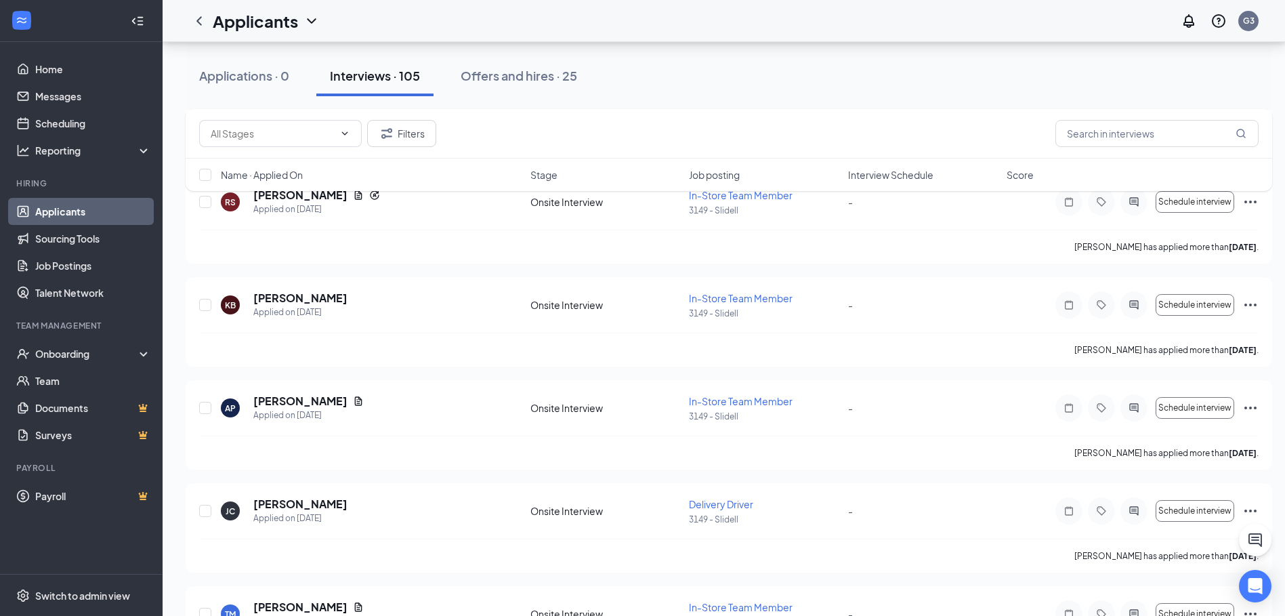
scroll to position [2007, 0]
click at [286, 396] on h5 "[PERSON_NAME]" at bounding box center [300, 400] width 94 height 15
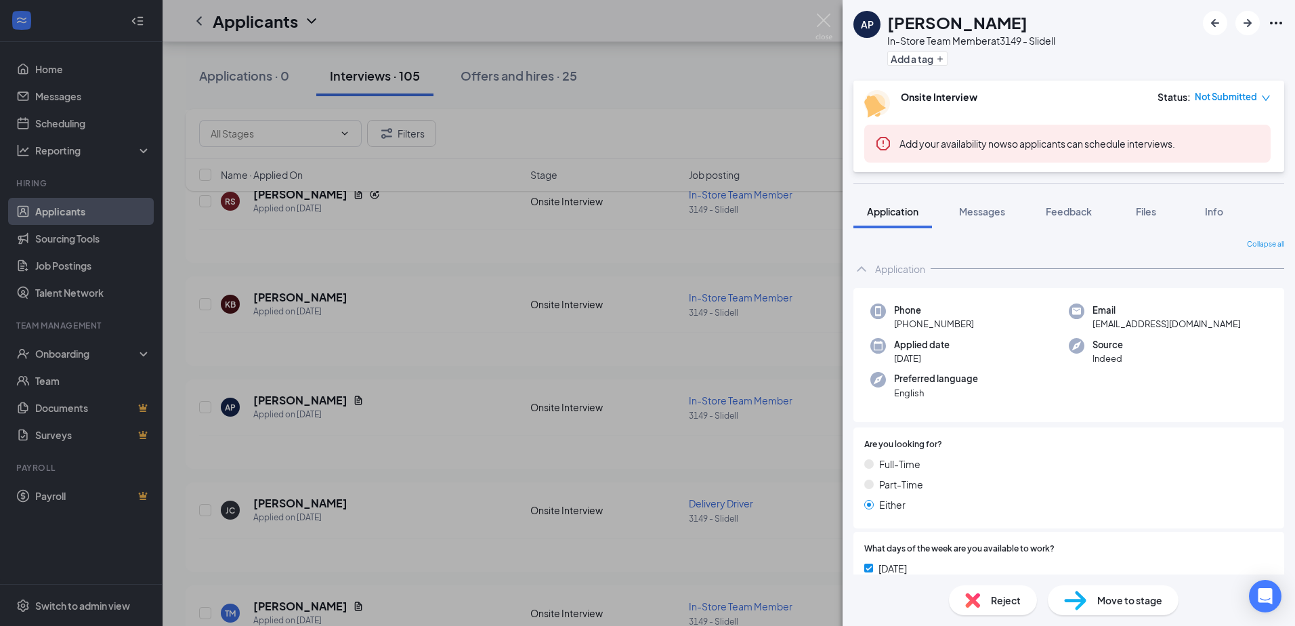
click at [616, 317] on div "AP [PERSON_NAME] In-Store Team Member at 3149 - Slidell Add a tag Onsite Interv…" at bounding box center [647, 313] width 1295 height 626
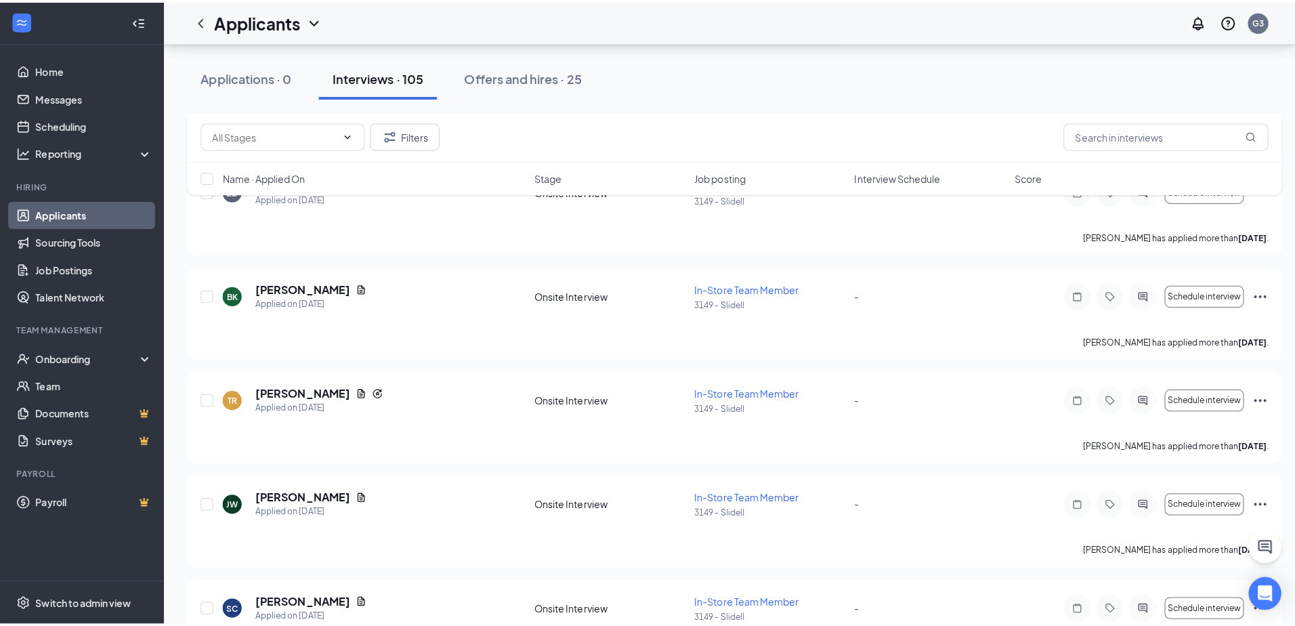
scroll to position [788, 0]
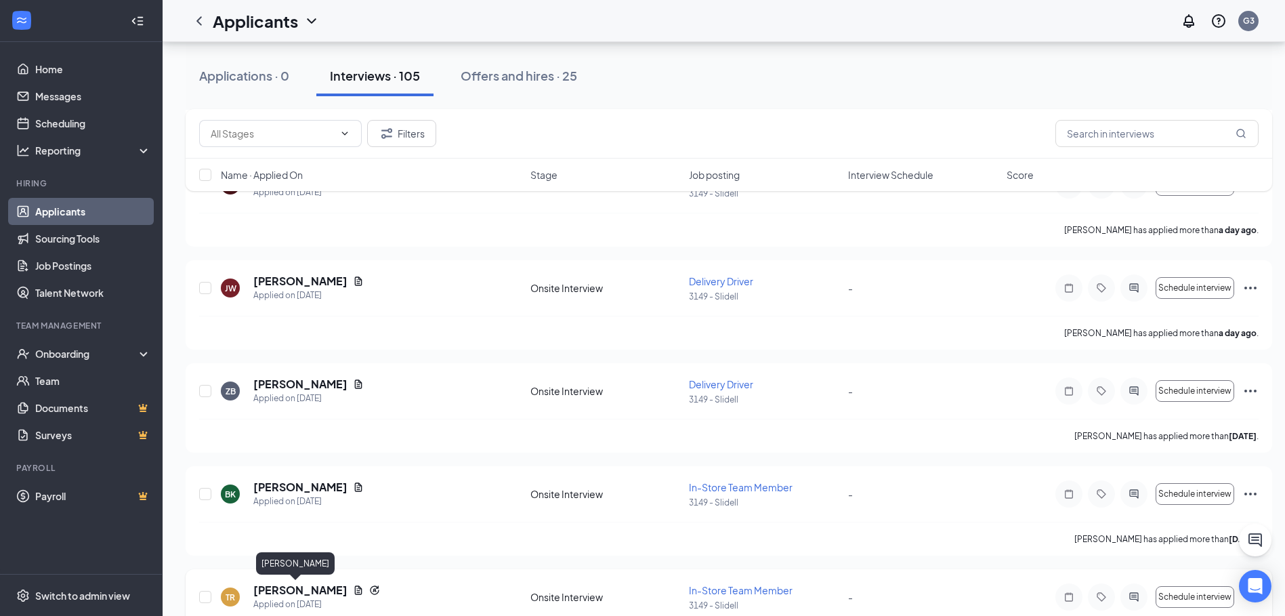
click at [309, 591] on h5 "[PERSON_NAME]" at bounding box center [300, 590] width 94 height 15
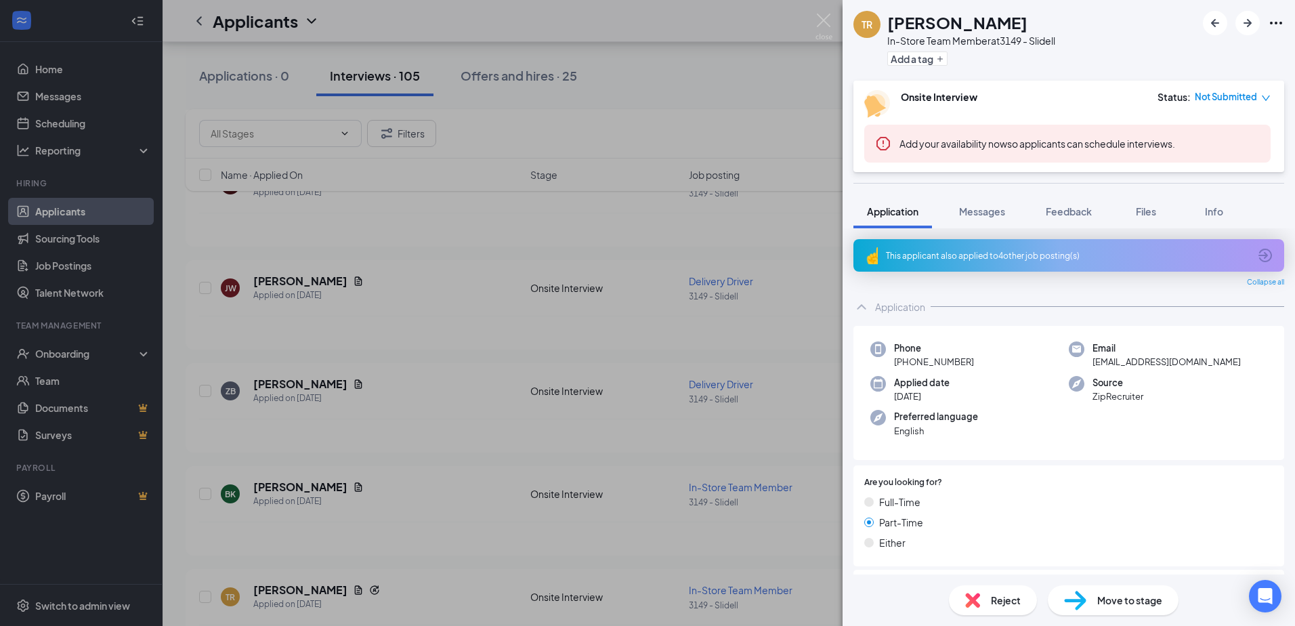
click at [709, 326] on div "TR [PERSON_NAME] In-Store Team Member at 3149 - Slidell Add a tag Onsite Interv…" at bounding box center [647, 313] width 1295 height 626
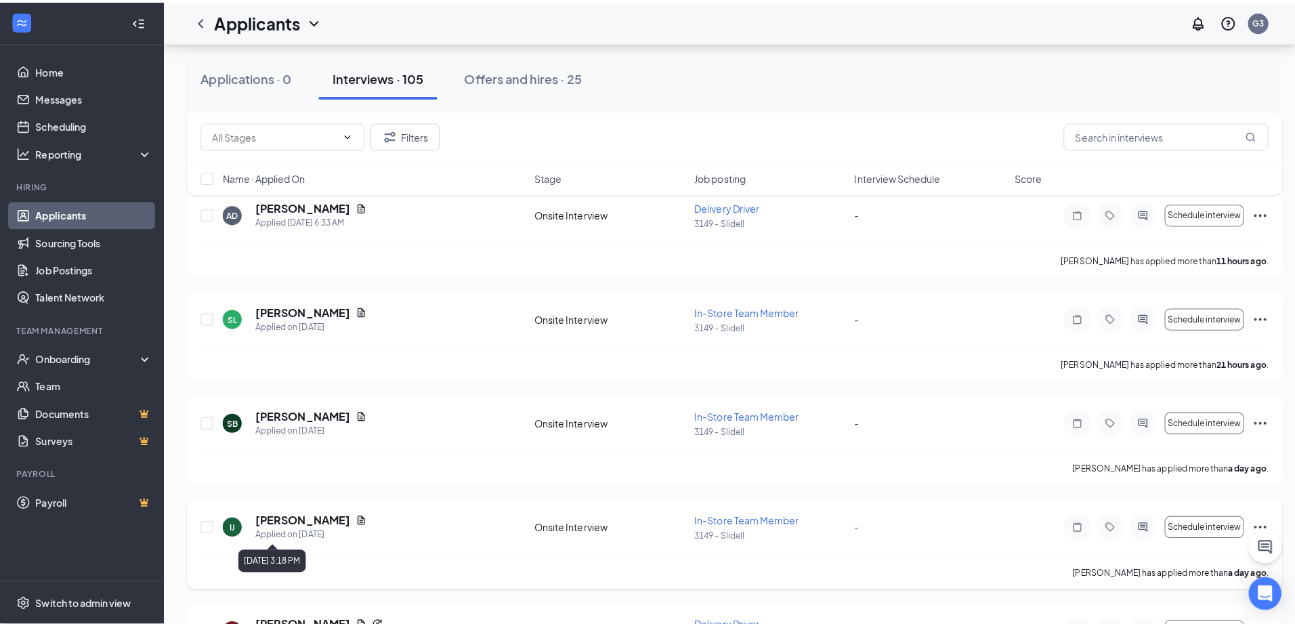
scroll to position [246, 0]
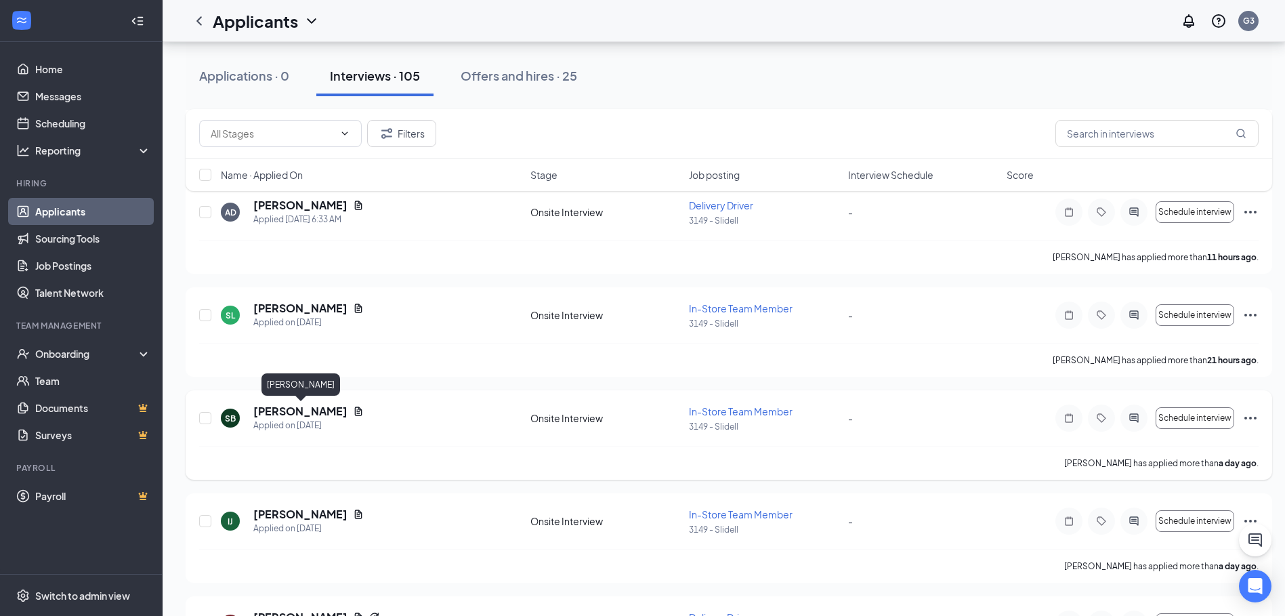
click at [318, 417] on h5 "[PERSON_NAME]" at bounding box center [300, 411] width 94 height 15
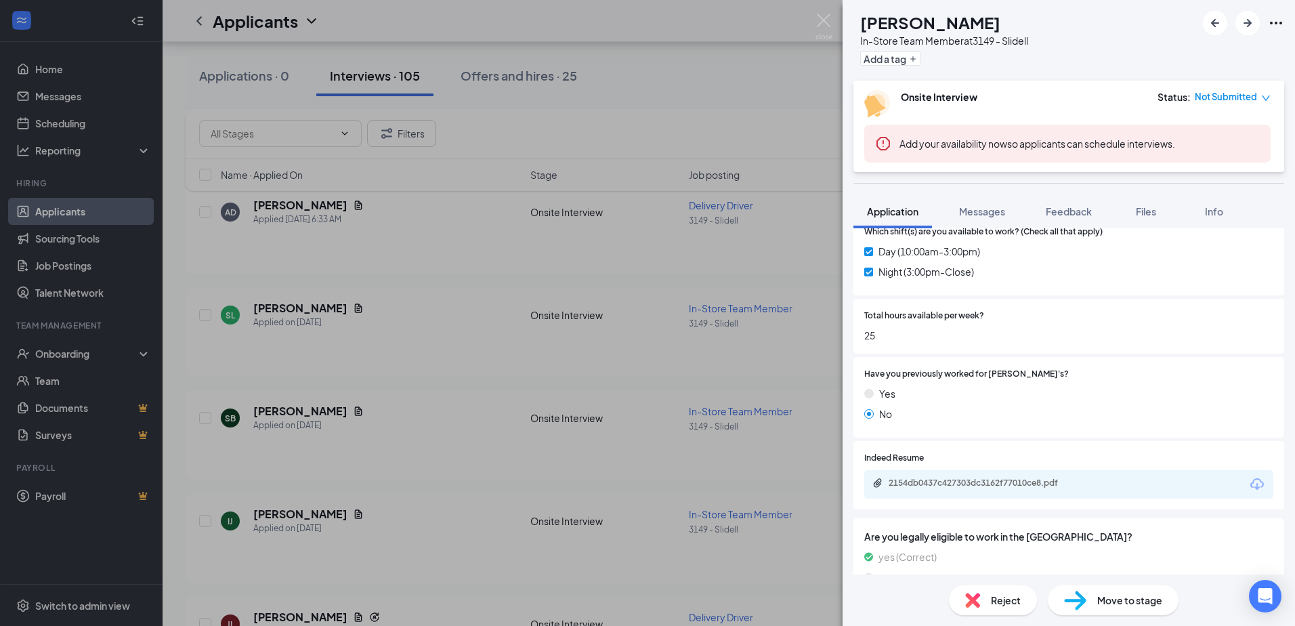
scroll to position [532, 0]
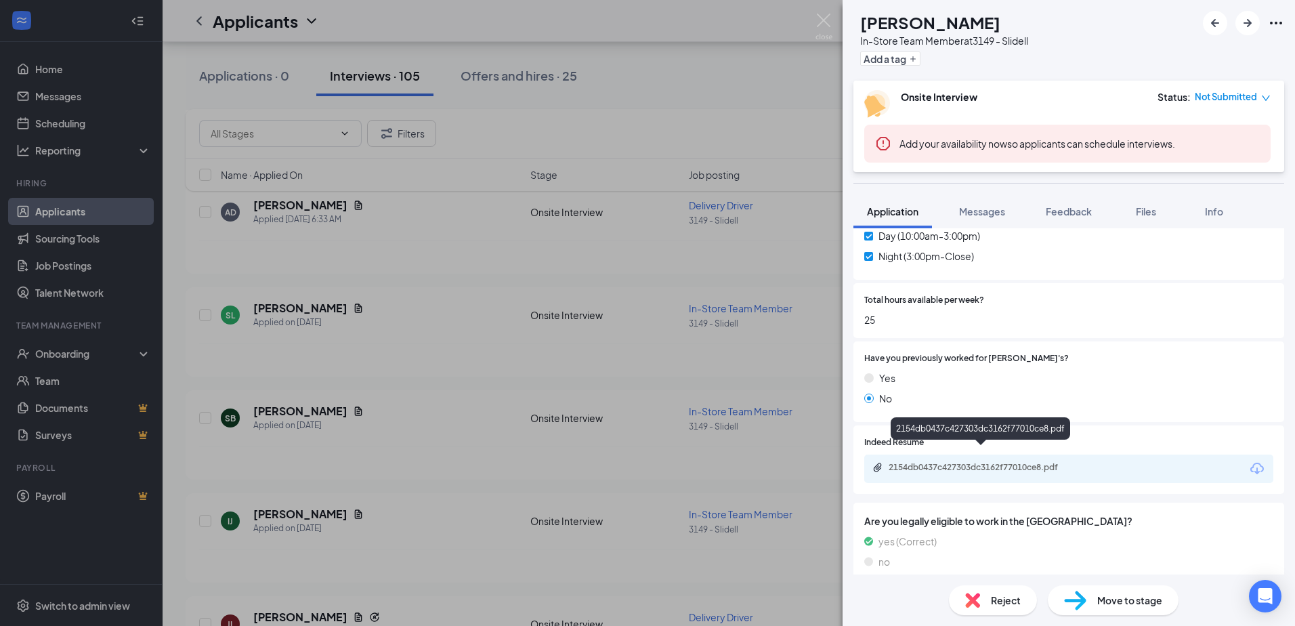
click at [982, 462] on div "2154db0437c427303dc3162f77010ce8.pdf" at bounding box center [984, 467] width 190 height 11
click at [614, 326] on div "SB [PERSON_NAME] In-Store Team Member at 3149 - Slidell Add a tag Onsite Interv…" at bounding box center [647, 313] width 1295 height 626
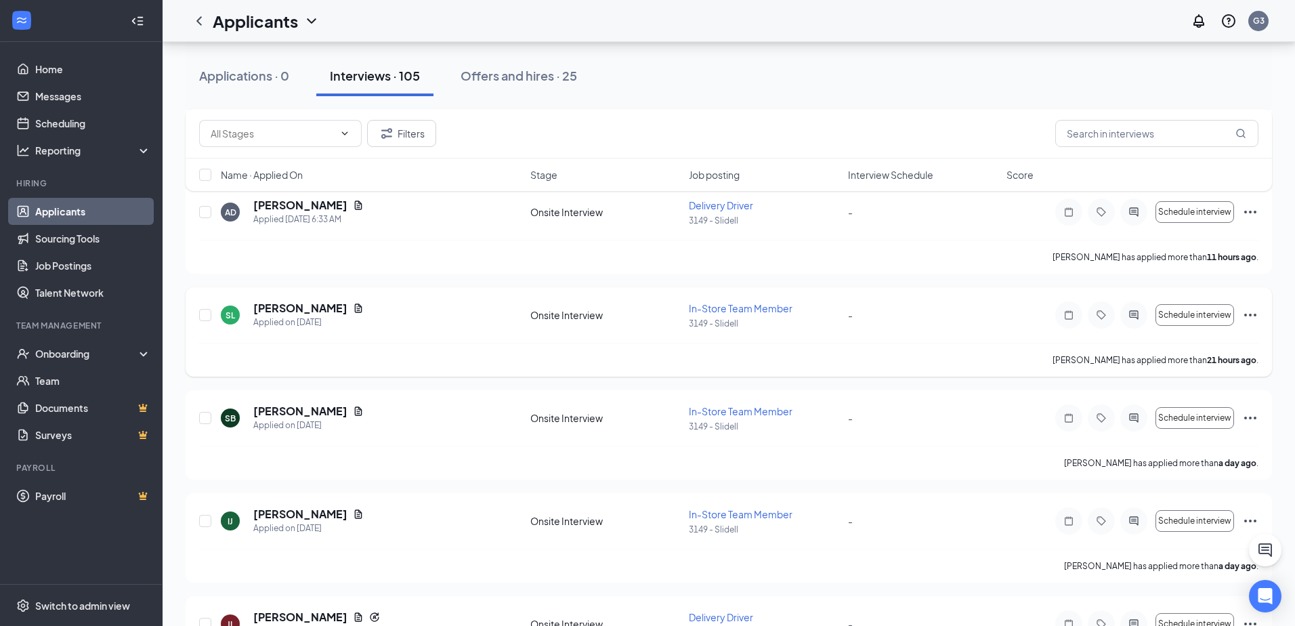
click at [277, 310] on h5 "[PERSON_NAME]" at bounding box center [300, 308] width 94 height 15
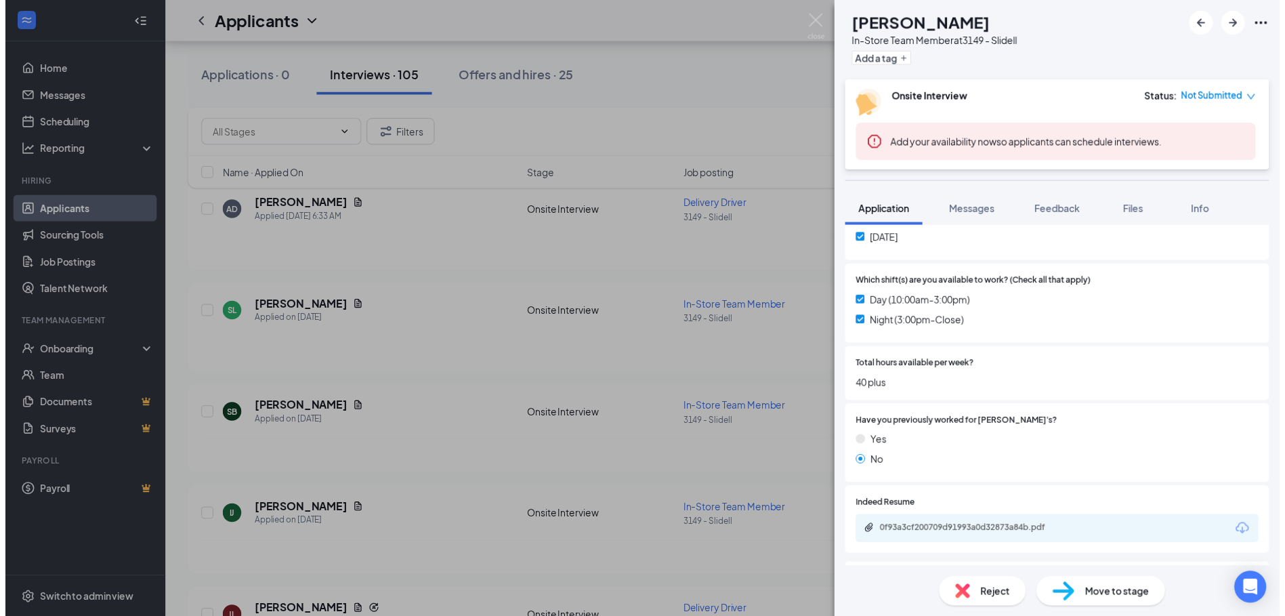
scroll to position [532, 0]
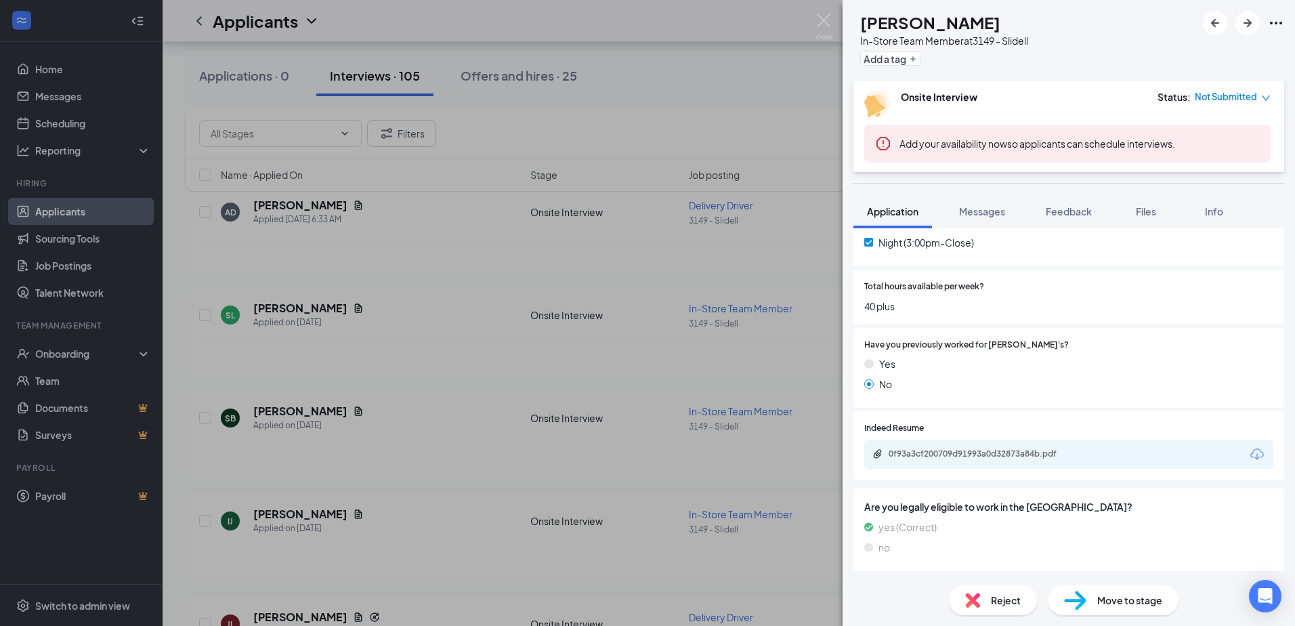
click at [503, 287] on div "SL Sky [PERSON_NAME] In-Store Team Member at 3149 - Slidell Add a tag Onsite In…" at bounding box center [647, 313] width 1295 height 626
